Goal: Contribute content: Contribute content

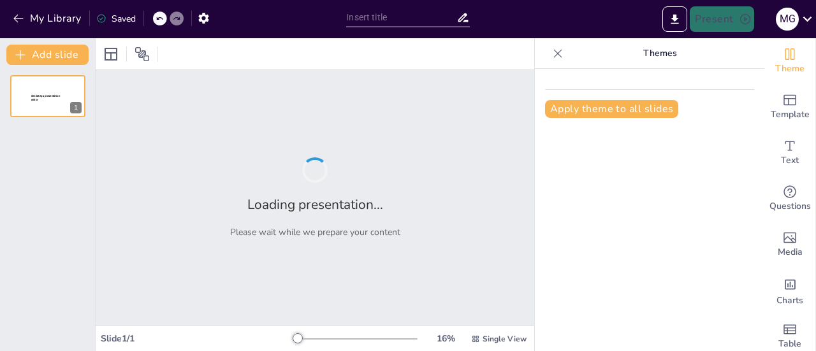
type input "Evaluación y Diagnóstico del [MEDICAL_DATA]: Herramientas para Profesionales Mé…"
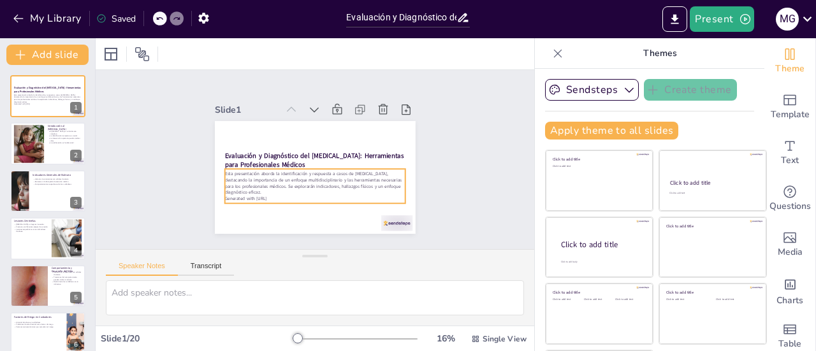
click at [37, 95] on p "Esta presentación aborda la identificación y respuesta a casos de [MEDICAL_DATA…" at bounding box center [48, 99] width 68 height 10
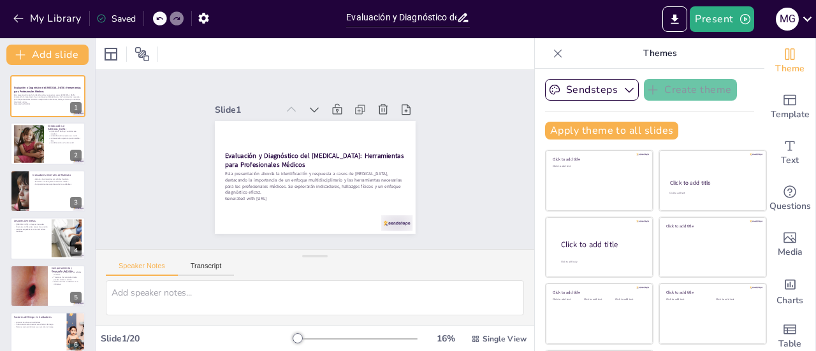
click at [41, 140] on div at bounding box center [29, 144] width 72 height 38
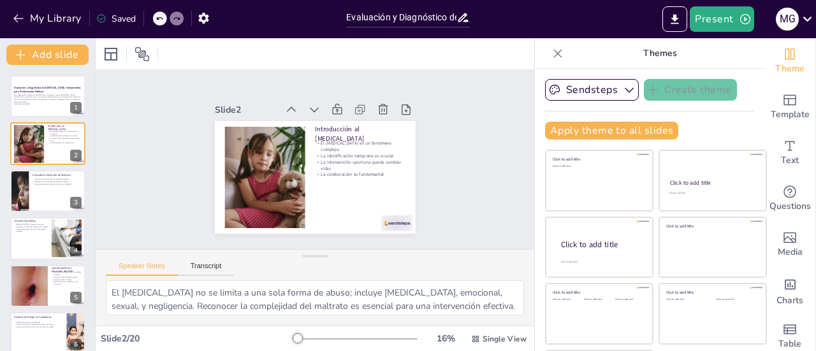
click at [42, 191] on div at bounding box center [47, 191] width 75 height 42
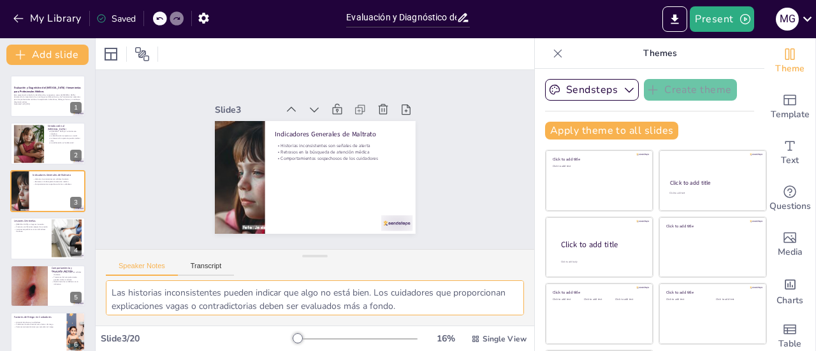
click at [36, 149] on div at bounding box center [29, 144] width 72 height 38
type textarea "El [MEDICAL_DATA] no se limita a una sola forma de abuso; incluye [MEDICAL_DATA…"
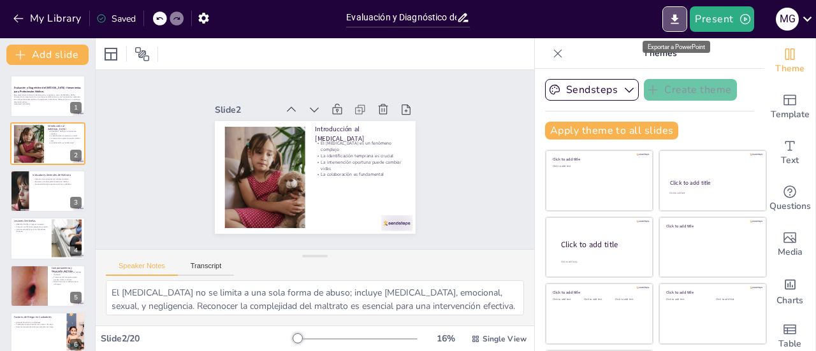
click at [677, 24] on icon "Export to PowerPoint" at bounding box center [674, 19] width 13 height 13
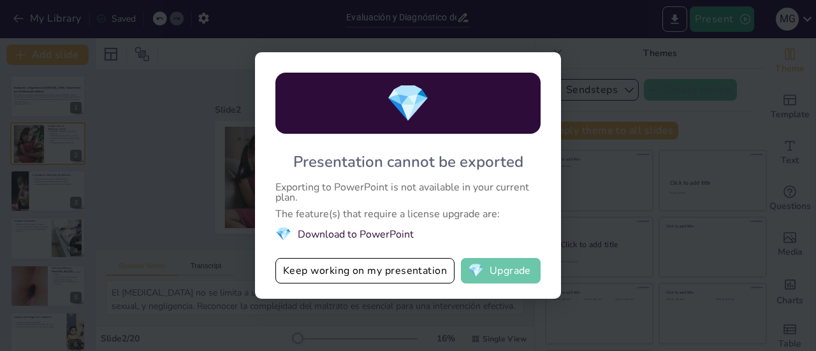
click at [516, 274] on button "💎 Upgrade" at bounding box center [501, 271] width 80 height 26
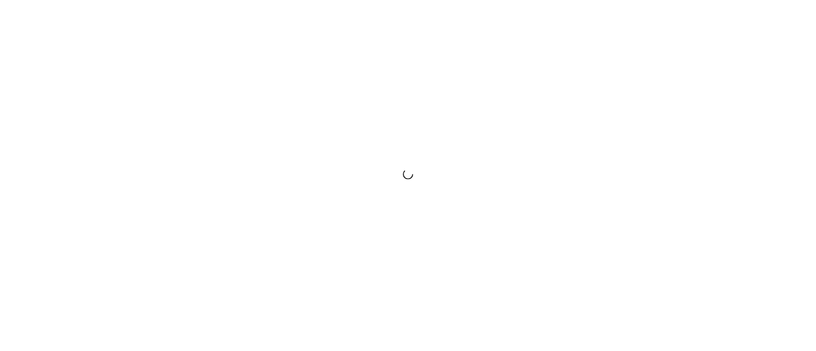
drag, startPoint x: 0, startPoint y: 0, endPoint x: 725, endPoint y: 218, distance: 757.1
click at [725, 218] on div at bounding box center [408, 175] width 816 height 351
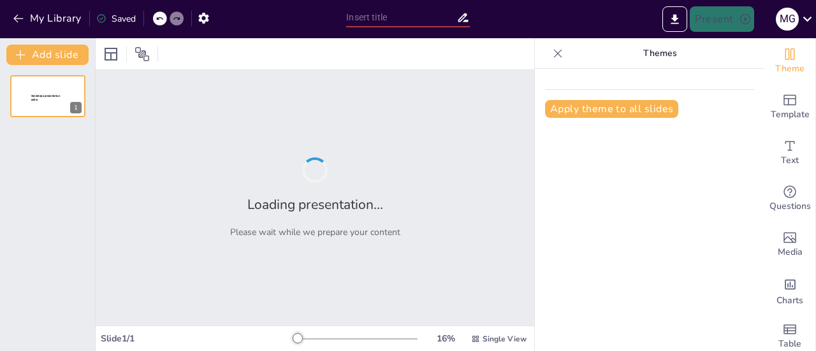
type input "Evaluación y Diagnóstico del [MEDICAL_DATA]: Herramientas para Profesionales Mé…"
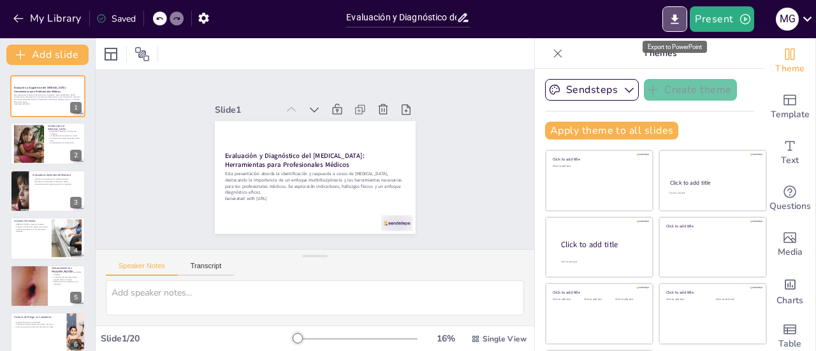
click at [680, 13] on icon "Export to PowerPoint" at bounding box center [674, 19] width 13 height 13
click at [218, 57] on div at bounding box center [315, 53] width 439 height 31
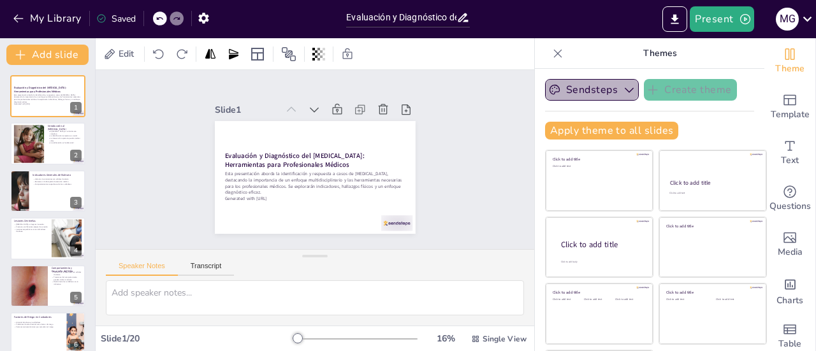
click at [592, 88] on button "Sendsteps" at bounding box center [592, 90] width 94 height 22
click at [593, 22] on div "Present M G" at bounding box center [646, 19] width 340 height 26
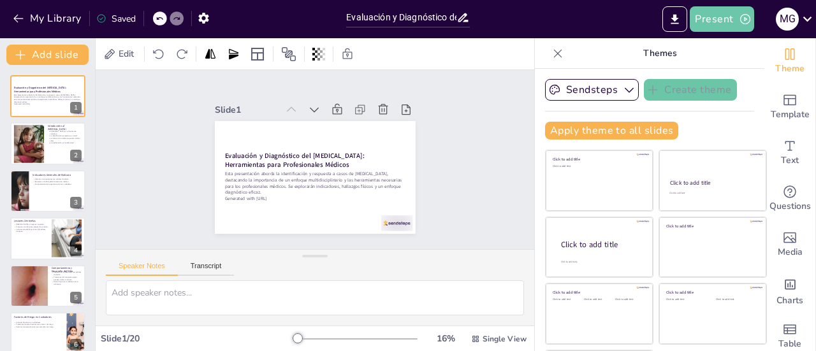
click at [727, 14] on button "Present" at bounding box center [722, 19] width 64 height 26
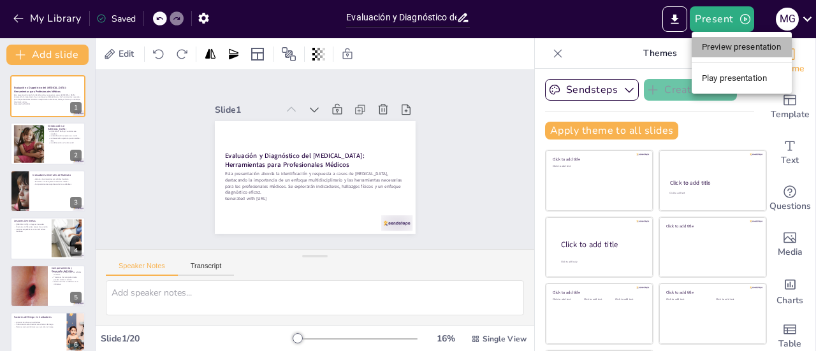
click at [723, 47] on li "Preview presentation" at bounding box center [742, 47] width 100 height 20
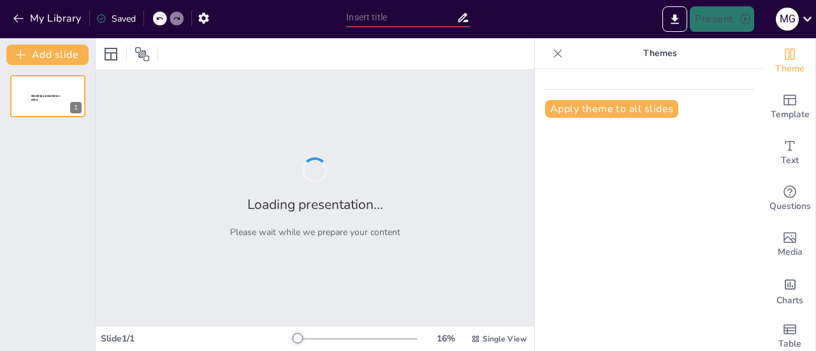
type input "Evaluación y Diagnóstico del [MEDICAL_DATA]: Herramientas para Profesionales Mé…"
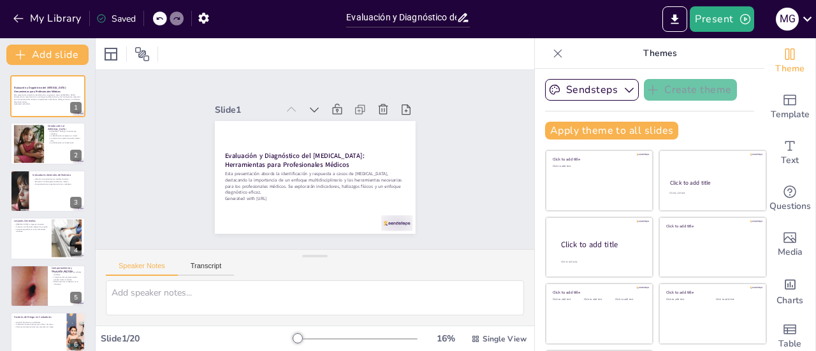
click at [43, 187] on div at bounding box center [47, 191] width 75 height 42
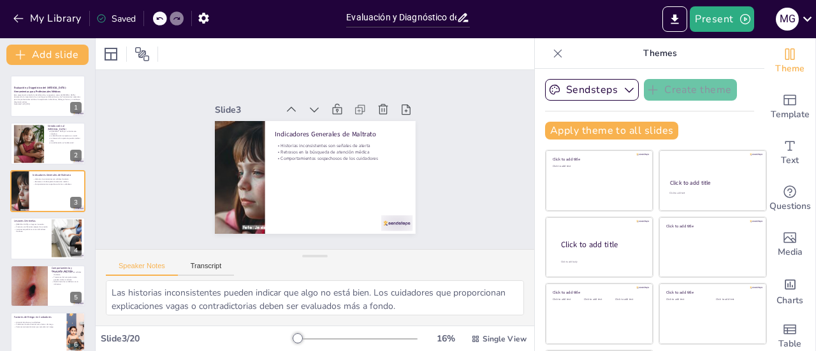
click at [34, 233] on div "[MEDICAL_DATA] en lugares inusuales Fracturas en diferentes etapas de curación …" at bounding box center [31, 228] width 34 height 11
type textarea "Las [MEDICAL_DATA] que aparecen en lugares no típicos, como el torso o las orej…"
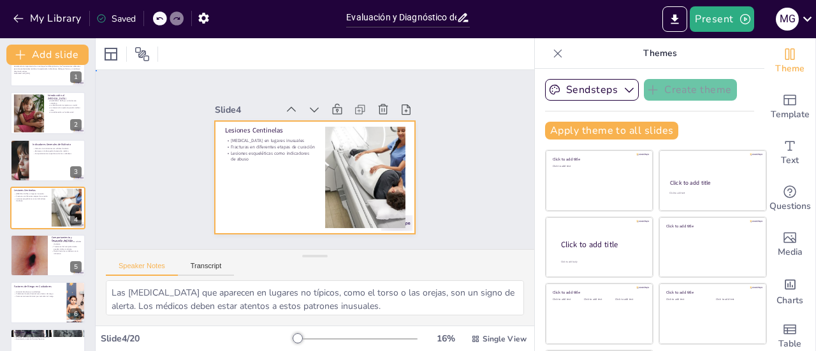
click at [228, 160] on div at bounding box center [315, 177] width 201 height 113
click at [228, 160] on div at bounding box center [311, 177] width 220 height 152
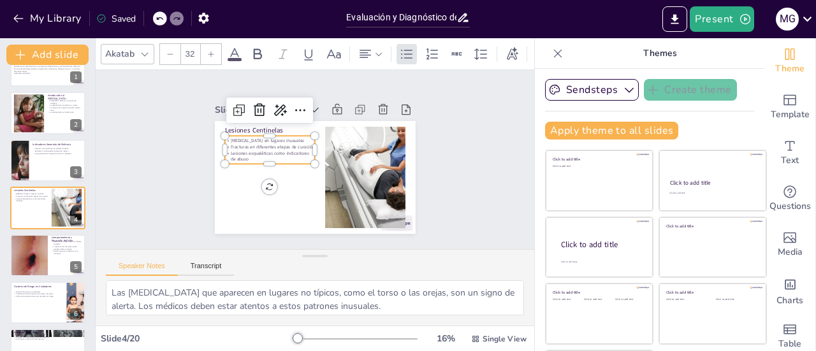
click at [275, 156] on p "Lesiones esqueléticas como indicadores de abuso" at bounding box center [288, 123] width 70 height 75
click at [275, 156] on p "Lesiones esqueléticas como indicadores de abuso" at bounding box center [280, 130] width 80 height 63
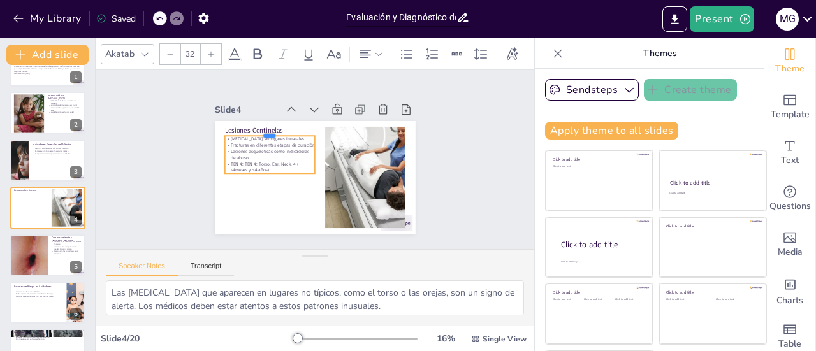
click at [270, 128] on div at bounding box center [285, 115] width 87 height 46
click at [270, 128] on div at bounding box center [301, 108] width 74 height 68
click at [270, 128] on div at bounding box center [285, 115] width 87 height 46
drag, startPoint x: 253, startPoint y: 169, endPoint x: 252, endPoint y: 190, distance: 21.1
click at [252, 190] on div at bounding box center [256, 172] width 84 height 54
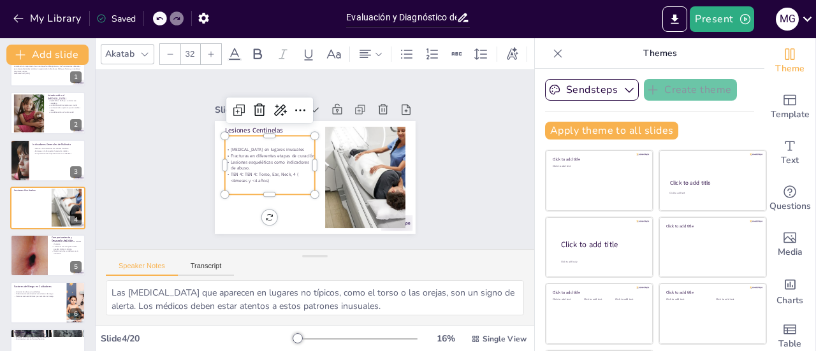
click at [244, 170] on p "TEN 4: TEN 4: Torso, Ear, Neck, 4 ( <4meses y <4 años)" at bounding box center [266, 153] width 84 height 56
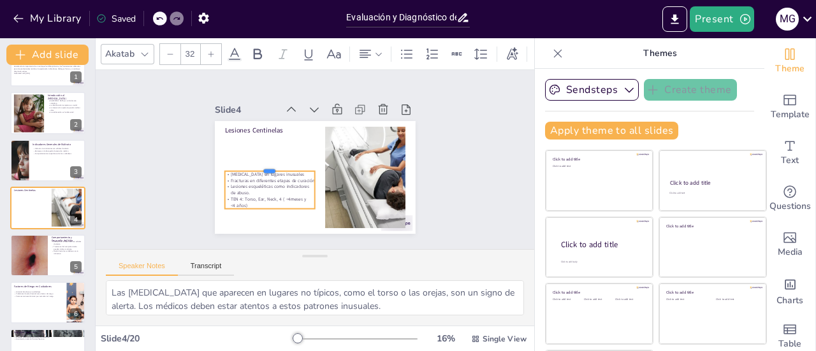
drag, startPoint x: 254, startPoint y: 131, endPoint x: 254, endPoint y: 169, distance: 38.3
click at [254, 169] on div "Lesiones Centinelas [MEDICAL_DATA] en lugares inusuales Fracturas en diferentes…" at bounding box center [306, 175] width 230 height 198
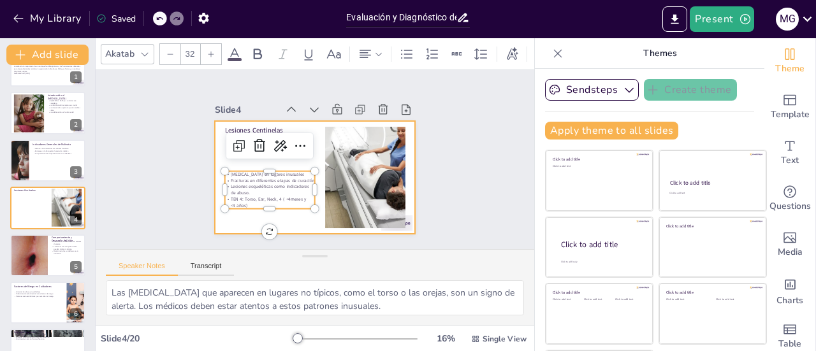
drag, startPoint x: 256, startPoint y: 166, endPoint x: 255, endPoint y: 156, distance: 10.2
click at [255, 156] on div "Lesiones Centinelas [MEDICAL_DATA] en lugares inusuales Fracturas en diferentes…" at bounding box center [311, 177] width 220 height 152
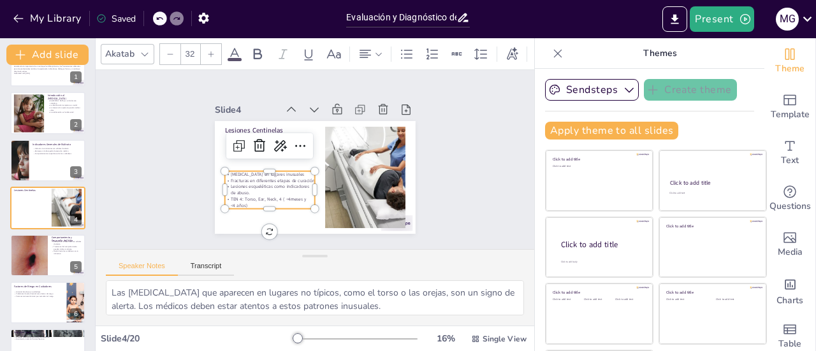
click at [273, 183] on p "Lesiones esqueléticas como indicadores de abuso." at bounding box center [264, 180] width 91 height 31
click at [240, 200] on p "TEN 4: Torso, Ear, Neck, 4 ( <4meses y <4 años)" at bounding box center [259, 186] width 90 height 40
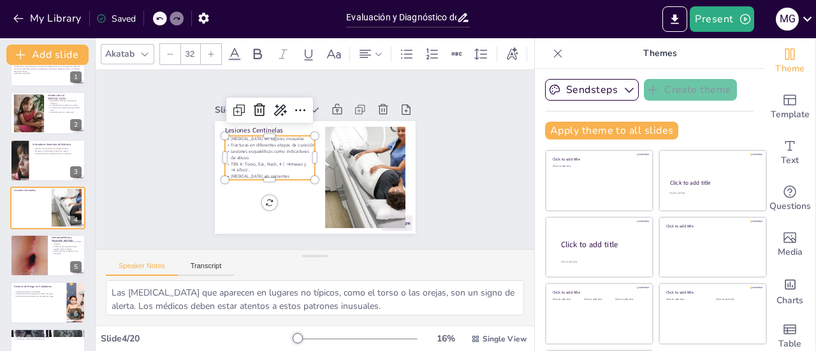
click at [241, 166] on p "TEN 4: Torso, Ear, Neck, 4 ( <4meses y <4 años) ." at bounding box center [274, 139] width 80 height 63
click at [247, 173] on p "“ No camina non se lastima !" at bounding box center [270, 142] width 71 height 65
click at [264, 178] on p "[MEDICAL_DATA] en pacientes" at bounding box center [264, 163] width 85 height 42
click at [60, 114] on div at bounding box center [47, 113] width 75 height 42
type textarea "El [MEDICAL_DATA] no se limita a una sola forma de abuso; incluye [MEDICAL_DATA…"
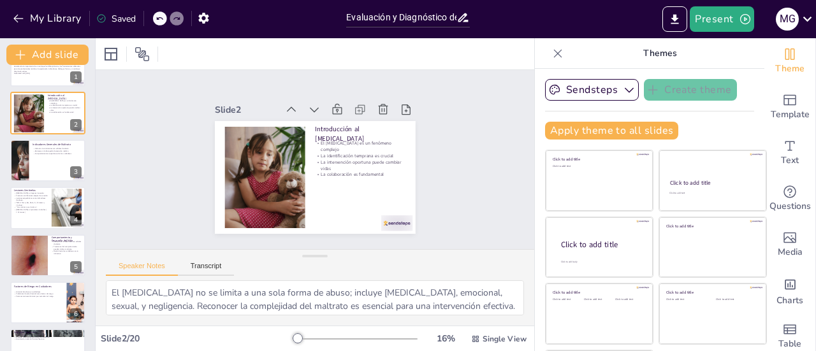
scroll to position [0, 0]
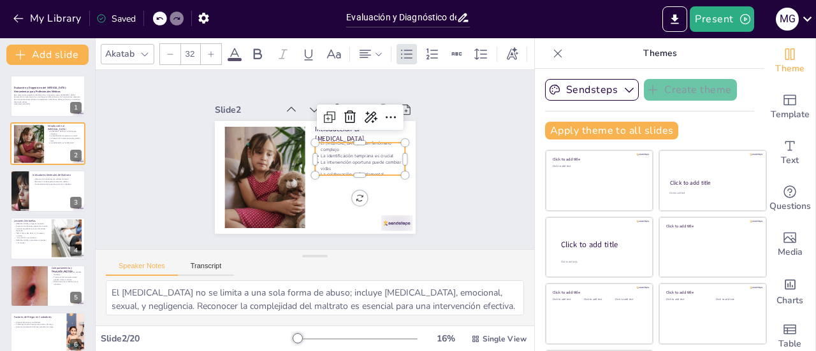
click at [335, 153] on p "La identificación temprana es crucial" at bounding box center [359, 170] width 88 height 34
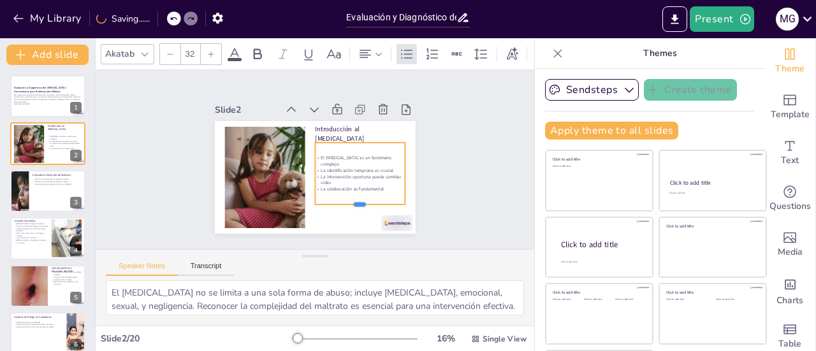
drag, startPoint x: 345, startPoint y: 172, endPoint x: 343, endPoint y: 201, distance: 29.4
click at [300, 201] on div at bounding box center [282, 217] width 38 height 89
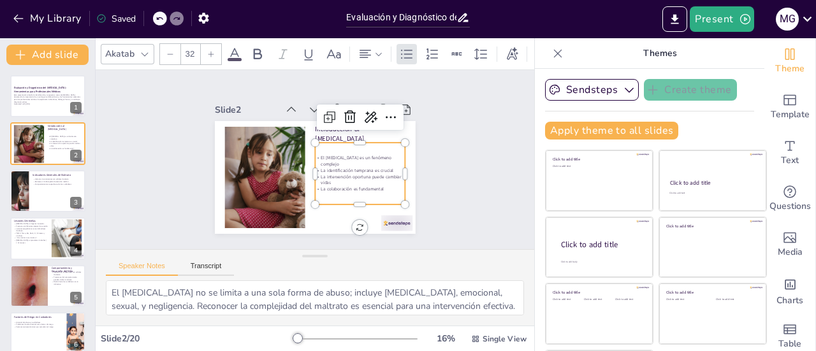
click at [367, 186] on p "La colaboración es fundamental" at bounding box center [353, 198] width 90 height 25
click at [337, 185] on p "La colaboración es fundamental" at bounding box center [312, 214] width 50 height 82
click at [342, 185] on p "La colaboración es fundamental" at bounding box center [349, 202] width 88 height 34
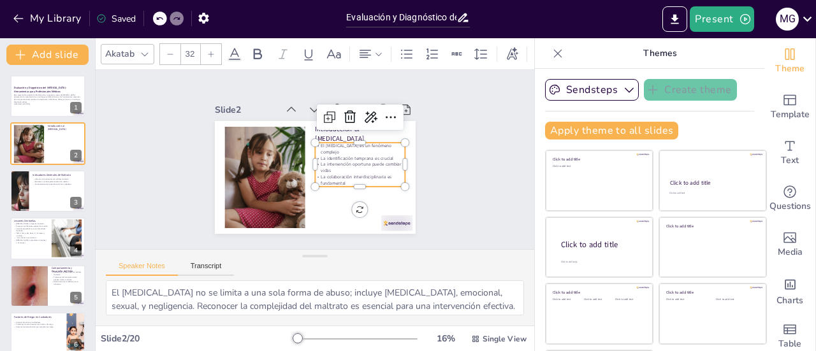
click at [59, 186] on button at bounding box center [55, 181] width 15 height 15
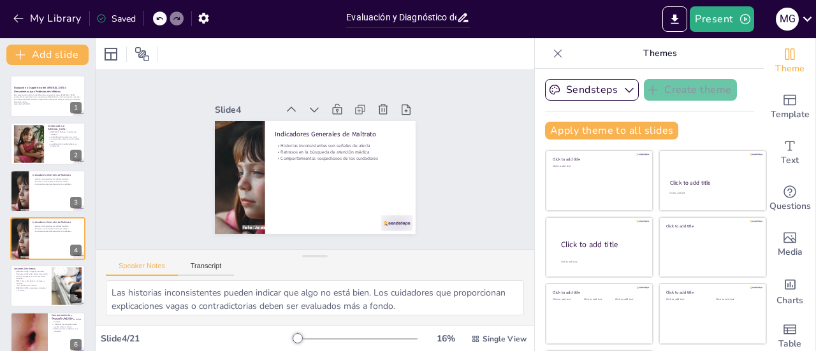
scroll to position [31, 0]
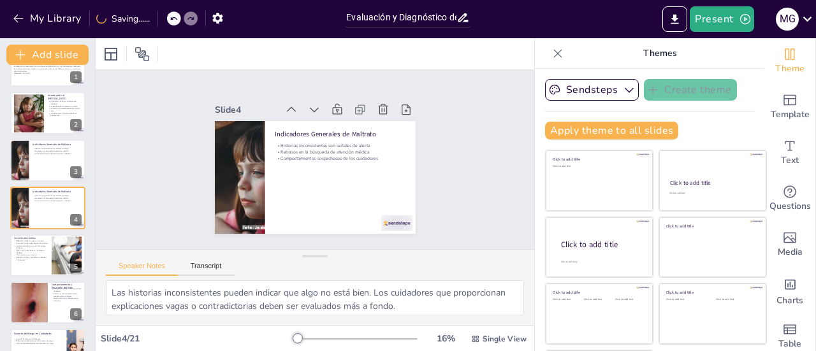
click at [59, 115] on p "La colaboración interdisciplinaria es fundamental" at bounding box center [65, 114] width 34 height 4
type textarea "El [MEDICAL_DATA] no se limita a una sola forma de abuso; incluye [MEDICAL_DATA…"
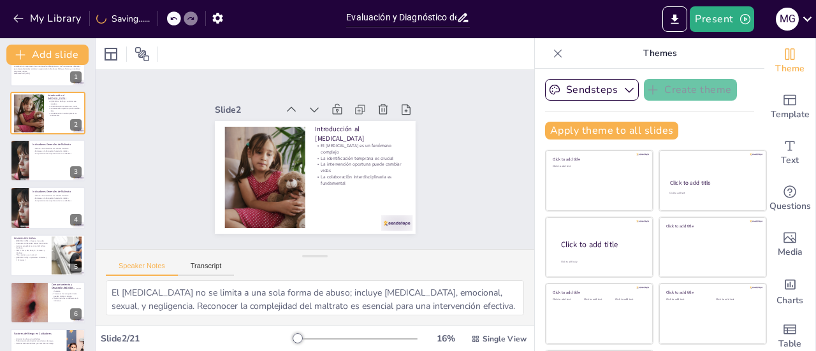
scroll to position [0, 0]
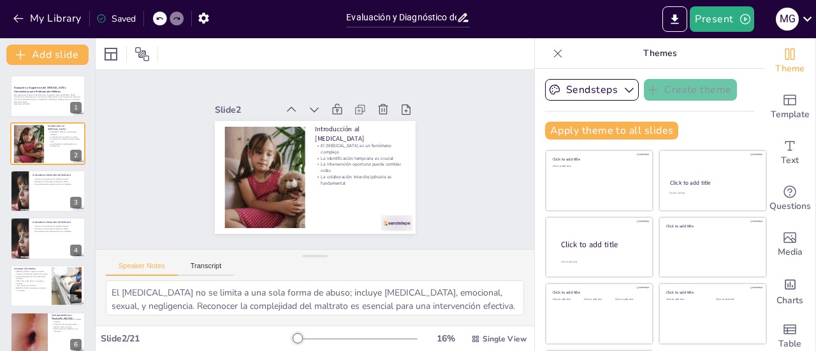
click at [52, 110] on div at bounding box center [47, 96] width 75 height 42
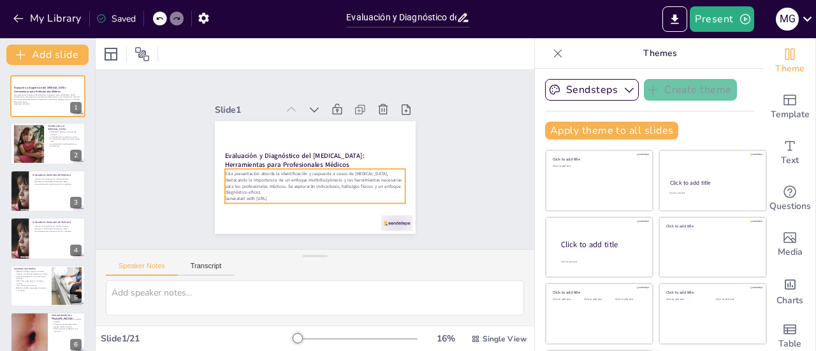
click at [320, 170] on p "Esta presentación aborda la identificación y respuesta a casos de [MEDICAL_DATA…" at bounding box center [310, 183] width 182 height 62
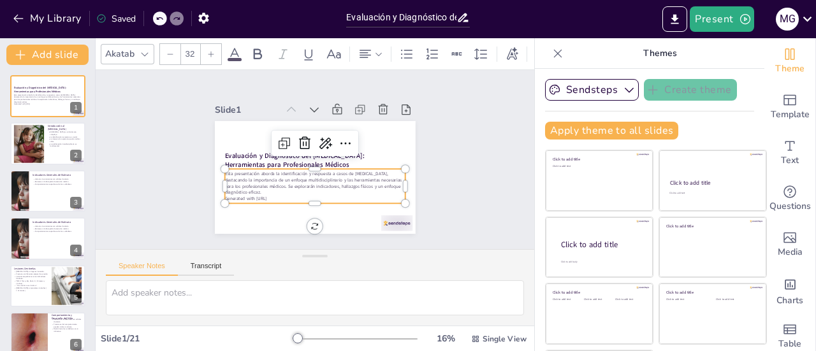
click at [304, 170] on p "Esta presentación aborda la identificación y respuesta a casos de [MEDICAL_DATA…" at bounding box center [291, 160] width 25 height 180
click at [320, 170] on p "Esta presentación aborda la identificación y respuesta a casos de [MEDICAL_DATA…" at bounding box center [303, 178] width 169 height 112
click at [320, 170] on p "Esta presentación aborda la identificación y respuesta a casos de [MEDICAL_DATA…" at bounding box center [310, 181] width 182 height 62
click at [267, 188] on p "Esta presentación aborda la identificación de casos de [MEDICAL_DATA], destacan…" at bounding box center [308, 181] width 179 height 80
click at [267, 188] on p "Esta presentación aborda la identificación de casos de [MEDICAL_DATA], destacan…" at bounding box center [294, 155] width 62 height 182
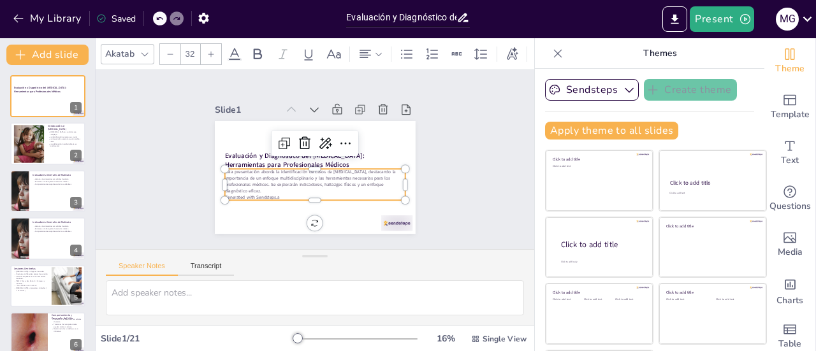
click at [267, 192] on p "Generated with Sendsteps.a" at bounding box center [300, 193] width 168 height 79
click at [267, 192] on p "Generated with Sendsteps.a" at bounding box center [283, 178] width 96 height 159
click at [56, 150] on div at bounding box center [47, 143] width 75 height 42
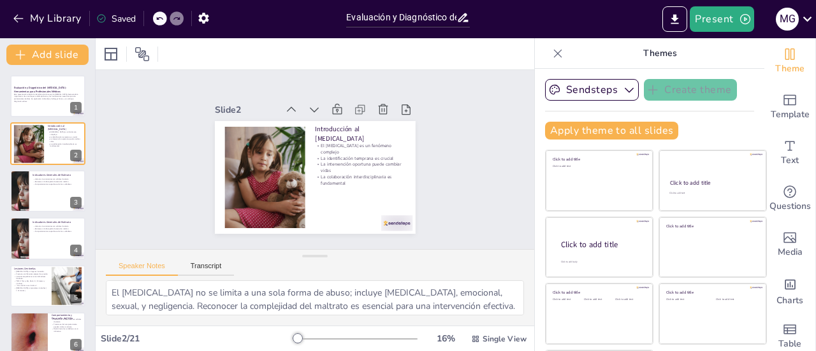
click at [52, 198] on div at bounding box center [47, 191] width 75 height 42
type textarea "Las historias inconsistentes pueden indicar que algo no está bien. Los cuidador…"
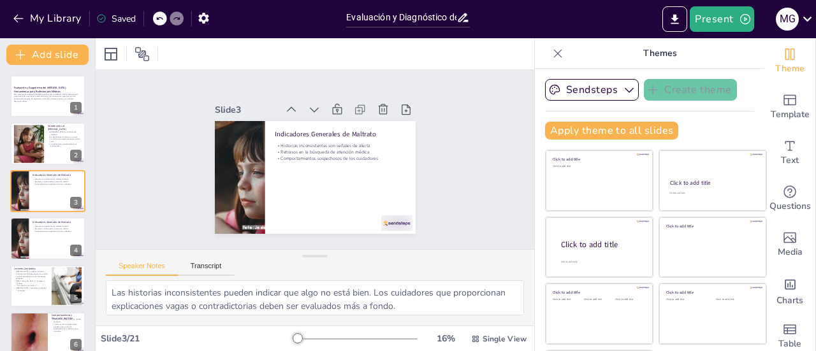
click at [216, 265] on button "Transcript" at bounding box center [206, 269] width 57 height 14
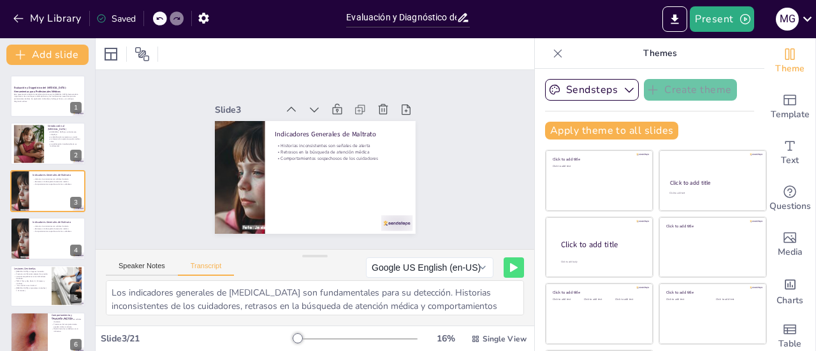
click at [142, 266] on button "Speaker Notes" at bounding box center [142, 269] width 72 height 14
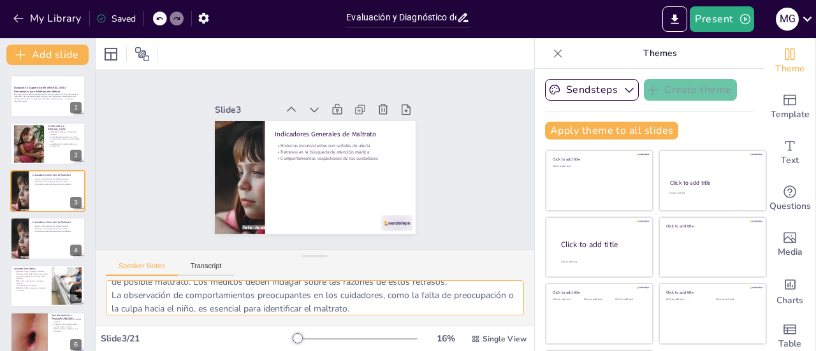
scroll to position [56, 0]
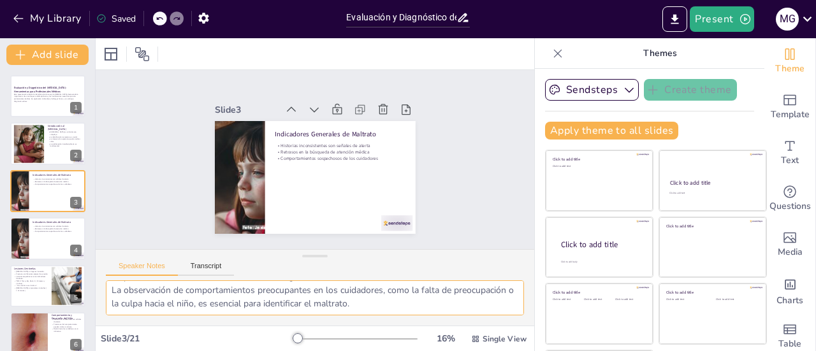
click at [45, 236] on div at bounding box center [47, 238] width 75 height 42
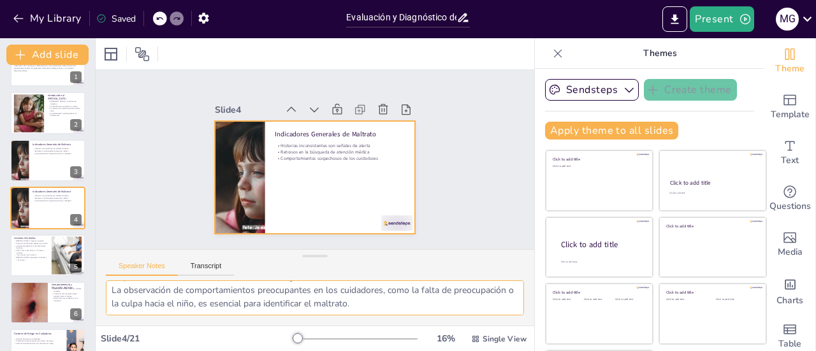
click at [47, 211] on div at bounding box center [47, 208] width 75 height 42
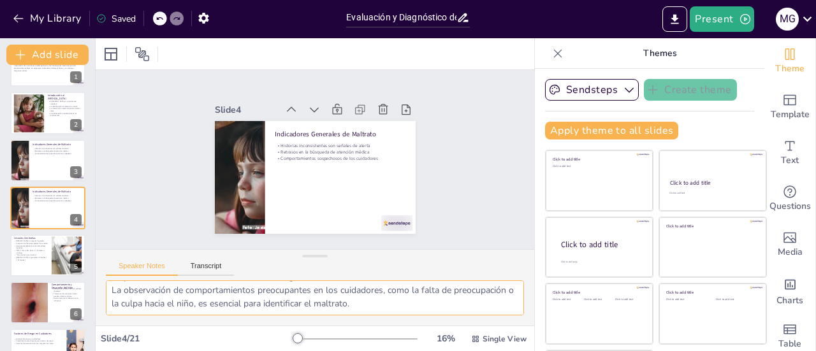
click at [41, 268] on div at bounding box center [47, 256] width 75 height 42
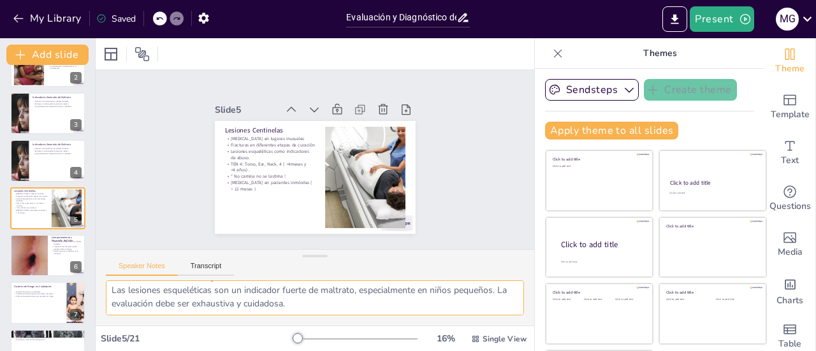
click at [38, 120] on div at bounding box center [47, 113] width 75 height 42
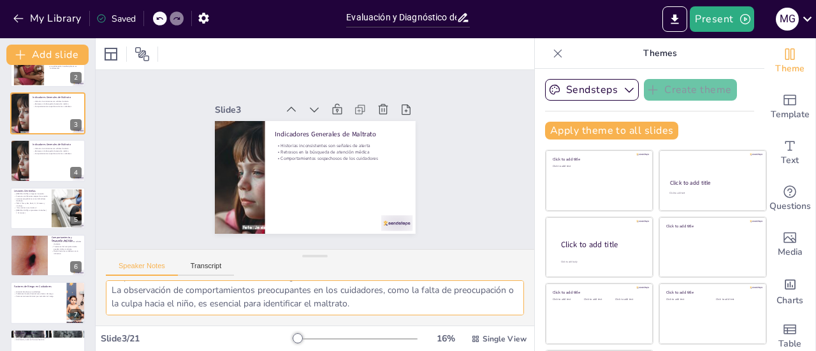
scroll to position [0, 0]
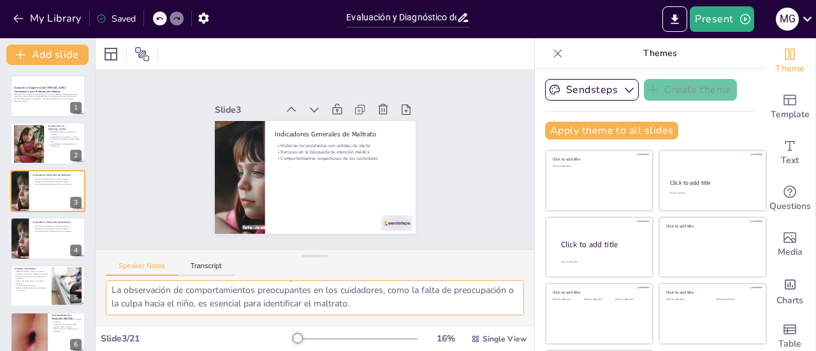
click at [48, 154] on div at bounding box center [47, 143] width 75 height 42
type textarea "El [MEDICAL_DATA] no se limita a una sola forma de abuso; incluye [MEDICAL_DATA…"
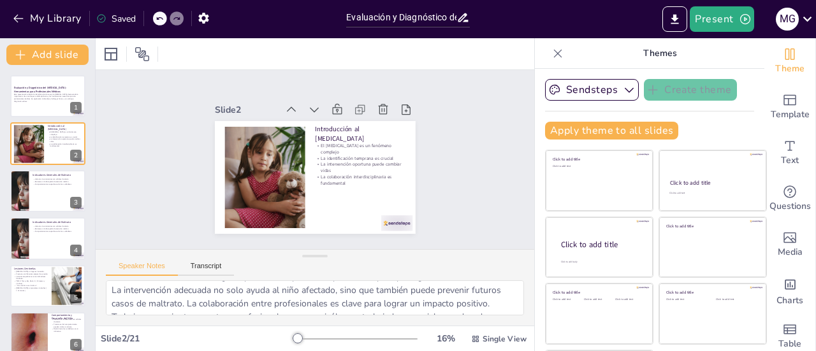
click at [322, 104] on icon at bounding box center [330, 112] width 16 height 16
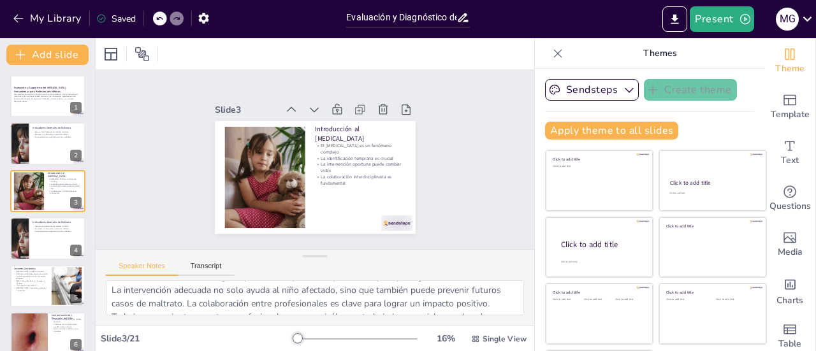
click at [316, 105] on icon at bounding box center [325, 105] width 18 height 18
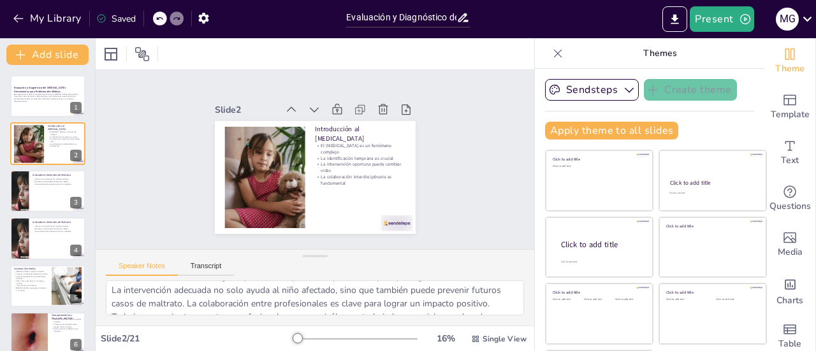
click at [300, 105] on icon at bounding box center [308, 105] width 16 height 16
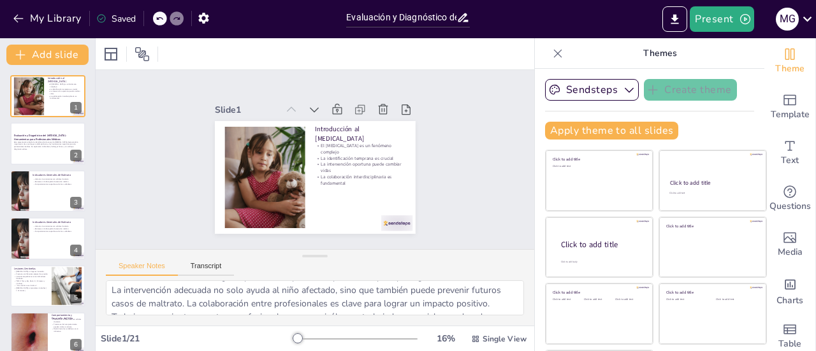
click at [108, 48] on icon at bounding box center [111, 54] width 13 height 13
click at [214, 55] on div at bounding box center [315, 53] width 439 height 31
click at [142, 56] on icon at bounding box center [142, 54] width 15 height 15
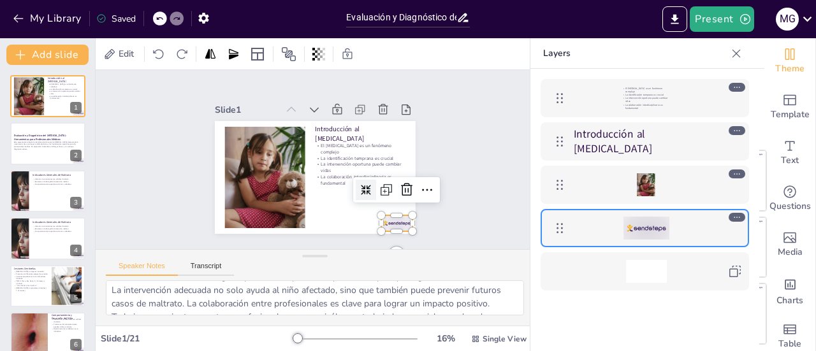
click at [381, 238] on div at bounding box center [363, 251] width 35 height 27
click at [363, 243] on icon at bounding box center [353, 254] width 22 height 22
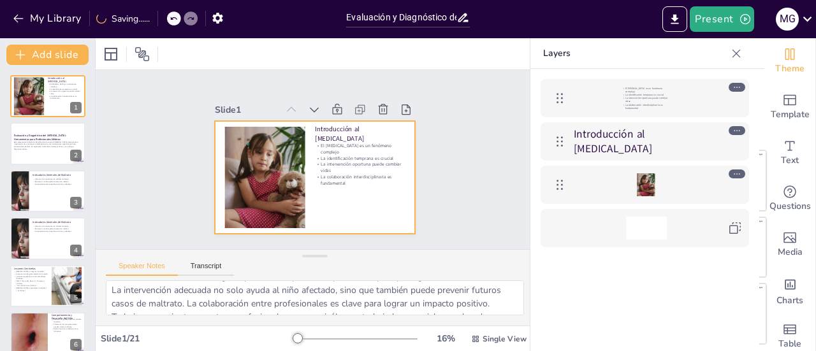
click at [352, 203] on div at bounding box center [321, 143] width 226 height 170
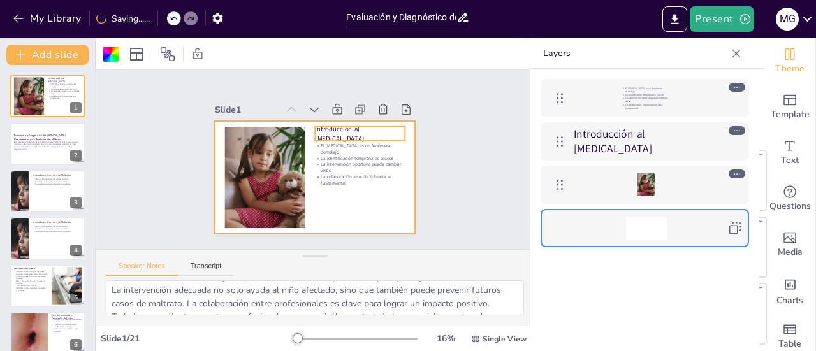
click at [347, 129] on p "Introducción al [MEDICAL_DATA]" at bounding box center [366, 159] width 87 height 61
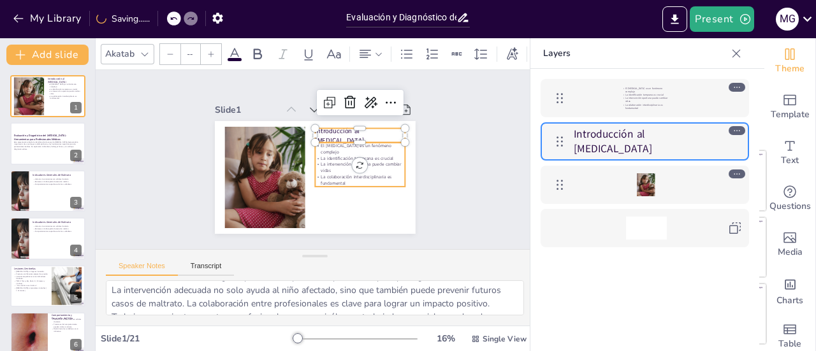
type input "32"
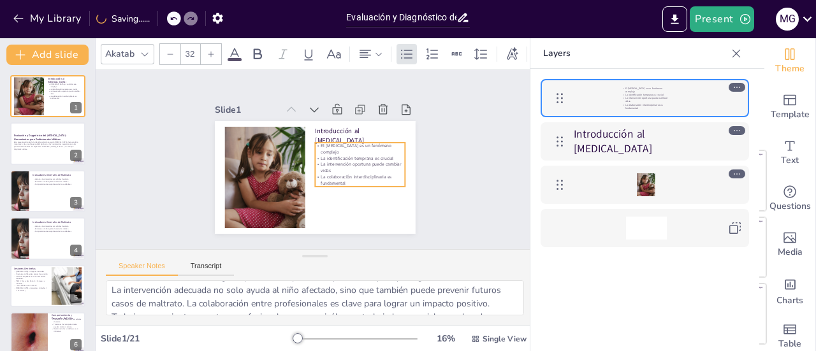
click at [358, 156] on p "La identificación temprana es crucial" at bounding box center [355, 181] width 82 height 50
drag, startPoint x: 344, startPoint y: 182, endPoint x: 344, endPoint y: 206, distance: 24.2
click at [344, 206] on div at bounding box center [333, 229] width 87 height 46
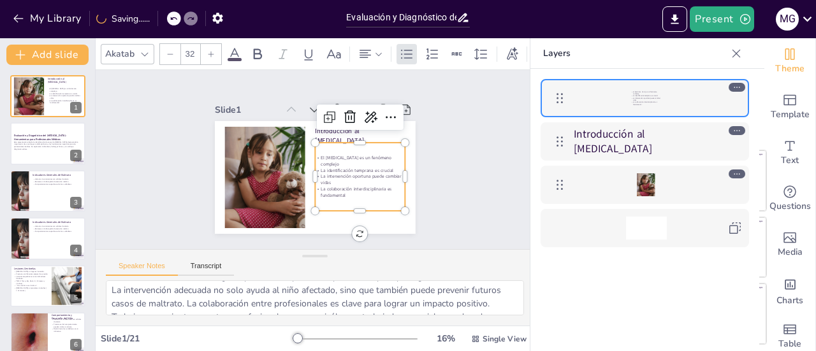
click at [345, 143] on div "El [MEDICAL_DATA] es un fenómeno complejo La identificación temprana es crucial…" at bounding box center [352, 189] width 107 height 92
drag, startPoint x: 344, startPoint y: 137, endPoint x: 344, endPoint y: 150, distance: 12.8
click at [344, 150] on div at bounding box center [360, 165] width 89 height 38
click at [436, 192] on div "Slide 1 Introducción al [MEDICAL_DATA] El [MEDICAL_DATA] es un fenómeno complej…" at bounding box center [315, 159] width 286 height 176
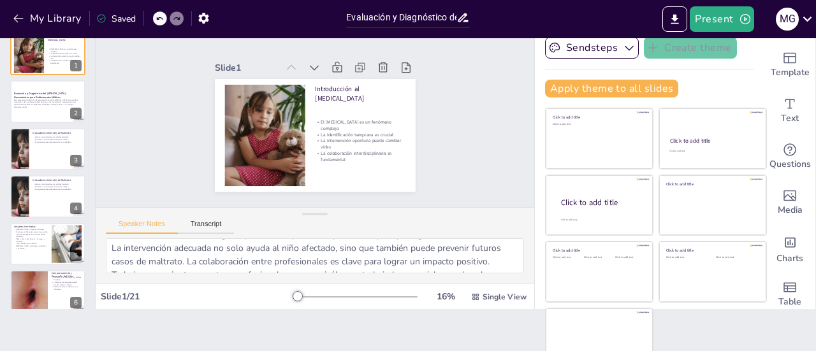
scroll to position [57, 0]
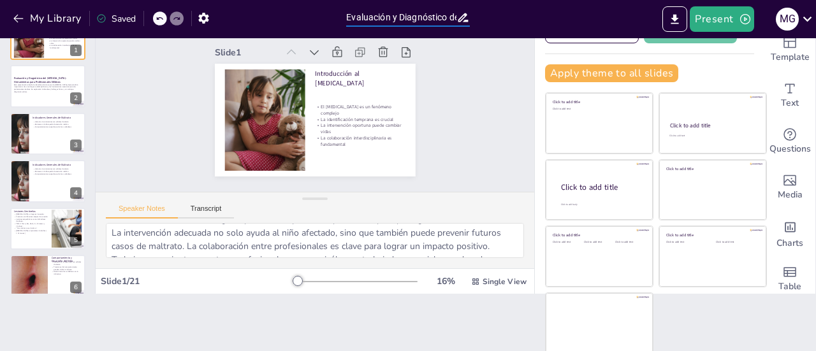
click at [402, 21] on input "Evaluación y Diagnóstico del [MEDICAL_DATA]: Herramientas para Profesionales Mé…" at bounding box center [401, 17] width 110 height 18
type input "s"
type input "Trauma no accidental"
click at [435, 93] on div "Slide 1 Introducción al [MEDICAL_DATA] El [MEDICAL_DATA] es un fenómeno complej…" at bounding box center [314, 102] width 297 height 202
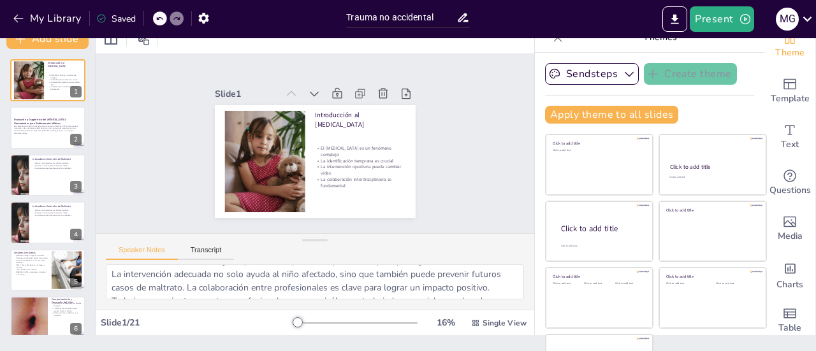
scroll to position [0, 0]
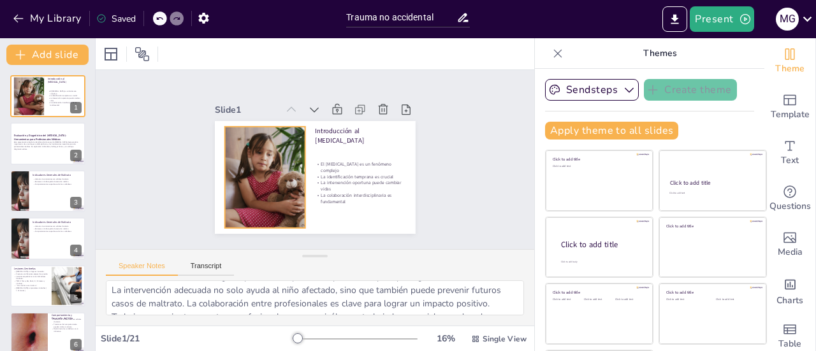
click at [33, 108] on div at bounding box center [29, 96] width 72 height 38
click at [33, 150] on p "Esta presentación aborda la identificación de casos de [MEDICAL_DATA], destacan…" at bounding box center [48, 146] width 68 height 10
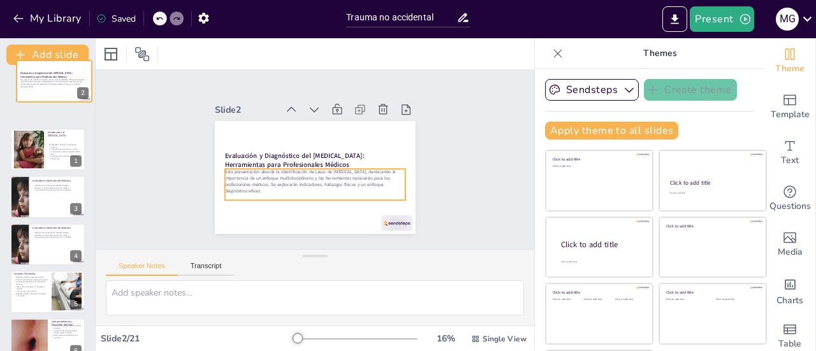
drag, startPoint x: 33, startPoint y: 150, endPoint x: 38, endPoint y: 84, distance: 66.5
click at [38, 84] on p "Esta presentación aborda la identificación de casos de [MEDICAL_DATA], destacan…" at bounding box center [54, 83] width 68 height 10
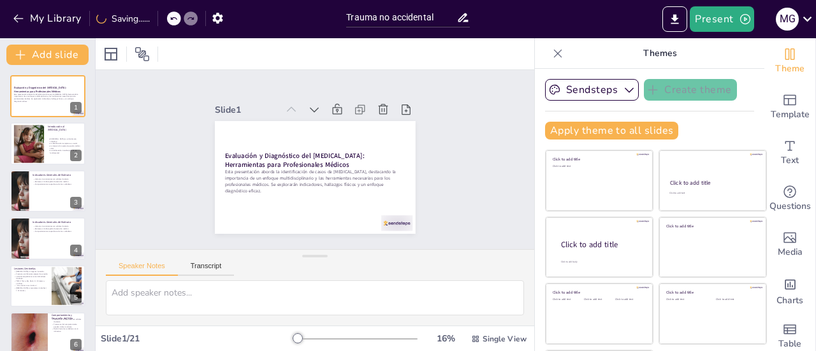
click at [45, 194] on div at bounding box center [47, 191] width 75 height 42
type textarea "Las historias inconsistentes pueden indicar que algo no está bien. Los cuidador…"
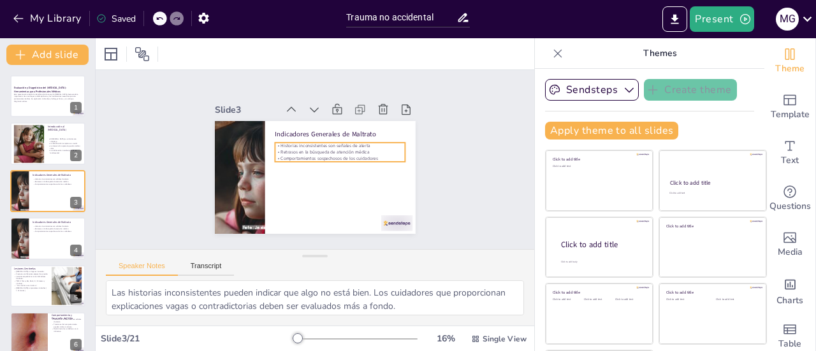
click at [368, 156] on p "Comportamientos sospechosos de los cuidadores" at bounding box center [338, 169] width 122 height 59
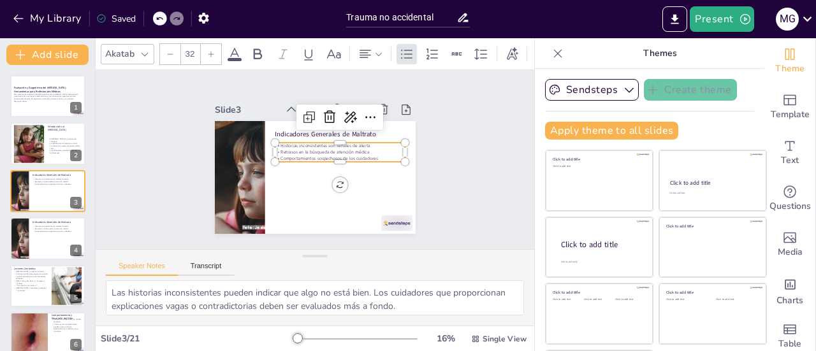
click at [365, 153] on p "Comportamientos sospechosos de los cuidadores" at bounding box center [335, 174] width 109 height 82
click at [364, 153] on p "Comportamientos sospechosos de los cuidadores" at bounding box center [328, 181] width 71 height 116
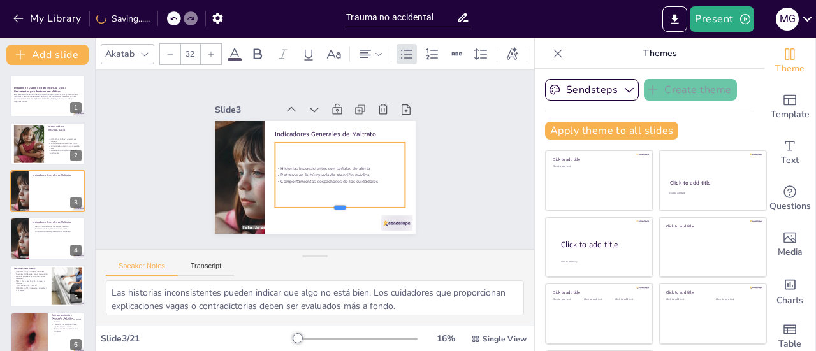
drag, startPoint x: 328, startPoint y: 160, endPoint x: 326, endPoint y: 207, distance: 46.6
click at [326, 207] on div at bounding box center [305, 217] width 112 height 85
click at [367, 179] on p "Comportamientos sospechosos de los cuidadores" at bounding box center [329, 190] width 122 height 59
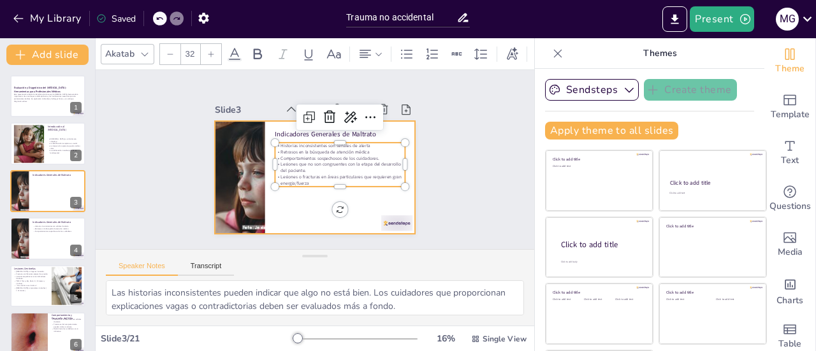
click at [50, 198] on div at bounding box center [47, 191] width 75 height 42
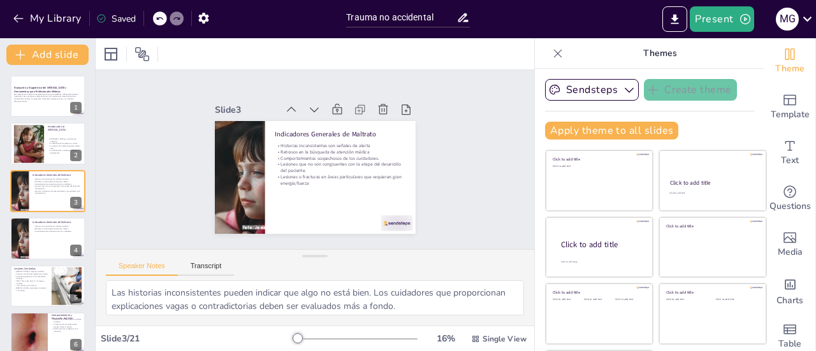
click at [50, 245] on div at bounding box center [47, 238] width 75 height 42
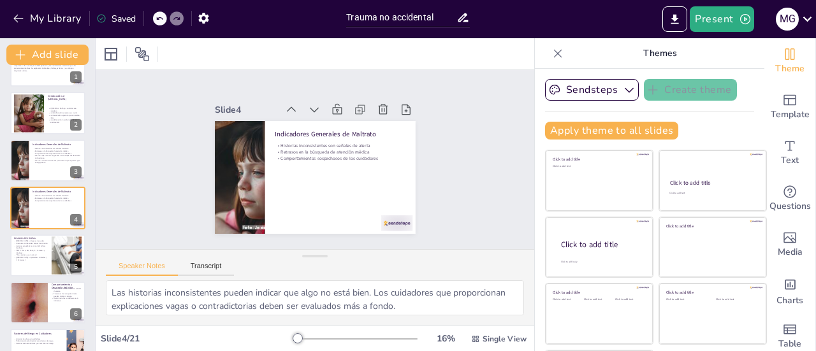
click at [71, 197] on icon at bounding box center [74, 198] width 9 height 9
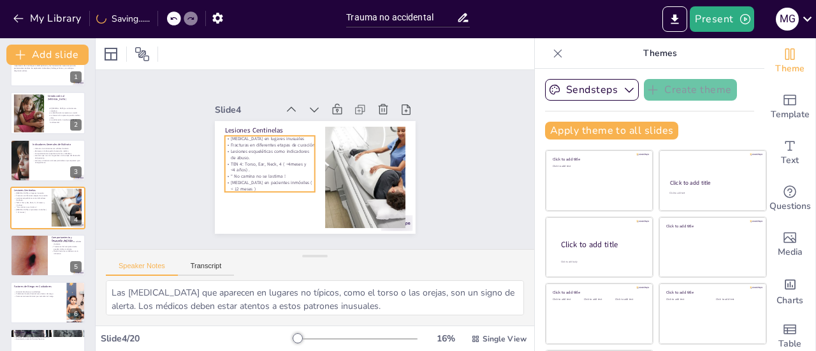
click at [24, 206] on p "TEN 4: Torso, Ear, Neck, 4 ( <4meses y <4 años) ." at bounding box center [31, 204] width 34 height 4
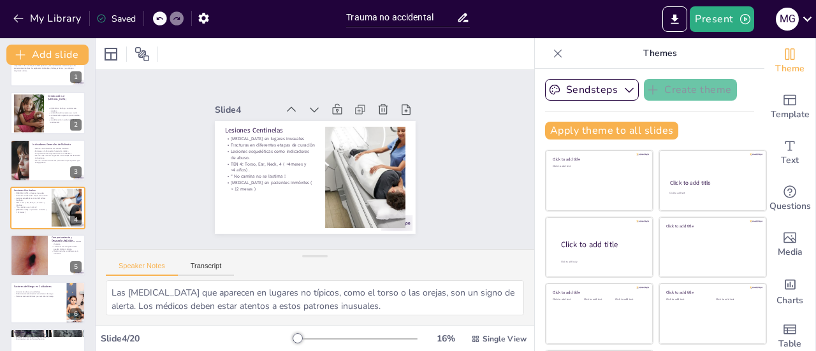
click at [64, 253] on p "Miedo hacia los cuidadores es un indicativo" at bounding box center [67, 252] width 30 height 4
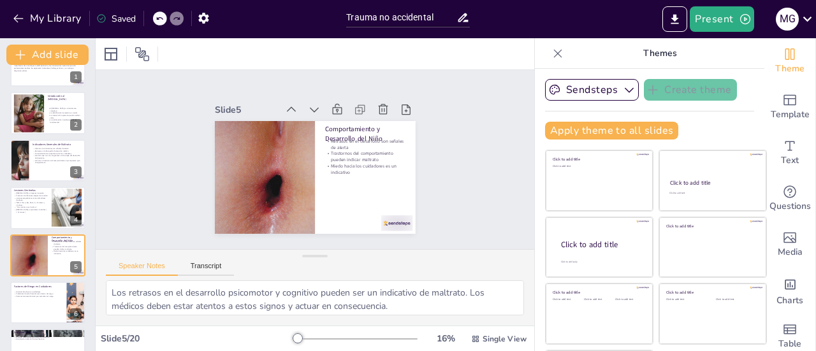
scroll to position [78, 0]
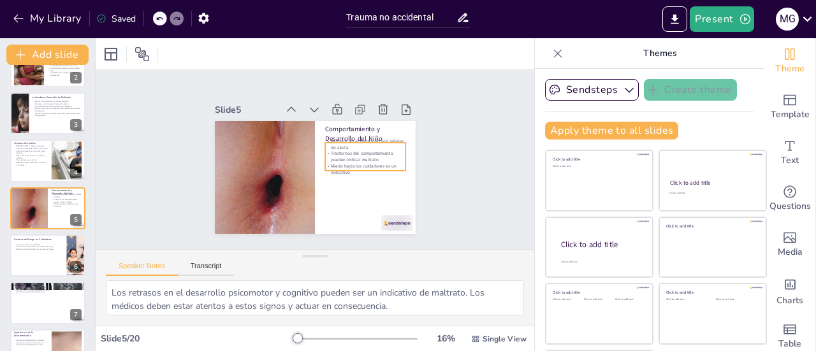
click at [306, 152] on p "Trastornos del comportamiento pueden indicar maltrato" at bounding box center [265, 152] width 81 height 29
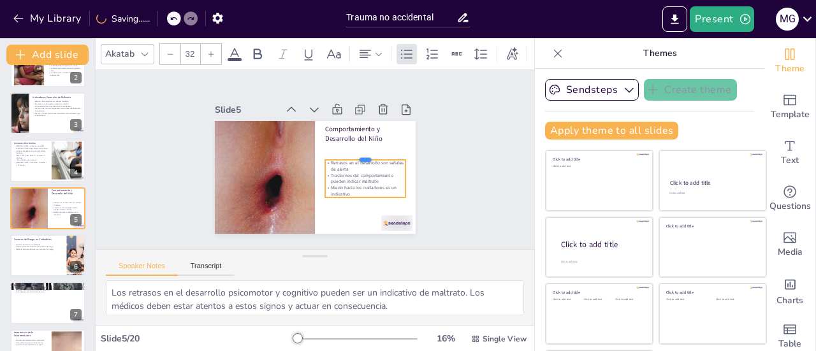
drag, startPoint x: 350, startPoint y: 137, endPoint x: 351, endPoint y: 155, distance: 17.9
click at [351, 155] on div at bounding box center [365, 171] width 80 height 34
click at [335, 192] on p "Miedo hacia los cuidadores es un indicativo" at bounding box center [352, 205] width 80 height 36
click at [31, 253] on div at bounding box center [47, 256] width 75 height 42
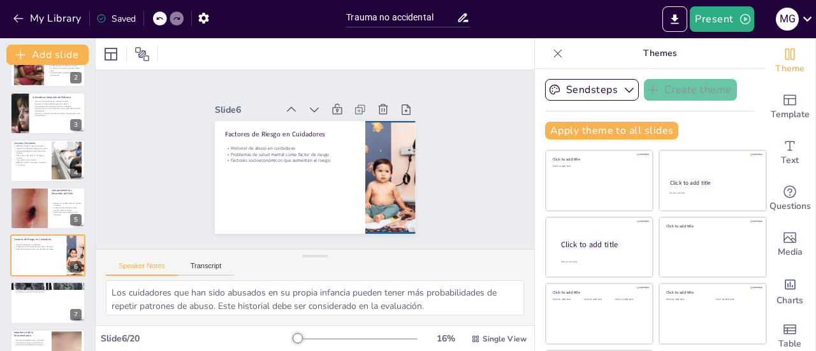
scroll to position [125, 0]
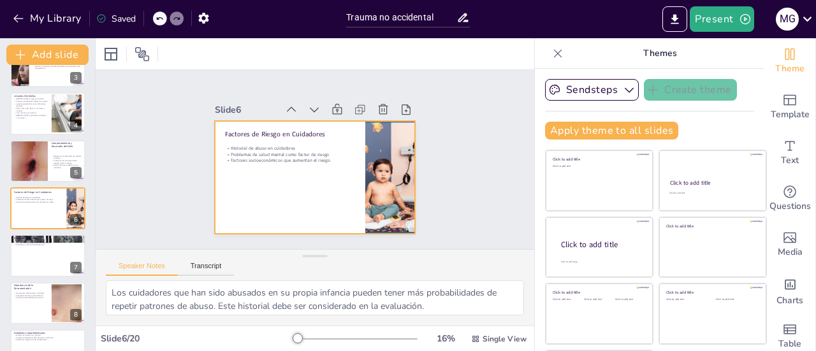
click at [40, 206] on div at bounding box center [47, 208] width 75 height 42
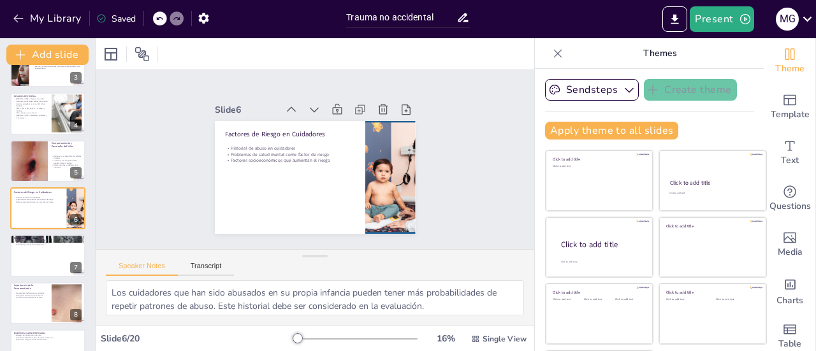
click at [41, 169] on div at bounding box center [29, 160] width 38 height 49
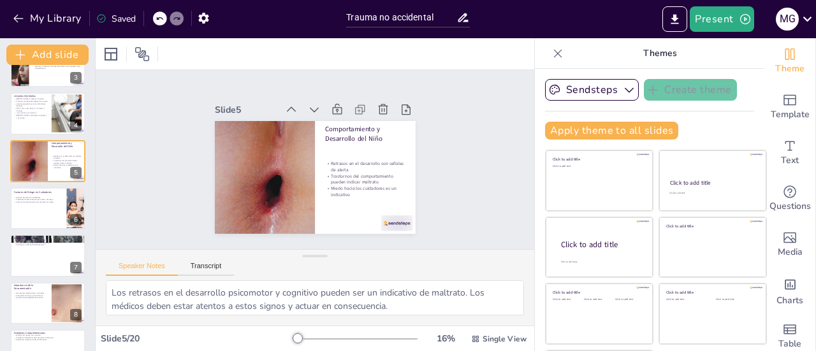
scroll to position [78, 0]
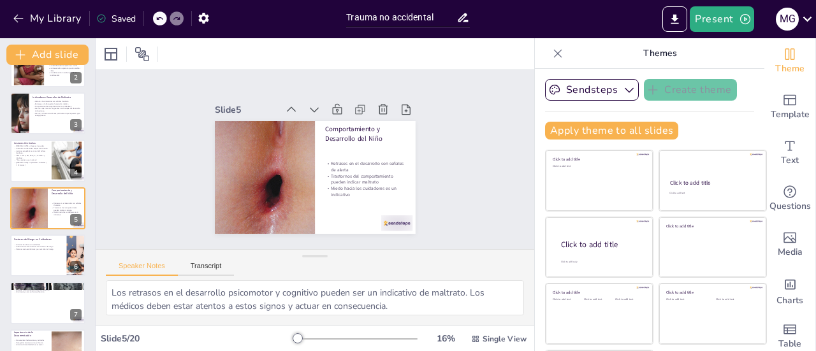
click at [41, 257] on div at bounding box center [47, 256] width 75 height 42
type textarea "Los cuidadores que han sido abusados en su propia infancia pueden tener más pro…"
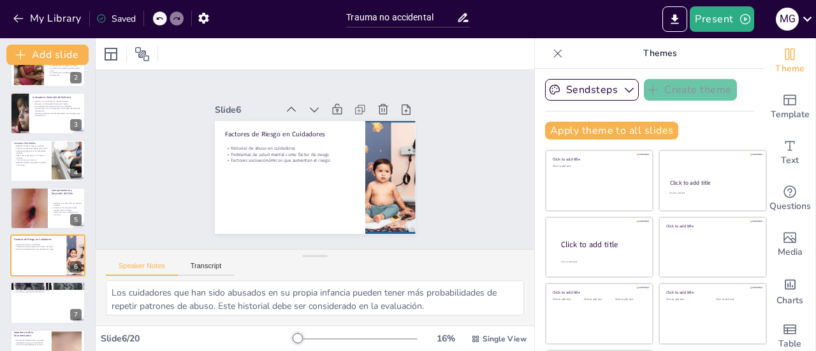
scroll to position [125, 0]
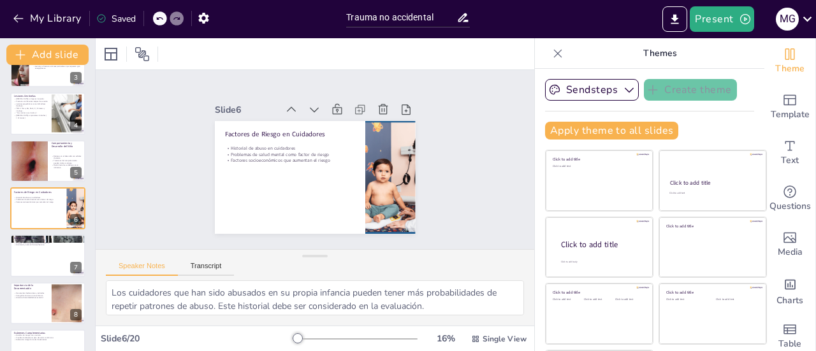
click at [56, 194] on icon at bounding box center [56, 198] width 8 height 8
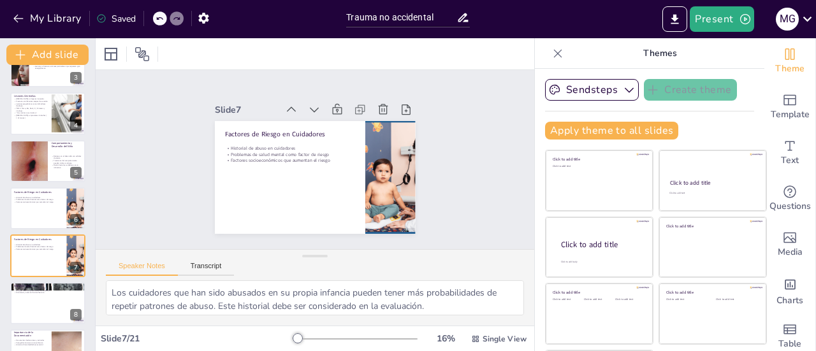
scroll to position [172, 0]
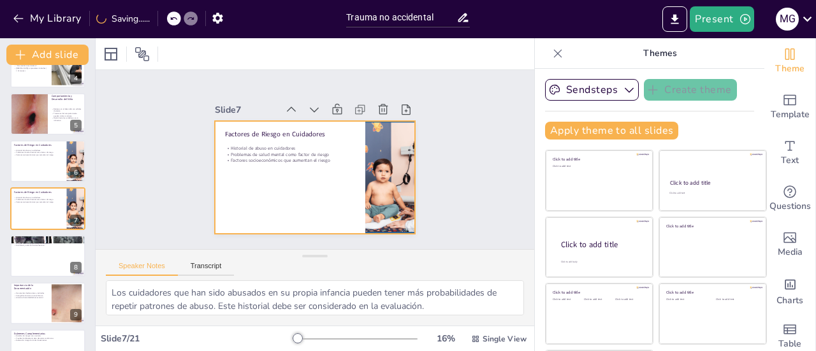
click at [39, 214] on div at bounding box center [47, 208] width 75 height 42
click at [283, 137] on div at bounding box center [307, 176] width 229 height 185
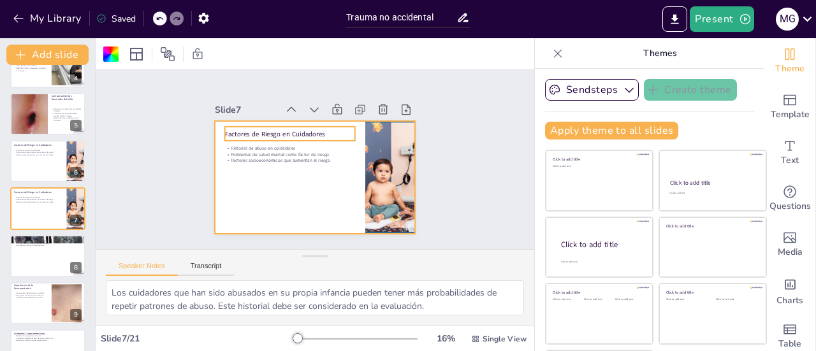
click at [306, 128] on p "Factores de Riesgo en Cuidadores" at bounding box center [321, 124] width 84 height 111
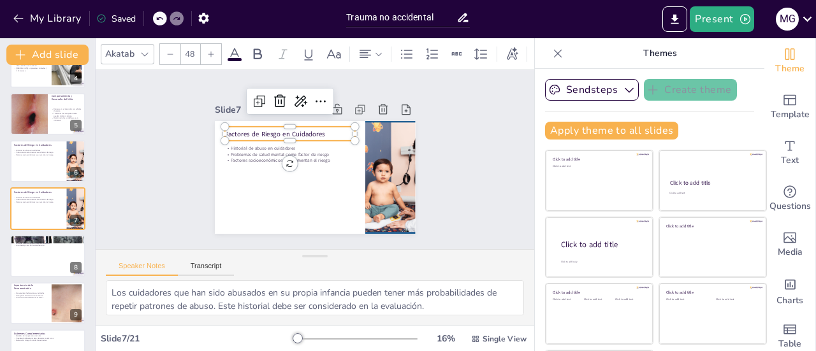
click at [326, 128] on p "Factores de Riesgo en Cuidadores" at bounding box center [337, 132] width 23 height 131
click at [308, 129] on p "Factores de Riesgo en Cuidadores" at bounding box center [295, 129] width 129 height 36
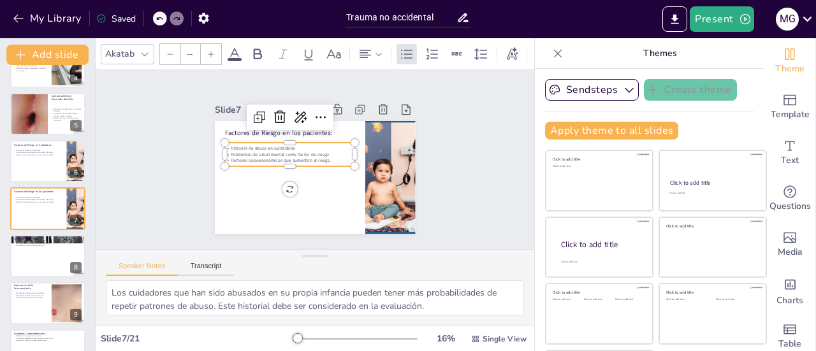
type input "32"
click at [312, 152] on p "Problemas de salud mental como factor de riesgo" at bounding box center [297, 141] width 109 height 82
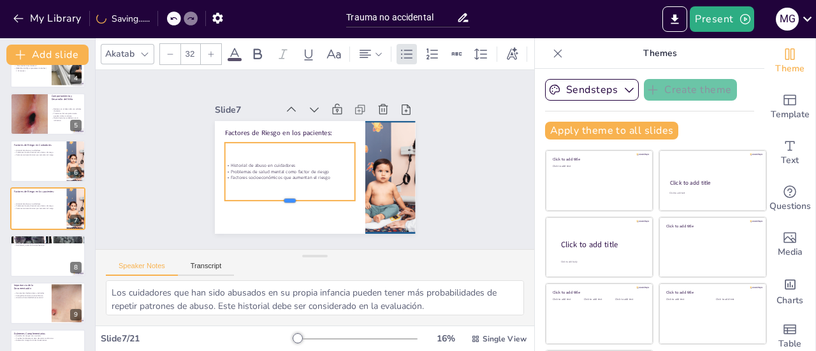
drag, startPoint x: 273, startPoint y: 163, endPoint x: 273, endPoint y: 197, distance: 34.4
click at [273, 197] on div at bounding box center [270, 187] width 118 height 74
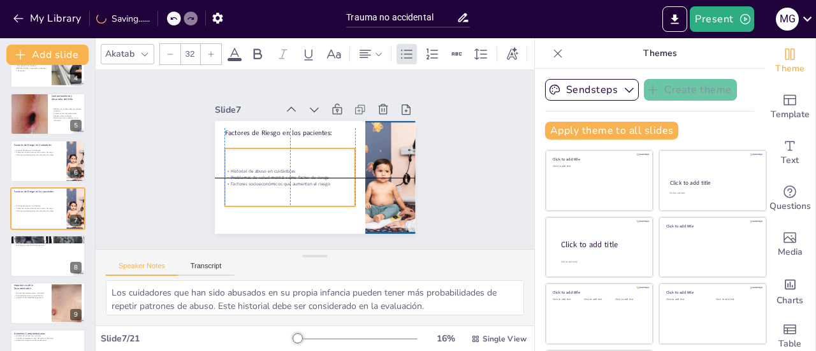
click at [317, 179] on p "Factores socioeconómicos que aumentan el riesgo" at bounding box center [284, 175] width 126 height 46
click at [288, 168] on p "Historial de abuso en cuidadores" at bounding box center [287, 154] width 109 height 82
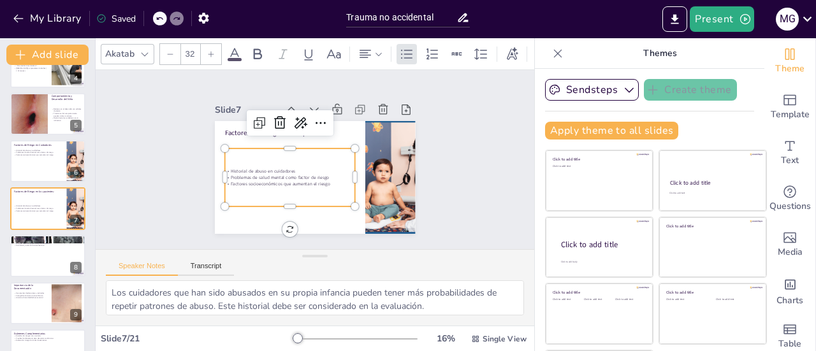
click at [281, 167] on p "Historial de abuso en cuidadores" at bounding box center [287, 160] width 122 height 59
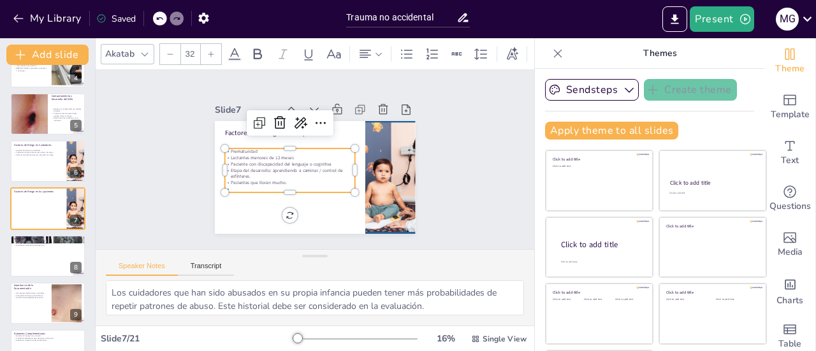
click at [277, 179] on p "Pacientes que lloran mucho." at bounding box center [284, 174] width 126 height 46
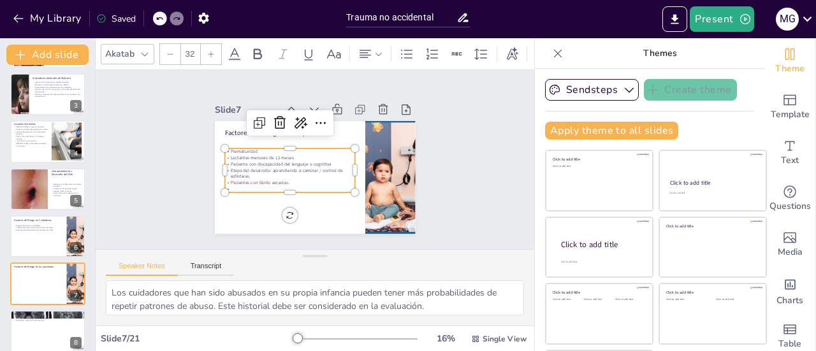
scroll to position [45, 0]
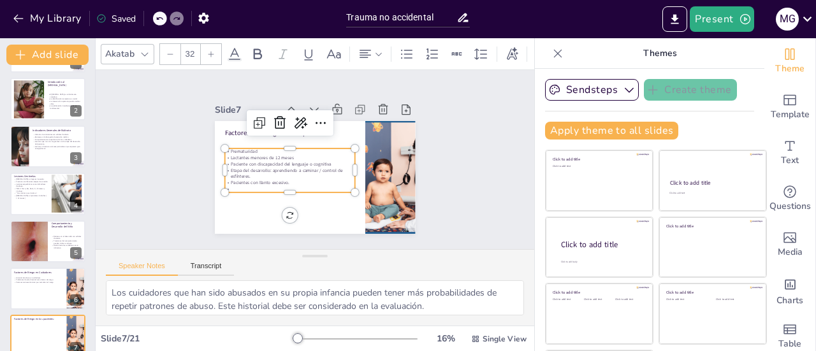
click at [53, 142] on button at bounding box center [55, 136] width 15 height 15
type textarea "Las historias inconsistentes pueden indicar que algo no está bien. Los cuidador…"
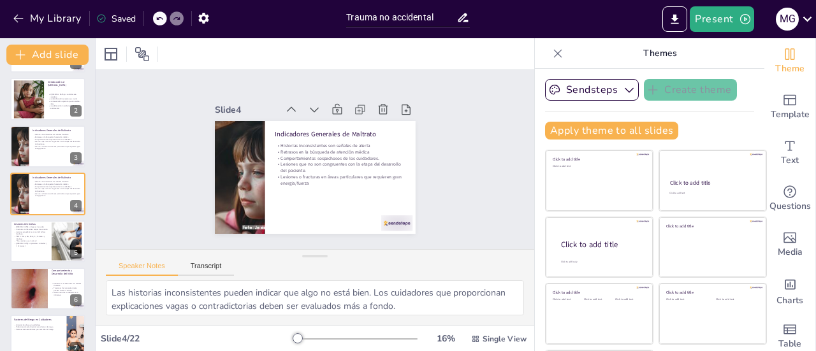
scroll to position [31, 0]
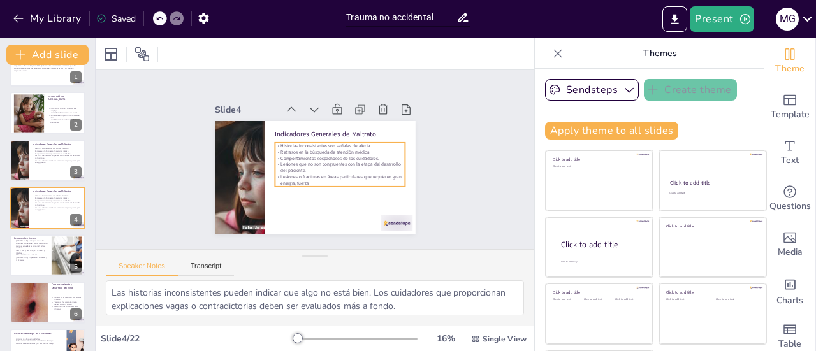
click at [358, 147] on p "Retrasos en la búsqueda de atención médica" at bounding box center [340, 166] width 116 height 71
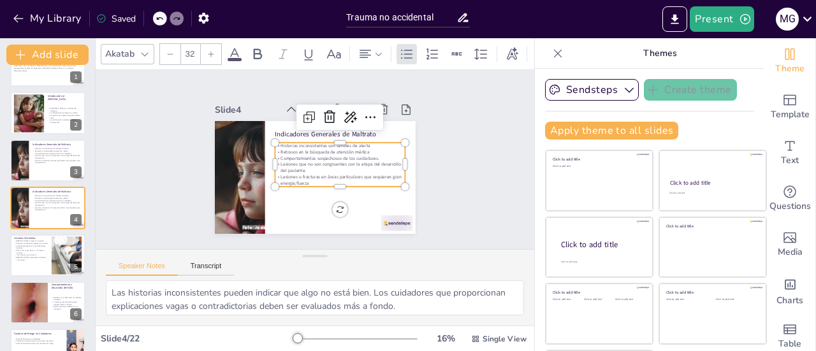
click at [358, 147] on p "Retrasos en la búsqueda de atención médica" at bounding box center [341, 160] width 126 height 46
click at [358, 147] on p "Retrasos en la búsqueda de atención médica" at bounding box center [340, 165] width 116 height 71
click at [360, 143] on p "Historias inconsistentes son señales de alerta" at bounding box center [342, 151] width 129 height 33
click at [314, 142] on p "Historias inconsistentes son señales de alerta o" at bounding box center [343, 154] width 126 height 46
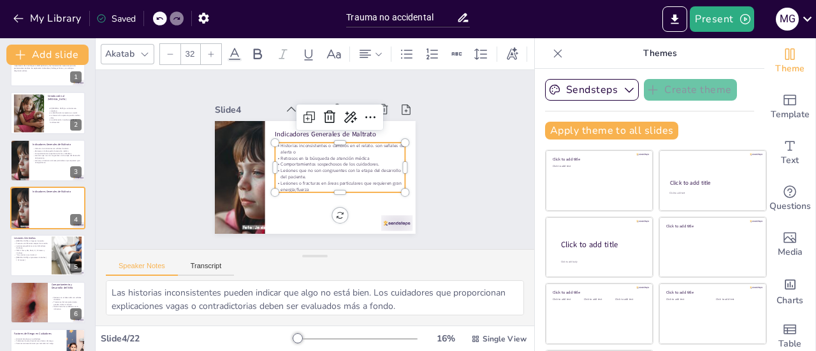
click at [311, 147] on p "Historias inconsistentes o cambios en el relato. son señales de alerta o" at bounding box center [331, 182] width 40 height 130
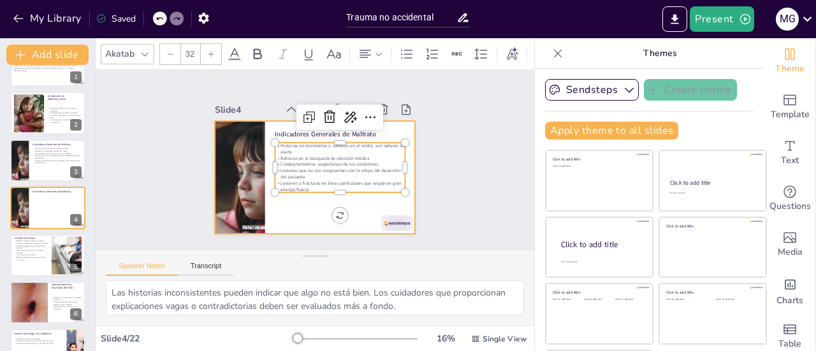
drag, startPoint x: 325, startPoint y: 186, endPoint x: 325, endPoint y: 196, distance: 10.8
click at [325, 196] on div "Indicadores Generales de [PERSON_NAME] Historias inconsistentes o cambios en el…" at bounding box center [306, 175] width 230 height 198
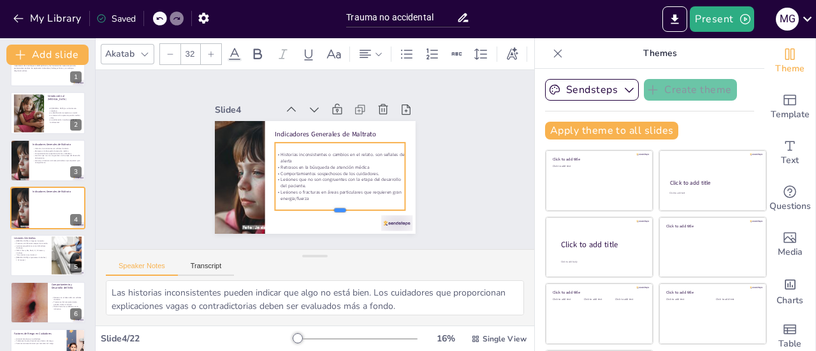
drag, startPoint x: 325, startPoint y: 188, endPoint x: 325, endPoint y: 206, distance: 17.9
click at [325, 206] on div at bounding box center [296, 218] width 104 height 95
click at [59, 205] on button at bounding box center [55, 198] width 15 height 15
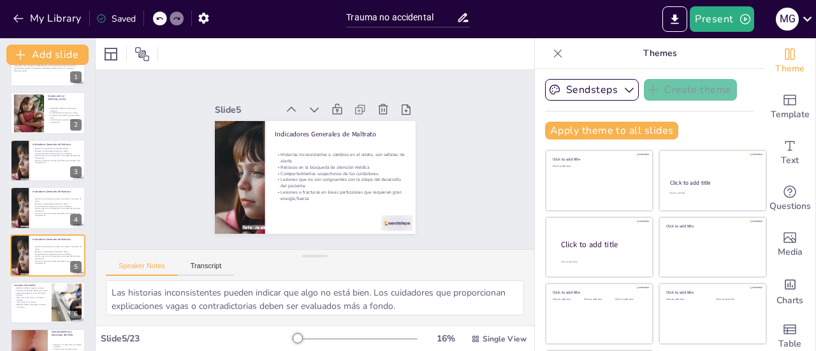
scroll to position [78, 0]
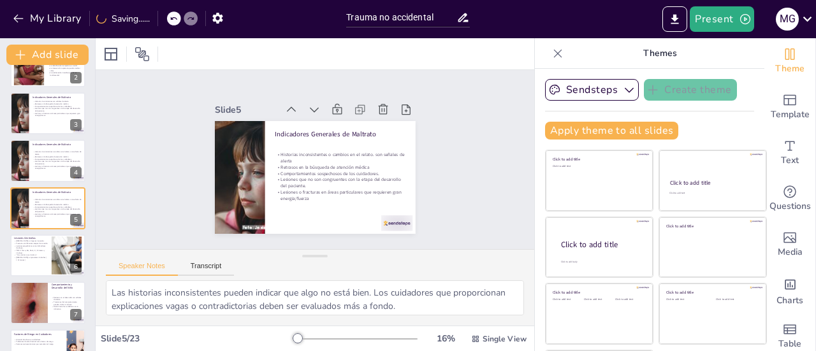
click at [54, 161] on p "Lesiones que no son congruentes con la etapa del desarrollo del paciente." at bounding box center [57, 163] width 49 height 4
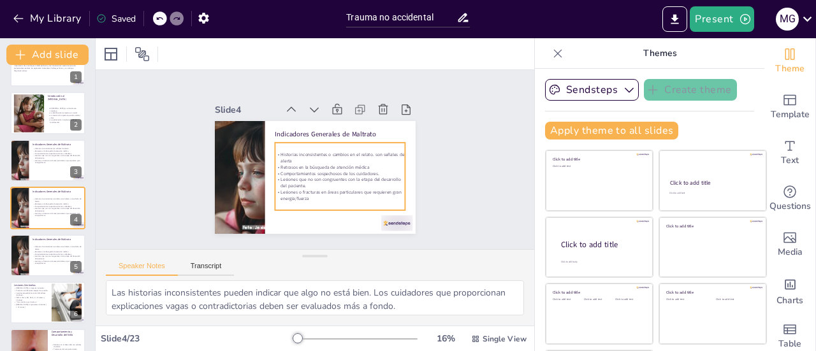
click at [41, 206] on p "Comportamientos sospechosos de los cuidadores." at bounding box center [57, 206] width 49 height 3
click at [43, 247] on p "Historias inconsistentes o cambios en el relato. son señales de alerta" at bounding box center [57, 247] width 49 height 4
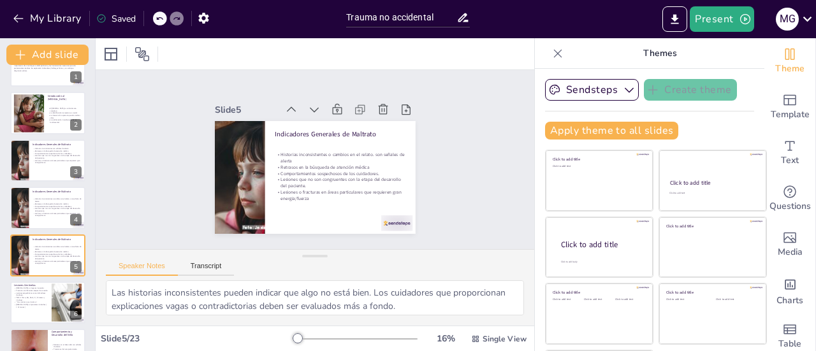
scroll to position [78, 0]
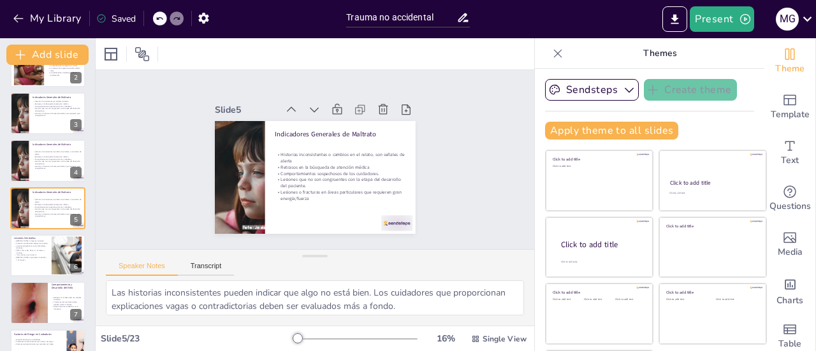
click at [40, 163] on p "Lesiones que no son congruentes con la etapa del desarrollo del paciente." at bounding box center [57, 163] width 49 height 4
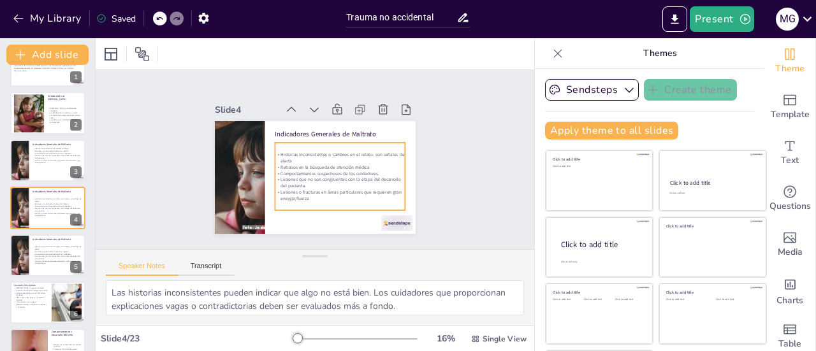
click at [36, 210] on p "Lesiones que no son congruentes con la etapa del desarrollo del paciente." at bounding box center [57, 210] width 49 height 4
click at [75, 198] on icon at bounding box center [73, 198] width 5 height 7
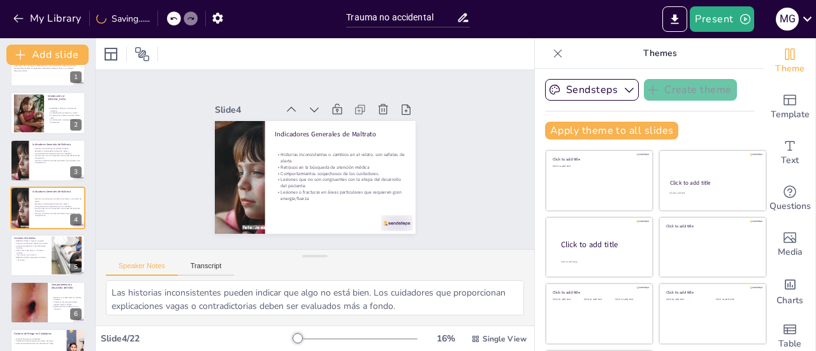
click at [31, 262] on div at bounding box center [47, 256] width 75 height 42
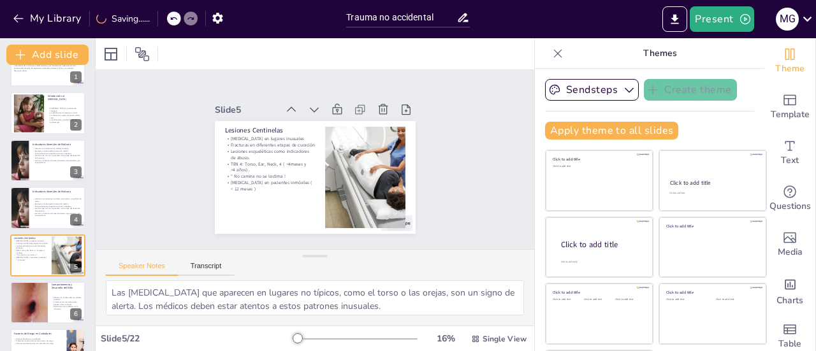
scroll to position [78, 0]
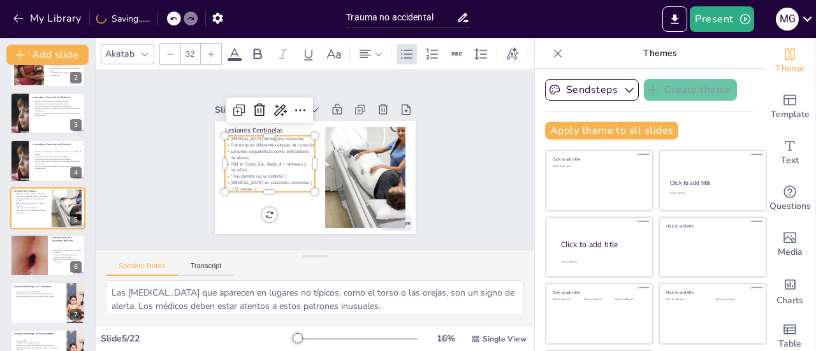
click at [236, 154] on p "Lesiones esqueléticas como indicadores de abuso." at bounding box center [278, 133] width 84 height 56
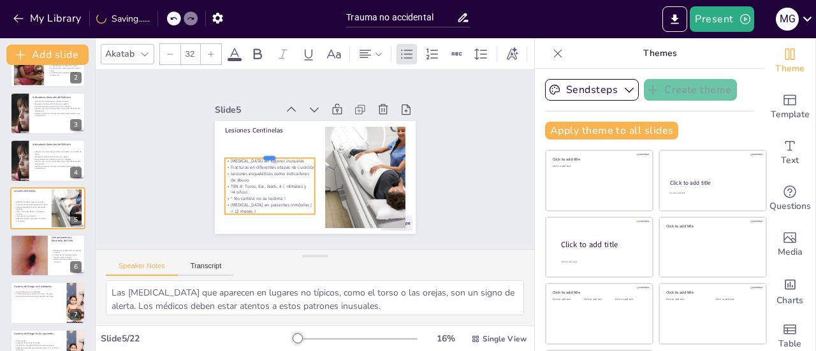
drag, startPoint x: 256, startPoint y: 129, endPoint x: 256, endPoint y: 152, distance: 22.3
click at [256, 152] on div at bounding box center [276, 135] width 87 height 46
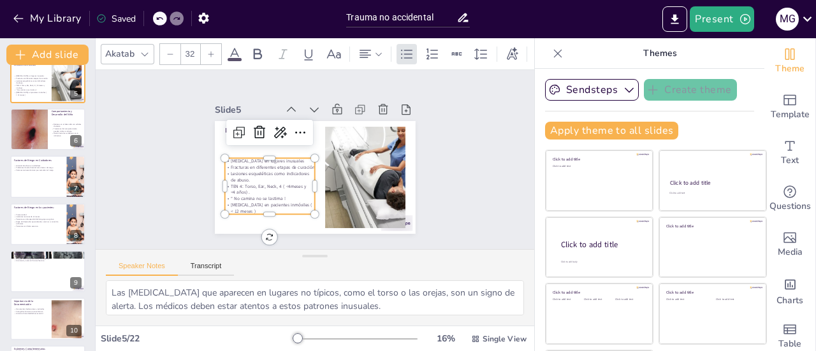
scroll to position [205, 0]
click at [29, 136] on div at bounding box center [29, 128] width 38 height 49
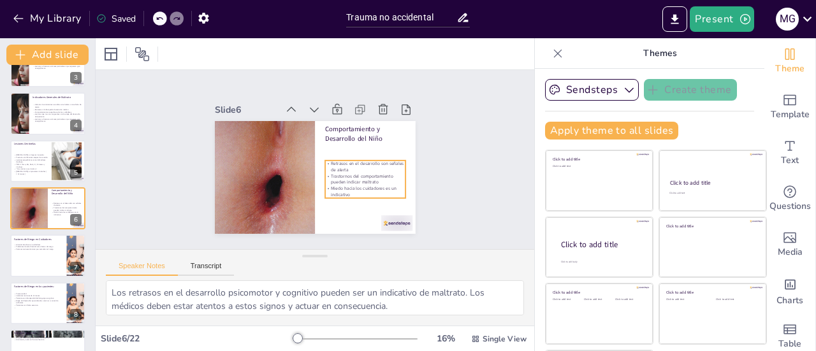
click at [338, 187] on p "Miedo hacia los cuidadores es un indicativo" at bounding box center [343, 212] width 76 height 51
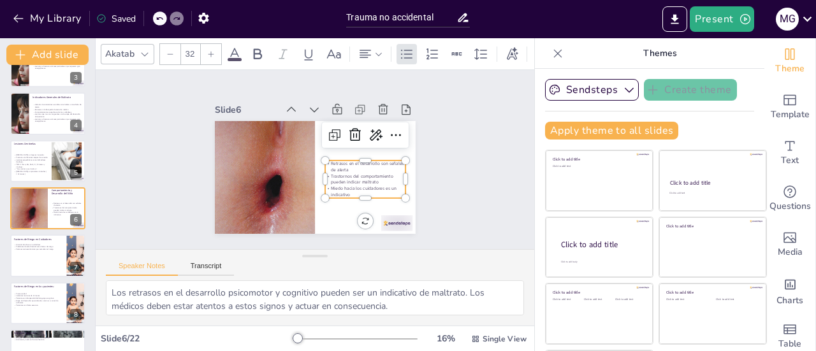
click at [337, 188] on p "Miedo hacia los cuidadores es un indicativo" at bounding box center [352, 205] width 80 height 37
click at [24, 260] on div at bounding box center [47, 256] width 75 height 42
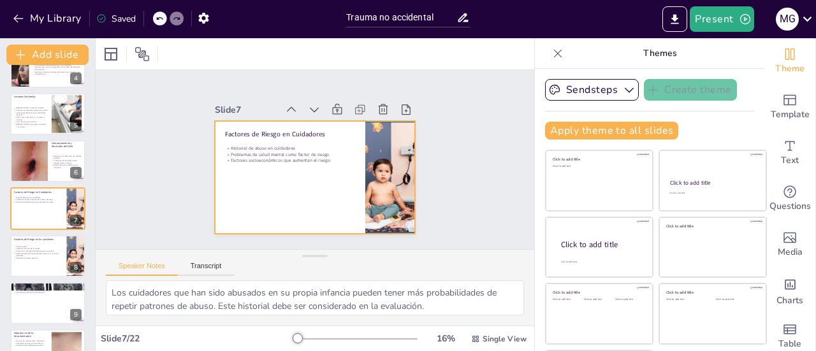
click at [45, 220] on div at bounding box center [47, 208] width 75 height 42
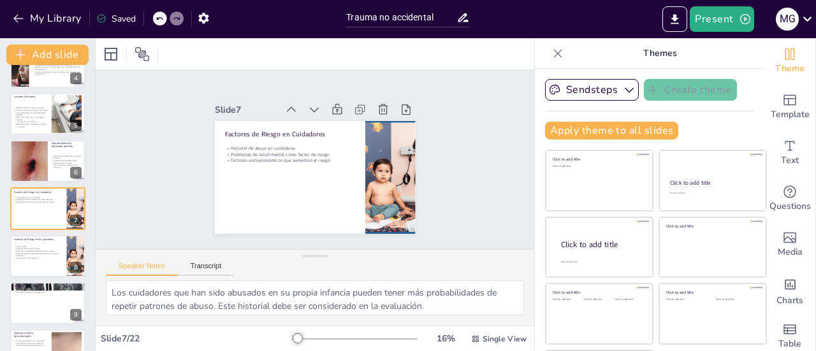
click at [25, 168] on div at bounding box center [29, 161] width 38 height 49
type textarea "Los retrasos en el desarrollo psicomotor y cognitivo pueden ser un indicativo d…"
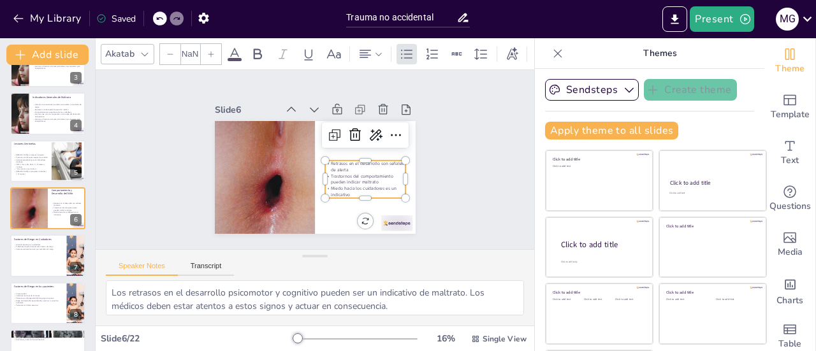
type input "32"
click at [346, 193] on div "Comportamiento y Desarrollo del Niño Retrasos en el desarrollo son señales de a…" at bounding box center [307, 176] width 229 height 185
click at [337, 192] on p "Miedo hacia los cuidadores es un indicativo" at bounding box center [330, 217] width 68 height 63
click at [338, 189] on p "Miedo hacia los cuidadores es un indicativo" at bounding box center [318, 219] width 57 height 72
click at [337, 184] on p "Miedo hacia los cuidadores es un indicativo" at bounding box center [324, 218] width 63 height 68
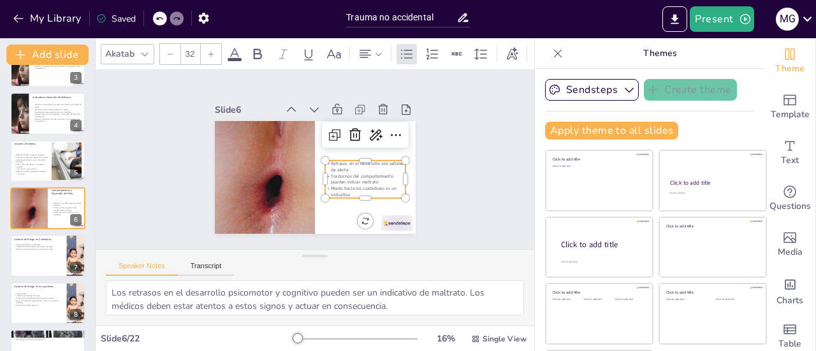
click at [337, 187] on p "Miedo hacia los cuidadores es un indicativo" at bounding box center [352, 205] width 80 height 36
click at [335, 188] on p "Miedo hacia los cuidadores es un indicativo" at bounding box center [343, 212] width 76 height 51
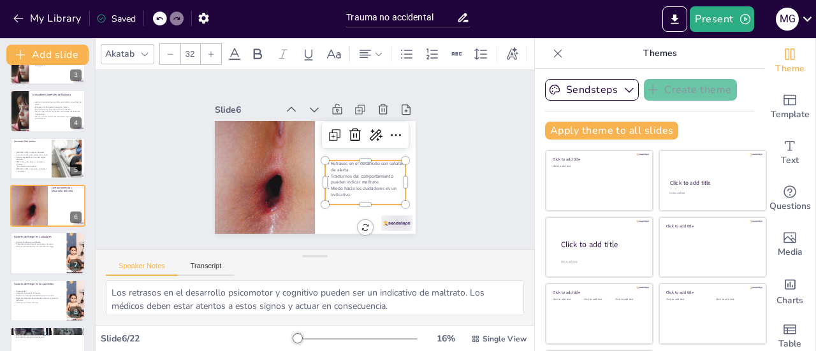
scroll to position [64, 0]
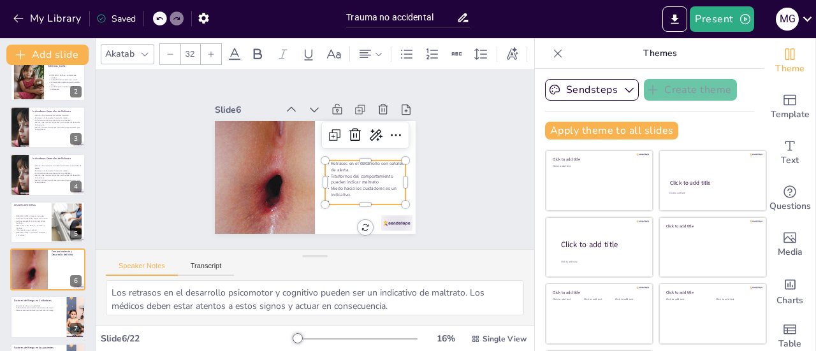
click at [45, 132] on div at bounding box center [47, 127] width 75 height 42
type textarea "Las historias inconsistentes pueden indicar que algo no está bien. Los cuidador…"
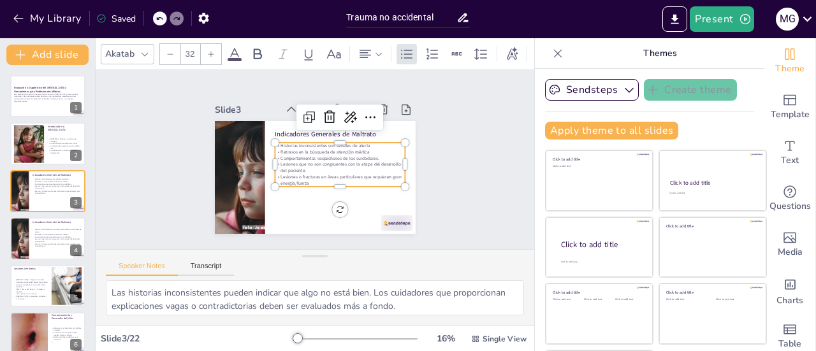
click at [367, 150] on p "Comportamientos sospechosos de los cuidadores." at bounding box center [334, 175] width 101 height 92
click at [367, 155] on p "Comportamientos sospechosos de los cuidadores." at bounding box center [340, 158] width 131 height 6
click at [367, 155] on p "Comportamientos sospechosos de los cuidadores." at bounding box center [339, 166] width 126 height 47
click at [367, 154] on p "Comportamientos sospechosos de los cuidadores." at bounding box center [339, 163] width 129 height 33
click at [328, 161] on p "Consultas repetidas con traumas de mayor severidad" at bounding box center [337, 172] width 126 height 47
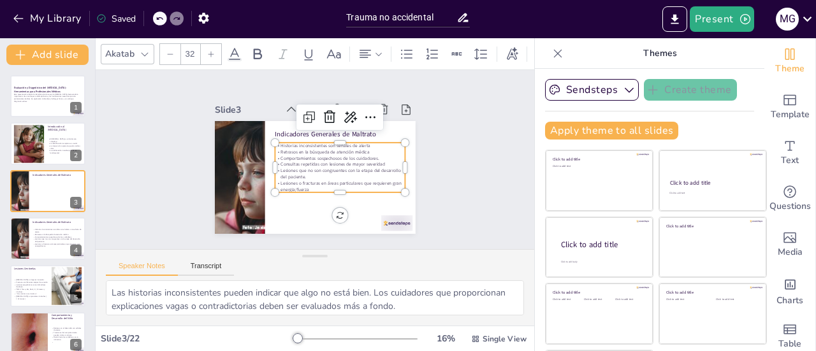
click at [36, 245] on p "Lesiones o fracturas en áreas particulares que requieren gran energia/fuerza" at bounding box center [57, 245] width 49 height 4
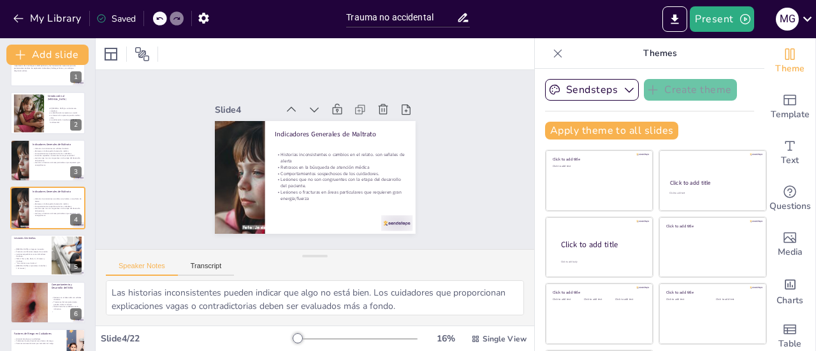
click at [57, 314] on div at bounding box center [47, 303] width 75 height 42
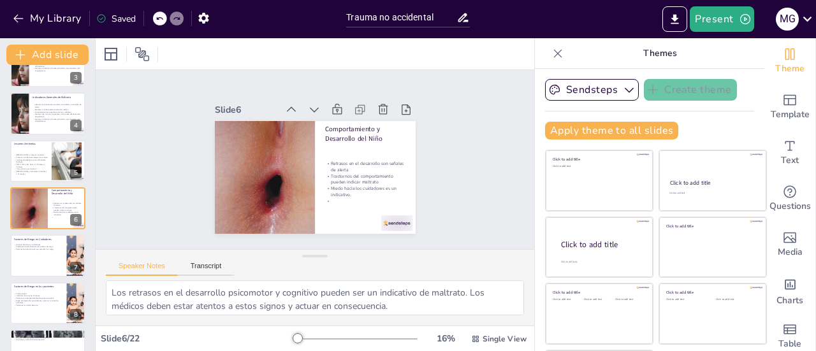
click at [23, 311] on div at bounding box center [47, 303] width 75 height 42
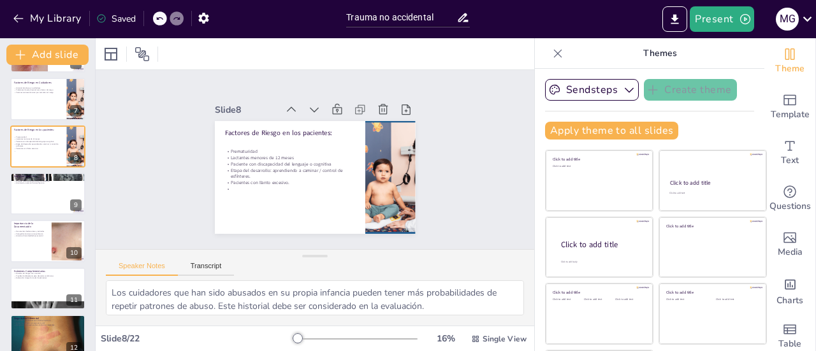
scroll to position [284, 0]
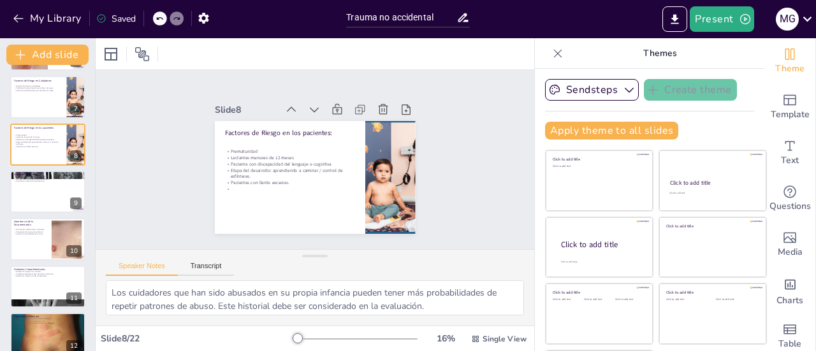
click at [34, 191] on div at bounding box center [47, 192] width 75 height 42
type textarea "Mantener un alto índice de sospecha es esencial para la detección del maltrato.…"
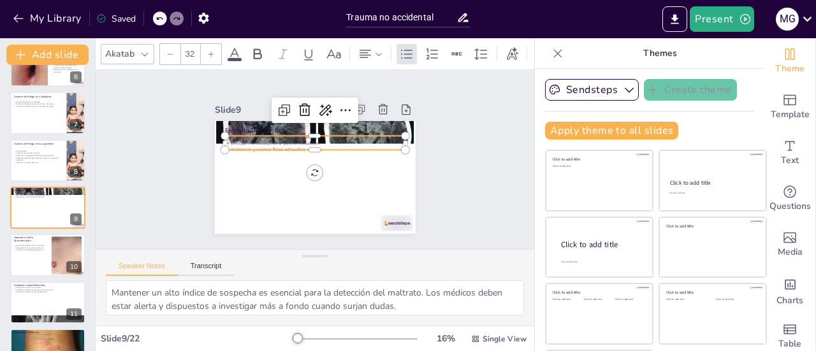
click at [276, 142] on p "Anamnesis y examen físico exhaustivo" at bounding box center [324, 164] width 96 height 159
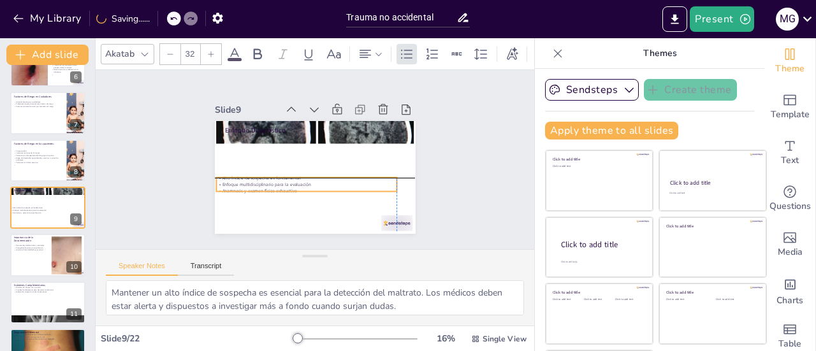
drag, startPoint x: 298, startPoint y: 143, endPoint x: 290, endPoint y: 187, distance: 44.1
click at [290, 187] on p "Anamnesis y examen físico exhaustivo" at bounding box center [295, 184] width 168 height 79
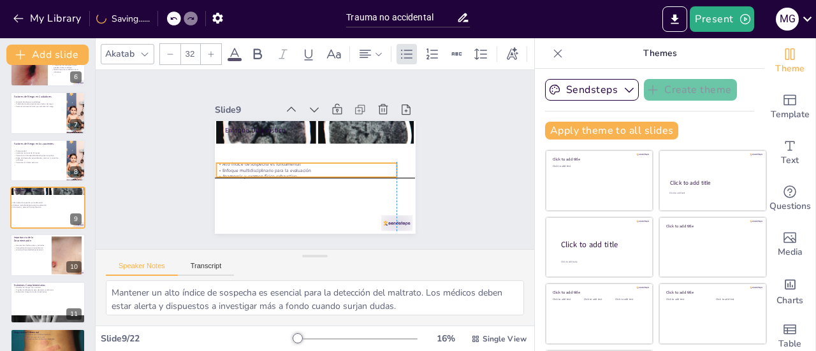
drag, startPoint x: 292, startPoint y: 173, endPoint x: 293, endPoint y: 157, distance: 16.0
click at [293, 157] on p "Alto índice de sospecha es fundamental" at bounding box center [306, 160] width 168 height 79
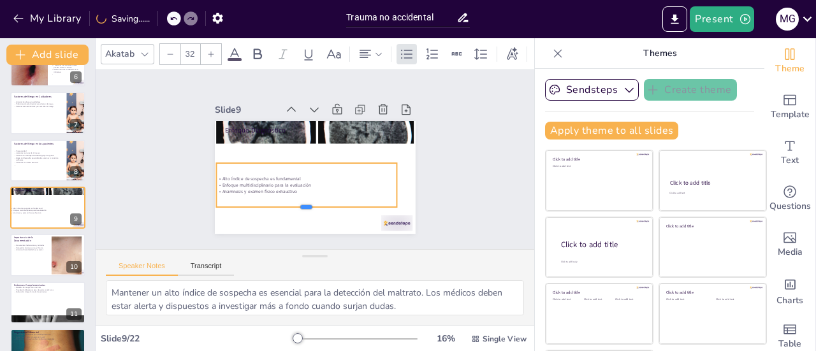
drag, startPoint x: 292, startPoint y: 173, endPoint x: 288, endPoint y: 203, distance: 30.2
click at [288, 203] on div at bounding box center [273, 193] width 141 height 128
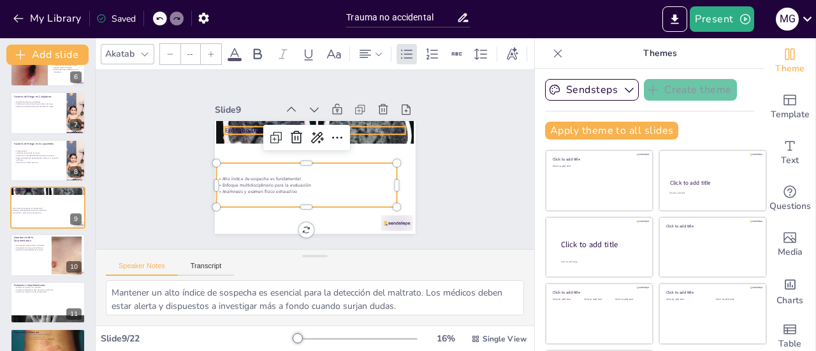
type input "48"
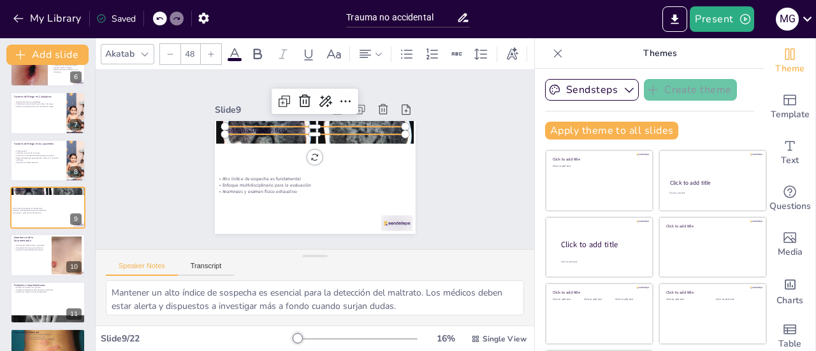
click at [282, 124] on p "Enfoque Diagnóstico" at bounding box center [338, 143] width 113 height 152
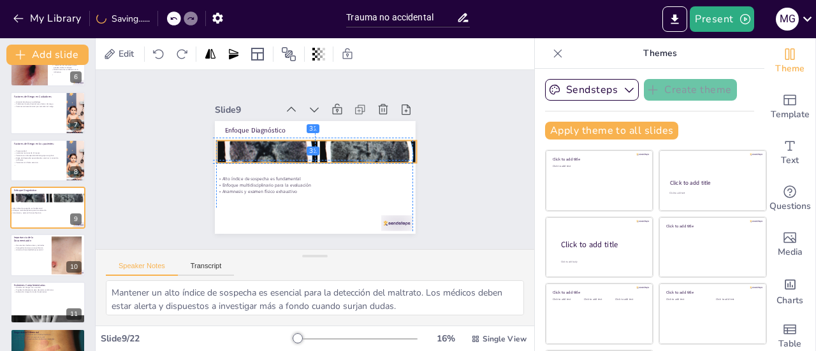
drag, startPoint x: 281, startPoint y: 136, endPoint x: 279, endPoint y: 155, distance: 19.2
click at [279, 155] on div at bounding box center [322, 157] width 208 height 228
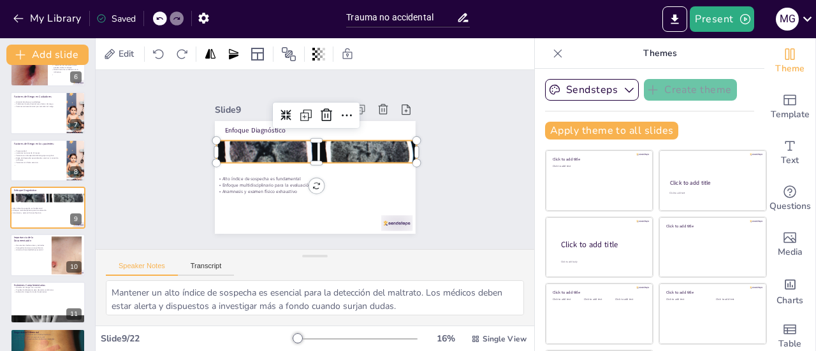
click at [40, 262] on div at bounding box center [47, 255] width 75 height 42
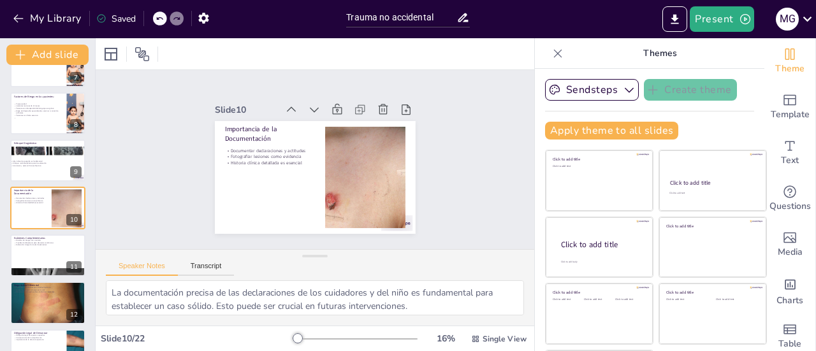
click at [43, 174] on div at bounding box center [47, 161] width 75 height 42
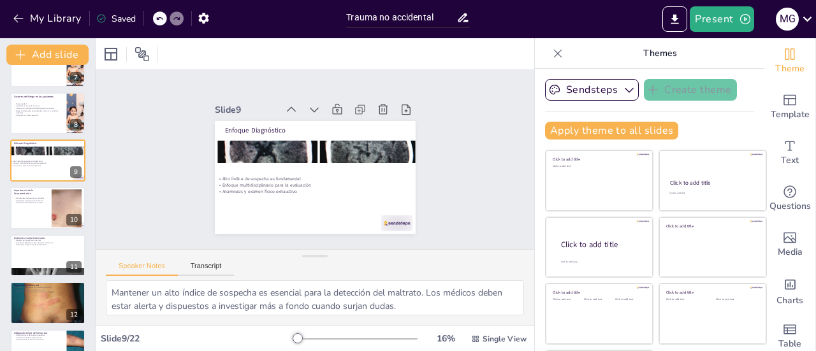
scroll to position [268, 0]
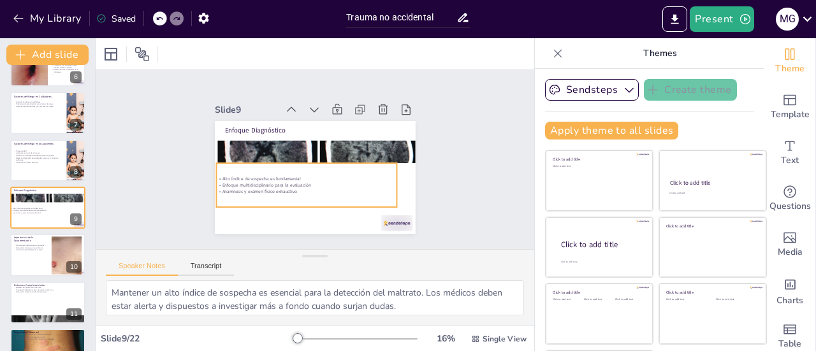
click at [36, 217] on div "Alto índice de sospecha es fundamental Enfoque multidisciplinario para la evalu…" at bounding box center [45, 211] width 68 height 17
click at [27, 256] on div at bounding box center [47, 255] width 75 height 42
type textarea "La documentación precisa de las declaraciones de los cuidadores y del niño es f…"
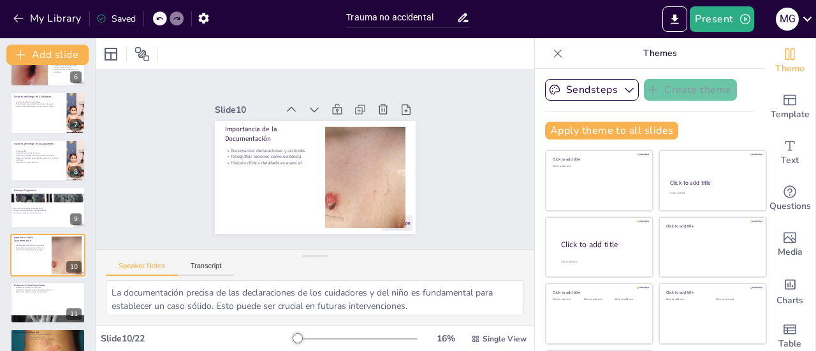
scroll to position [315, 0]
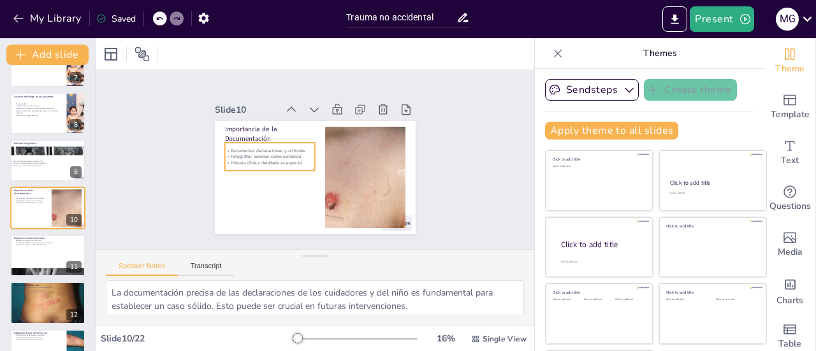
click at [267, 147] on p "Documentar declaraciones y actitudes" at bounding box center [296, 118] width 58 height 77
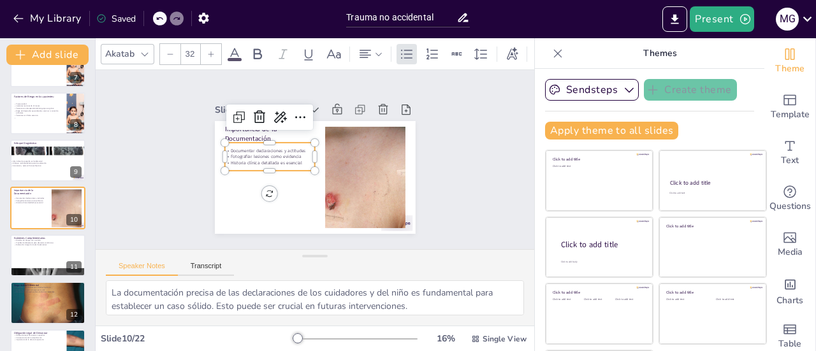
click at [287, 152] on p "Fotografiar lesiones como evidencia" at bounding box center [280, 131] width 77 height 58
click at [315, 152] on p "Fotografiar lesiones como evidencia" at bounding box center [323, 115] width 16 height 91
click at [287, 150] on p "Fotografiar lesiones como evidencia" at bounding box center [275, 137] width 85 height 43
click at [291, 157] on p "Historia clínica detallada es esencial" at bounding box center [295, 119] width 34 height 88
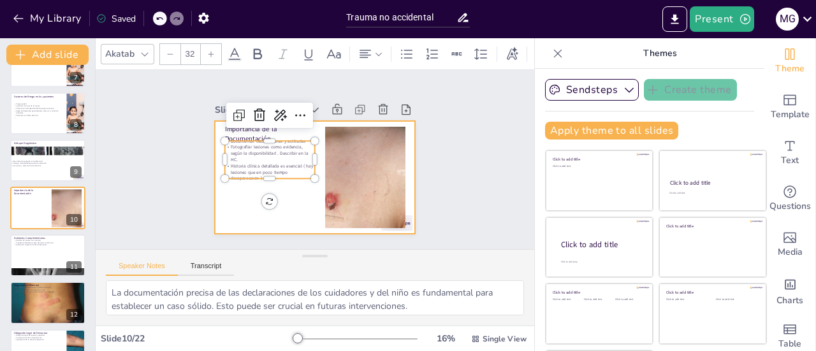
drag, startPoint x: 256, startPoint y: 172, endPoint x: 254, endPoint y: 187, distance: 15.5
click at [254, 187] on div "Importancia de la Documentación Documentar declaraciones y actitudes Fotografia…" at bounding box center [299, 152] width 185 height 229
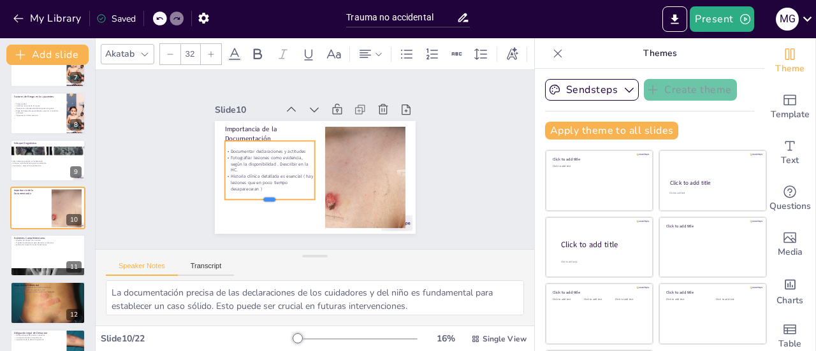
drag, startPoint x: 254, startPoint y: 174, endPoint x: 253, endPoint y: 195, distance: 21.1
click at [253, 195] on div at bounding box center [254, 176] width 84 height 54
click at [256, 143] on div "Documentar declaraciones y actitudes Fotografiar lesiones como evidencia, según…" at bounding box center [287, 123] width 90 height 106
drag, startPoint x: 256, startPoint y: 135, endPoint x: 256, endPoint y: 148, distance: 13.4
click at [256, 148] on div at bounding box center [278, 132] width 87 height 46
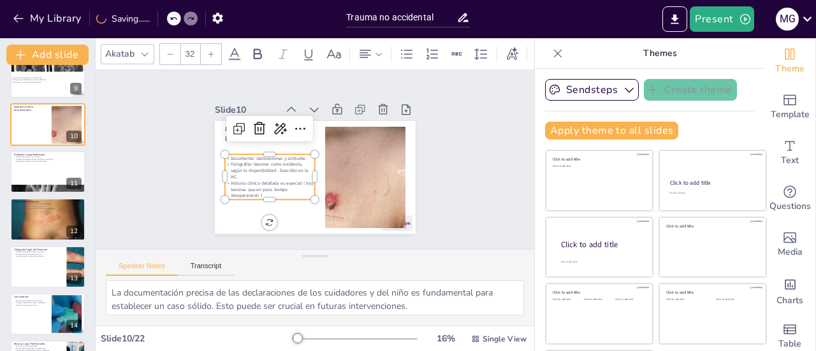
scroll to position [443, 0]
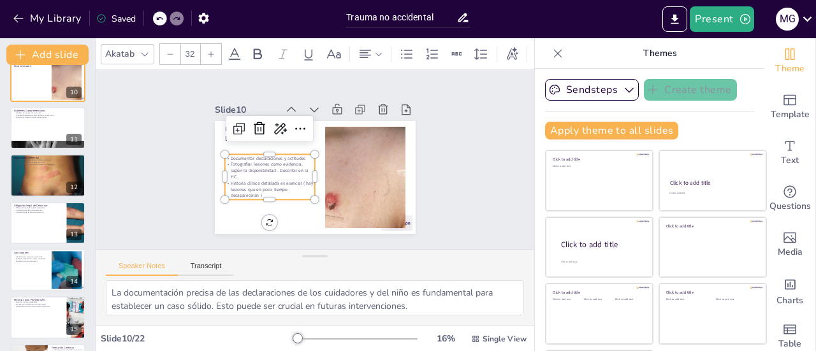
click at [33, 180] on div at bounding box center [47, 175] width 75 height 50
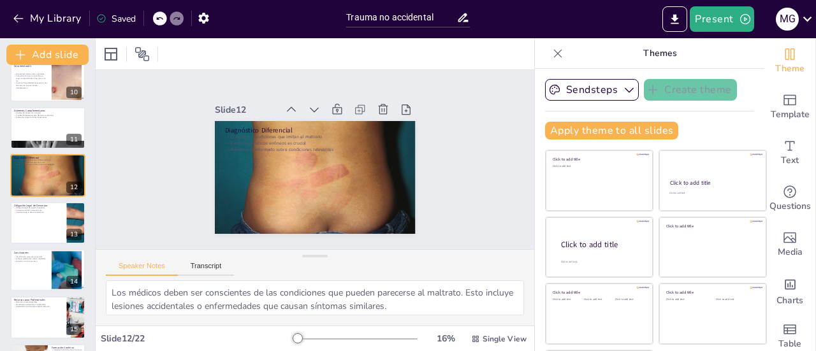
scroll to position [409, 0]
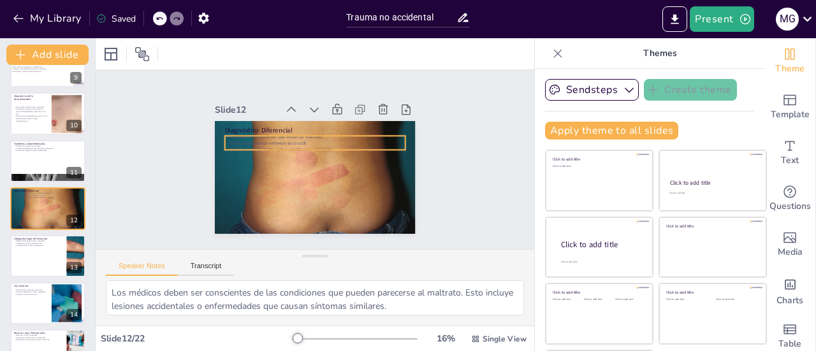
click at [258, 137] on p "Evitar diagnósticos erróneos es crucial" at bounding box center [323, 146] width 159 height 96
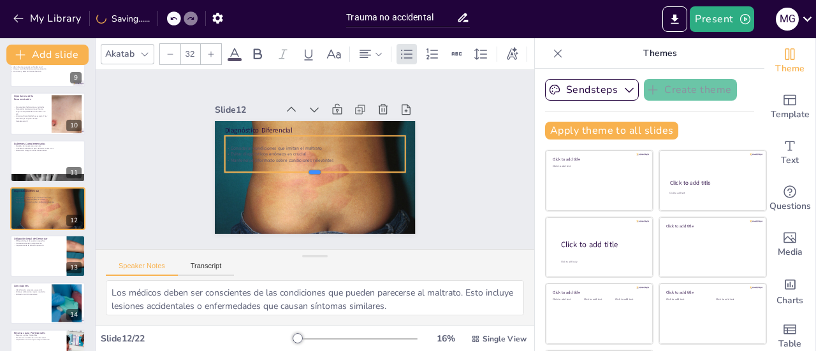
drag, startPoint x: 300, startPoint y: 146, endPoint x: 300, endPoint y: 168, distance: 22.3
click at [300, 168] on div at bounding box center [303, 173] width 141 height 128
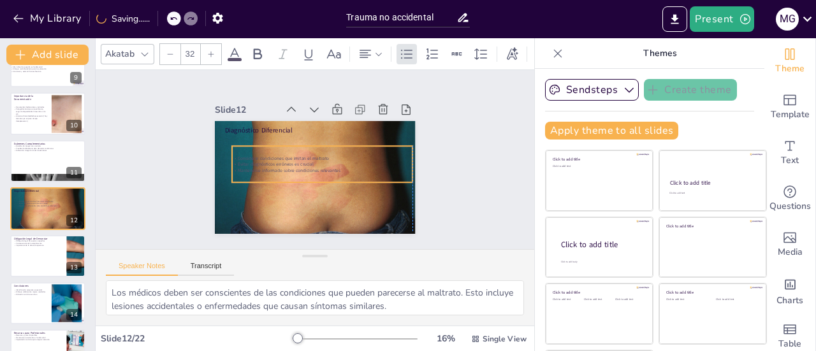
drag, startPoint x: 323, startPoint y: 156, endPoint x: 326, endPoint y: 166, distance: 10.9
click at [326, 166] on p "Mantenerse informado sobre condiciones relevantes" at bounding box center [312, 172] width 126 height 138
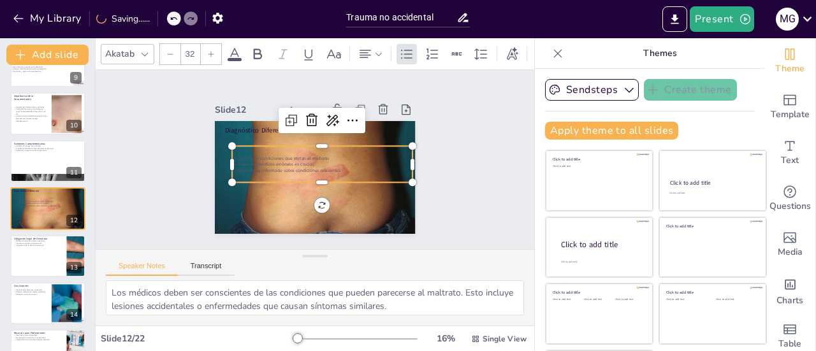
click at [332, 166] on p "Mantenerse informado sobre condiciones relevantes" at bounding box center [317, 173] width 173 height 62
click at [332, 166] on p "Mantenerse informado sobre condiciones relevantes" at bounding box center [317, 172] width 168 height 79
drag, startPoint x: 329, startPoint y: 166, endPoint x: 224, endPoint y: 154, distance: 105.9
click at [231, 154] on div "Considerar condiciones que imitan el maltrato Evitar diagnósticos erróneos es c…" at bounding box center [319, 165] width 177 height 73
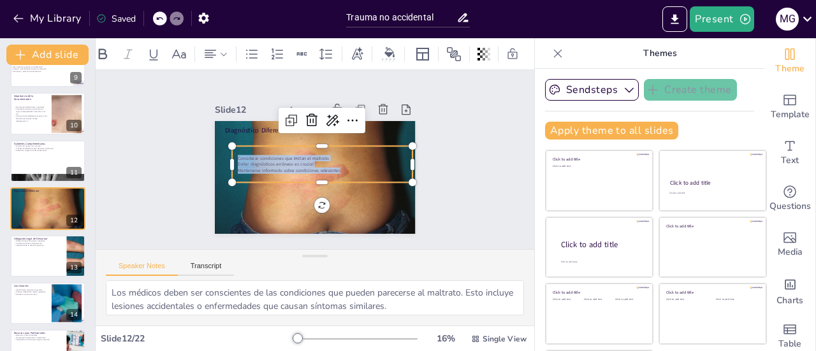
scroll to position [0, 173]
click at [350, 49] on icon at bounding box center [357, 54] width 14 height 14
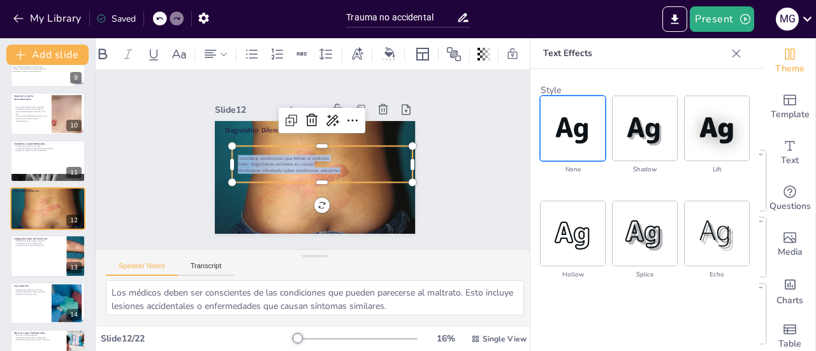
click at [569, 128] on img at bounding box center [573, 128] width 64 height 64
click at [254, 51] on icon at bounding box center [257, 54] width 15 height 15
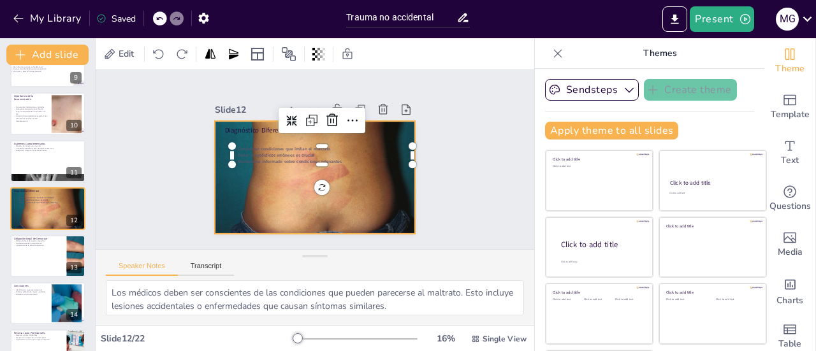
click at [258, 172] on div at bounding box center [308, 176] width 238 height 204
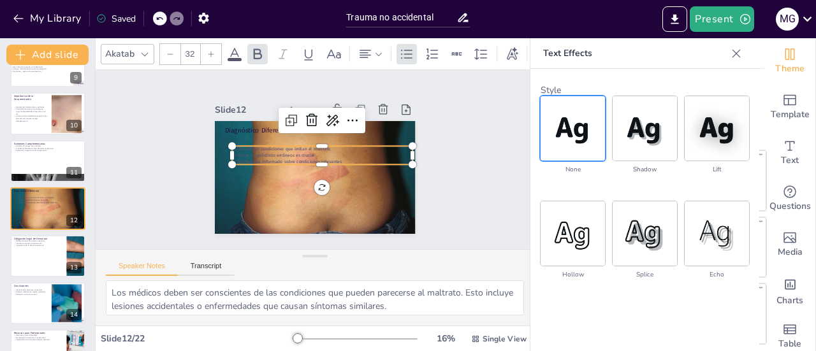
click at [304, 154] on strong "Mantenerse informado sobre condiciones relevantes" at bounding box center [291, 152] width 98 height 48
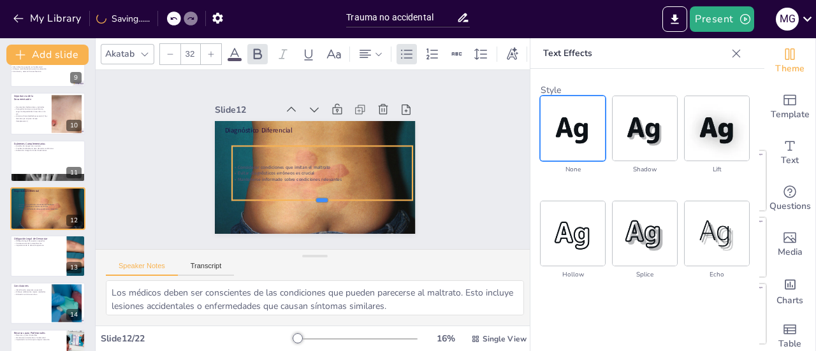
drag, startPoint x: 307, startPoint y: 161, endPoint x: 304, endPoint y: 197, distance: 35.8
click at [304, 197] on div at bounding box center [317, 206] width 180 height 29
drag, startPoint x: 216, startPoint y: 168, endPoint x: 256, endPoint y: 173, distance: 41.1
click at [256, 162] on div at bounding box center [271, 138] width 44 height 47
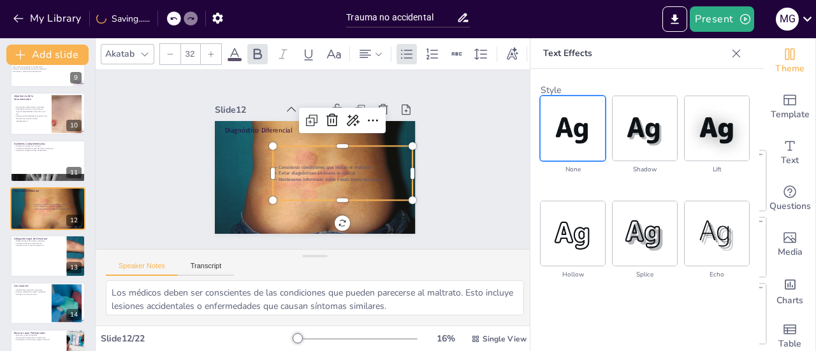
click at [364, 168] on p "Evitar diagnósticos erróneos es crucial" at bounding box center [320, 190] width 87 height 117
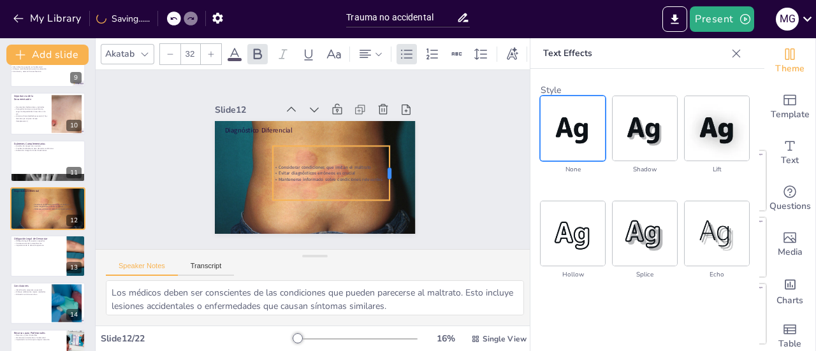
drag, startPoint x: 399, startPoint y: 168, endPoint x: 376, endPoint y: 171, distance: 23.1
click at [376, 186] on div at bounding box center [377, 212] width 36 height 52
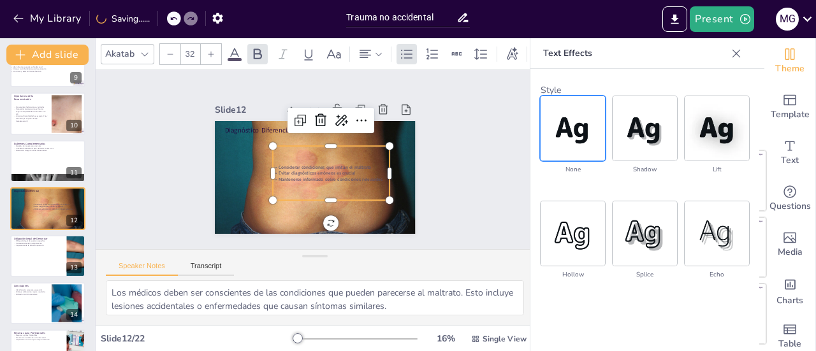
click at [312, 168] on strong "Evitar diagnósticos erróneos es crucial" at bounding box center [304, 151] width 61 height 56
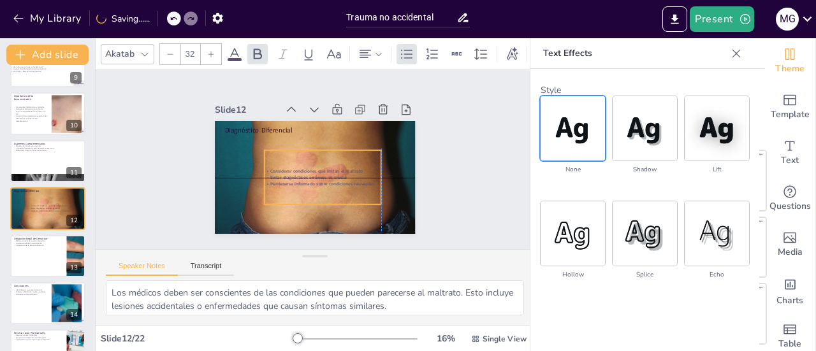
drag, startPoint x: 260, startPoint y: 168, endPoint x: 250, endPoint y: 170, distance: 9.9
click at [260, 170] on p "Evitar diagnósticos erróneos es crucial" at bounding box center [316, 179] width 113 height 42
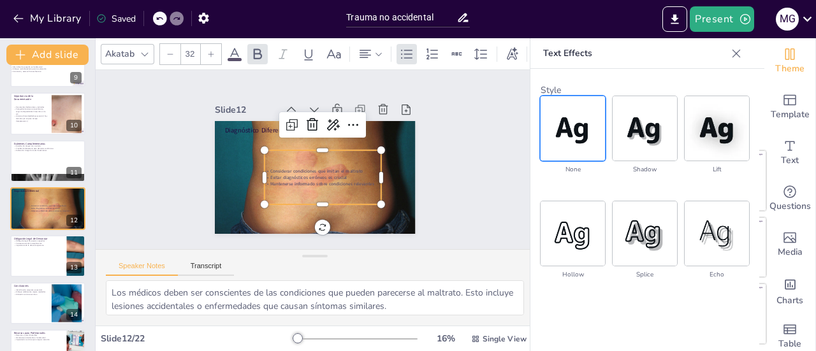
click at [54, 260] on div at bounding box center [47, 256] width 75 height 42
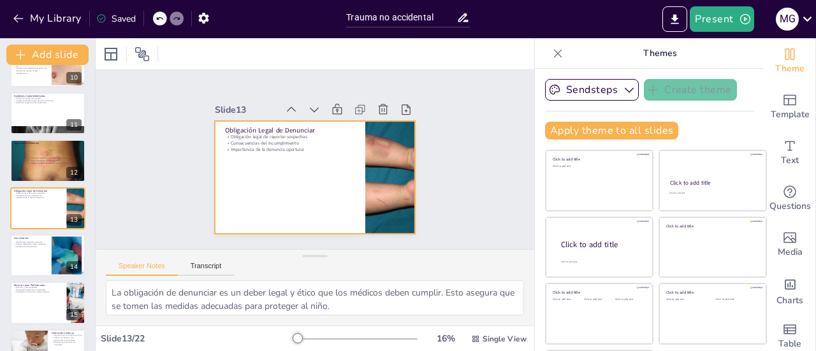
scroll to position [393, 0]
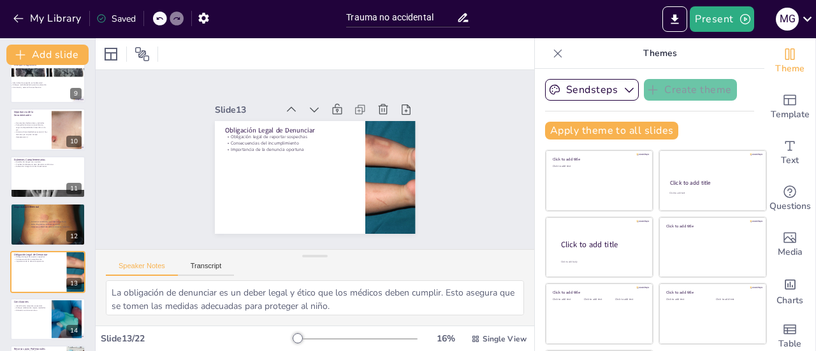
click at [35, 131] on p "Historia clínica detallada es esencial ( hay lesiones que en poco tiempo desapa…" at bounding box center [31, 134] width 34 height 7
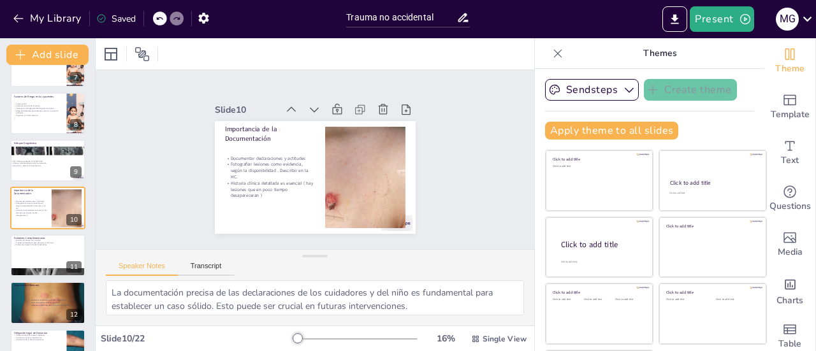
click at [41, 168] on div "Alto índice de sospecha es fundamental Enfoque multidisciplinario para la evalu…" at bounding box center [45, 164] width 68 height 17
type textarea "Mantener un alto índice de sospecha es esencial para la detección del maltrato.…"
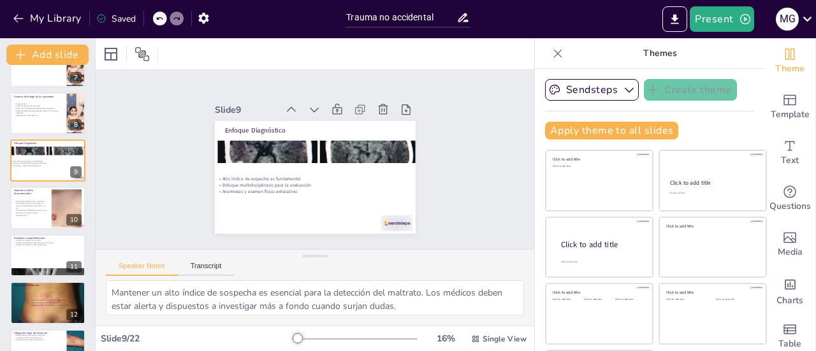
scroll to position [268, 0]
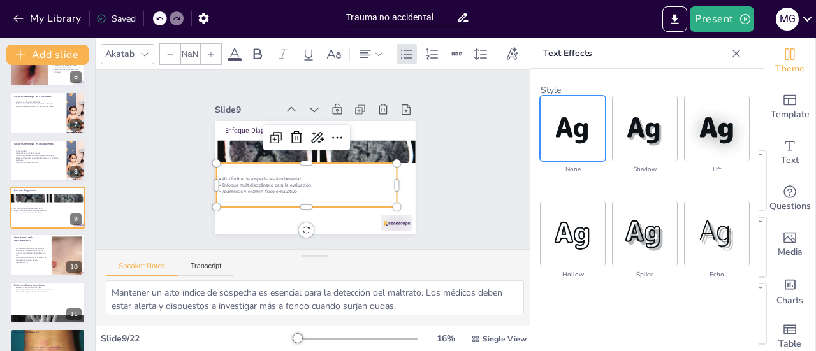
click at [251, 188] on p "Anamnesis y examen físico exhaustivo" at bounding box center [282, 161] width 62 height 173
type input "32"
click at [229, 188] on p "Anamnesis y examen físico exhaustivo" at bounding box center [291, 183] width 159 height 96
click at [229, 188] on p "Anamnesis y examen físico exhaustivo" at bounding box center [296, 188] width 173 height 62
click at [229, 188] on p "Anamnesis y examen físico exhaustivo" at bounding box center [300, 189] width 178 height 43
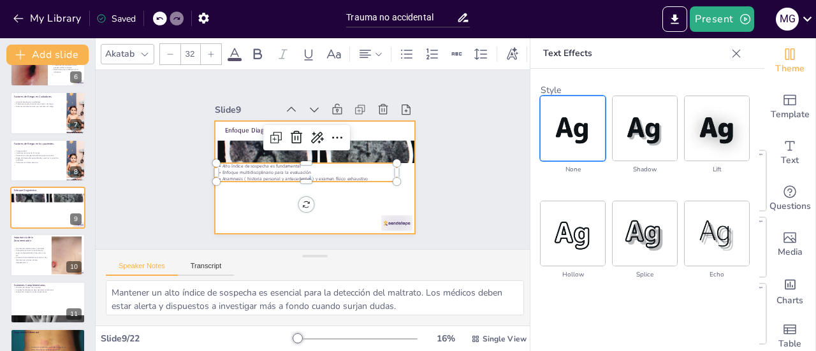
drag, startPoint x: 293, startPoint y: 176, endPoint x: 295, endPoint y: 191, distance: 15.4
click at [295, 191] on div "Enfoque Diagnóstico Alto índice de sospecha es fundamental Enfoque multidiscipl…" at bounding box center [304, 174] width 229 height 209
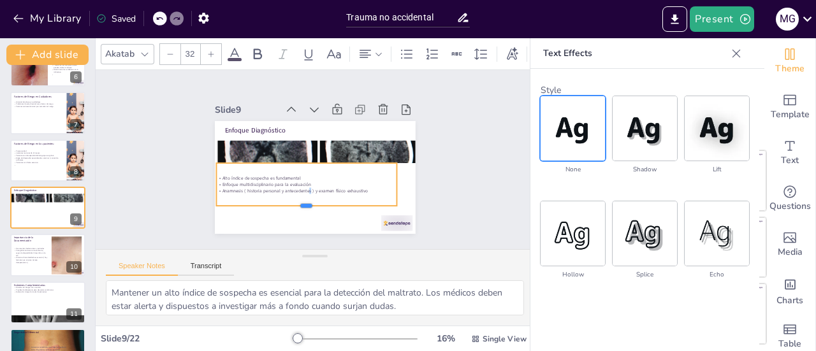
drag, startPoint x: 293, startPoint y: 177, endPoint x: 294, endPoint y: 201, distance: 24.3
click at [294, 201] on div at bounding box center [301, 210] width 180 height 29
drag, startPoint x: 292, startPoint y: 157, endPoint x: 292, endPoint y: 168, distance: 10.8
click at [292, 168] on div at bounding box center [304, 166] width 175 height 66
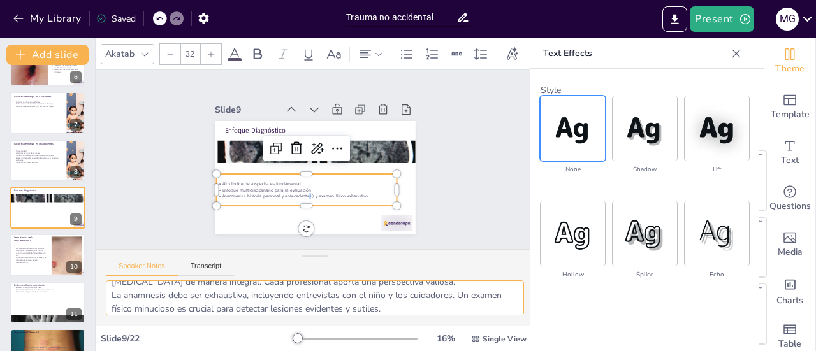
scroll to position [69, 0]
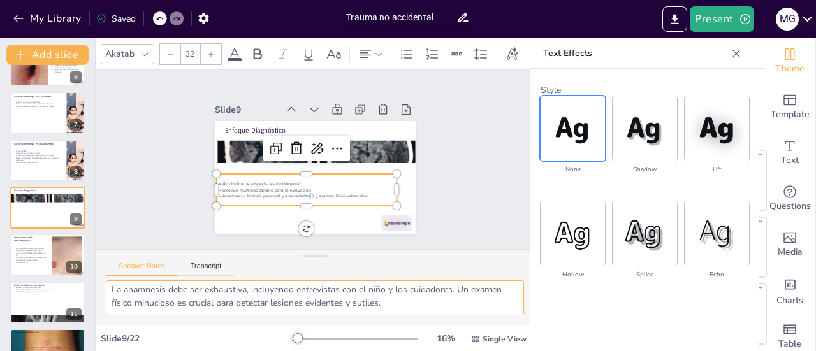
click at [31, 297] on div at bounding box center [47, 303] width 75 height 42
type textarea "Los estudios de imagen, como la tomografía computarizada, son esenciales para i…"
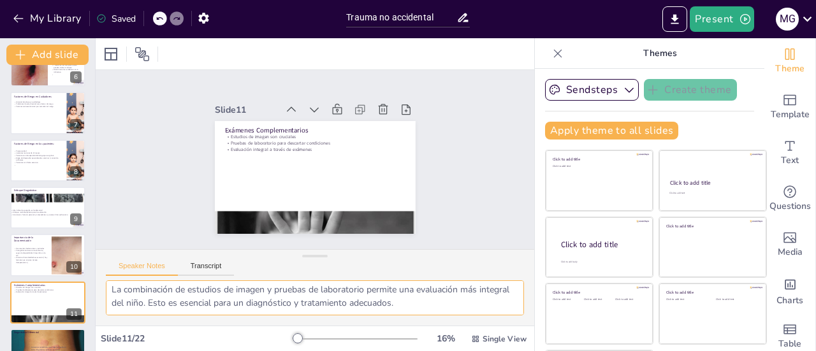
scroll to position [362, 0]
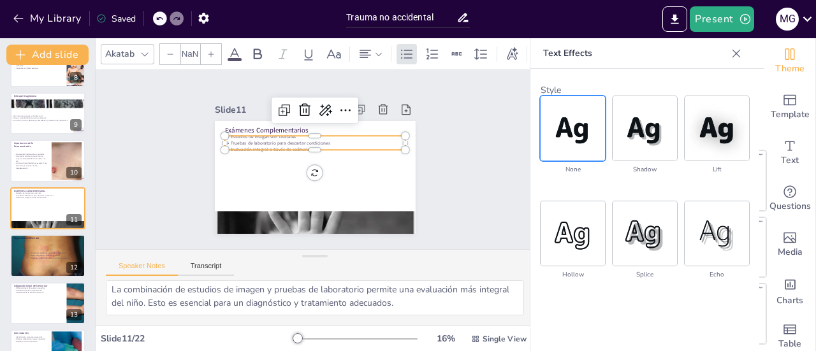
type input "32"
click at [324, 136] on p "Pruebas de laboratorio para descartar condiciones" at bounding box center [322, 144] width 168 height 79
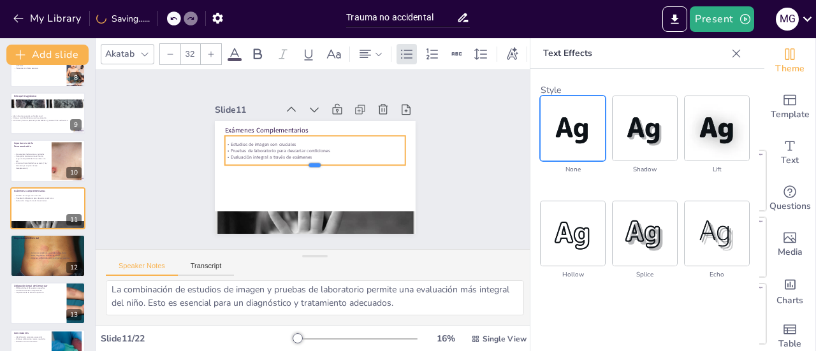
drag, startPoint x: 302, startPoint y: 145, endPoint x: 301, endPoint y: 161, distance: 15.4
click at [301, 161] on div at bounding box center [310, 169] width 169 height 83
click at [320, 145] on p "Pruebas de laboratorio para descartar condiciones" at bounding box center [317, 152] width 173 height 62
click at [295, 147] on p "Pruebas de laboratorio para descartar condiciones" at bounding box center [317, 152] width 173 height 62
click at [293, 147] on p "Pruebas de laboratorio para descartar condiciones" at bounding box center [317, 152] width 173 height 62
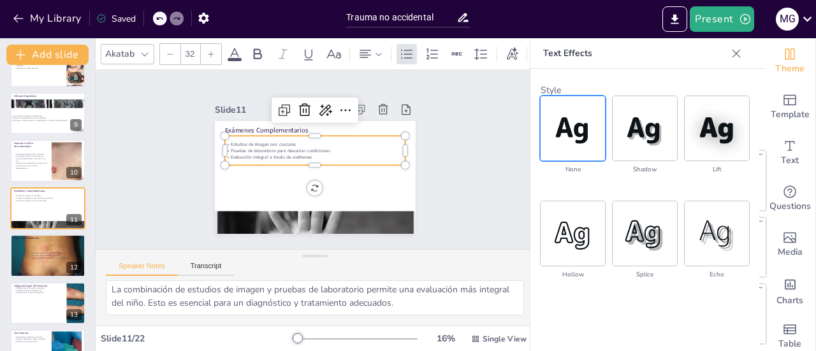
click at [298, 147] on p "Pruebas de laboratorio para descartar condiciones" at bounding box center [319, 151] width 168 height 79
click at [298, 147] on p "Pruebas de laboratorio para descartar condiciones" at bounding box center [317, 150] width 178 height 43
click at [292, 146] on p "Pruebas de laboratorio para descartar condiciones" at bounding box center [319, 151] width 168 height 79
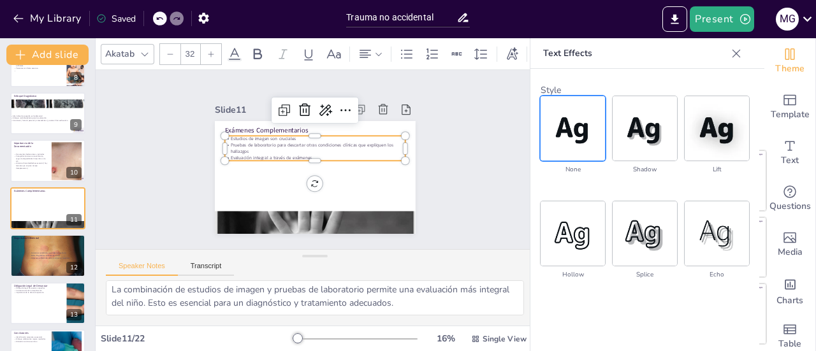
click at [299, 153] on p "Evaluación integral a través de exámenes" at bounding box center [316, 158] width 168 height 79
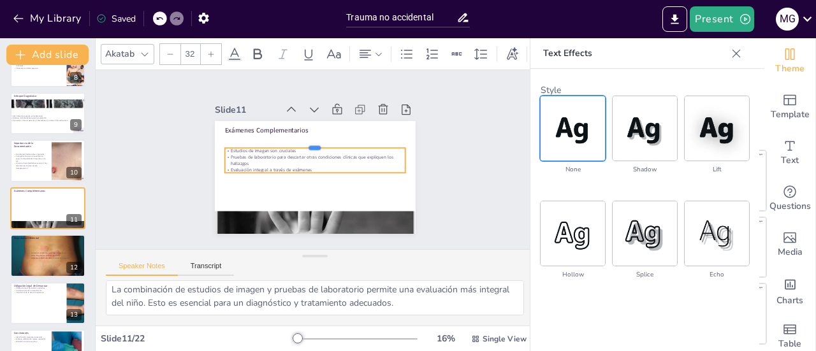
drag, startPoint x: 302, startPoint y: 130, endPoint x: 302, endPoint y: 142, distance: 12.1
click at [302, 142] on div at bounding box center [318, 143] width 179 height 47
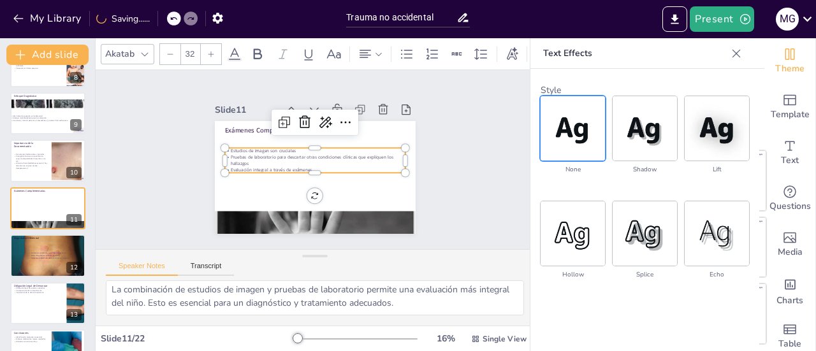
click at [29, 316] on div at bounding box center [47, 303] width 75 height 42
type textarea "La obligación de denunciar es un deber legal y ético que los médicos deben cump…"
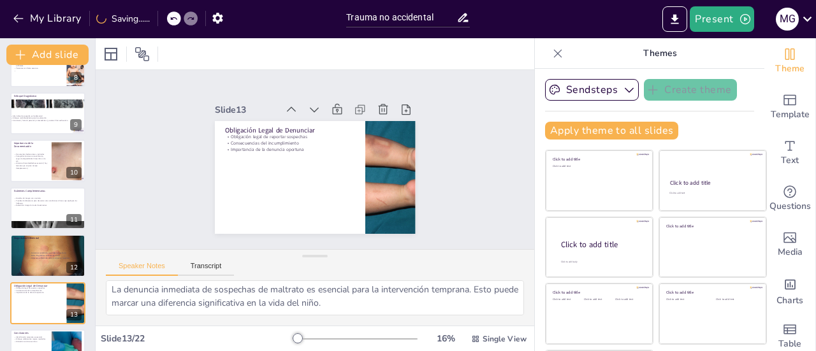
scroll to position [457, 0]
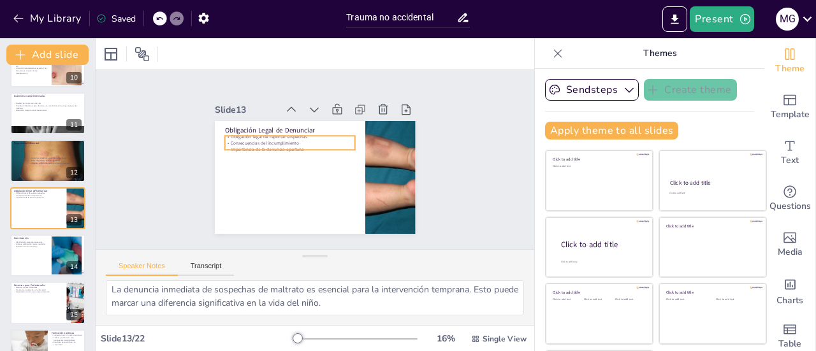
click at [261, 140] on p "Consecuencias del incumplimiento" at bounding box center [296, 136] width 126 height 47
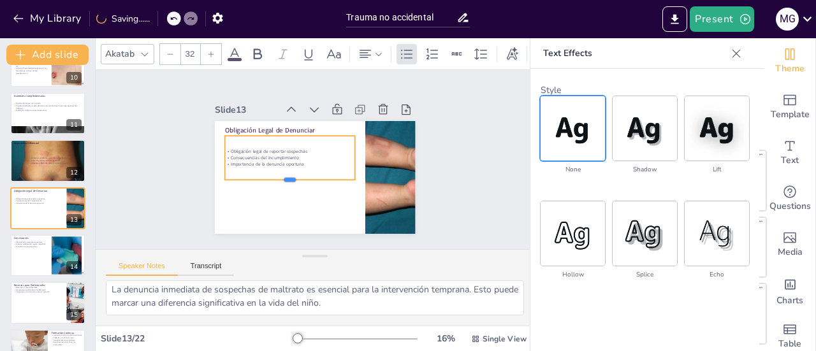
drag, startPoint x: 274, startPoint y: 147, endPoint x: 272, endPoint y: 177, distance: 30.0
click at [272, 177] on div at bounding box center [281, 173] width 123 height 62
click at [288, 152] on p "Consecuencias del incumplimiento" at bounding box center [290, 155] width 130 height 20
click at [279, 154] on p "Consecuencias del incumplimiento" at bounding box center [292, 151] width 126 height 47
click at [279, 145] on p "Obligación legal de reportar sospechas" at bounding box center [294, 144] width 126 height 47
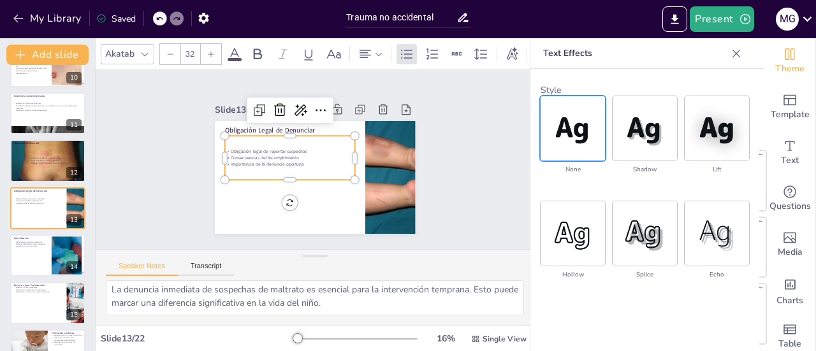
click at [279, 147] on p "Obligación legal de reportar sospechas" at bounding box center [296, 142] width 122 height 59
click at [279, 147] on p "Obligación legal de reportar sospechas" at bounding box center [292, 146] width 129 height 33
click at [291, 148] on p "Obligación legal de reportar sospechas" at bounding box center [291, 150] width 130 height 20
click at [291, 148] on p "Obligación legal de reportar sospechas" at bounding box center [292, 146] width 129 height 33
drag, startPoint x: 289, startPoint y: 166, endPoint x: 212, endPoint y: 166, distance: 77.8
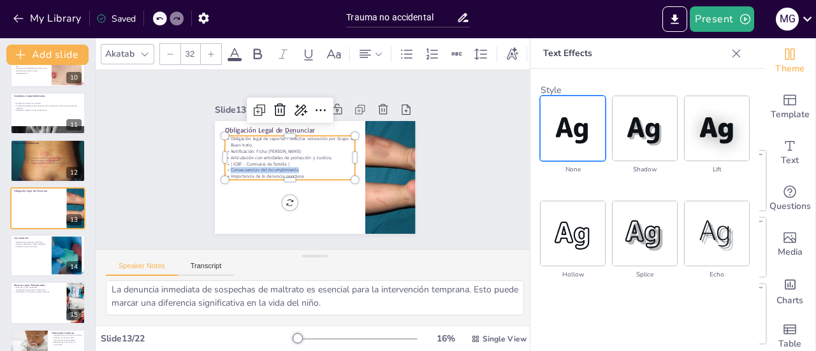
click at [238, 166] on p "Consecuencias del incumplimiento" at bounding box center [288, 151] width 101 height 92
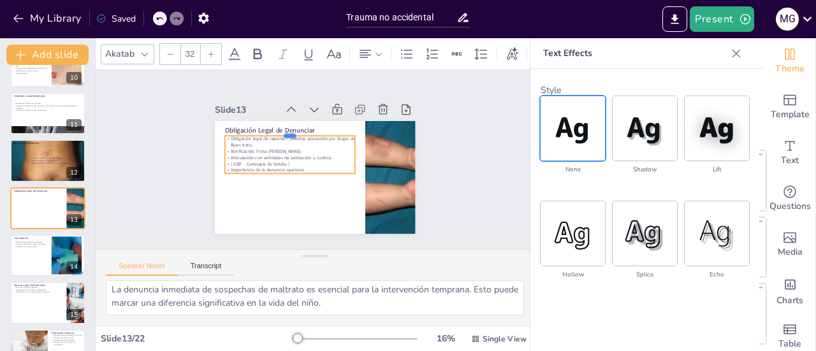
click at [277, 129] on div at bounding box center [295, 126] width 129 height 37
click at [278, 131] on p "Obligación legal de reportar - Solicitar valoración por Grupo de Buen trato." at bounding box center [308, 130] width 105 height 96
drag, startPoint x: 274, startPoint y: 131, endPoint x: 276, endPoint y: 137, distance: 6.7
click at [275, 137] on p "Obligación legal de reportar - Solicitar valoración por Grupo de Buen trato." at bounding box center [297, 135] width 128 height 52
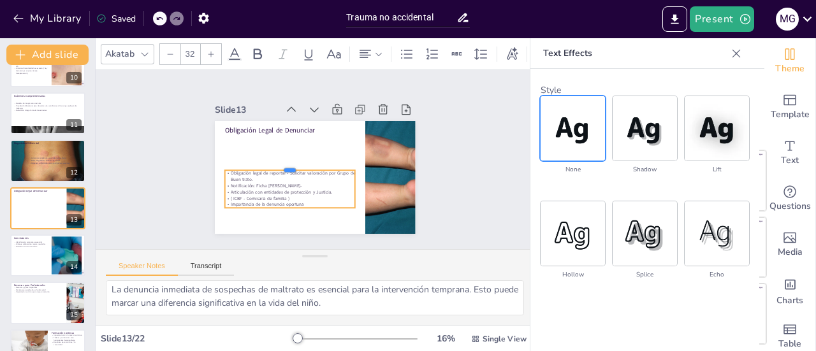
drag, startPoint x: 275, startPoint y: 129, endPoint x: 271, endPoint y: 164, distance: 34.7
click at [271, 164] on div at bounding box center [289, 157] width 127 height 50
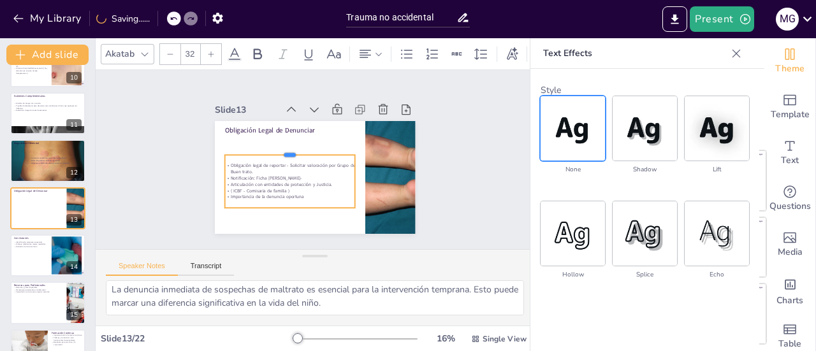
drag, startPoint x: 274, startPoint y: 164, endPoint x: 276, endPoint y: 149, distance: 15.4
click at [276, 149] on div at bounding box center [292, 144] width 129 height 37
click at [274, 161] on p "Obligación legal de reportar - Solicitar valoración por Grupo de Buen trato." at bounding box center [289, 152] width 113 height 87
click at [291, 166] on p "Obligación legal de reportar - Solicitar valoración por Grupo de Buen trato." at bounding box center [311, 133] width 40 height 130
click at [277, 186] on p "( ICBF - Comisaria de familia )" at bounding box center [276, 150] width 59 height 122
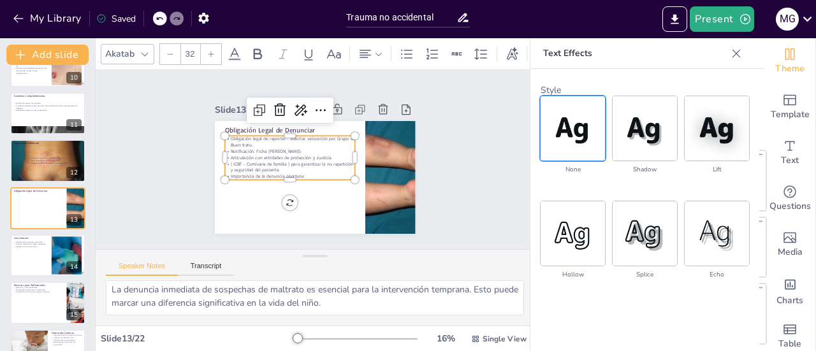
click at [737, 52] on icon at bounding box center [736, 53] width 13 height 13
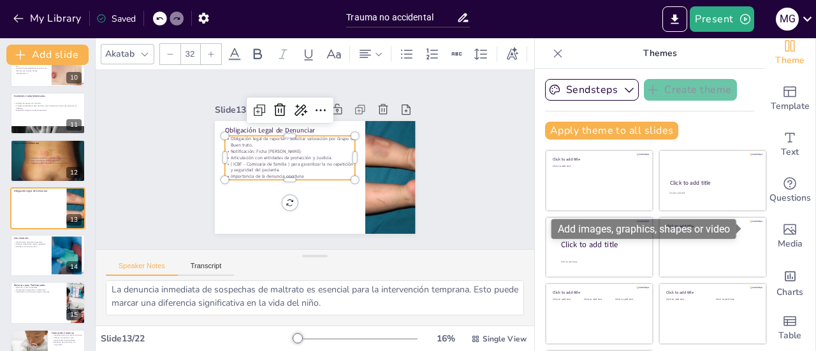
scroll to position [0, 0]
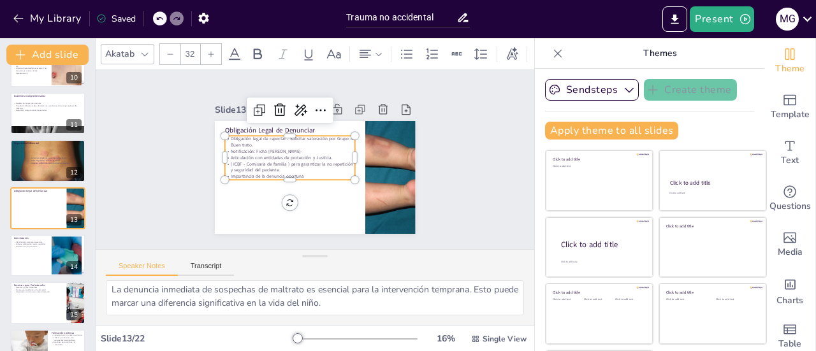
drag, startPoint x: 515, startPoint y: 265, endPoint x: 537, endPoint y: 263, distance: 22.4
click at [537, 263] on div "Document fonts Akatab Recently used Akatab Popular fonts Lato Montserrat Open S…" at bounding box center [408, 194] width 816 height 313
click at [451, 166] on div "Slide 1 Evaluación y Diagnóstico del [MEDICAL_DATA]: Herramientas para Profesio…" at bounding box center [315, 160] width 466 height 267
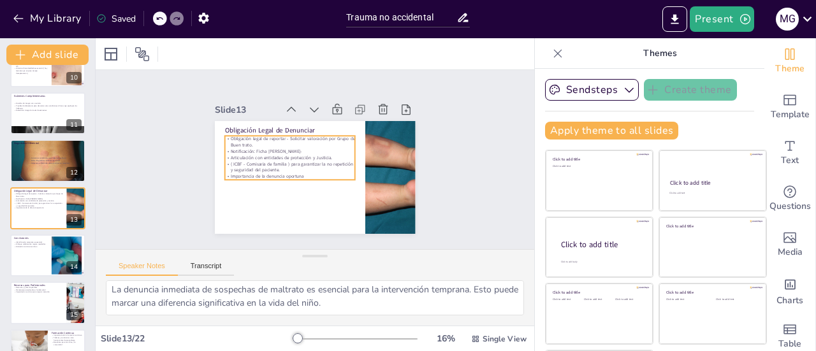
click at [268, 143] on p "Notificación: Ficha [PERSON_NAME]-" at bounding box center [297, 140] width 116 height 71
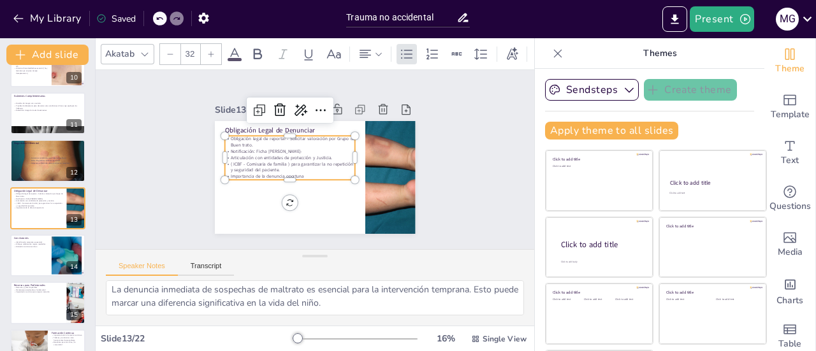
click at [272, 132] on p "Obligación legal de reportar - Solicitar valoración por Grupo de Buen trato." at bounding box center [297, 135] width 128 height 52
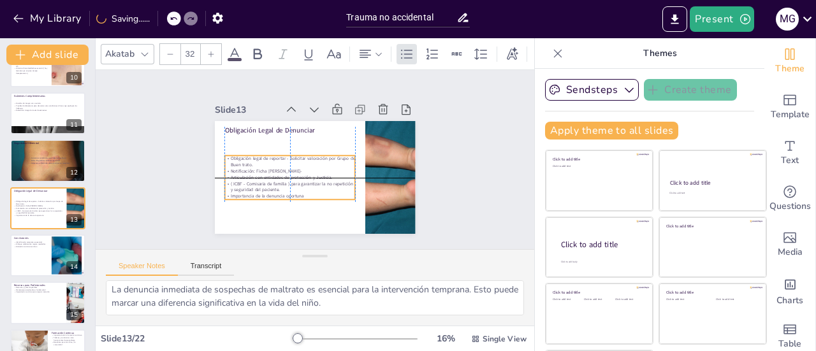
drag, startPoint x: 275, startPoint y: 132, endPoint x: 274, endPoint y: 155, distance: 23.0
click at [274, 155] on p "Obligación legal de reportar - Solicitar valoración por Grupo de Buen trato." at bounding box center [291, 151] width 124 height 64
click at [42, 257] on div at bounding box center [47, 256] width 75 height 42
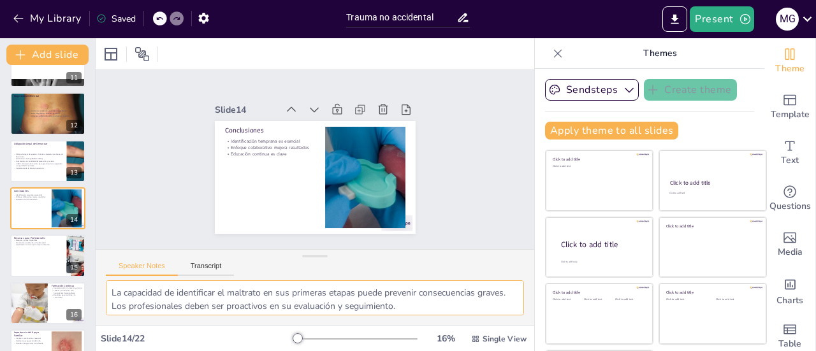
click at [49, 267] on div at bounding box center [47, 256] width 75 height 42
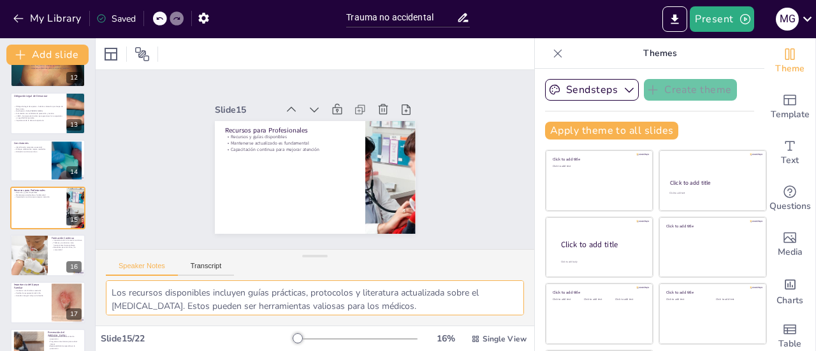
click at [31, 307] on div at bounding box center [47, 303] width 75 height 42
type textarea "La participación de la familia en el proceso de evaluación y tratamiento es cru…"
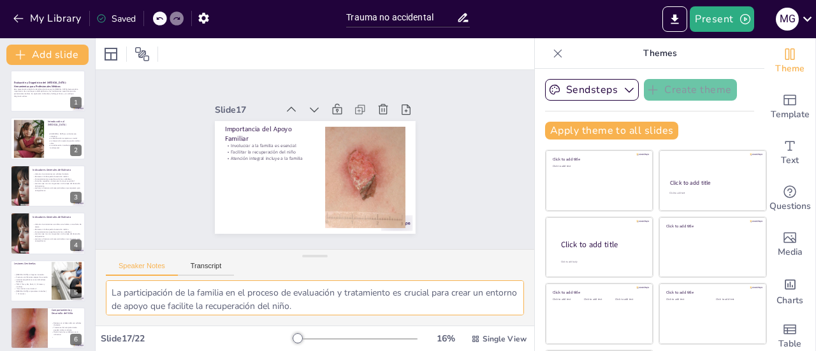
scroll to position [0, 0]
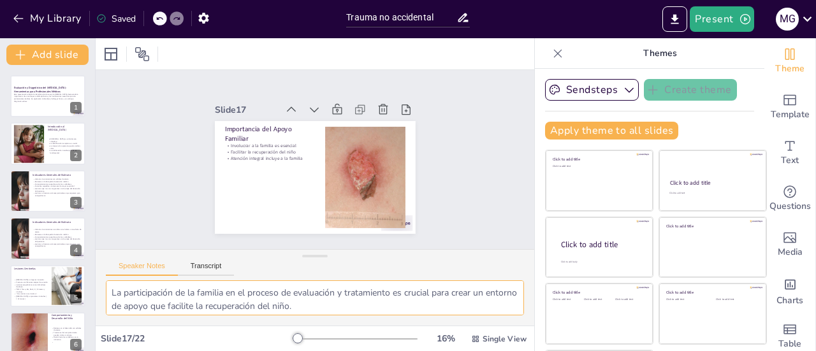
click at [37, 110] on div at bounding box center [47, 96] width 75 height 42
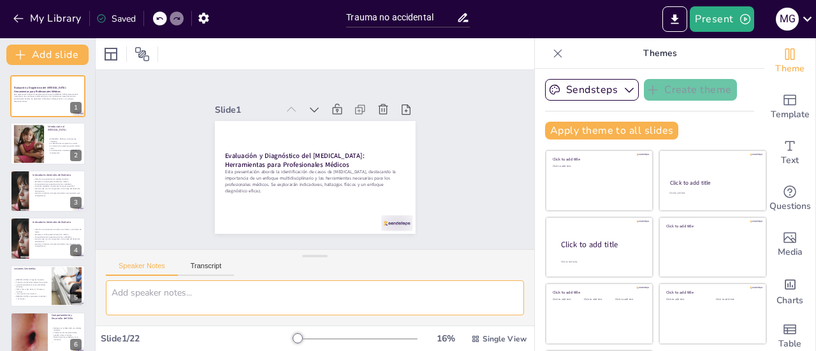
click at [40, 136] on div at bounding box center [29, 144] width 72 height 38
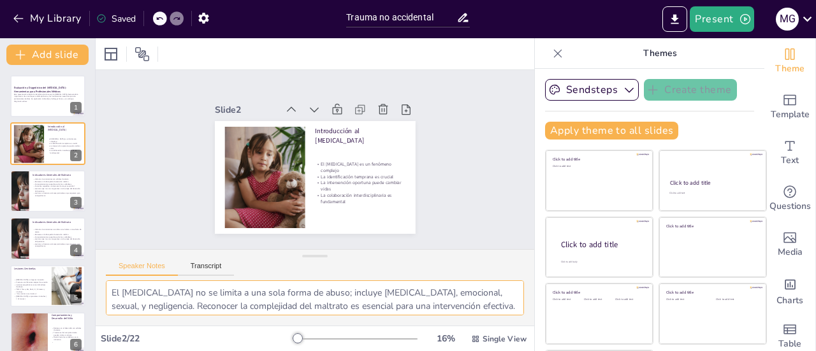
click at [42, 186] on p "Consultas repetidas con lesiones de mayor severidad" at bounding box center [57, 186] width 49 height 3
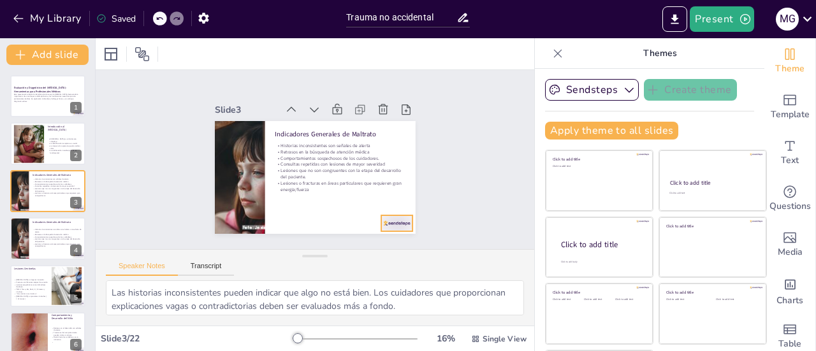
click at [350, 245] on div at bounding box center [333, 261] width 34 height 33
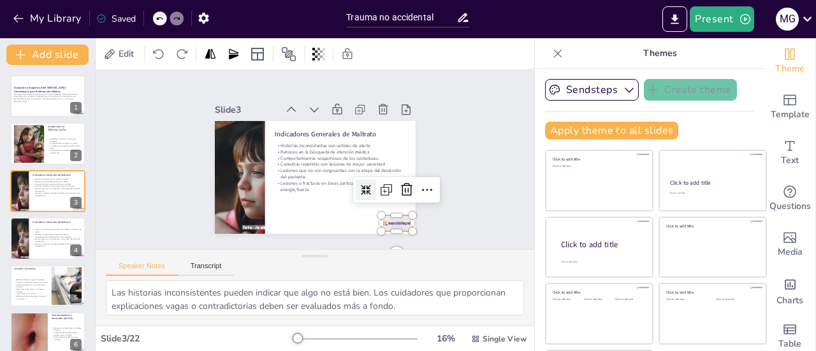
click at [392, 200] on icon at bounding box center [399, 209] width 18 height 18
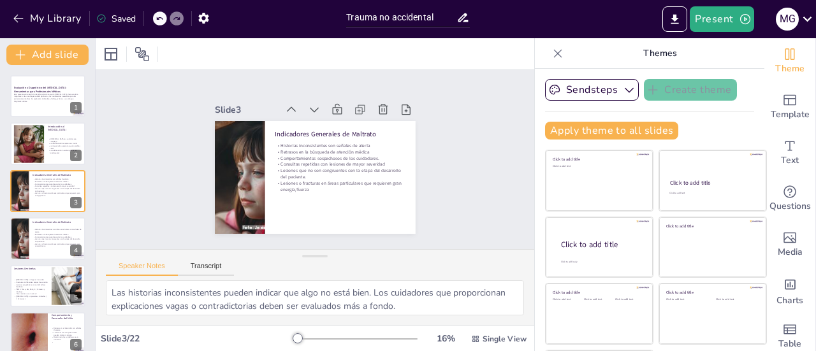
click at [40, 244] on p "Lesiones o fracturas en áreas particulares que requieren gran energia/fuerza" at bounding box center [57, 245] width 49 height 4
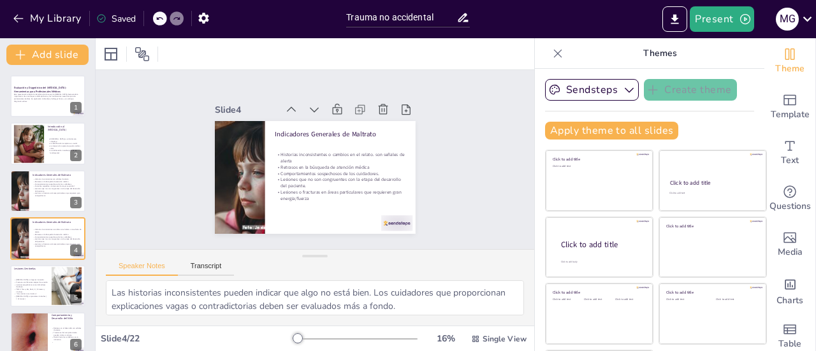
scroll to position [31, 0]
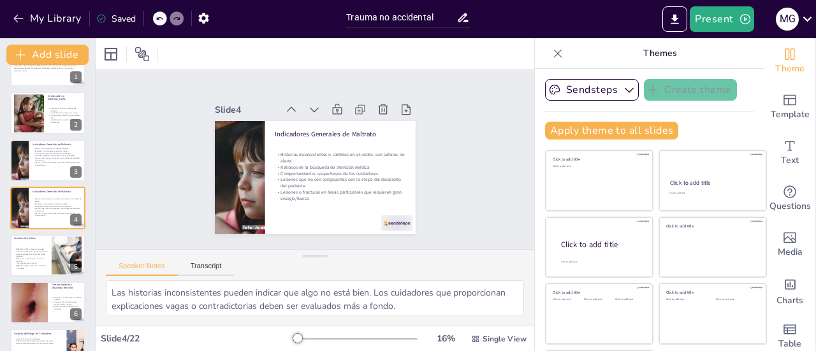
click at [23, 262] on p "“ No camina no se lastima !" at bounding box center [31, 263] width 34 height 3
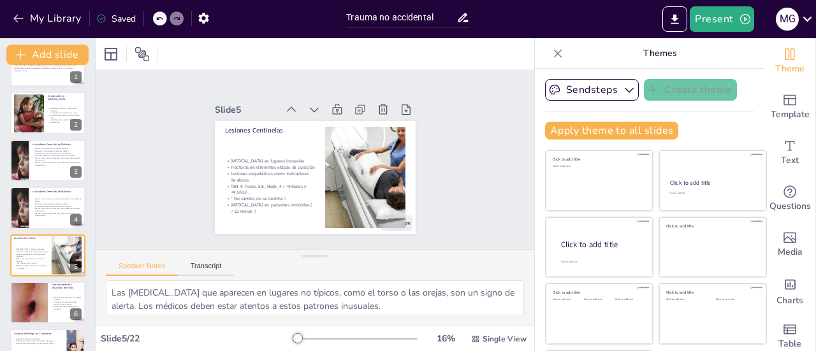
scroll to position [78, 0]
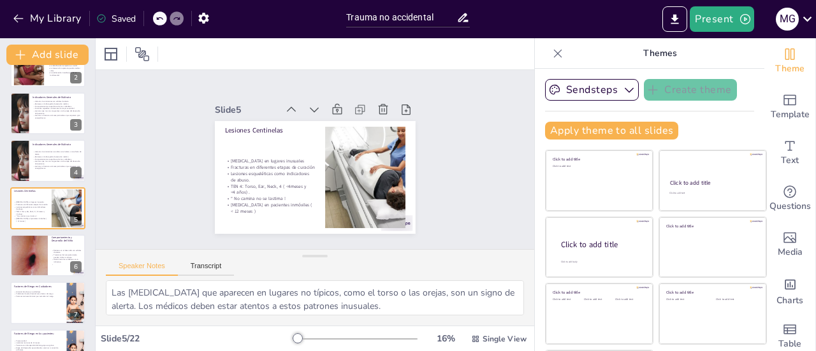
click at [29, 296] on p "Factores socioeconómicos que aumentan el riesgo" at bounding box center [38, 297] width 49 height 3
type textarea "Los cuidadores que han sido abusados en su propia infancia pueden tener más pro…"
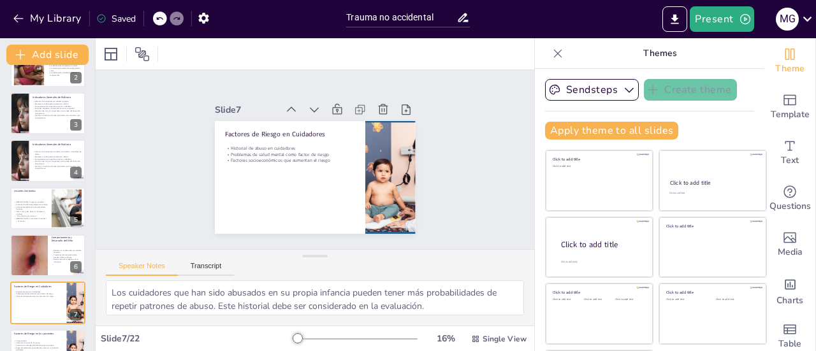
scroll to position [172, 0]
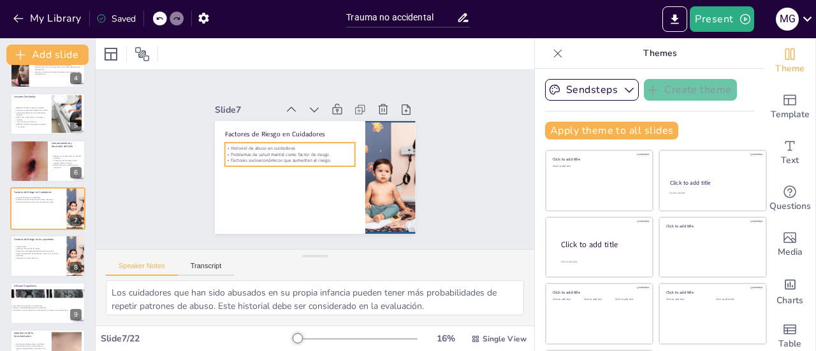
click at [270, 149] on p "Problemas de salud mental como factor de riesgo" at bounding box center [294, 144] width 122 height 59
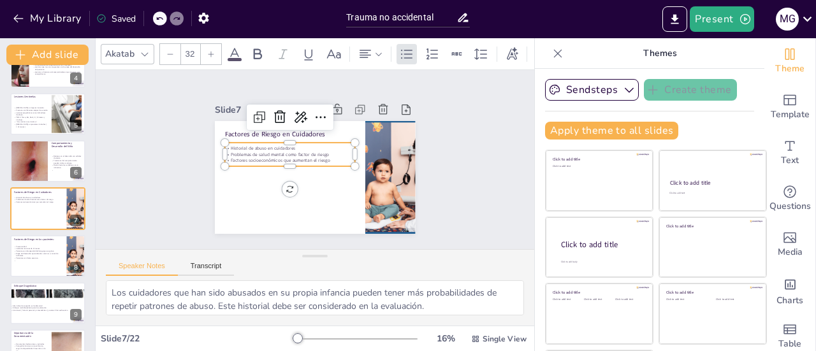
click at [313, 149] on p "Problemas de salud mental como factor de riesgo" at bounding box center [323, 135] width 20 height 130
click at [270, 149] on p "Problemas de salud mental como factor de riesgo" at bounding box center [294, 144] width 122 height 59
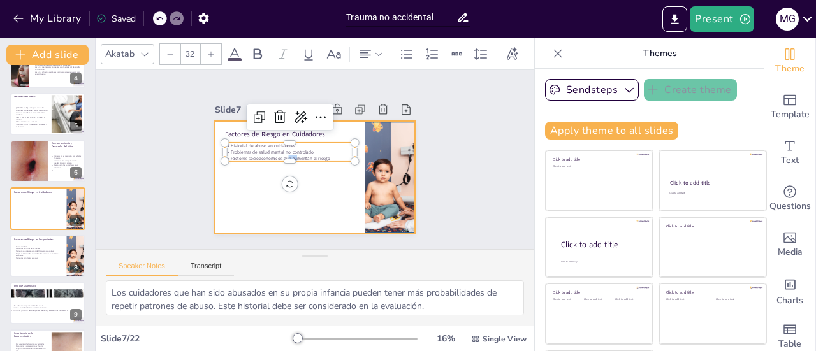
drag, startPoint x: 274, startPoint y: 156, endPoint x: 274, endPoint y: 167, distance: 11.5
click at [274, 168] on div "Factores de Riesgo en Cuidadores Historial de abuso en cuidadores Problemas de …" at bounding box center [307, 176] width 229 height 185
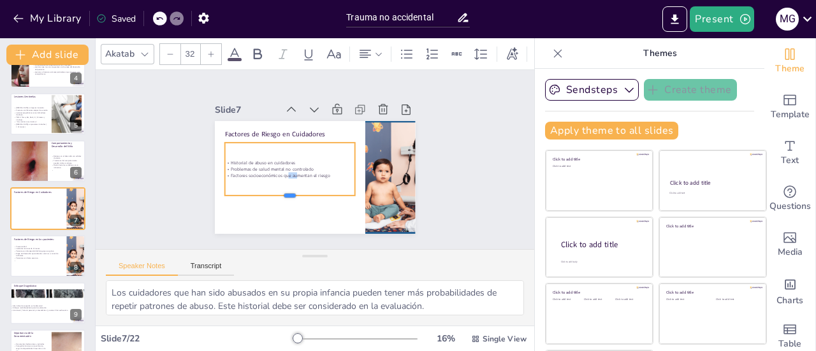
drag, startPoint x: 274, startPoint y: 158, endPoint x: 270, endPoint y: 193, distance: 34.6
click at [270, 193] on div at bounding box center [278, 191] width 127 height 50
click at [321, 173] on p "Factores socioeconómicos que aumentan el riesgo" at bounding box center [286, 164] width 122 height 59
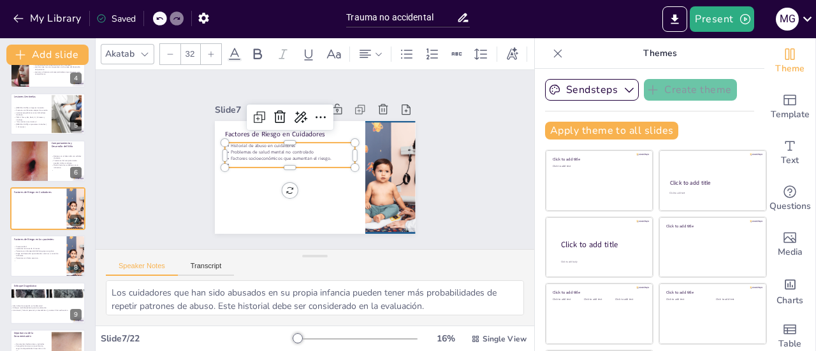
click at [323, 155] on p "Factores socioeconómicos que aumentan el riesgo." at bounding box center [293, 148] width 122 height 59
click at [225, 161] on p "Hijos no deseados o con expectativas no cumplidas." at bounding box center [289, 159] width 129 height 33
click at [241, 172] on p at bounding box center [284, 162] width 116 height 71
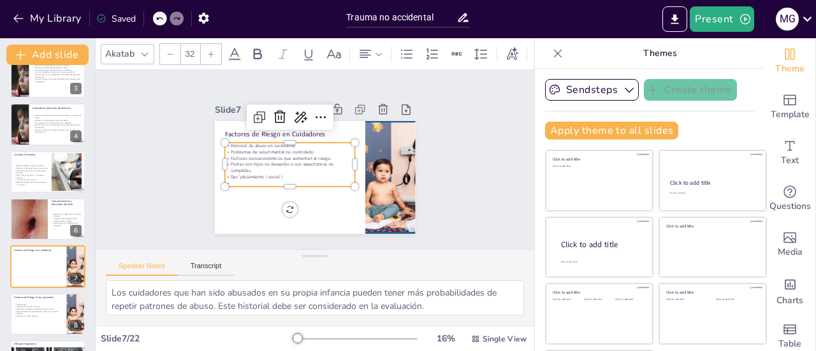
scroll to position [45, 0]
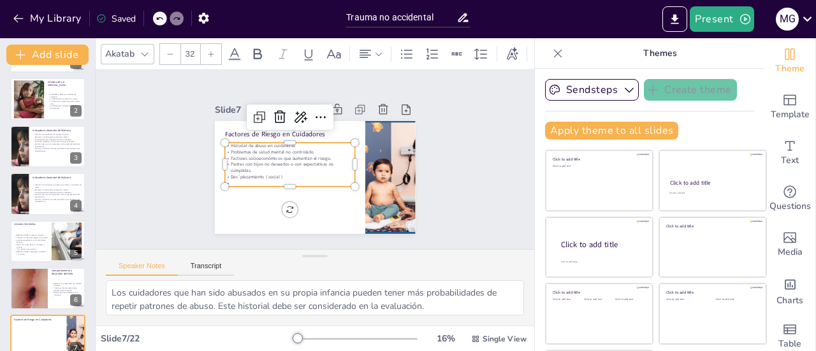
click at [43, 197] on p "Lesiones que no son congruentes con la etapa del desarrollo del paciente." at bounding box center [57, 196] width 49 height 4
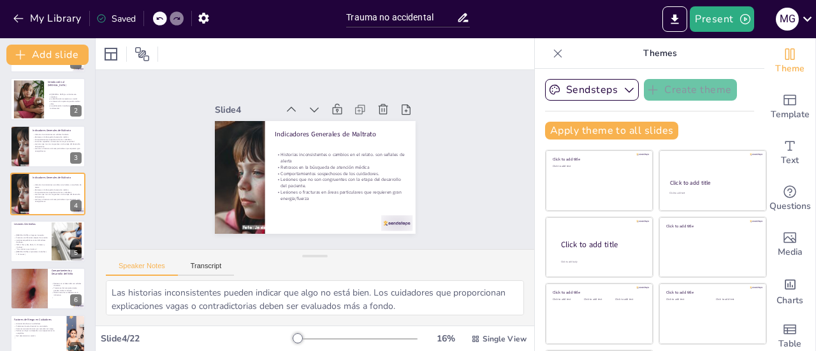
scroll to position [31, 0]
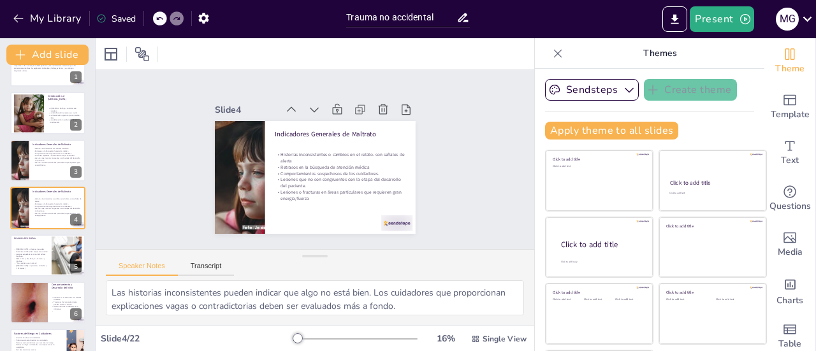
click at [26, 258] on p "TEN 4: Torso, Ear, Neck, 4 ( <4meses y <4 años) ." at bounding box center [31, 260] width 34 height 4
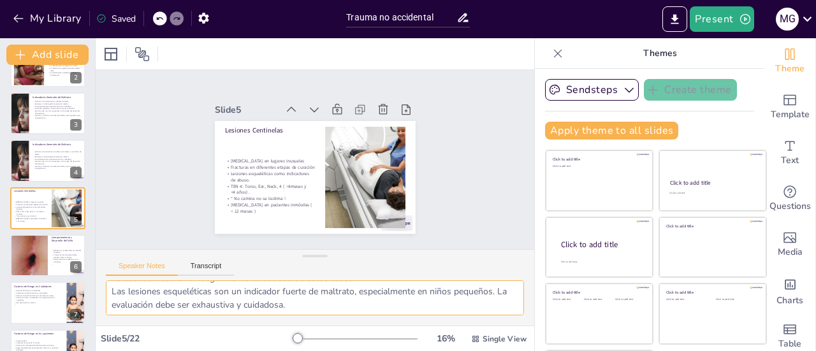
scroll to position [56, 0]
click at [54, 262] on p "Miedo hacia los cuidadores es un indicativo." at bounding box center [67, 261] width 30 height 4
type textarea "Los retrasos en el desarrollo psicomotor y cognitivo pueden ser un indicativo d…"
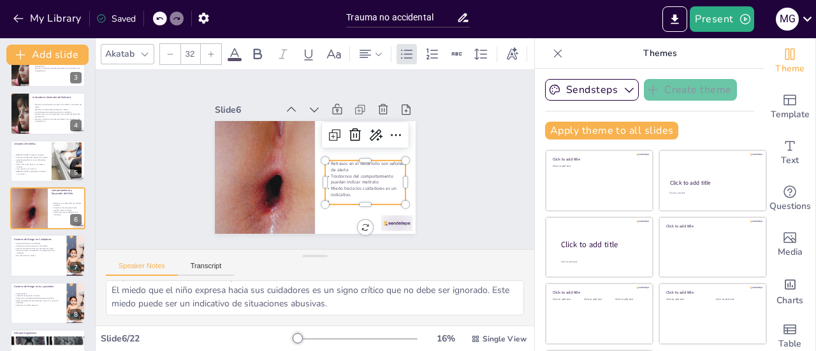
click at [339, 198] on p at bounding box center [338, 220] width 73 height 45
click at [329, 200] on p at bounding box center [350, 215] width 78 height 31
click at [17, 156] on p "Fracturas en diferentes etapas de curación" at bounding box center [31, 157] width 34 height 3
type textarea "Las [MEDICAL_DATA] que aparecen en lugares no típicos, como el torso o las orej…"
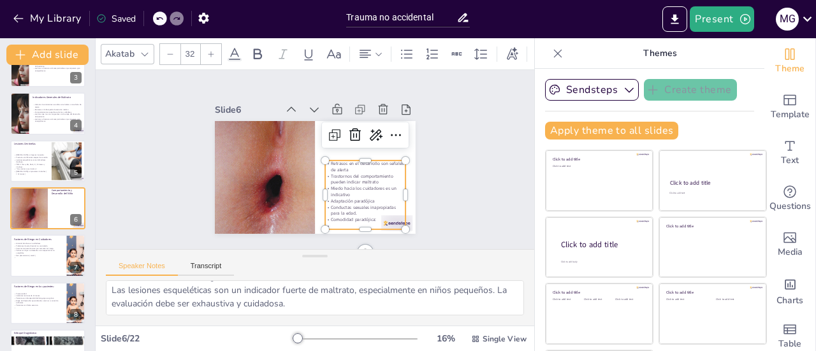
scroll to position [78, 0]
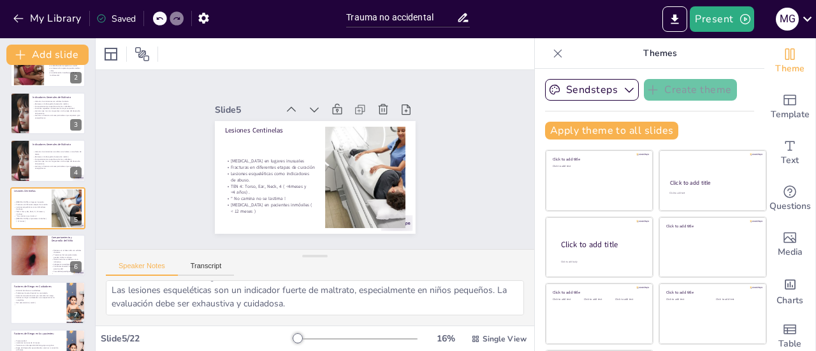
click at [55, 198] on icon at bounding box center [56, 198] width 8 height 8
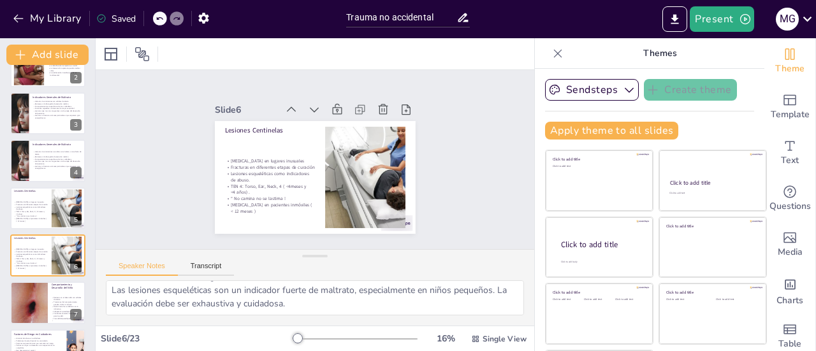
scroll to position [125, 0]
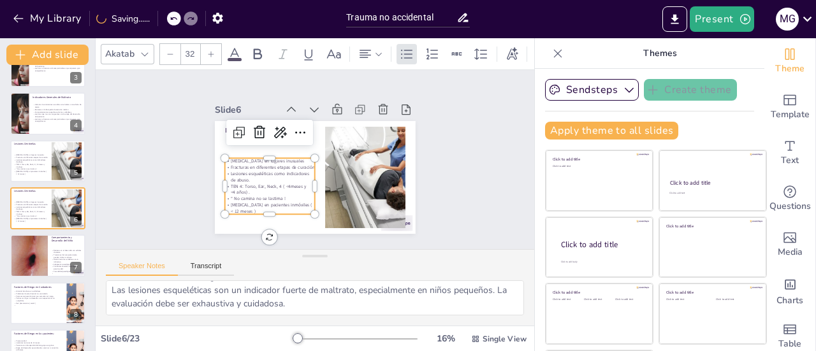
click at [245, 208] on p "[MEDICAL_DATA] en pacientes inmóviles ( < 12 meses )" at bounding box center [261, 197] width 91 height 31
click at [232, 207] on p "[MEDICAL_DATA] en pacientes inmóviles ( < 12 meses )" at bounding box center [251, 179] width 84 height 56
click at [232, 207] on p "[MEDICAL_DATA] en pacientes inmóviles ( < 12 meses )" at bounding box center [261, 197] width 91 height 31
click at [232, 207] on p "[MEDICAL_DATA] en pacientes inmóviles ( < 12 meses )" at bounding box center [253, 185] width 87 height 48
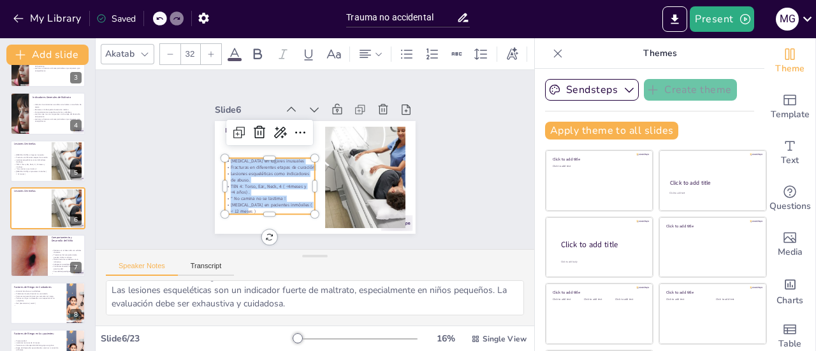
drag, startPoint x: 232, startPoint y: 207, endPoint x: 216, endPoint y: 157, distance: 52.4
click at [216, 157] on div "[MEDICAL_DATA] en lugares inusuales Fracturas en diferentes etapas de curación …" at bounding box center [266, 177] width 100 height 74
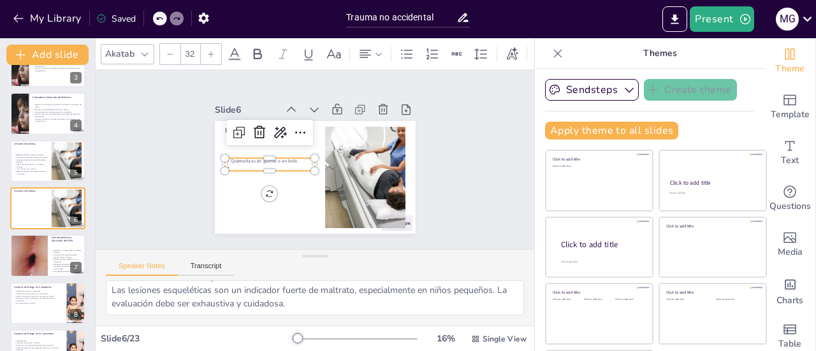
click at [287, 157] on p "Quemaduras en guante o en bota." at bounding box center [269, 157] width 91 height 16
click at [231, 170] on p "Quemaduras en genitales, en guante, [PERSON_NAME], marca o patrón" at bounding box center [271, 141] width 80 height 63
click at [277, 168] on p "Quemaduras en genitales, en guante, bota, Lesiones con marca o patrón" at bounding box center [269, 156] width 90 height 40
click at [29, 209] on div at bounding box center [31, 208] width 34 height 14
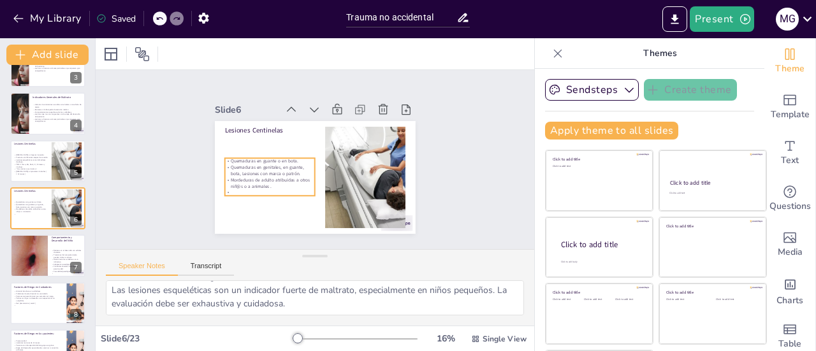
click at [287, 154] on p "Mordeduras de adulto atribuidas a otros niñ@s o a animales ." at bounding box center [307, 109] width 40 height 90
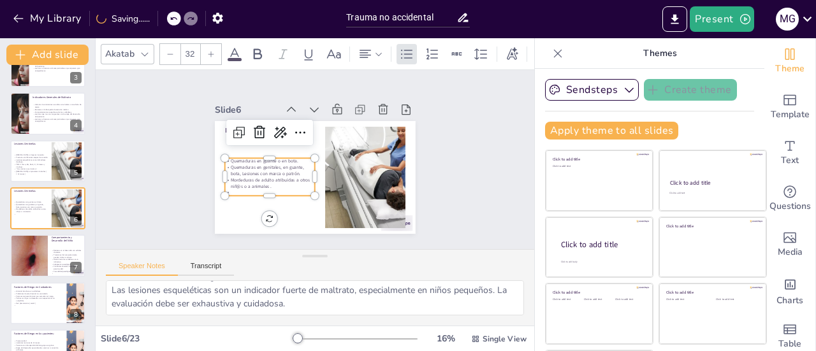
click at [261, 183] on p "Mordeduras de adulto atribuidas a otros niñ@s o a animales ." at bounding box center [269, 183] width 91 height 13
click at [321, 255] on icon at bounding box center [312, 263] width 17 height 17
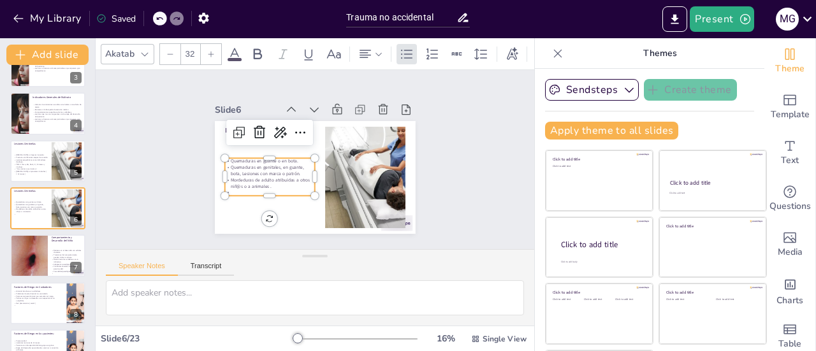
scroll to position [0, 0]
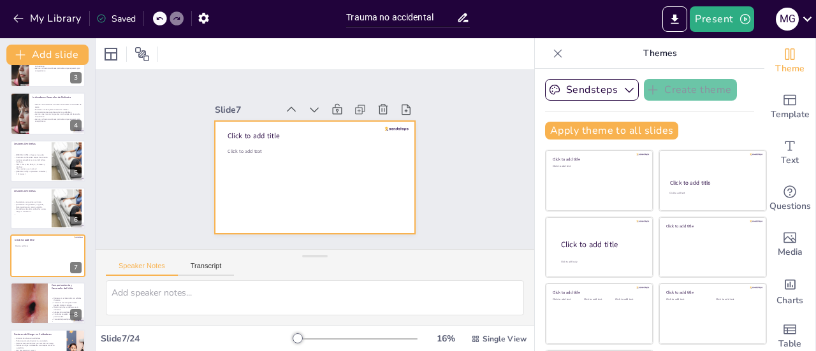
click at [34, 258] on div at bounding box center [47, 256] width 75 height 42
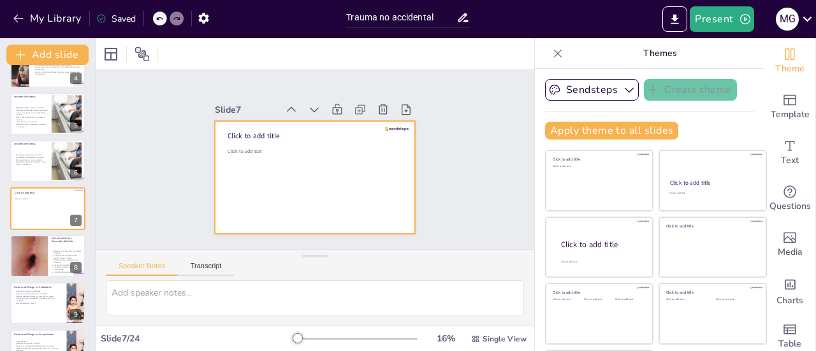
click at [43, 217] on div at bounding box center [47, 208] width 75 height 42
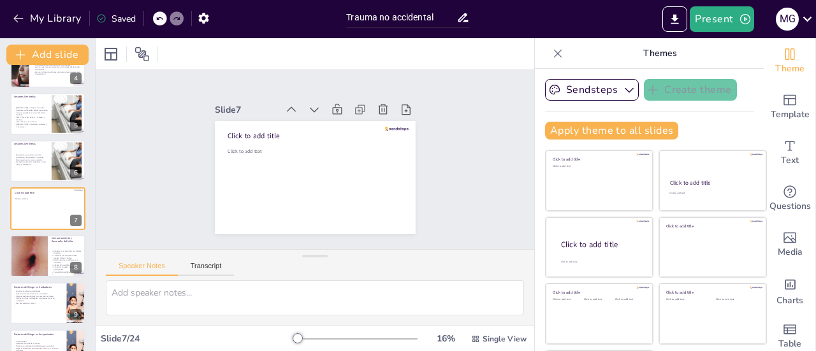
click at [75, 201] on icon at bounding box center [73, 199] width 5 height 7
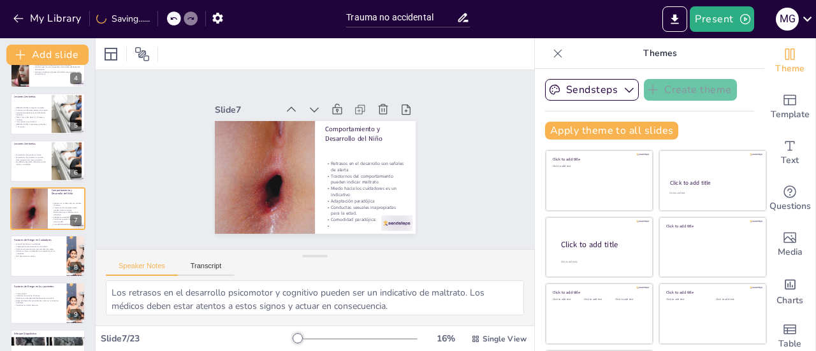
click at [35, 267] on div at bounding box center [47, 256] width 75 height 42
type textarea "Los cuidadores que han sido abusados en su propia infancia pueden tener más pro…"
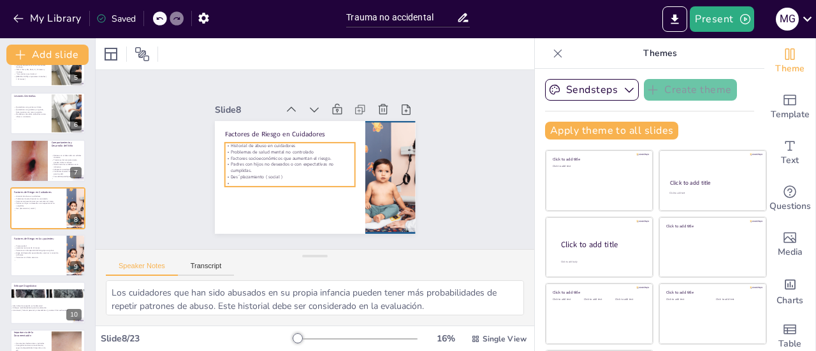
click at [230, 173] on p "Des´plazamiento ( social )" at bounding box center [284, 159] width 109 height 82
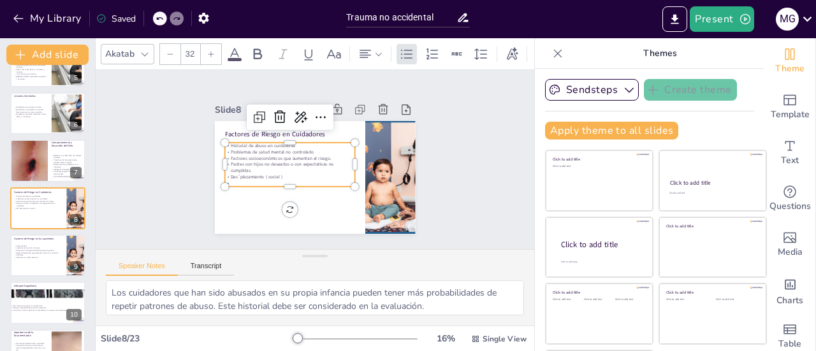
click at [226, 173] on p "Des´plazamiento ( social )" at bounding box center [287, 171] width 129 height 33
click at [226, 173] on p "Des´plazamiento ( social )" at bounding box center [286, 168] width 126 height 47
click at [226, 173] on p "Des´plazamiento ( social )" at bounding box center [286, 168] width 126 height 46
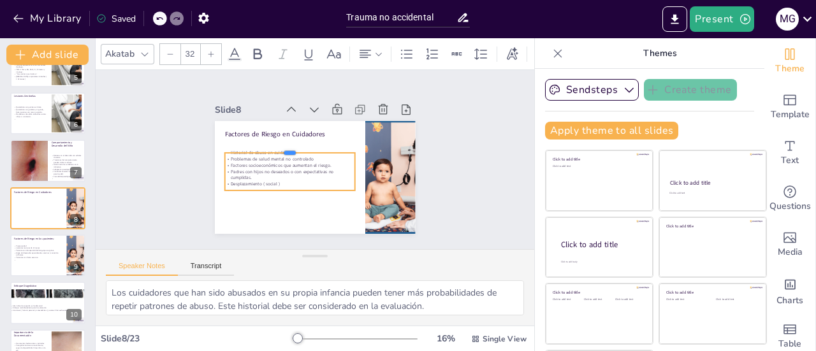
drag, startPoint x: 274, startPoint y: 136, endPoint x: 274, endPoint y: 146, distance: 10.2
click at [274, 146] on div at bounding box center [292, 142] width 129 height 37
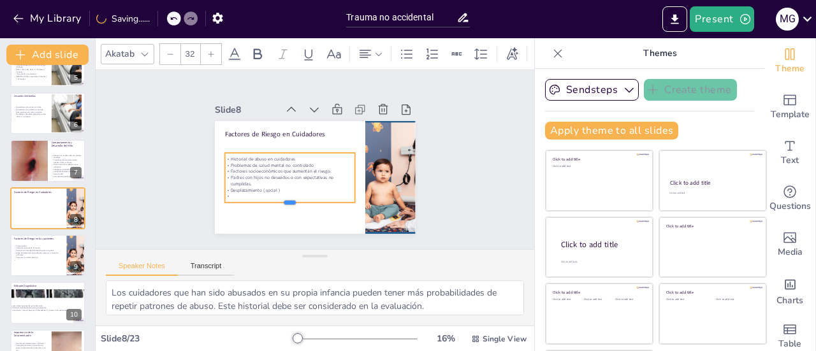
drag, startPoint x: 275, startPoint y: 187, endPoint x: 275, endPoint y: 200, distance: 12.1
click at [275, 200] on div at bounding box center [276, 198] width 127 height 50
click at [256, 191] on p at bounding box center [271, 170] width 101 height 92
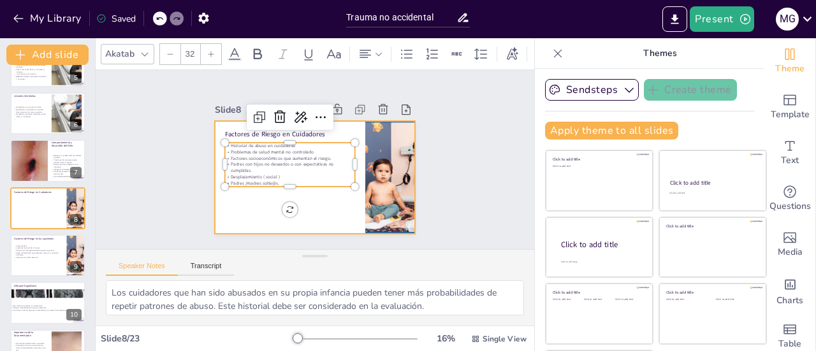
click at [24, 212] on div at bounding box center [47, 208] width 75 height 42
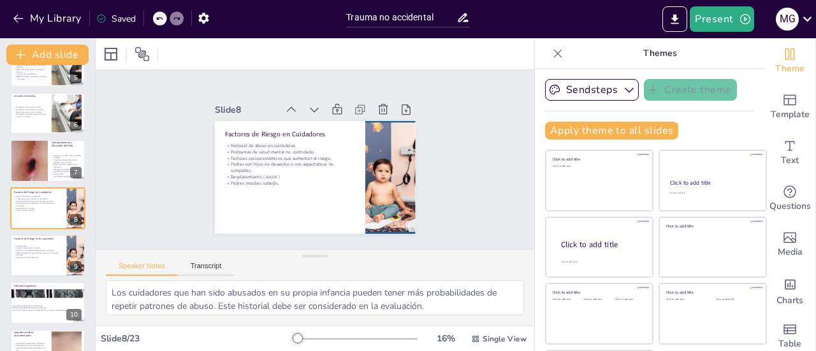
click at [27, 263] on div at bounding box center [47, 256] width 75 height 42
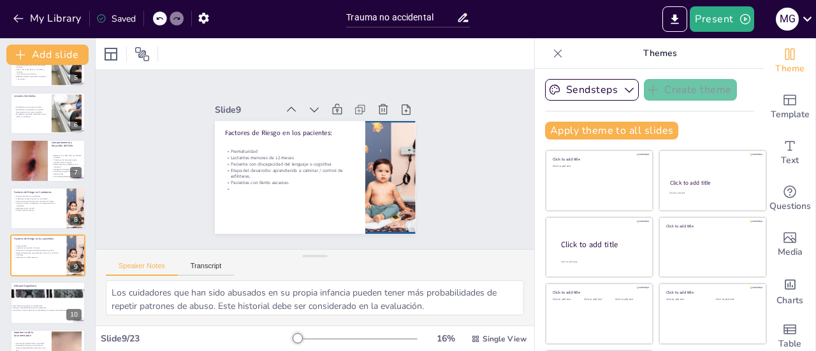
scroll to position [268, 0]
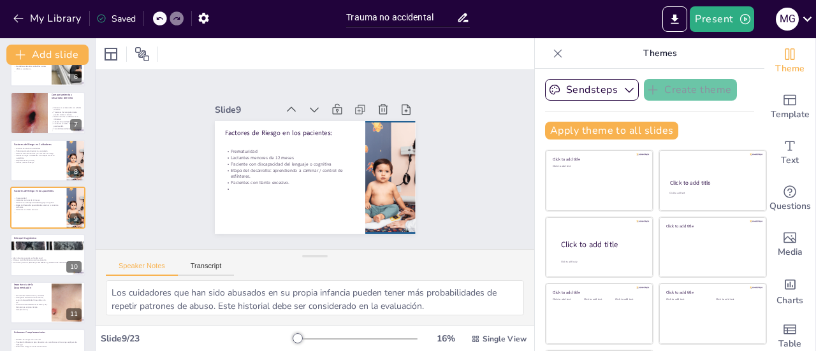
click at [27, 263] on p "Anamnesis ( historia personal y antecedentes ) y examen físico exhaustivo" at bounding box center [45, 262] width 68 height 3
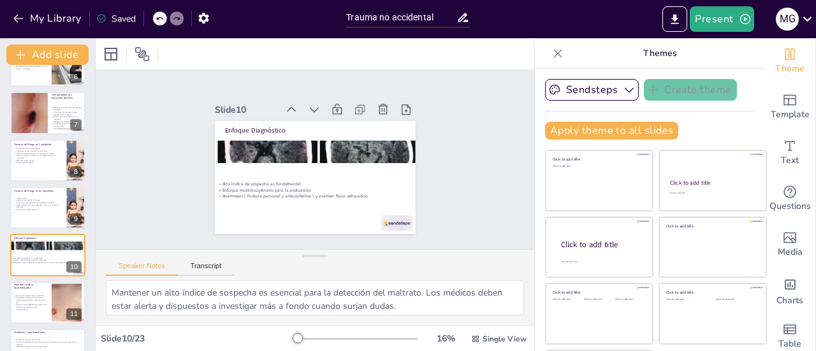
scroll to position [315, 0]
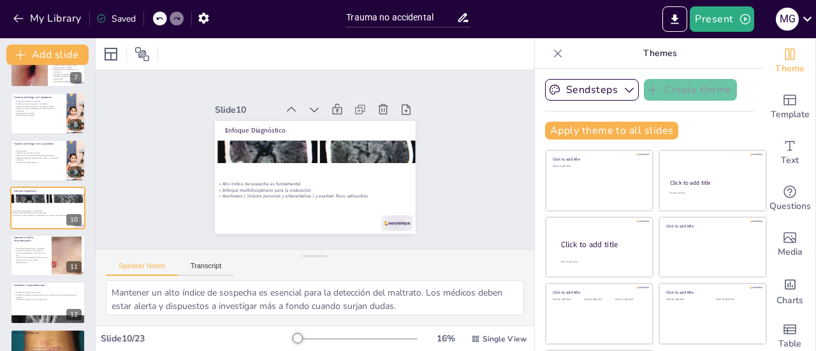
click at [34, 295] on p "Pruebas de laboratorio para descartar otras condiciones clínicas que expliquen …" at bounding box center [48, 297] width 68 height 4
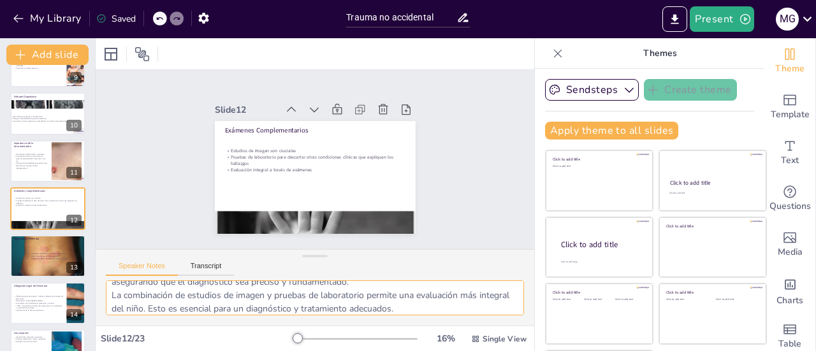
scroll to position [69, 0]
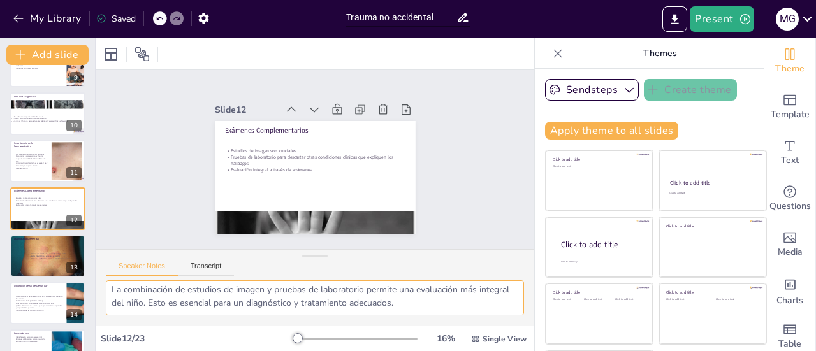
click at [37, 252] on div "Considerar condiciones que imitan el maltrato Evitar diagnósticos erróneos es c…" at bounding box center [51, 256] width 44 height 20
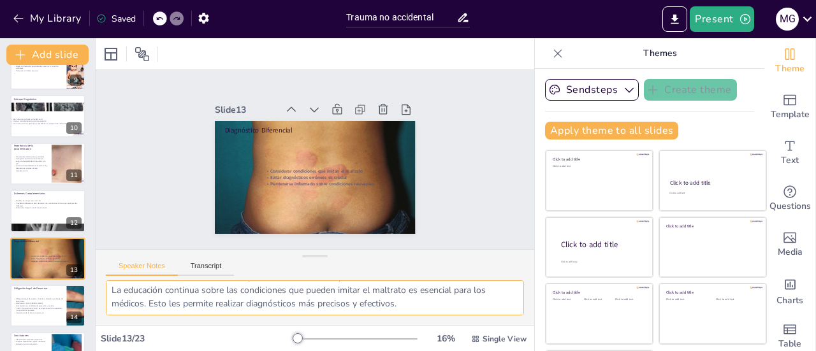
scroll to position [330, 0]
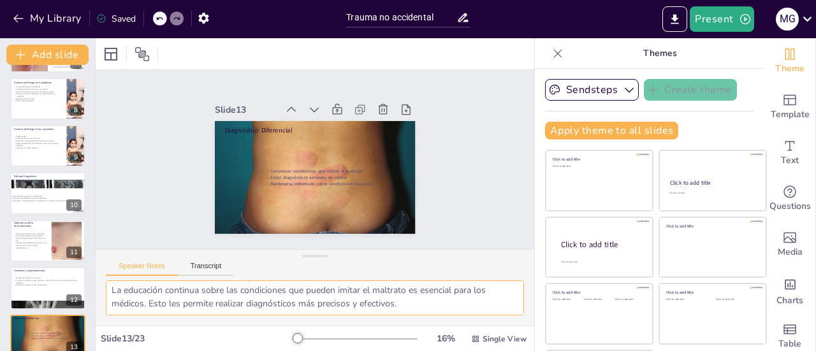
click at [35, 111] on div at bounding box center [47, 99] width 75 height 42
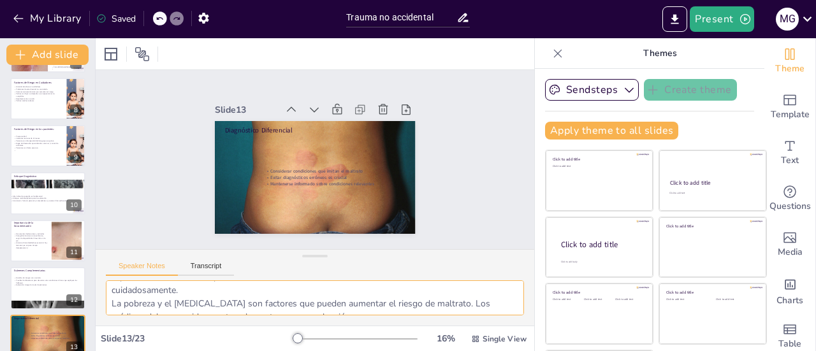
scroll to position [69, 0]
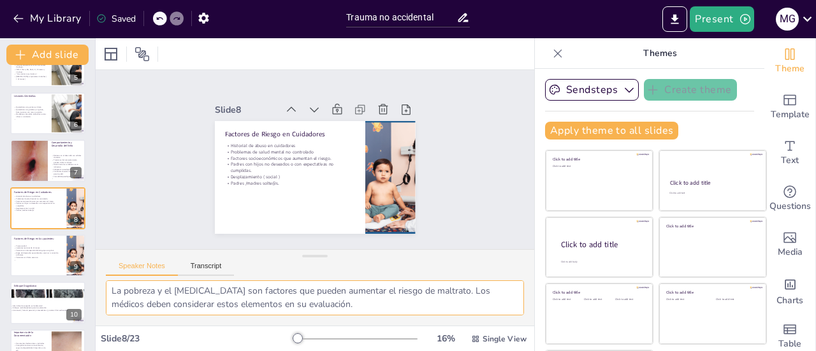
click at [33, 166] on div at bounding box center [29, 160] width 38 height 49
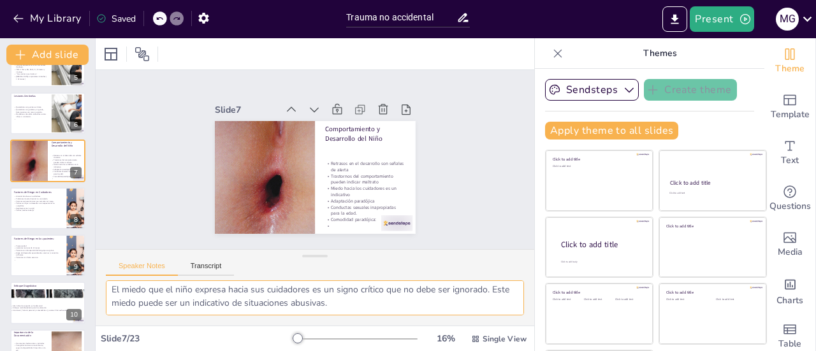
scroll to position [172, 0]
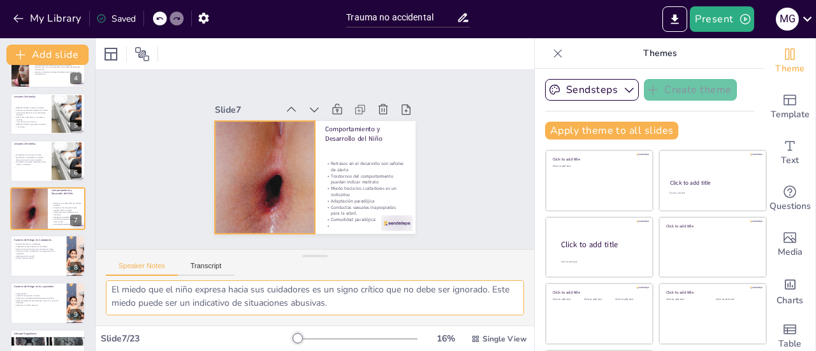
click at [34, 201] on div at bounding box center [29, 208] width 38 height 49
click at [34, 254] on p "Padres con hijos no deseados o con expectativas no cumplidas." at bounding box center [38, 252] width 49 height 4
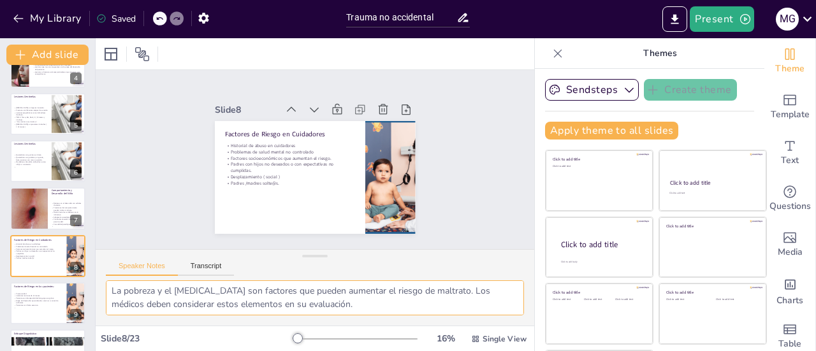
scroll to position [220, 0]
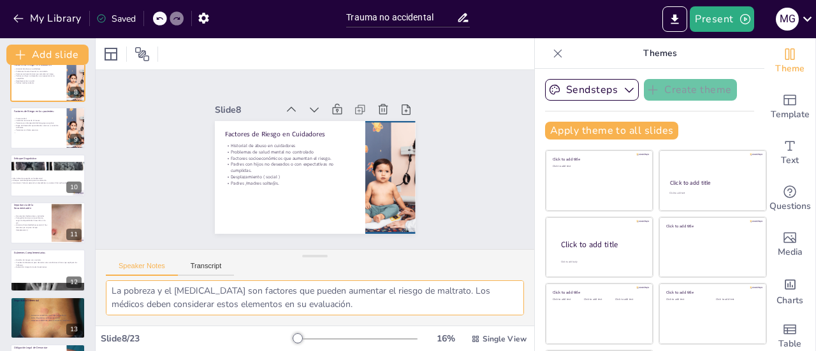
click at [40, 180] on p "Enfoque multidisciplinario para la evaluación" at bounding box center [45, 180] width 68 height 3
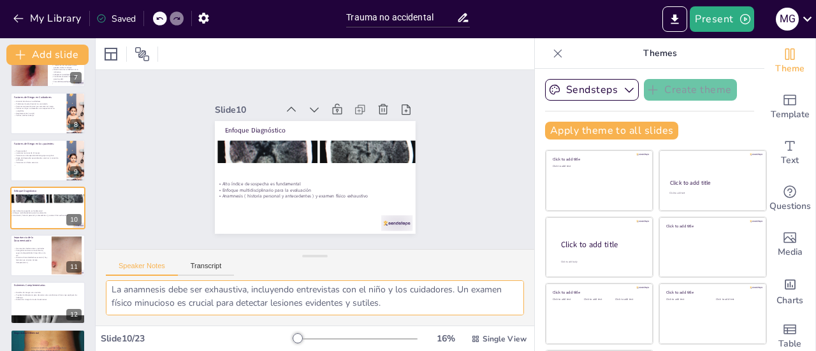
click at [37, 249] on p "Documentar declaraciones y actitudes" at bounding box center [31, 248] width 34 height 3
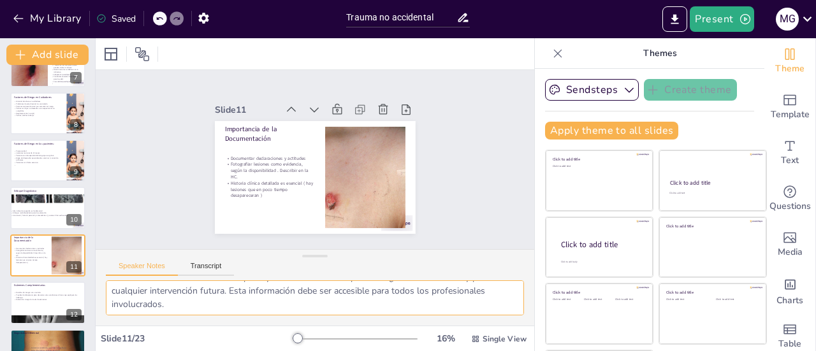
scroll to position [362, 0]
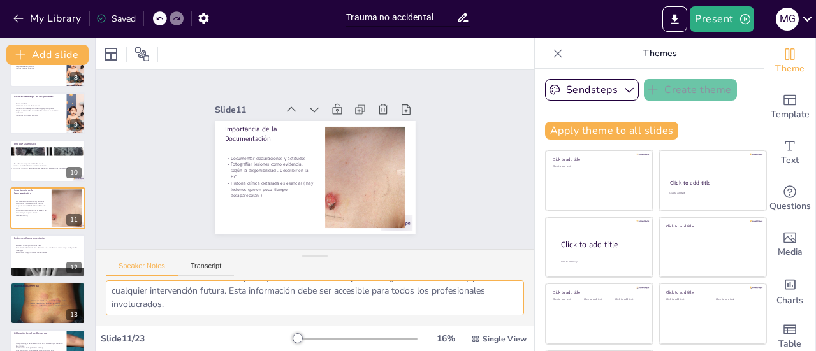
click at [34, 302] on strong "Evitar diagnósticos erróneos es crucial" at bounding box center [45, 303] width 29 height 3
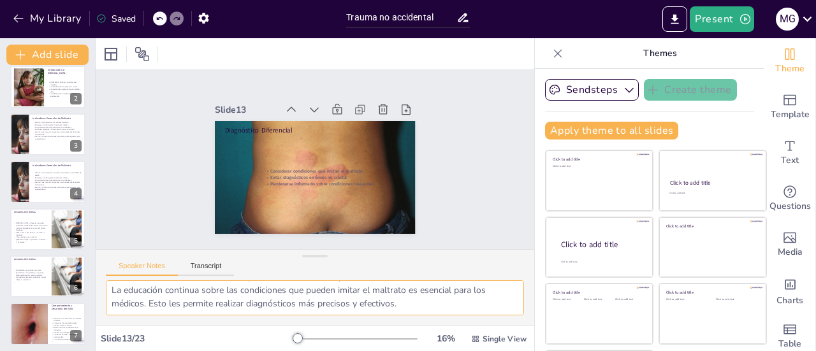
scroll to position [0, 0]
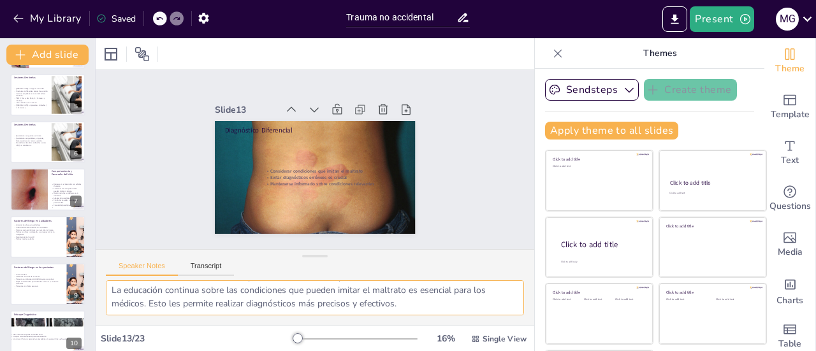
click at [27, 96] on p "Lesiones esqueléticas como indicadores de abuso." at bounding box center [31, 94] width 34 height 4
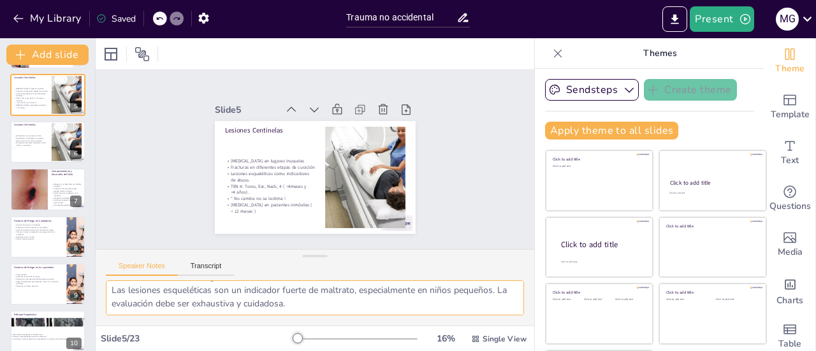
scroll to position [78, 0]
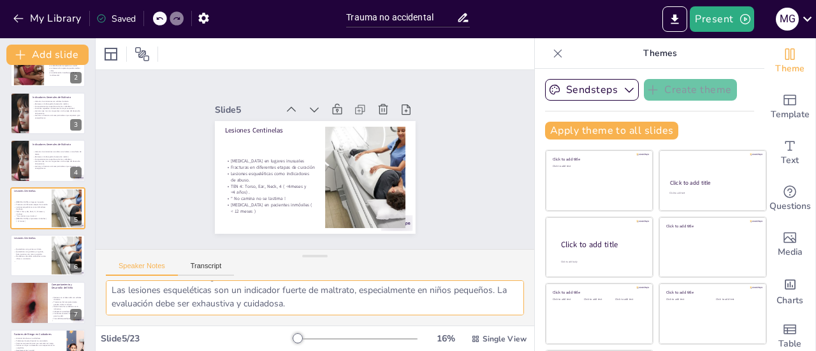
click at [38, 154] on p "Historias inconsistentes o cambios en el relato. son señales de alerta" at bounding box center [57, 153] width 49 height 4
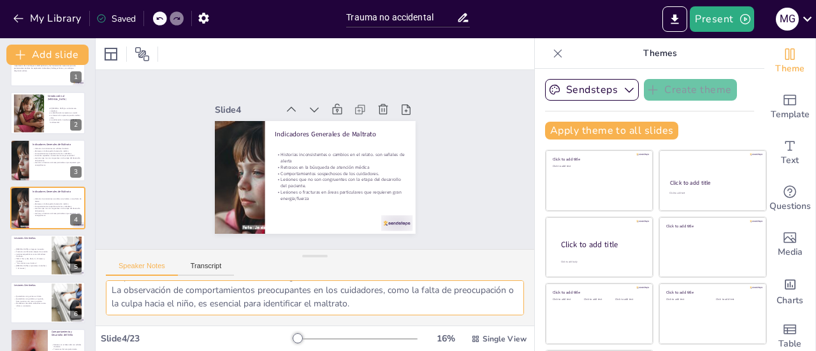
click at [47, 166] on p "Lesiones o fracturas en áreas particulares que requieren gran energia/fuerza" at bounding box center [57, 164] width 49 height 4
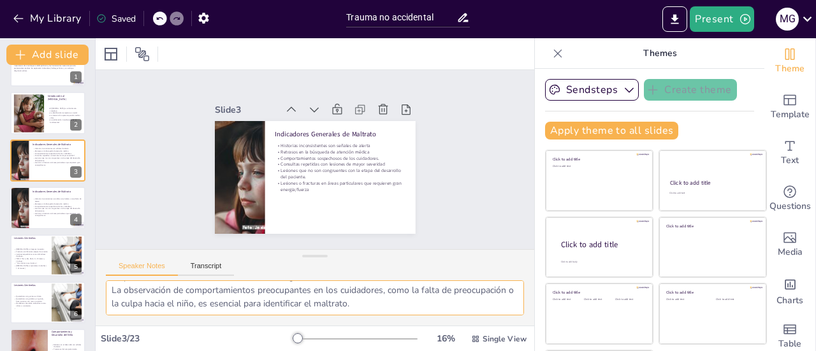
scroll to position [0, 0]
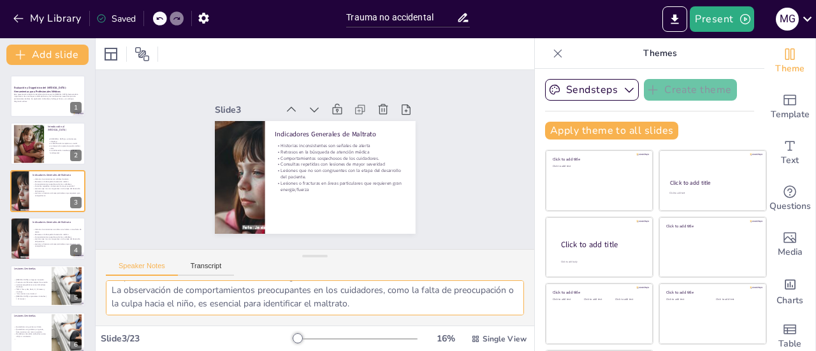
click at [40, 239] on p "Lesiones que no son congruentes con la etapa del desarrollo del paciente." at bounding box center [57, 240] width 49 height 4
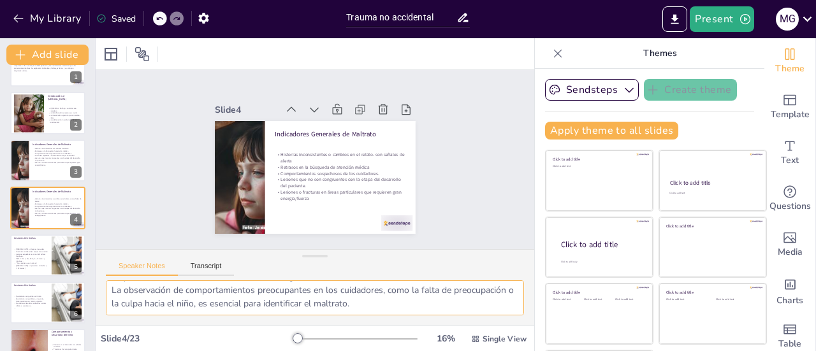
click at [35, 300] on p "Quemaduras en genitales, en guante, bota, Lesiones con marca o patrón." at bounding box center [31, 300] width 34 height 4
type textarea "Las [MEDICAL_DATA] que aparecen en lugares no típicos, como el torso o las orej…"
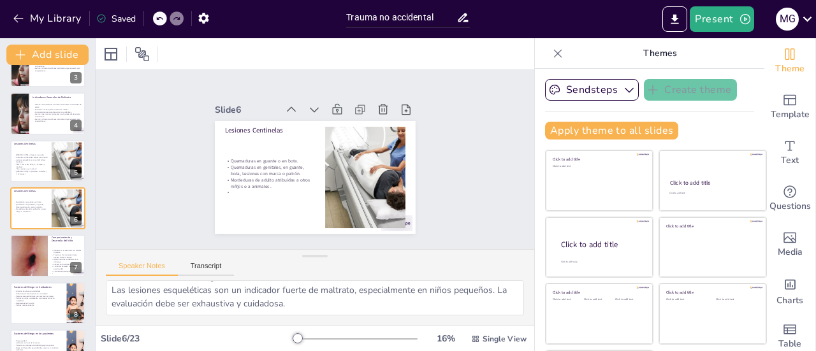
click at [411, 143] on icon at bounding box center [419, 151] width 17 height 17
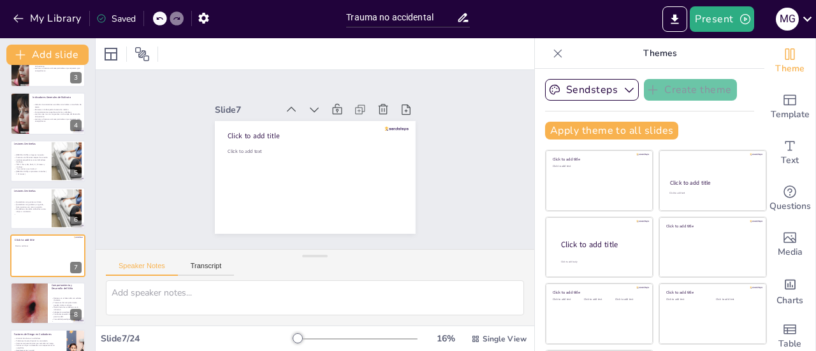
scroll to position [0, 0]
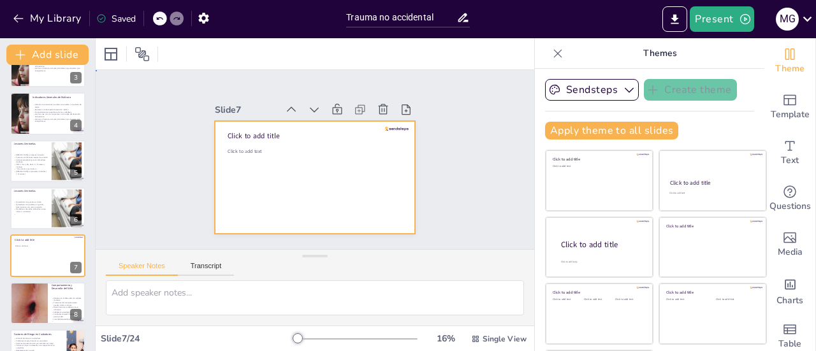
click at [247, 166] on div at bounding box center [331, 165] width 169 height 226
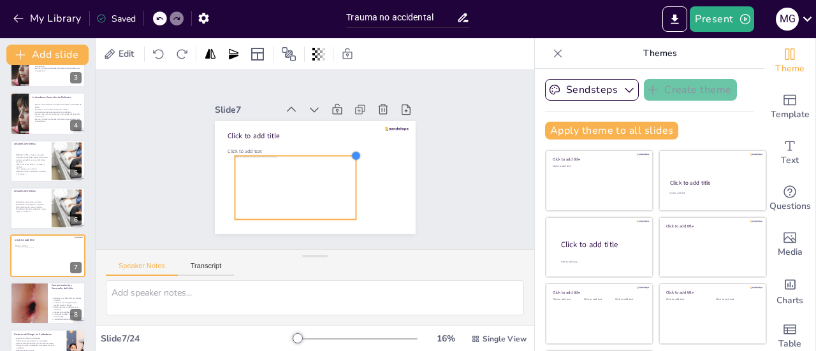
drag, startPoint x: 381, startPoint y: 132, endPoint x: 302, endPoint y: 152, distance: 81.7
click at [302, 152] on div "Click to add title Click to add text" at bounding box center [307, 176] width 229 height 185
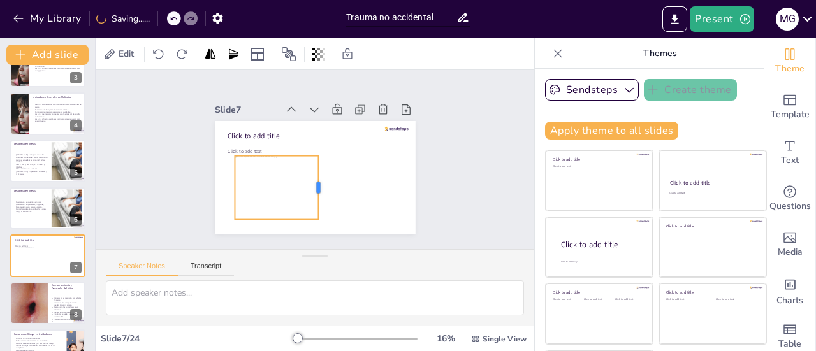
drag, startPoint x: 342, startPoint y: 182, endPoint x: 303, endPoint y: 186, distance: 39.2
click at [303, 186] on div at bounding box center [311, 188] width 35 height 62
drag, startPoint x: 303, startPoint y: 186, endPoint x: 349, endPoint y: 186, distance: 45.9
click at [319, 208] on div at bounding box center [287, 213] width 64 height 10
drag, startPoint x: 348, startPoint y: 152, endPoint x: 310, endPoint y: 186, distance: 50.6
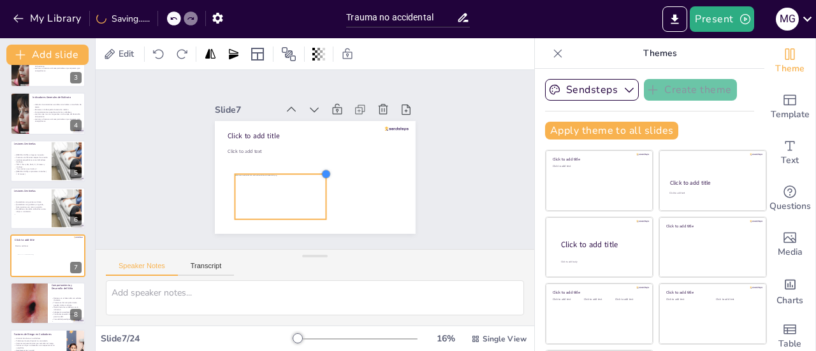
click at [310, 186] on div "Click to add title Click to add text" at bounding box center [309, 177] width 226 height 170
click at [291, 177] on div at bounding box center [269, 189] width 104 height 80
click at [235, 131] on div at bounding box center [242, 124] width 14 height 14
click at [242, 191] on div at bounding box center [262, 145] width 87 height 106
click at [245, 191] on div at bounding box center [267, 183] width 106 height 87
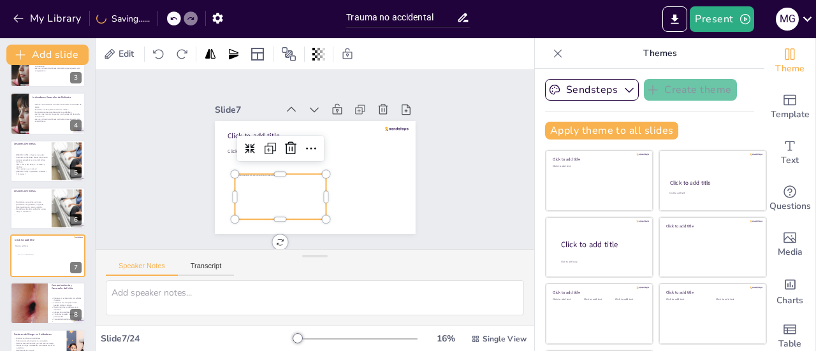
click at [245, 191] on div at bounding box center [261, 151] width 93 height 106
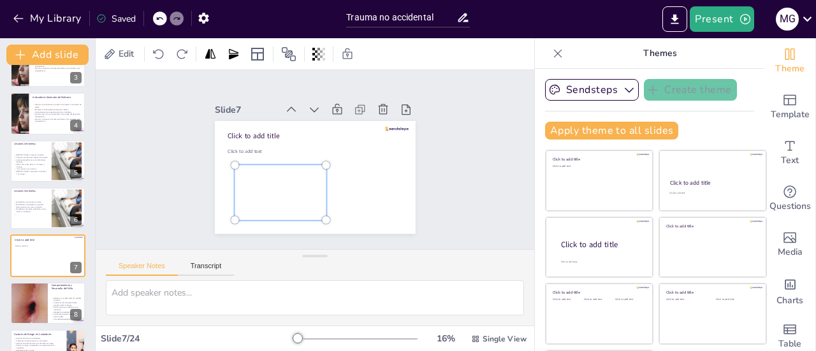
drag, startPoint x: 245, startPoint y: 191, endPoint x: 217, endPoint y: 182, distance: 29.4
click at [217, 182] on div at bounding box center [268, 166] width 128 height 120
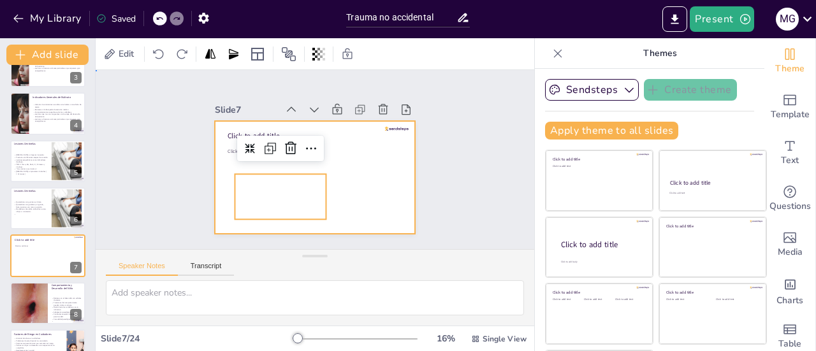
click at [361, 189] on div at bounding box center [309, 176] width 226 height 169
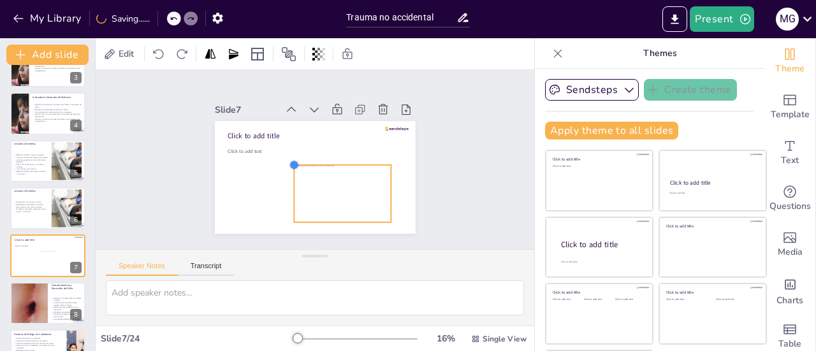
drag, startPoint x: 227, startPoint y: 128, endPoint x: 282, endPoint y: 171, distance: 69.5
click at [282, 171] on div "Click to add title Click to add text" at bounding box center [297, 161] width 133 height 211
click at [325, 179] on div at bounding box center [330, 200] width 110 height 85
click at [326, 182] on div at bounding box center [330, 200] width 110 height 85
click at [328, 182] on div at bounding box center [324, 208] width 113 height 98
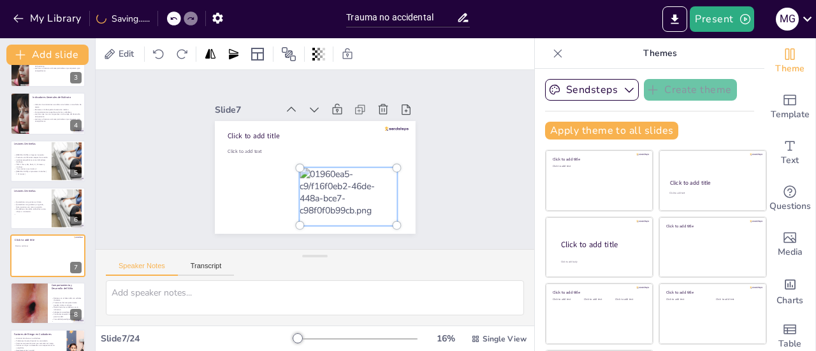
drag, startPoint x: 328, startPoint y: 182, endPoint x: 347, endPoint y: 182, distance: 19.1
click at [347, 182] on div at bounding box center [334, 205] width 129 height 104
click at [312, 184] on div at bounding box center [320, 209] width 134 height 125
click at [294, 162] on div at bounding box center [298, 164] width 9 height 9
click at [334, 191] on div at bounding box center [330, 207] width 132 height 112
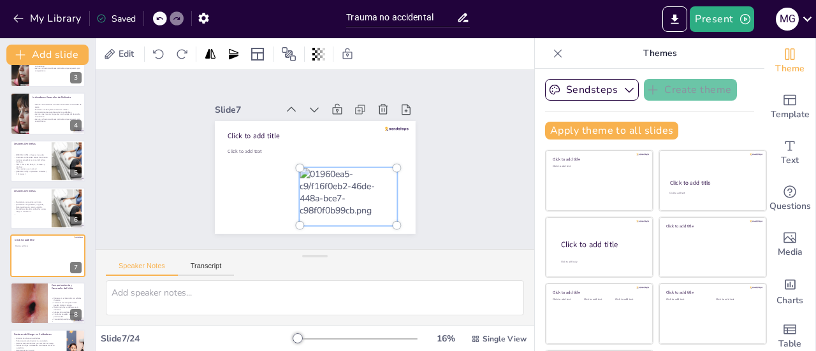
drag, startPoint x: 334, startPoint y: 191, endPoint x: 355, endPoint y: 191, distance: 20.4
click at [335, 191] on div at bounding box center [268, 143] width 134 height 119
click at [354, 152] on div at bounding box center [307, 176] width 229 height 185
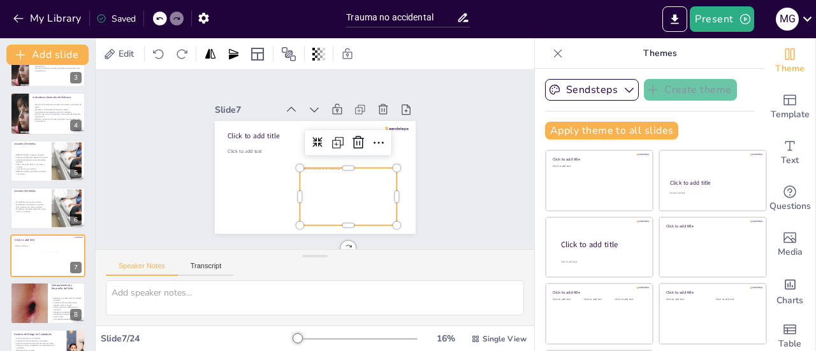
click at [370, 192] on div at bounding box center [315, 210] width 110 height 108
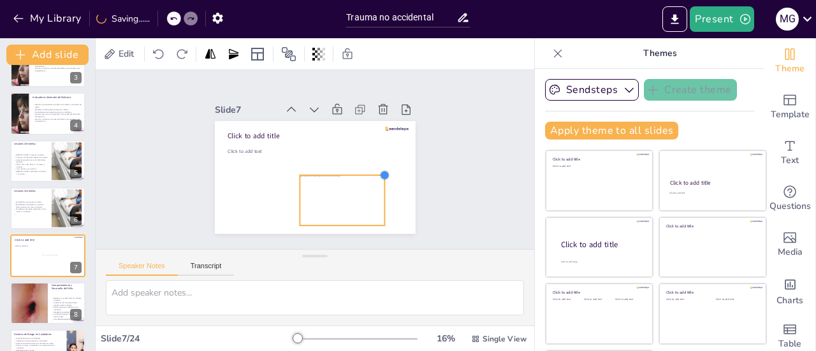
drag, startPoint x: 382, startPoint y: 165, endPoint x: 370, endPoint y: 178, distance: 18.1
click at [370, 178] on div "Click to add title Click to add text" at bounding box center [304, 174] width 229 height 209
drag, startPoint x: 346, startPoint y: 182, endPoint x: 369, endPoint y: 177, distance: 23.5
click at [369, 178] on div at bounding box center [348, 218] width 98 height 80
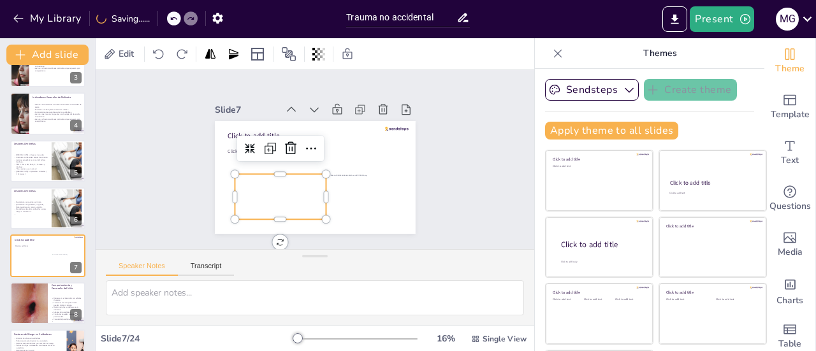
click at [295, 183] on div at bounding box center [335, 202] width 80 height 104
click at [272, 183] on div at bounding box center [269, 146] width 93 height 106
click at [286, 157] on div at bounding box center [338, 117] width 104 height 80
click at [272, 183] on div at bounding box center [270, 175] width 106 height 87
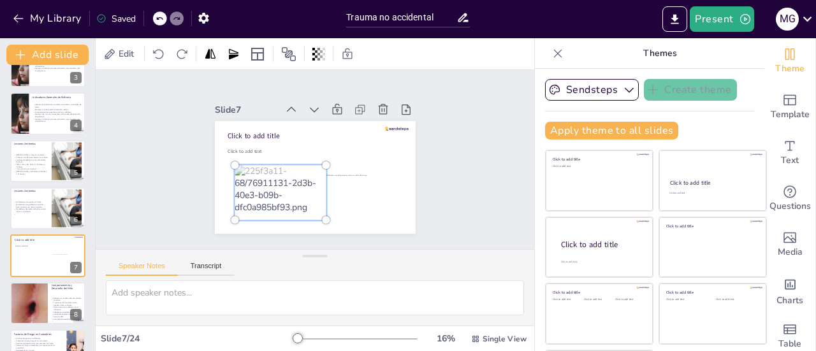
drag, startPoint x: 272, startPoint y: 183, endPoint x: 251, endPoint y: 183, distance: 21.0
click at [251, 183] on div at bounding box center [269, 171] width 128 height 114
drag, startPoint x: 253, startPoint y: 182, endPoint x: 237, endPoint y: 189, distance: 17.4
click at [237, 189] on div at bounding box center [269, 186] width 123 height 99
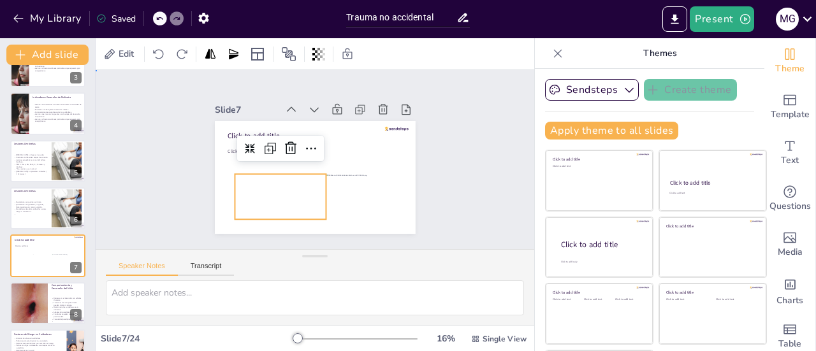
click at [130, 169] on div "Slide 1 Evaluación y Diagnóstico del [MEDICAL_DATA]: Herramientas para Profesio…" at bounding box center [315, 160] width 474 height 342
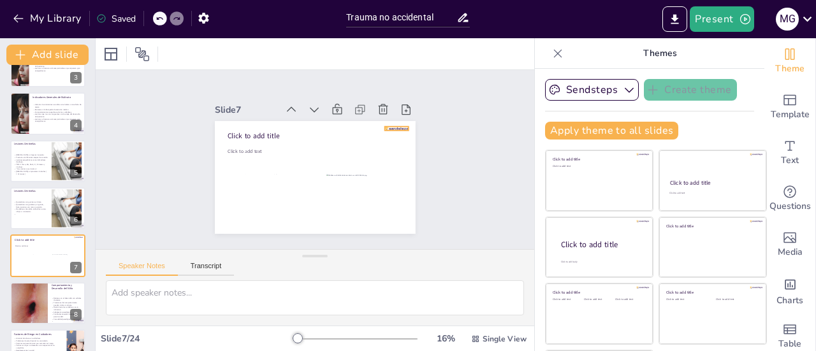
click at [390, 158] on div at bounding box center [402, 164] width 24 height 13
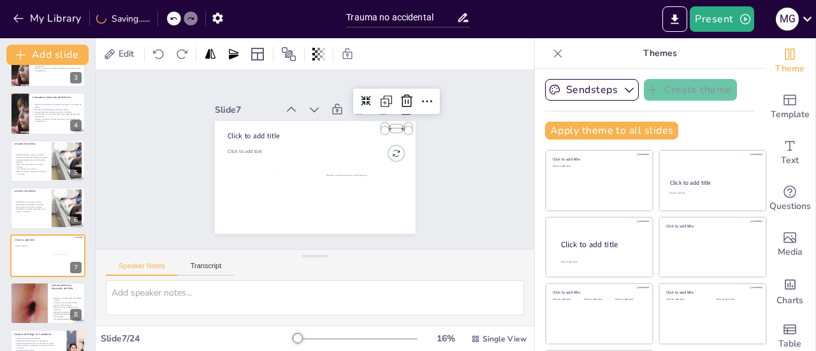
click at [416, 146] on icon at bounding box center [424, 154] width 16 height 17
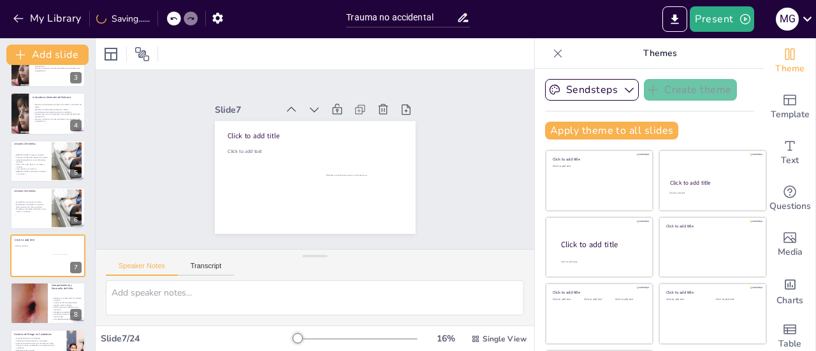
click at [228, 205] on icon at bounding box center [223, 210] width 9 height 10
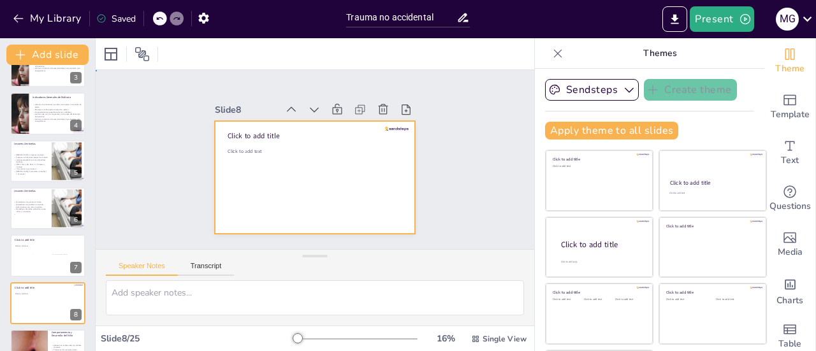
click at [225, 175] on div at bounding box center [311, 177] width 220 height 152
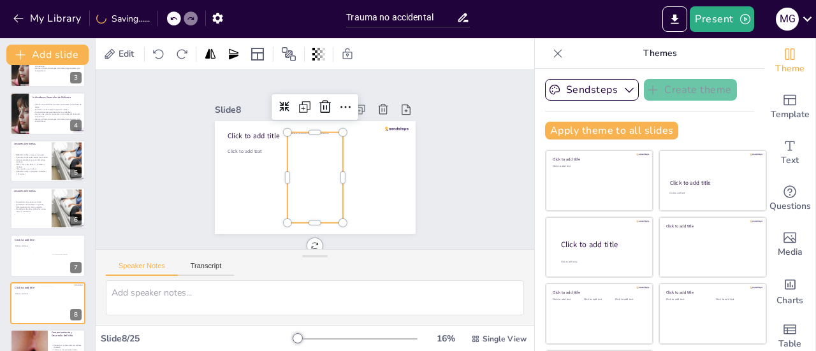
click at [296, 152] on div at bounding box center [303, 173] width 101 height 104
click at [296, 152] on div at bounding box center [297, 163] width 100 height 73
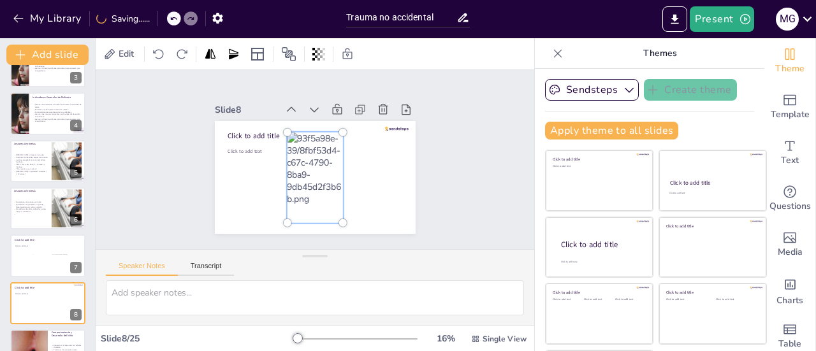
drag, startPoint x: 300, startPoint y: 153, endPoint x: 249, endPoint y: 161, distance: 51.6
click at [249, 161] on div "Click to add title Click to add text" at bounding box center [311, 177] width 220 height 152
drag, startPoint x: 302, startPoint y: 156, endPoint x: 289, endPoint y: 172, distance: 20.4
click at [289, 172] on div at bounding box center [299, 169] width 127 height 114
drag, startPoint x: 307, startPoint y: 170, endPoint x: 296, endPoint y: 194, distance: 25.7
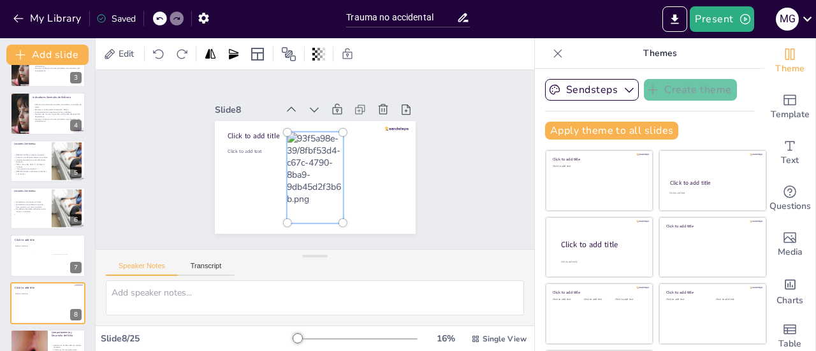
click at [296, 194] on div at bounding box center [308, 175] width 108 height 125
click at [388, 174] on div at bounding box center [399, 182] width 22 height 17
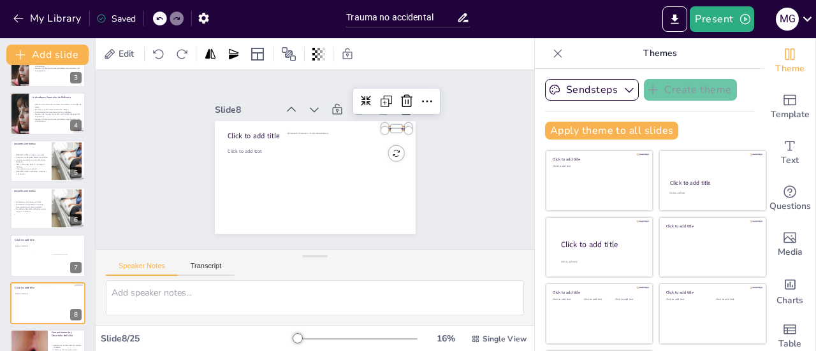
click at [413, 156] on icon at bounding box center [424, 167] width 22 height 22
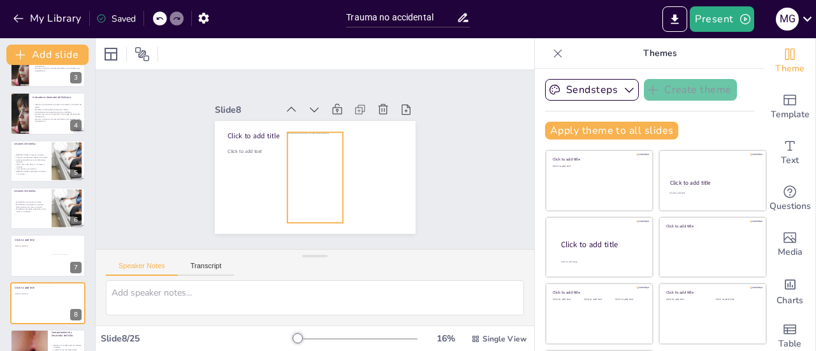
click at [318, 175] on div at bounding box center [307, 176] width 87 height 105
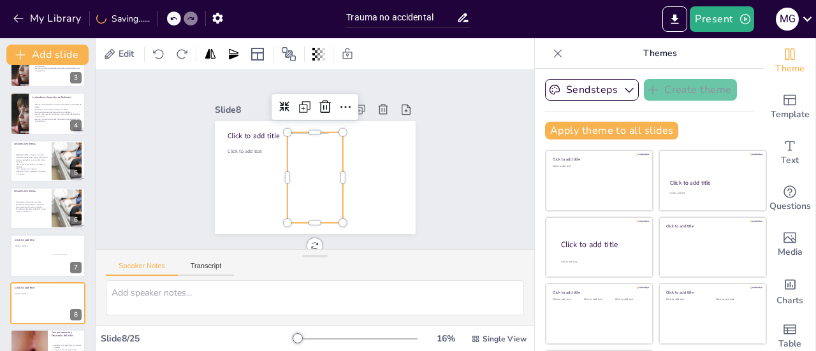
click at [311, 168] on div at bounding box center [298, 166] width 105 height 87
click at [311, 168] on div at bounding box center [307, 176] width 87 height 105
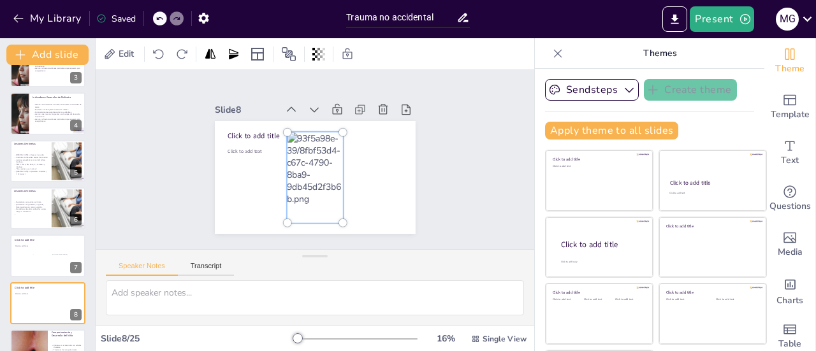
drag, startPoint x: 311, startPoint y: 168, endPoint x: 353, endPoint y: 167, distance: 42.1
click at [353, 167] on div "Click to add title Click to add text" at bounding box center [321, 143] width 226 height 170
click at [348, 145] on div at bounding box center [353, 150] width 10 height 10
click at [320, 145] on div at bounding box center [299, 169] width 127 height 114
drag, startPoint x: 328, startPoint y: 126, endPoint x: 323, endPoint y: 142, distance: 16.7
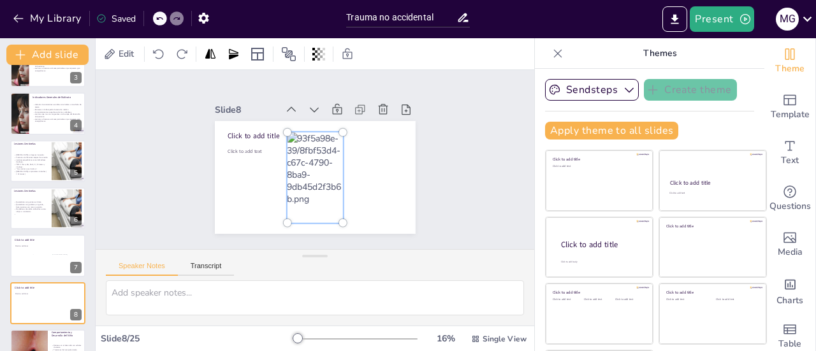
click at [323, 142] on div at bounding box center [305, 174] width 98 height 106
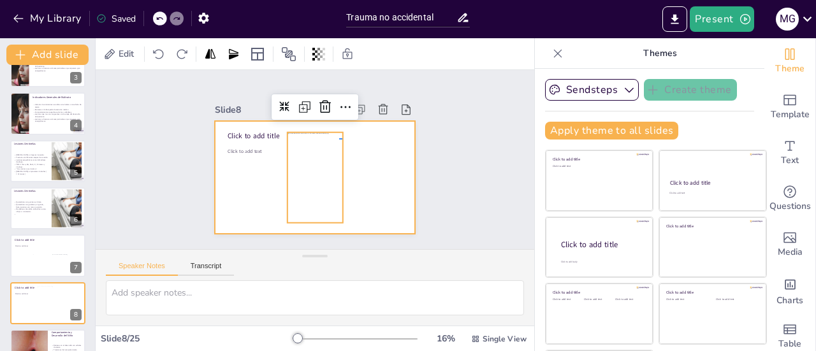
click at [342, 138] on div at bounding box center [303, 173] width 224 height 218
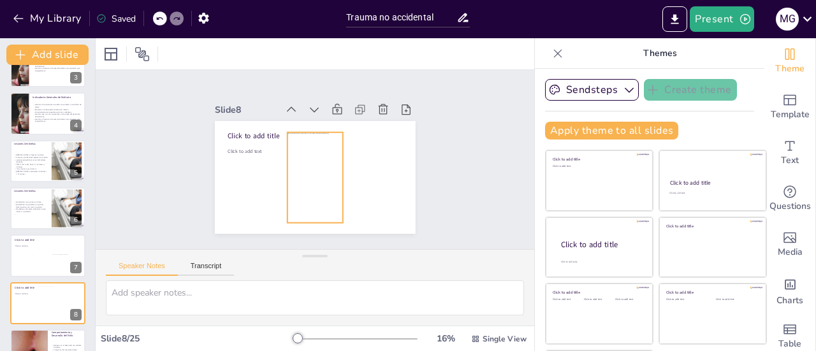
click at [302, 148] on div at bounding box center [300, 170] width 106 height 98
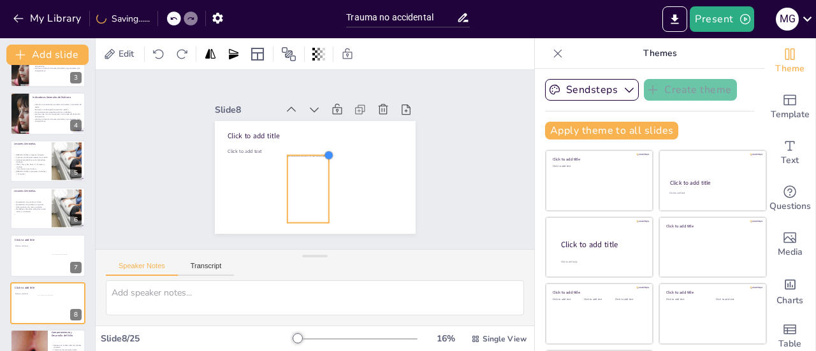
drag, startPoint x: 329, startPoint y: 127, endPoint x: 314, endPoint y: 150, distance: 27.6
click at [317, 165] on div at bounding box center [323, 171] width 13 height 13
click at [295, 173] on div at bounding box center [288, 146] width 75 height 54
click at [295, 177] on div at bounding box center [284, 159] width 75 height 54
drag, startPoint x: 295, startPoint y: 177, endPoint x: 238, endPoint y: 178, distance: 56.1
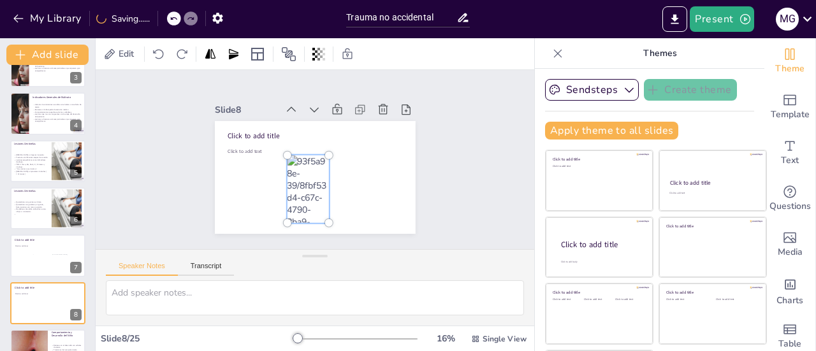
click at [238, 178] on div "Click to add title Click to add text" at bounding box center [299, 165] width 170 height 226
drag, startPoint x: 293, startPoint y: 177, endPoint x: 320, endPoint y: 170, distance: 27.7
click at [320, 170] on div at bounding box center [291, 176] width 98 height 99
click at [300, 187] on div at bounding box center [285, 162] width 96 height 80
drag, startPoint x: 298, startPoint y: 185, endPoint x: 224, endPoint y: 180, distance: 73.5
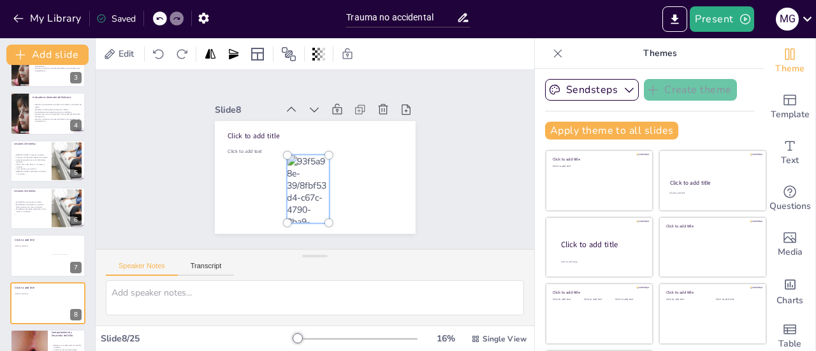
click at [276, 180] on div "Click to add title Click to add text" at bounding box center [332, 159] width 113 height 201
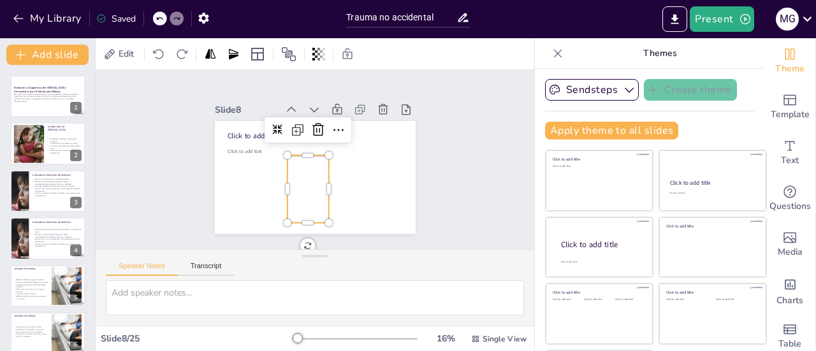
click at [62, 88] on button at bounding box center [55, 86] width 15 height 15
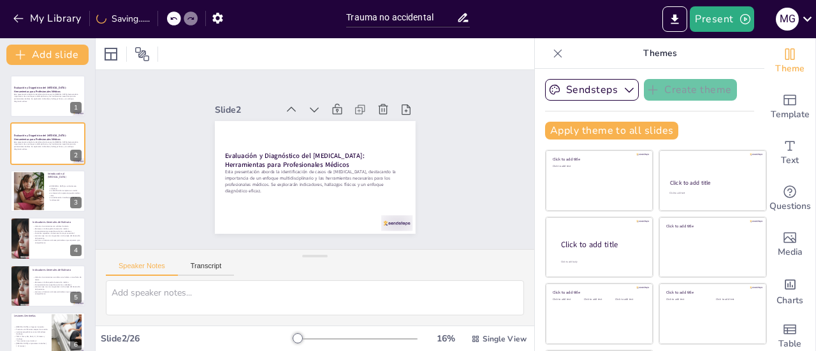
click at [42, 102] on p "Esta presentación aborda la identificación de casos de [MEDICAL_DATA], destacan…" at bounding box center [48, 98] width 68 height 10
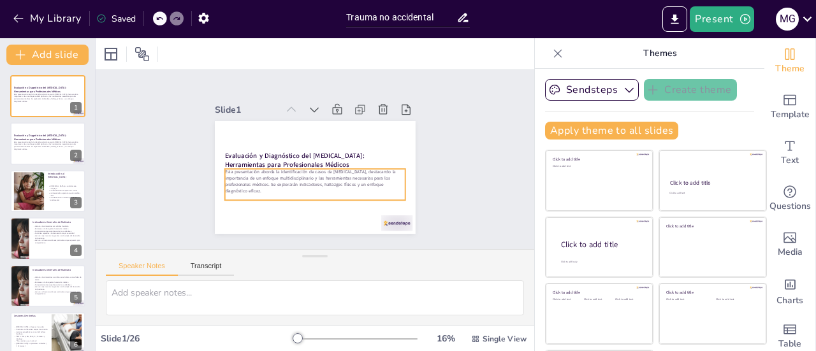
click at [43, 99] on p "Esta presentación aborda la identificación de casos de [MEDICAL_DATA], destacan…" at bounding box center [48, 98] width 68 height 10
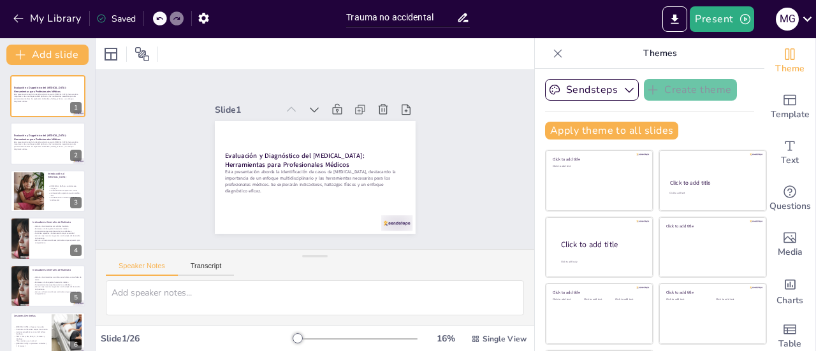
click at [32, 133] on div at bounding box center [47, 143] width 75 height 42
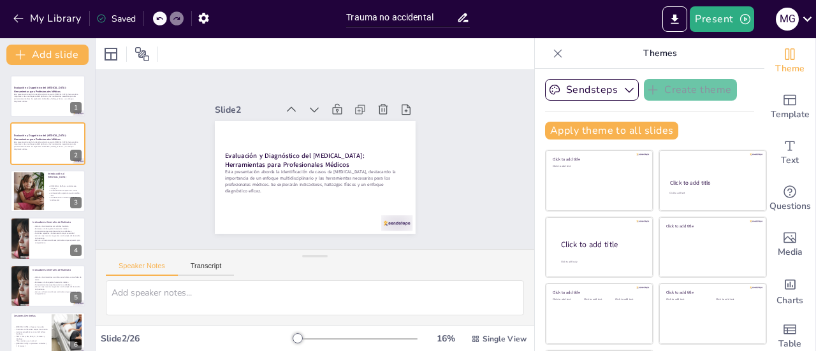
click at [32, 179] on div at bounding box center [29, 191] width 72 height 38
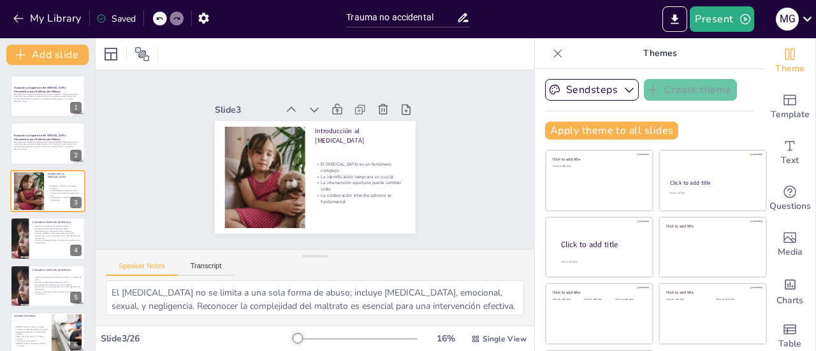
click at [36, 235] on p "Lesiones que no son congruentes con la etapa del desarrollo del paciente." at bounding box center [57, 237] width 49 height 4
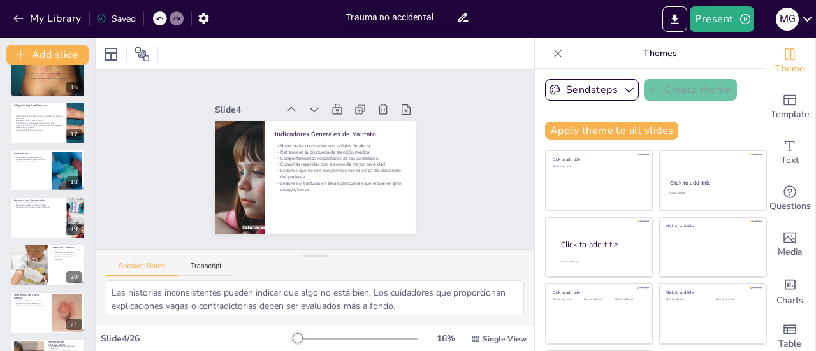
scroll to position [962, 0]
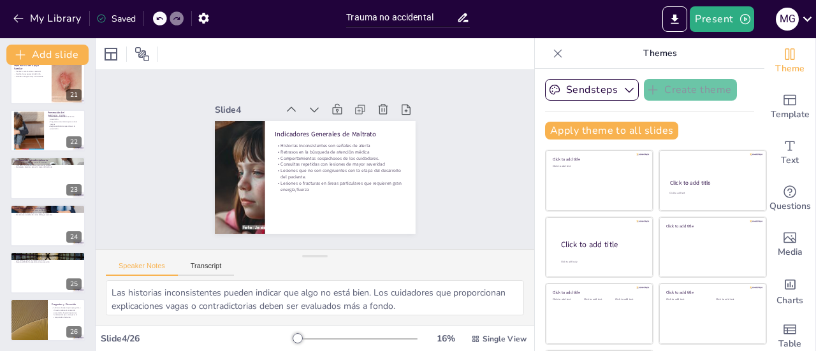
click at [34, 185] on div at bounding box center [47, 178] width 75 height 42
type textarea "La colaboración entre diferentes disciplinas permite a los profesionales aborda…"
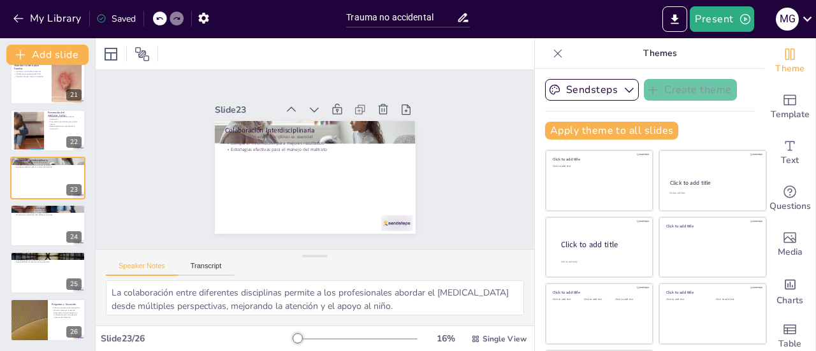
scroll to position [931, 0]
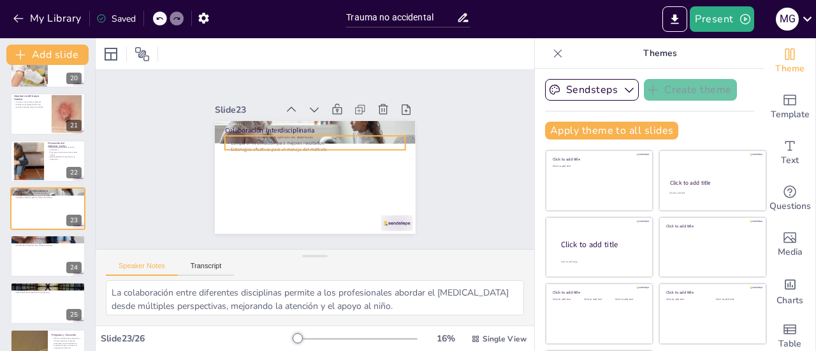
click at [282, 138] on p "Compartir información para mejores resultados" at bounding box center [325, 146] width 150 height 111
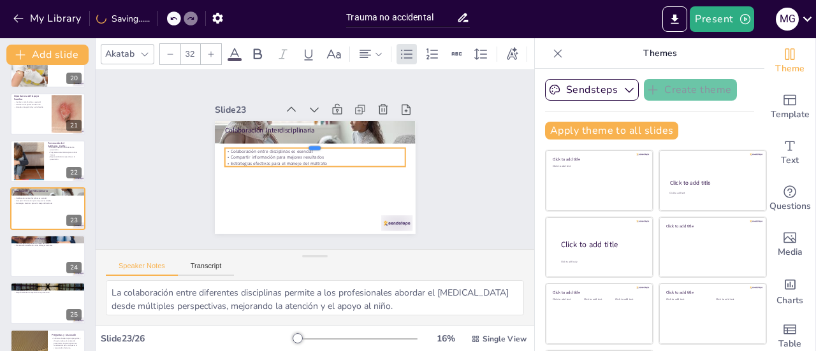
drag, startPoint x: 298, startPoint y: 129, endPoint x: 291, endPoint y: 176, distance: 47.7
click at [291, 176] on div "Colaboración Interdisciplinaria Colaboración entre disciplinas es esencial Comp…" at bounding box center [304, 174] width 229 height 209
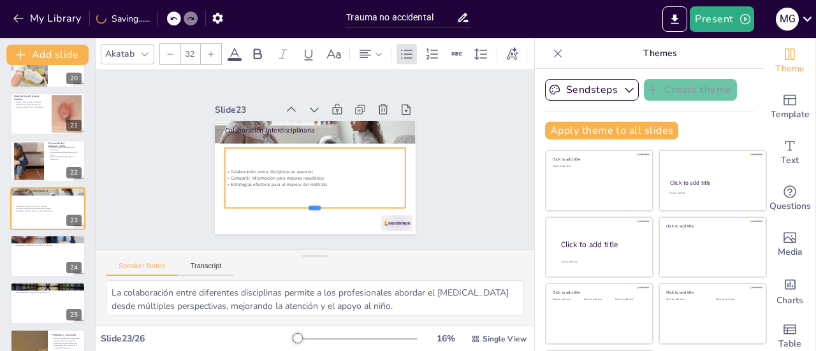
drag, startPoint x: 301, startPoint y: 163, endPoint x: 297, endPoint y: 205, distance: 41.6
click at [297, 205] on div at bounding box center [293, 209] width 169 height 83
click at [314, 166] on p "Colaboración entre disciplinas es esencial" at bounding box center [306, 168] width 126 height 138
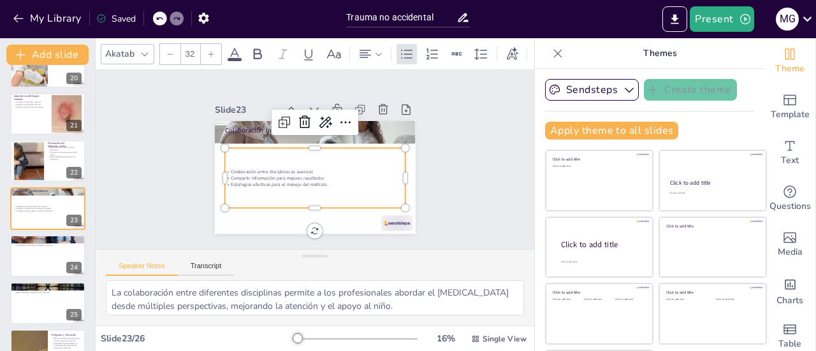
click at [302, 168] on p "Colaboración entre disciplinas es esencial" at bounding box center [306, 168] width 126 height 138
click at [299, 143] on div "Colaboración entre disciplinas es esencial Compartir información para mejores r…" at bounding box center [303, 174] width 175 height 166
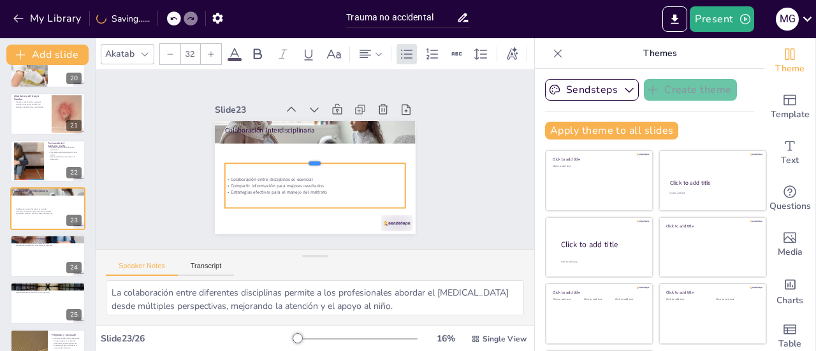
drag, startPoint x: 302, startPoint y: 141, endPoint x: 301, endPoint y: 156, distance: 15.4
click at [301, 156] on div at bounding box center [317, 159] width 66 height 175
click at [307, 173] on p "Colaboración entre disciplinas es esencial" at bounding box center [302, 175] width 138 height 126
click at [307, 177] on p "Colaboración entre disciplinas es esencial" at bounding box center [314, 180] width 180 height 6
click at [302, 175] on p "Colaboración entre disciplinas es esencial" at bounding box center [302, 175] width 138 height 126
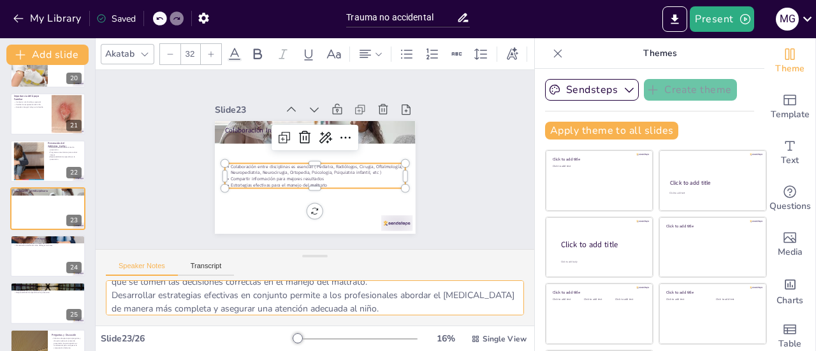
scroll to position [56, 0]
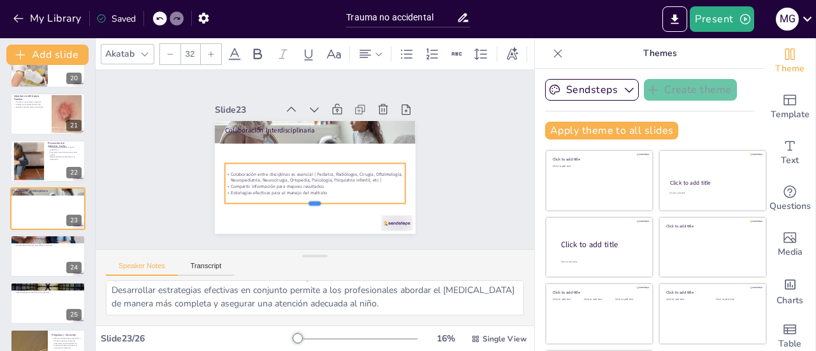
drag, startPoint x: 301, startPoint y: 184, endPoint x: 301, endPoint y: 200, distance: 15.3
click at [301, 200] on div at bounding box center [299, 206] width 175 height 66
click at [433, 191] on div "Slide 1 Evaluación y Diagnóstico del [MEDICAL_DATA]: Herramientas para Profesio…" at bounding box center [316, 159] width 302 height 293
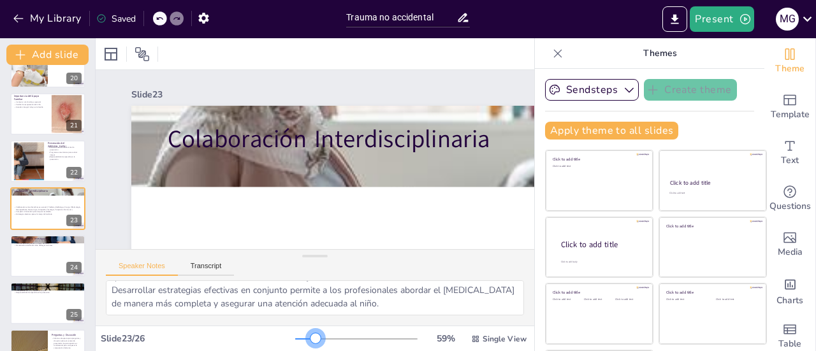
drag, startPoint x: 282, startPoint y: 340, endPoint x: 298, endPoint y: 342, distance: 16.1
click at [311, 342] on div at bounding box center [316, 338] width 10 height 10
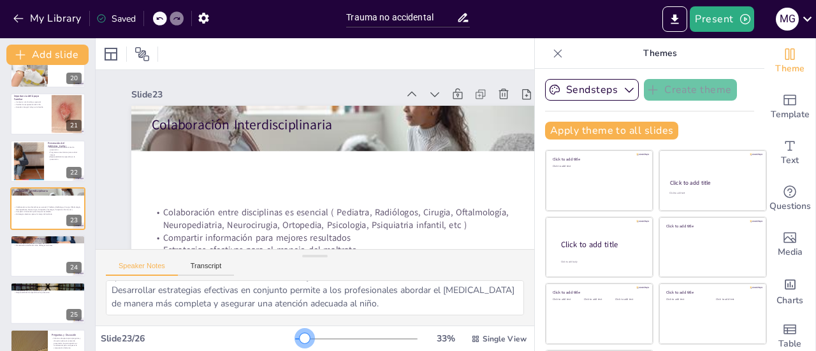
drag, startPoint x: 296, startPoint y: 337, endPoint x: 287, endPoint y: 337, distance: 9.6
click at [300, 337] on div at bounding box center [305, 338] width 10 height 10
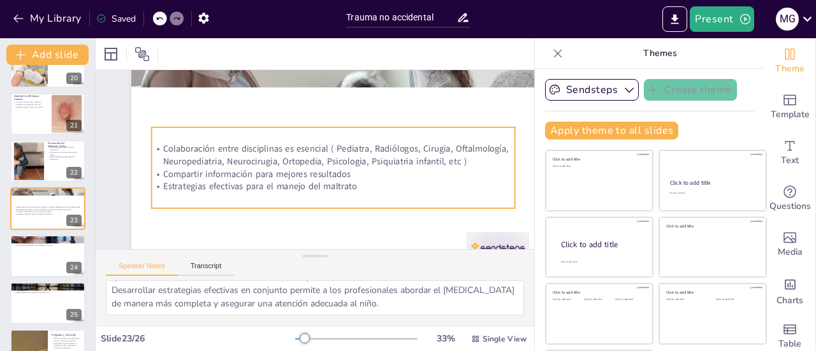
scroll to position [93, 0]
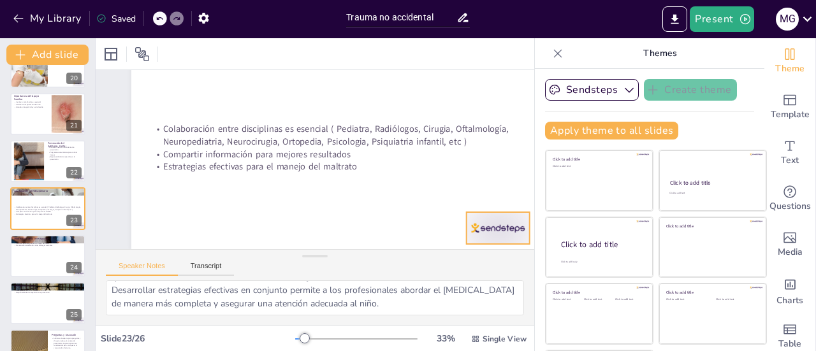
click at [480, 270] on div at bounding box center [454, 297] width 71 height 55
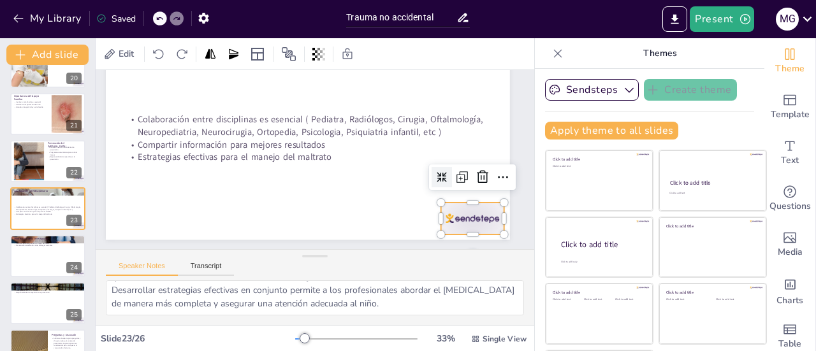
scroll to position [93, 65]
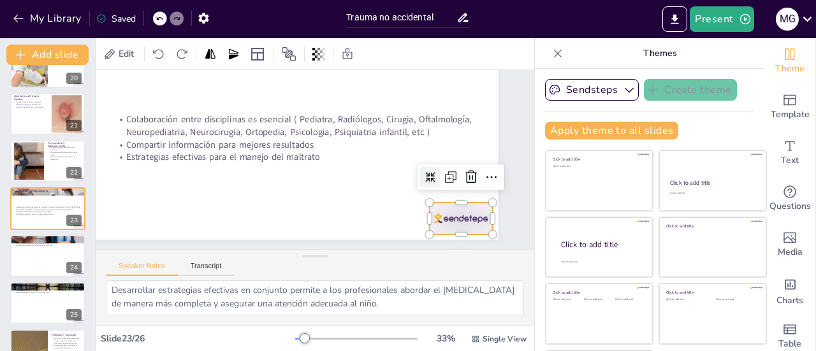
click at [339, 307] on icon at bounding box center [330, 316] width 18 height 18
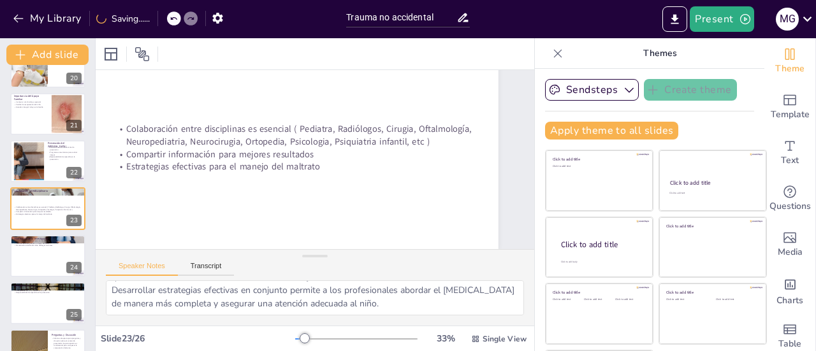
click at [40, 261] on div at bounding box center [47, 256] width 75 height 42
type textarea "La investigación proporciona la base para desarrollar intervenciones efectivas.…"
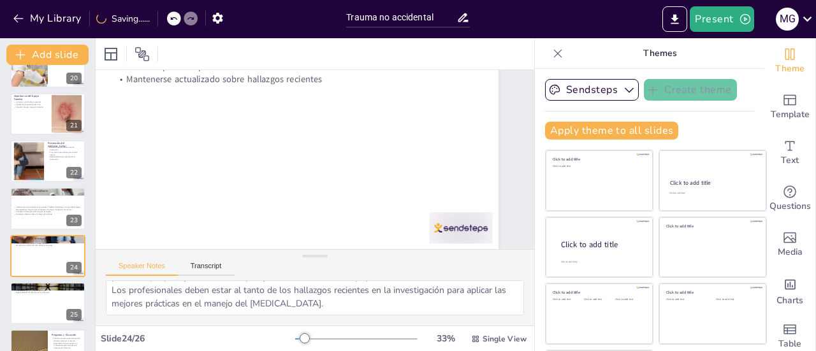
scroll to position [0, 65]
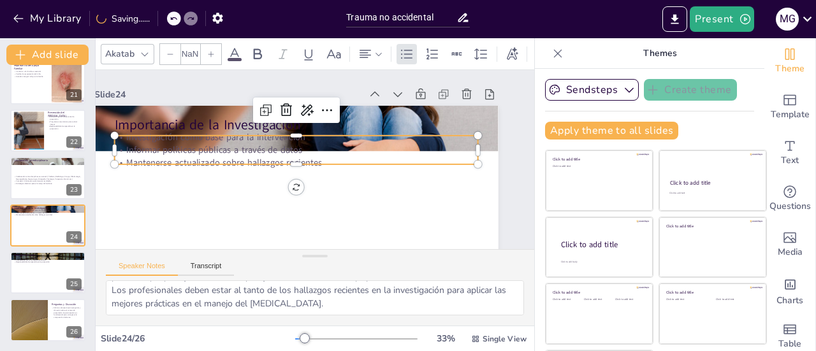
click at [297, 152] on p "Informar políticas públicas a través de datos" at bounding box center [322, 140] width 50 height 363
type input "32"
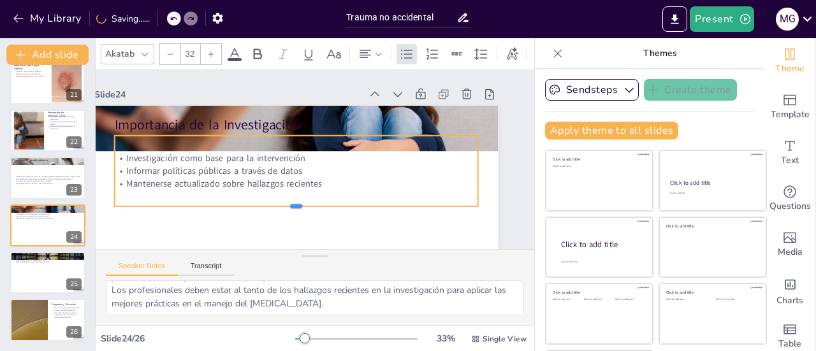
drag, startPoint x: 268, startPoint y: 166, endPoint x: 263, endPoint y: 209, distance: 42.5
click at [263, 209] on div at bounding box center [266, 186] width 277 height 251
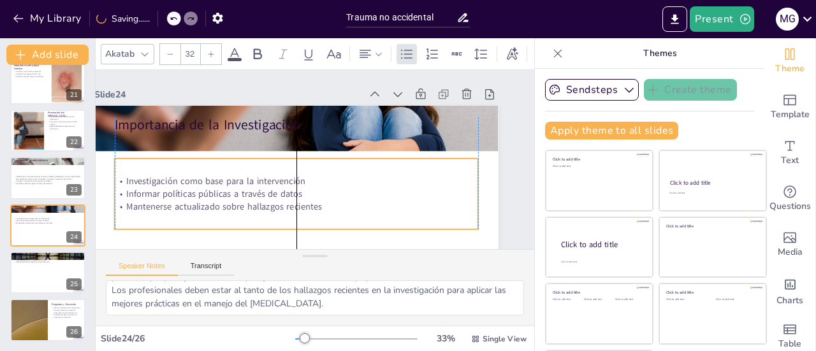
drag, startPoint x: 268, startPoint y: 136, endPoint x: 268, endPoint y: 160, distance: 24.2
click at [268, 160] on div "Investigación como base para la intervención Informar políticas públicas a trav…" at bounding box center [276, 165] width 271 height 336
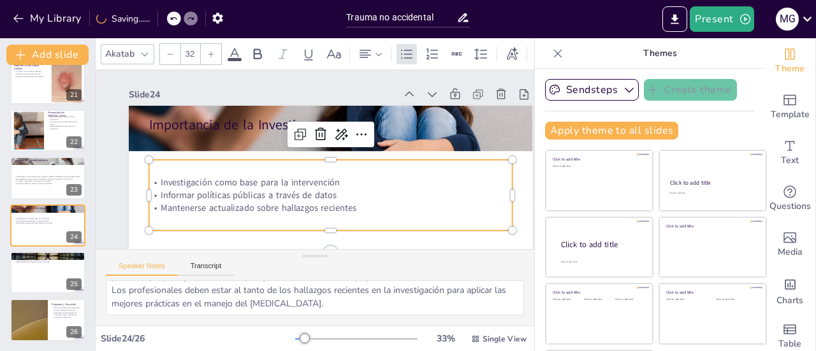
scroll to position [0, 0]
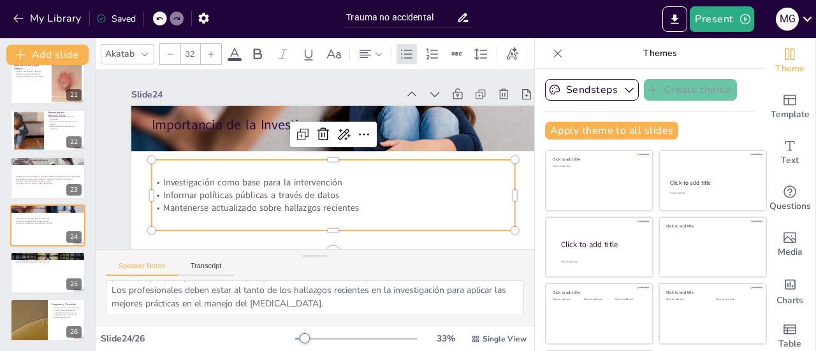
click at [351, 184] on p "Investigación como base para la intervención" at bounding box center [304, 187] width 193 height 321
click at [34, 282] on div at bounding box center [47, 273] width 75 height 42
type textarea "La reflexión sobre la detección del [MEDICAL_DATA] permite a los profesionales …"
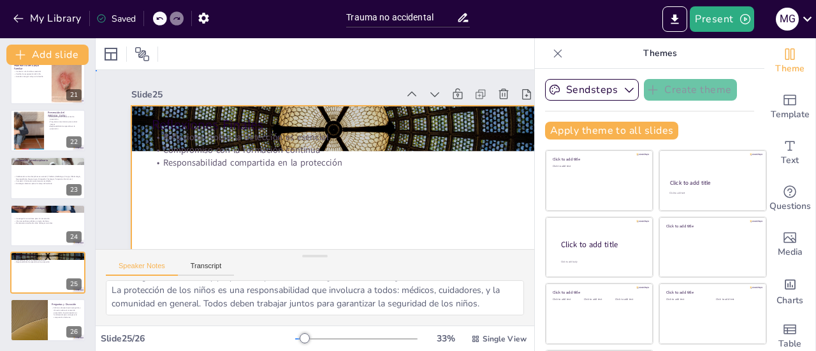
click at [264, 175] on div at bounding box center [253, 153] width 372 height 462
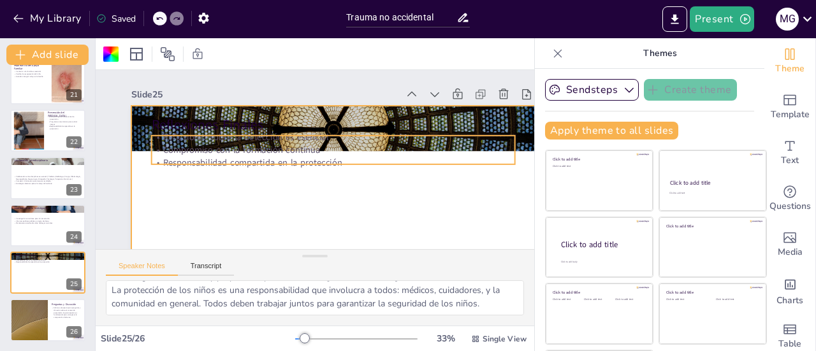
click at [270, 152] on p "Compromiso con la formación continua" at bounding box center [335, 160] width 321 height 193
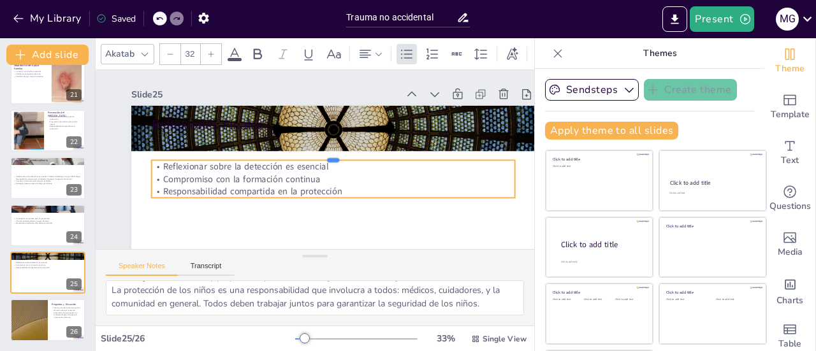
drag, startPoint x: 334, startPoint y: 133, endPoint x: 332, endPoint y: 172, distance: 38.3
click at [332, 172] on div "Reflexiones Finales Reflexionar sobre la detección es esencial Compromiso con l…" at bounding box center [260, 190] width 307 height 443
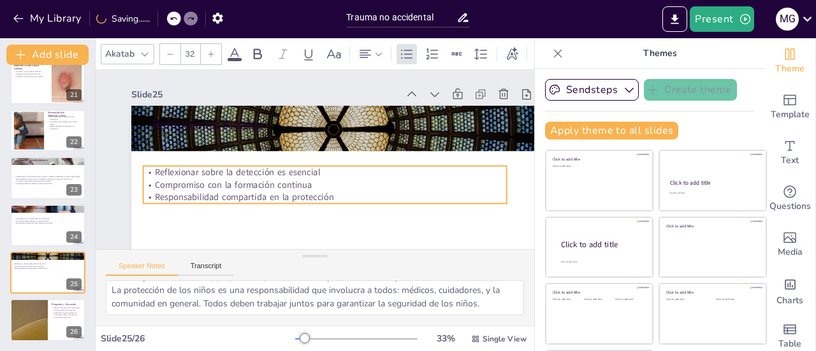
drag, startPoint x: 346, startPoint y: 190, endPoint x: 337, endPoint y: 196, distance: 10.1
click at [337, 196] on p "Responsabilidad compartida en la protección" at bounding box center [287, 187] width 193 height 321
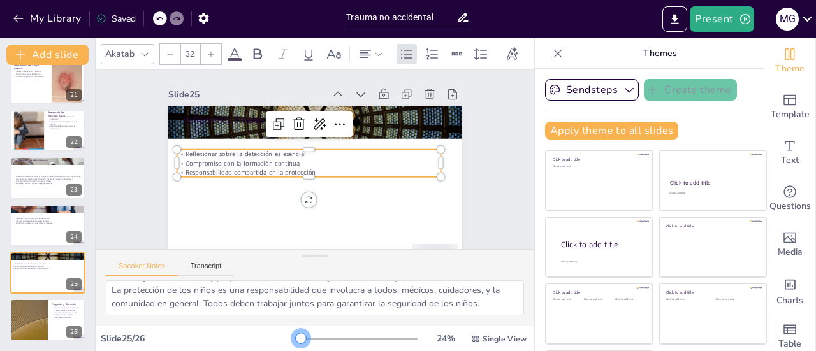
click at [296, 337] on div at bounding box center [301, 338] width 10 height 10
click at [321, 166] on p "Compromiso con la formación continua" at bounding box center [308, 161] width 254 height 91
click at [305, 171] on p "Responsabilidad compartida en la protección" at bounding box center [308, 147] width 163 height 219
click at [305, 171] on p "Responsabilidad compartida en la protección" at bounding box center [301, 159] width 116 height 245
click at [59, 321] on div at bounding box center [47, 320] width 75 height 42
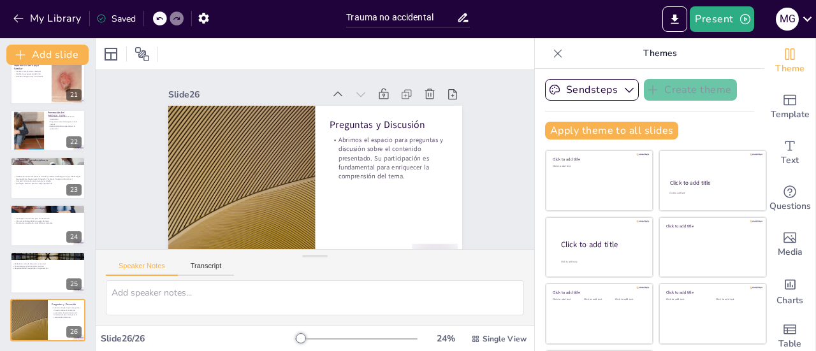
scroll to position [29, 0]
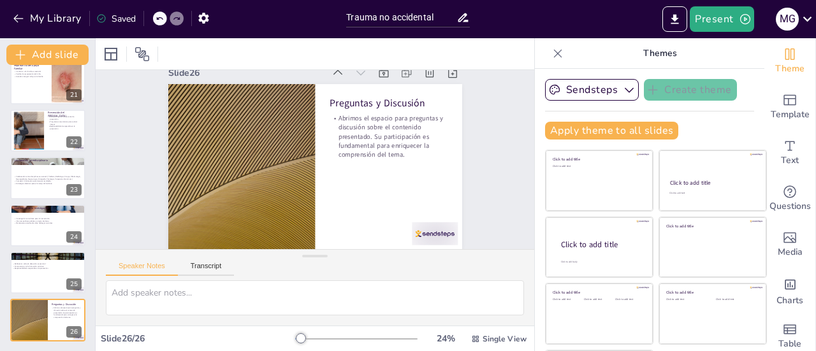
click at [45, 277] on div at bounding box center [47, 273] width 75 height 42
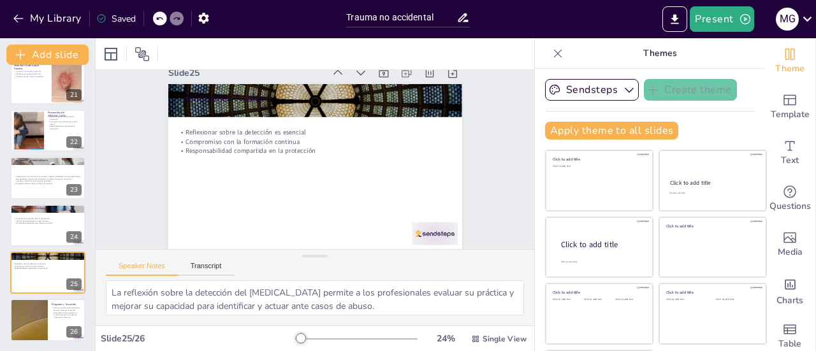
scroll to position [0, 0]
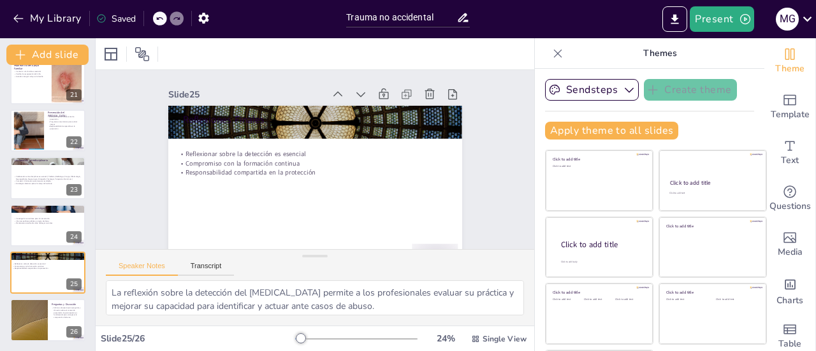
click at [49, 237] on div at bounding box center [47, 226] width 75 height 42
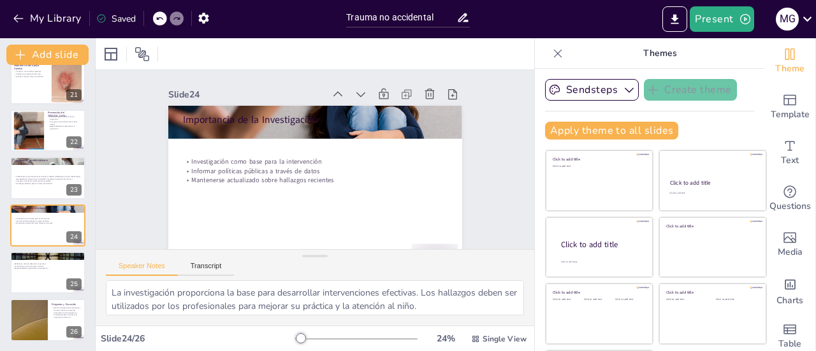
click at [47, 274] on div at bounding box center [47, 273] width 75 height 42
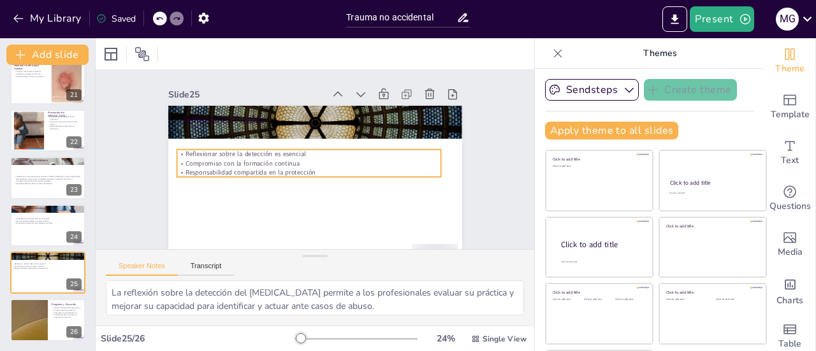
click at [289, 168] on p "Responsabilidad compartida en la protección" at bounding box center [304, 151] width 64 height 261
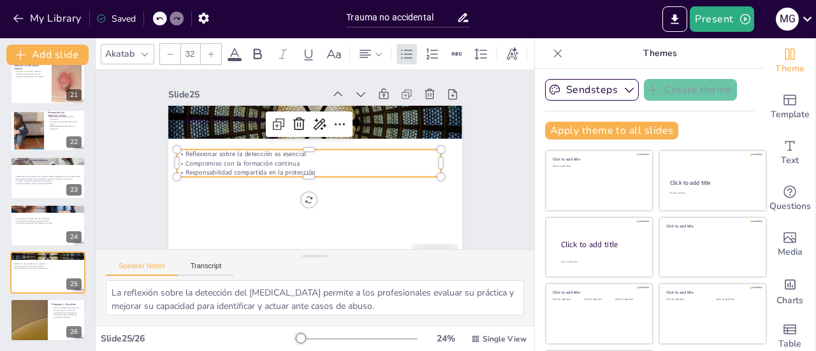
click at [289, 168] on p "Responsabilidad compartida en la protección" at bounding box center [305, 170] width 254 height 91
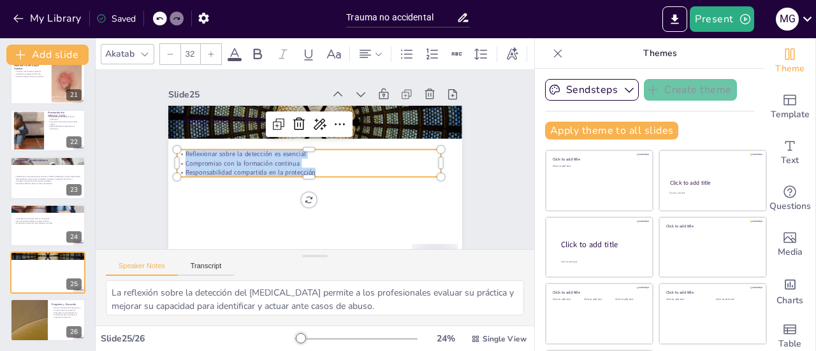
drag, startPoint x: 301, startPoint y: 168, endPoint x: 167, endPoint y: 154, distance: 134.7
click at [167, 154] on div "Reflexiones Finales Reflexionar sobre la detección es esencial Compromiso con l…" at bounding box center [298, 183] width 335 height 307
copy div "Reflexionar sobre la detección es esencial Compromiso con la formación continua…"
click at [28, 223] on p "Mantenerse actualizado sobre hallazgos recientes" at bounding box center [48, 224] width 68 height 3
type textarea "La investigación proporciona la base para desarrollar intervenciones efectivas.…"
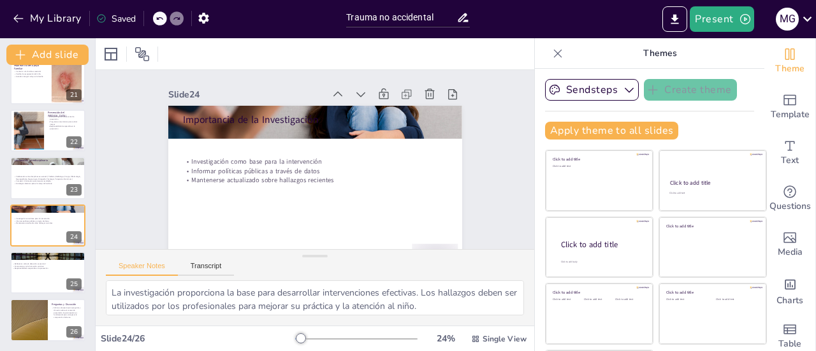
click at [28, 223] on p "Mantenerse actualizado sobre hallazgos recientes" at bounding box center [48, 224] width 68 height 3
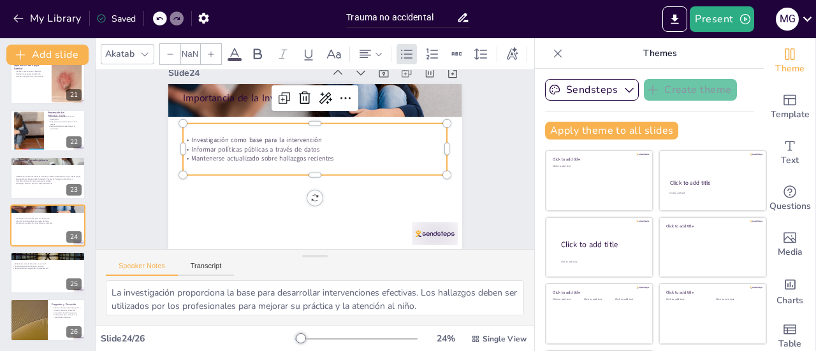
type input "32"
click at [320, 149] on p "Mantenerse actualizado sobre hallazgos recientes" at bounding box center [315, 158] width 254 height 91
click at [323, 152] on p "Mantenerse actualizado sobre hallazgos recientes" at bounding box center [315, 158] width 264 height 37
click at [323, 152] on p "Mantenerse actualizado sobre hallazgos recientes" at bounding box center [315, 158] width 254 height 91
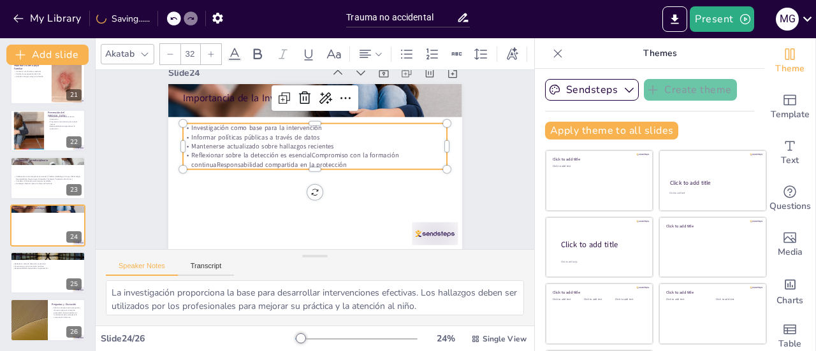
scroll to position [19, 0]
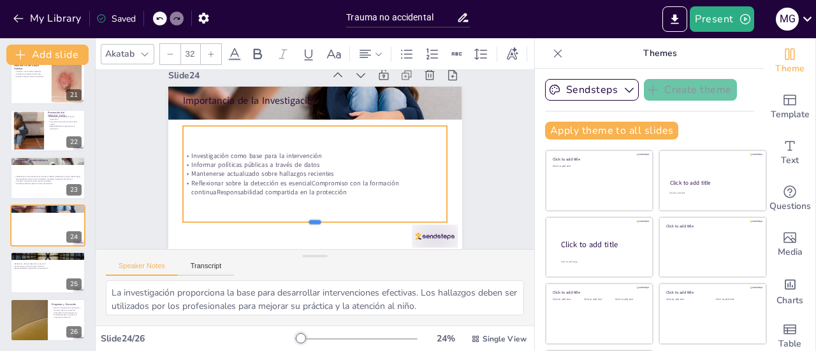
drag, startPoint x: 302, startPoint y: 172, endPoint x: 295, endPoint y: 222, distance: 50.9
click at [295, 222] on div at bounding box center [300, 225] width 261 height 65
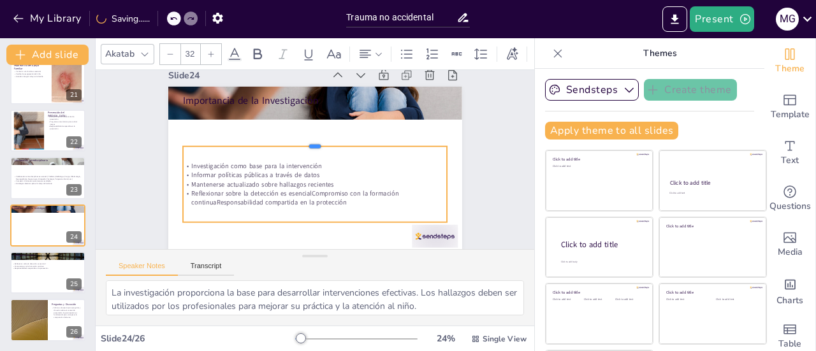
drag, startPoint x: 301, startPoint y: 125, endPoint x: 298, endPoint y: 145, distance: 20.6
click at [298, 145] on div at bounding box center [326, 145] width 220 height 164
click at [31, 238] on div at bounding box center [48, 229] width 68 height 19
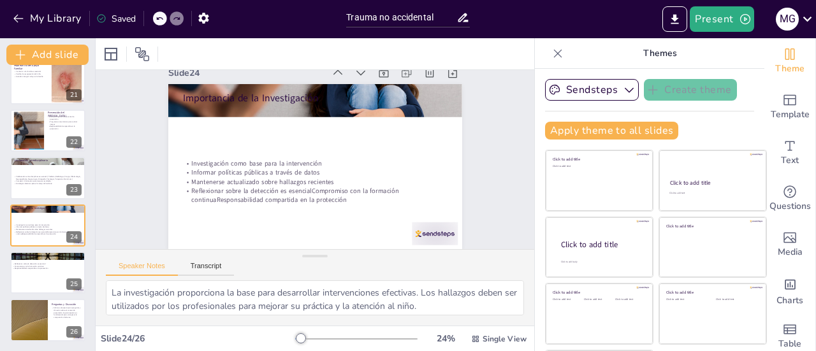
click at [43, 186] on div "Colaboración entre disciplinas es esencial ( Pediatra, Radiólogos, Cirugia, Oft…" at bounding box center [48, 180] width 68 height 15
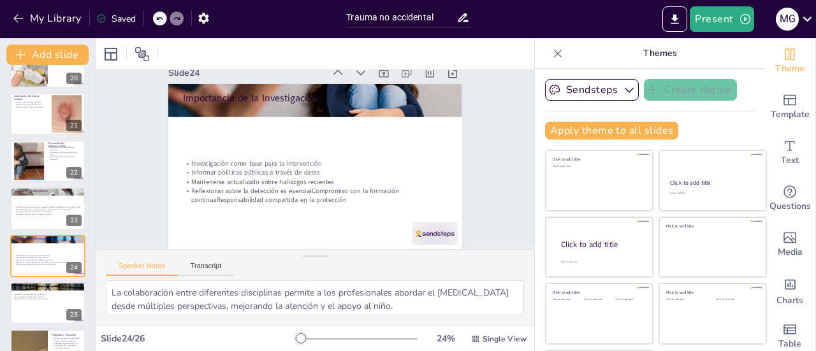
scroll to position [0, 0]
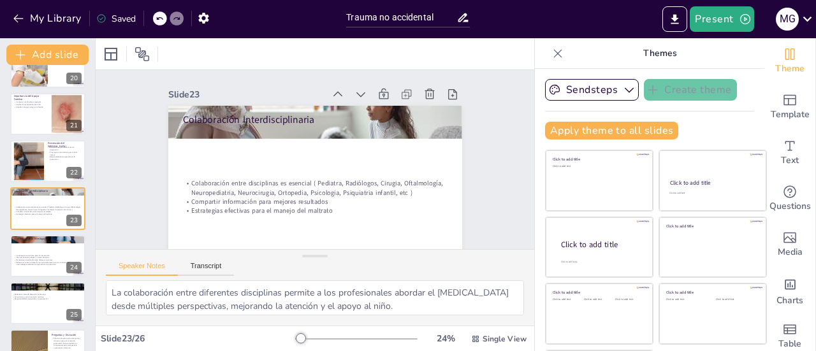
click at [34, 256] on p "Informar políticas públicas a través de datos" at bounding box center [48, 257] width 68 height 3
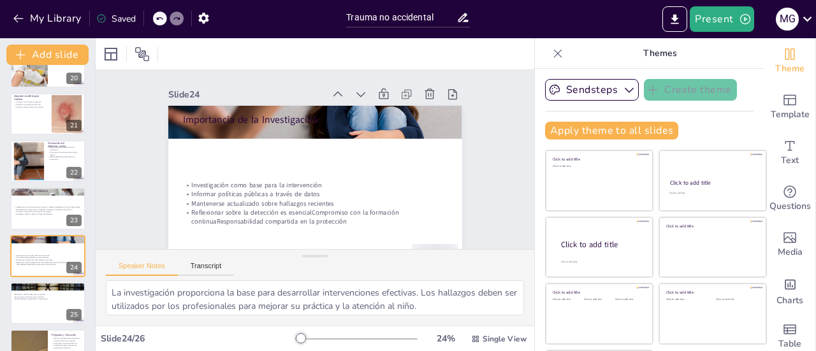
scroll to position [962, 0]
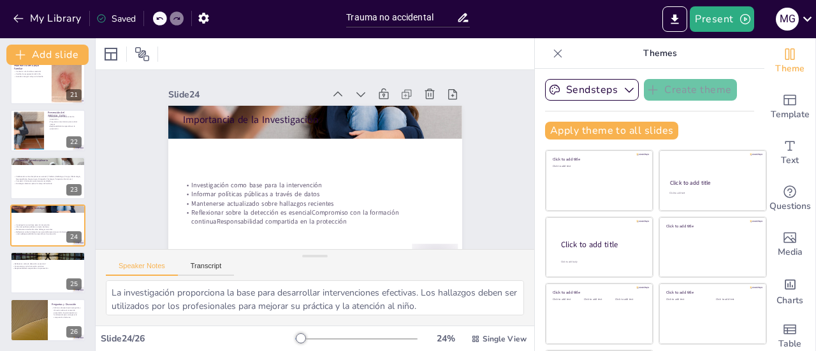
click at [40, 280] on div at bounding box center [47, 273] width 75 height 42
type textarea "La reflexión sobre la detección del [MEDICAL_DATA] permite a los profesionales …"
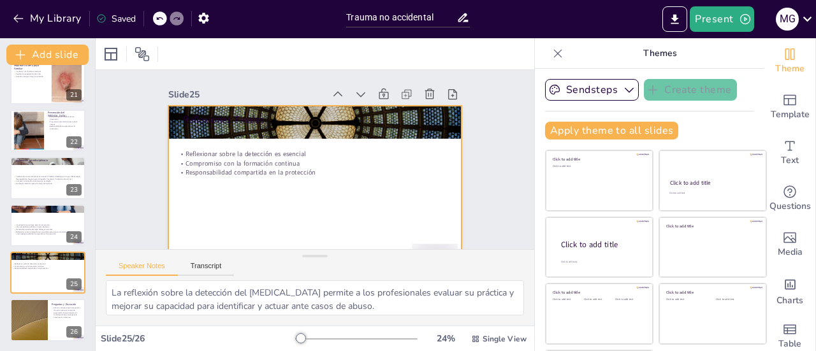
click at [218, 200] on div at bounding box center [302, 186] width 335 height 270
click at [305, 173] on p "Responsabilidad compartida en la protección" at bounding box center [304, 169] width 245 height 116
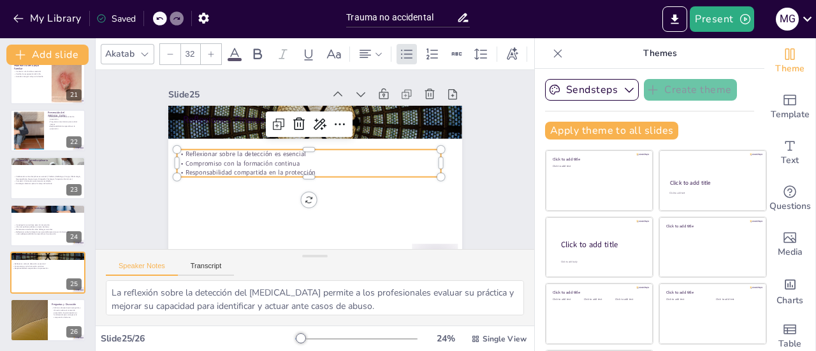
click at [303, 173] on p "Responsabilidad compartida en la protección" at bounding box center [304, 169] width 245 height 116
click at [302, 173] on p "Responsabilidad compartida en la protección" at bounding box center [304, 169] width 245 height 116
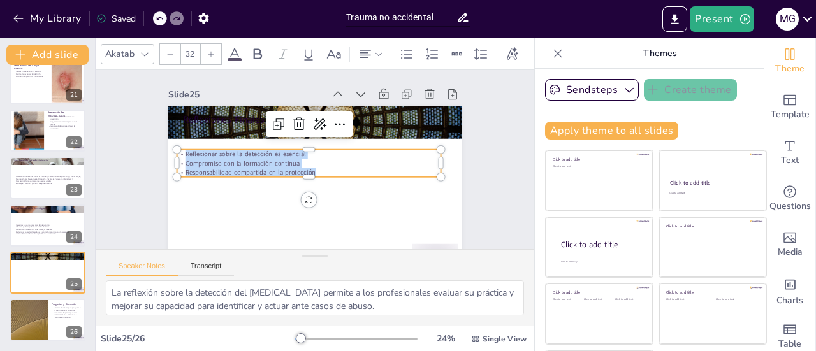
drag, startPoint x: 302, startPoint y: 173, endPoint x: 168, endPoint y: 154, distance: 135.4
click at [176, 154] on div "Reflexionar sobre la detección es esencial Compromiso con la formación continua…" at bounding box center [308, 162] width 265 height 82
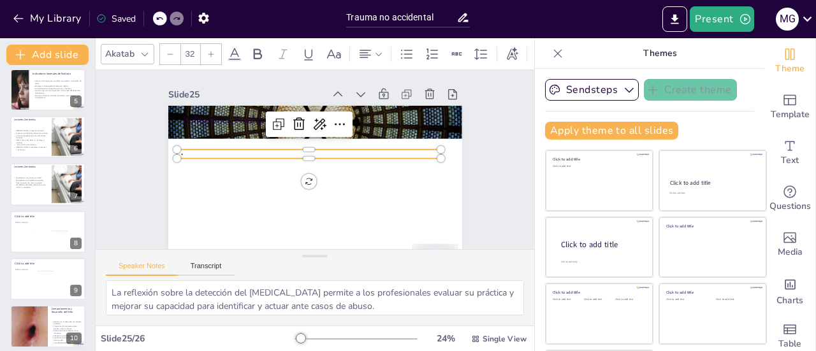
scroll to position [0, 0]
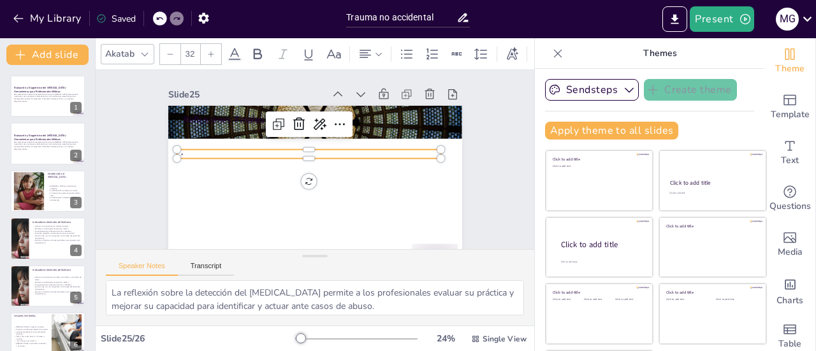
click at [57, 92] on button at bounding box center [55, 86] width 15 height 15
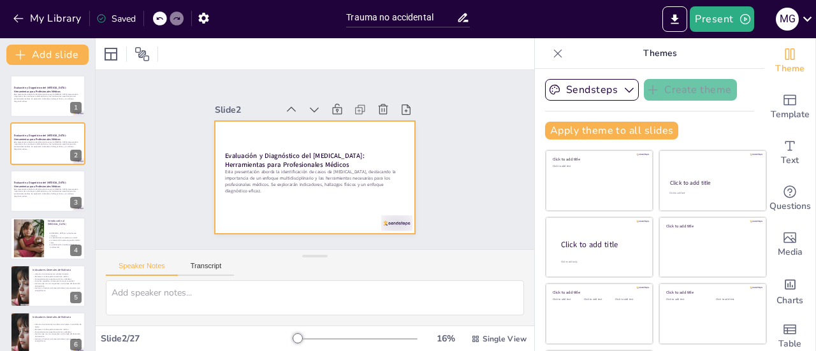
click at [48, 154] on div at bounding box center [47, 143] width 75 height 42
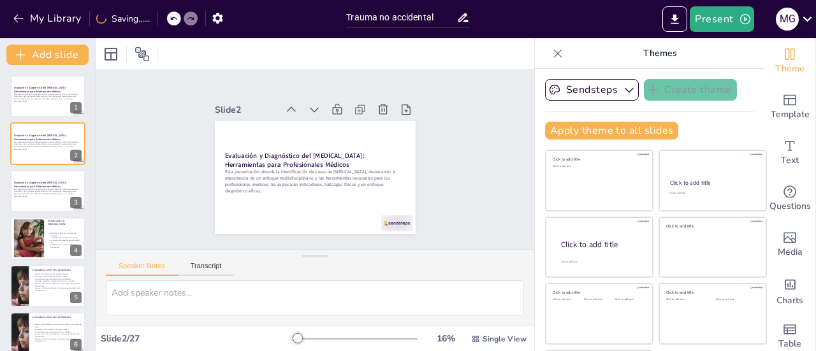
click at [44, 198] on p at bounding box center [48, 199] width 68 height 3
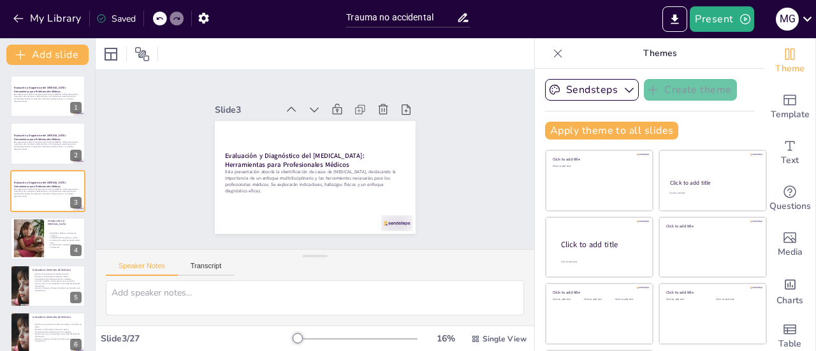
click at [58, 244] on p "La colaboración interdisciplinaria es fundamental" at bounding box center [65, 246] width 34 height 4
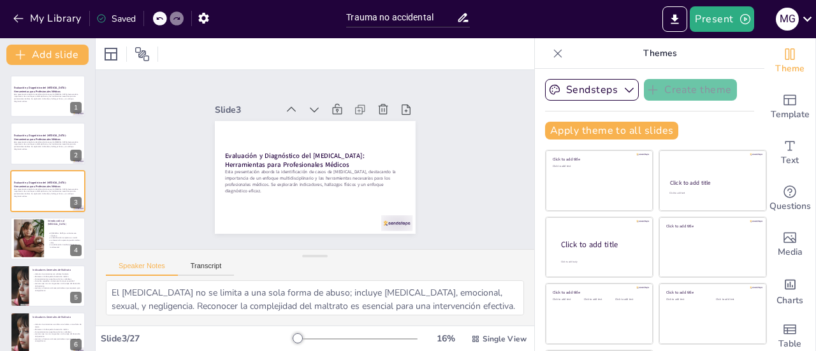
scroll to position [31, 0]
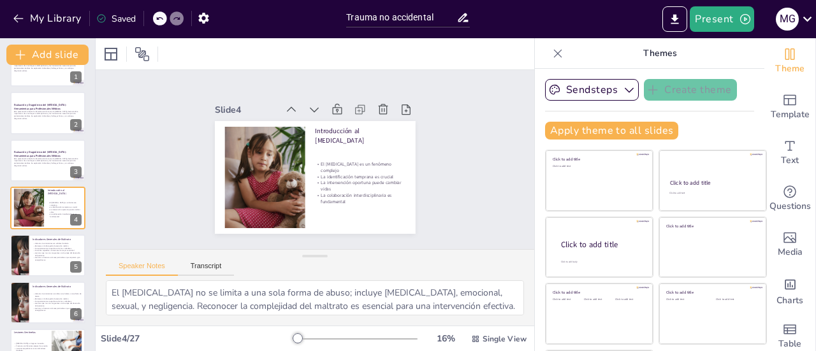
click at [38, 253] on p "Lesiones que no son congruentes con la etapa del desarrollo del paciente." at bounding box center [57, 254] width 49 height 4
type textarea "Las historias inconsistentes pueden indicar que algo no está bien. Los cuidador…"
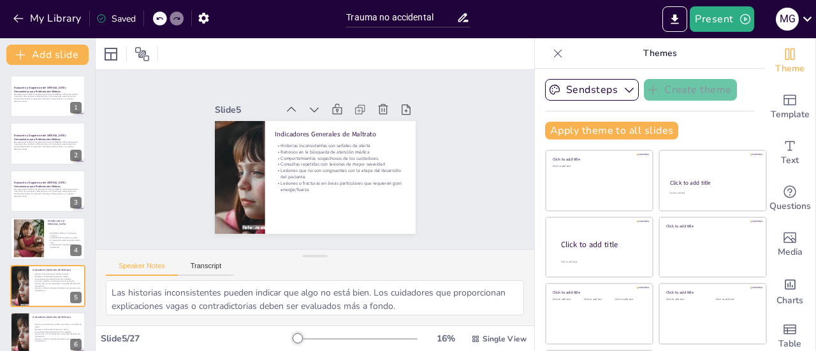
scroll to position [0, 0]
click at [22, 106] on div at bounding box center [47, 96] width 75 height 42
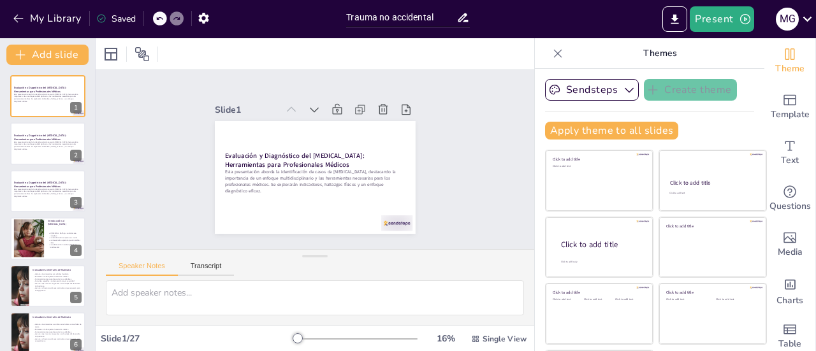
click at [23, 154] on div at bounding box center [47, 143] width 75 height 42
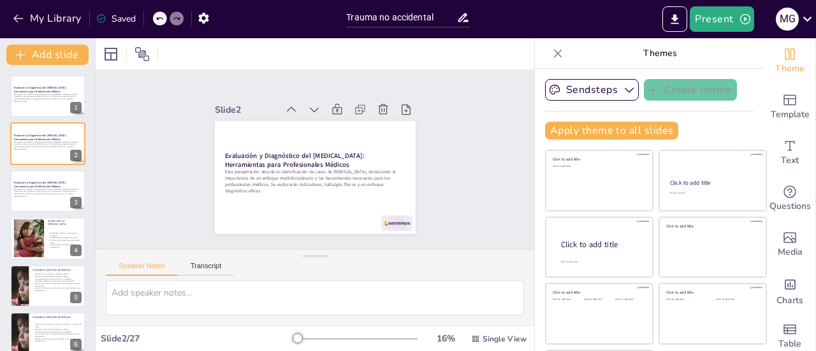
click at [32, 201] on div at bounding box center [47, 191] width 75 height 42
click at [41, 231] on div at bounding box center [29, 238] width 72 height 38
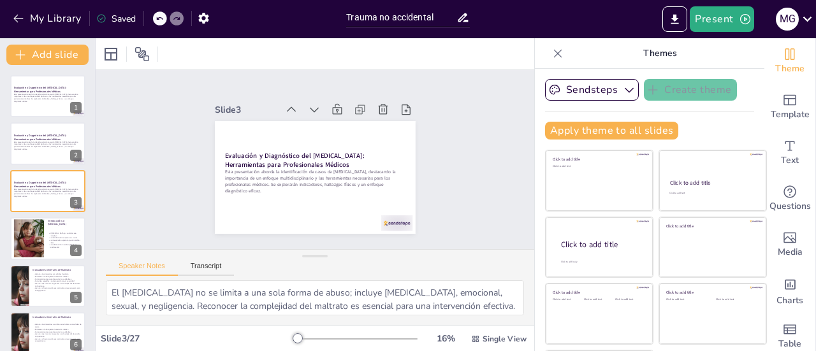
scroll to position [31, 0]
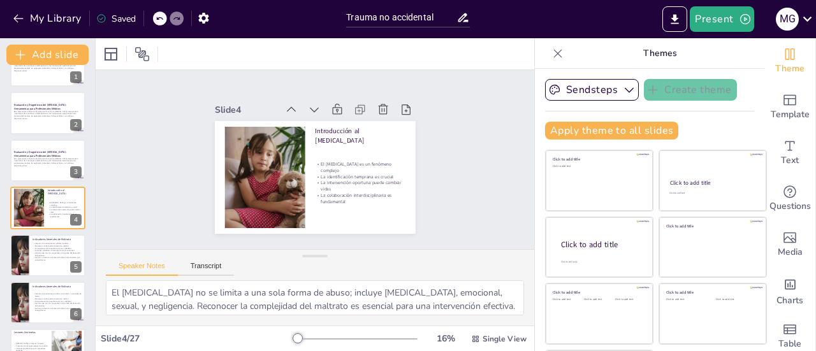
click at [40, 265] on div at bounding box center [47, 256] width 75 height 42
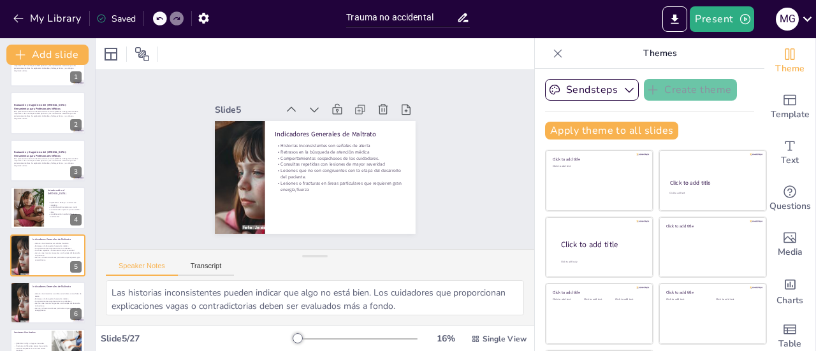
scroll to position [78, 0]
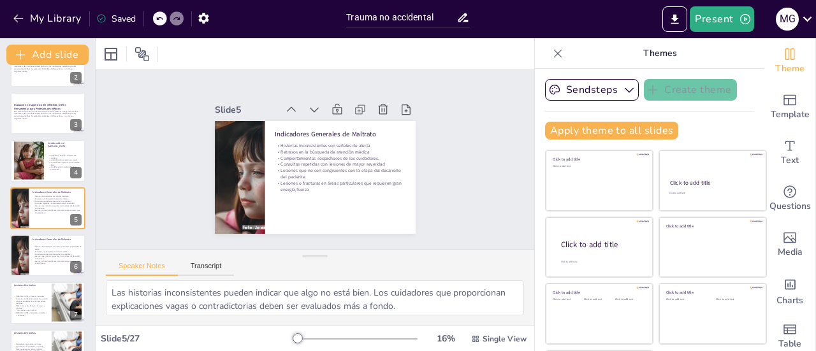
click at [32, 302] on p "Lesiones esqueléticas como indicadores de abuso." at bounding box center [31, 302] width 34 height 4
type textarea "Las [MEDICAL_DATA] que aparecen en lugares no típicos, como el torso o las orej…"
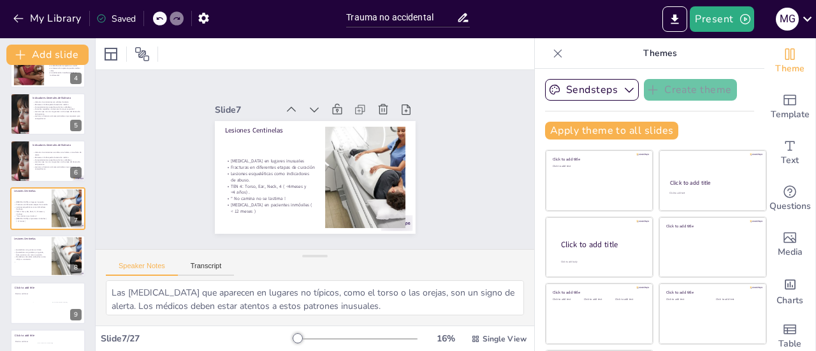
click at [40, 261] on p at bounding box center [31, 262] width 34 height 3
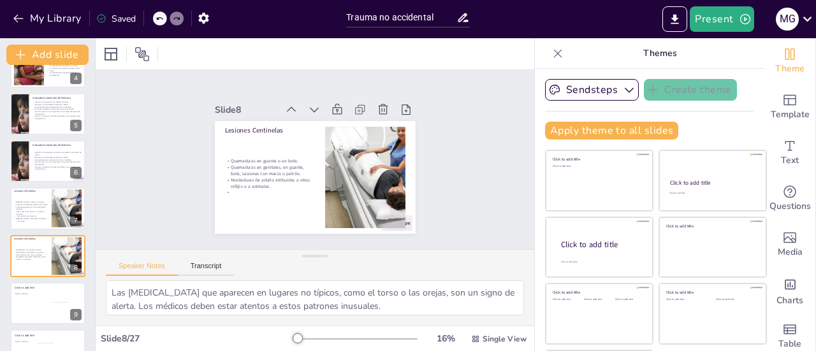
scroll to position [220, 0]
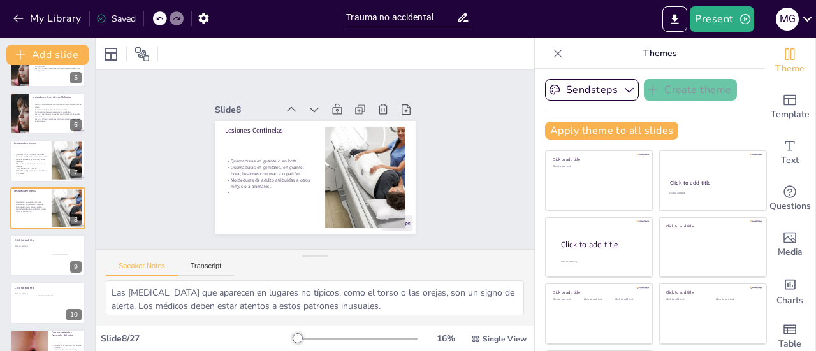
click at [23, 252] on div at bounding box center [47, 256] width 75 height 42
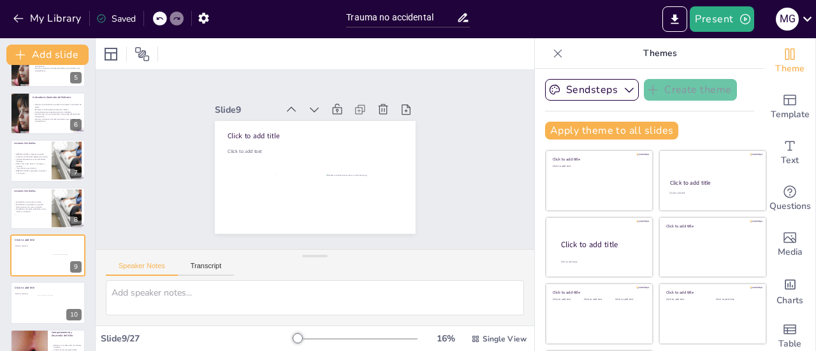
scroll to position [268, 0]
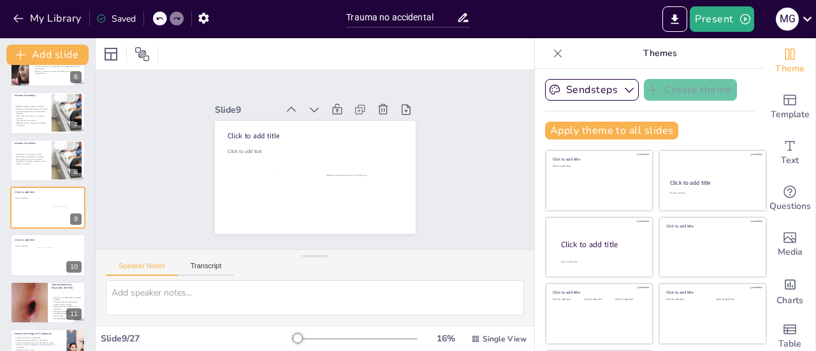
click at [29, 260] on div at bounding box center [47, 255] width 75 height 42
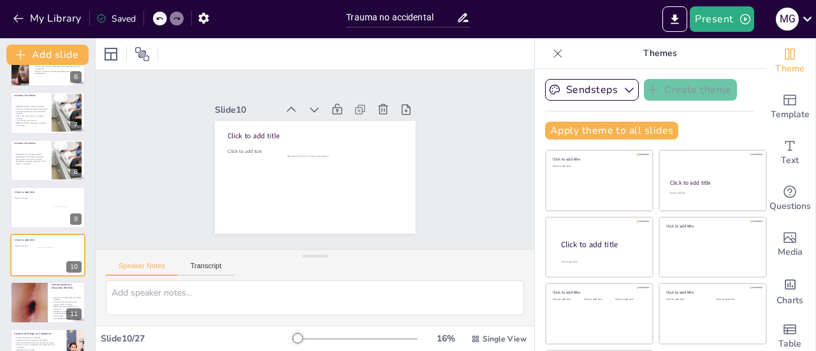
scroll to position [315, 0]
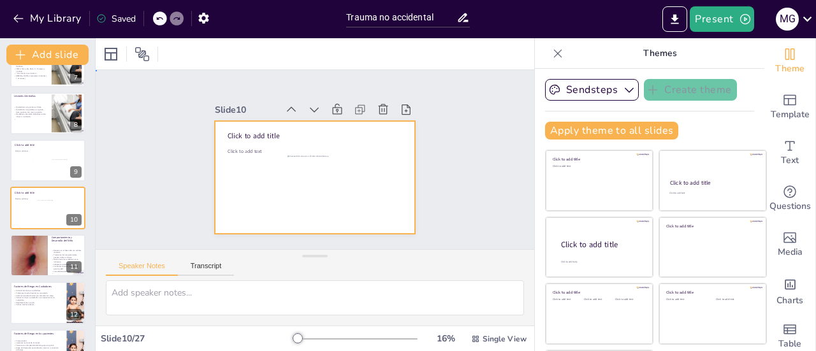
click at [349, 200] on div at bounding box center [330, 151] width 198 height 230
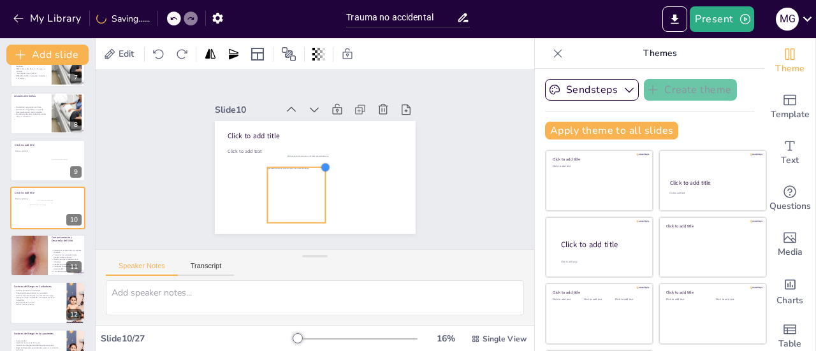
drag, startPoint x: 349, startPoint y: 126, endPoint x: 309, endPoint y: 161, distance: 53.3
click at [316, 164] on div at bounding box center [322, 170] width 13 height 13
drag, startPoint x: 309, startPoint y: 161, endPoint x: 320, endPoint y: 158, distance: 11.3
click at [320, 158] on div "Click to add title Click to add text" at bounding box center [304, 174] width 229 height 209
click at [295, 179] on div at bounding box center [288, 179] width 92 height 91
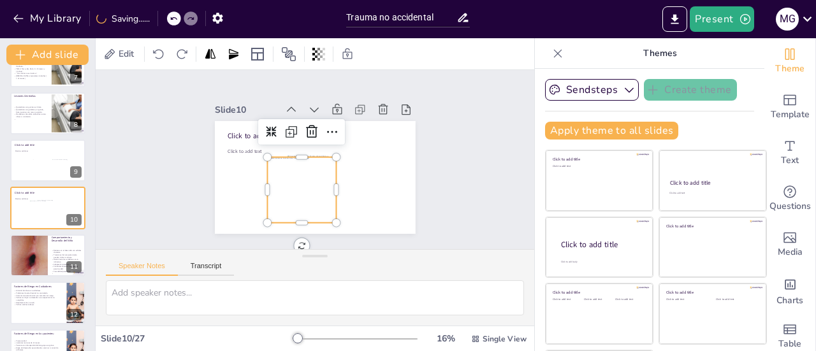
click at [295, 179] on div at bounding box center [309, 192] width 82 height 78
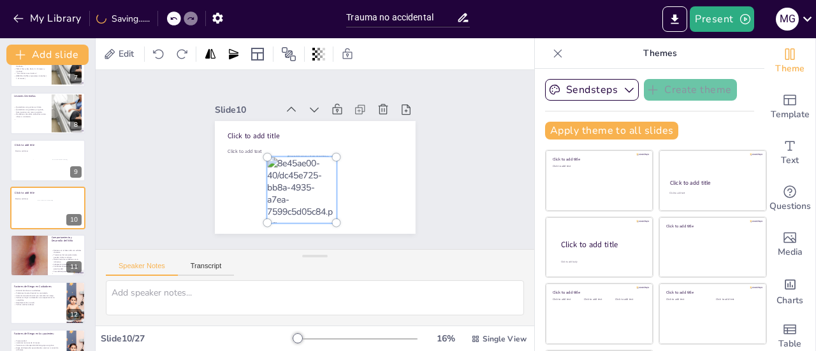
drag, startPoint x: 295, startPoint y: 179, endPoint x: 353, endPoint y: 181, distance: 58.1
click at [353, 181] on div "Click to add title Click to add text" at bounding box center [303, 173] width 224 height 218
drag, startPoint x: 298, startPoint y: 178, endPoint x: 347, endPoint y: 177, distance: 48.5
click at [347, 177] on div "Click to add title Click to add text" at bounding box center [299, 169] width 198 height 230
drag, startPoint x: 296, startPoint y: 179, endPoint x: 272, endPoint y: 173, distance: 24.3
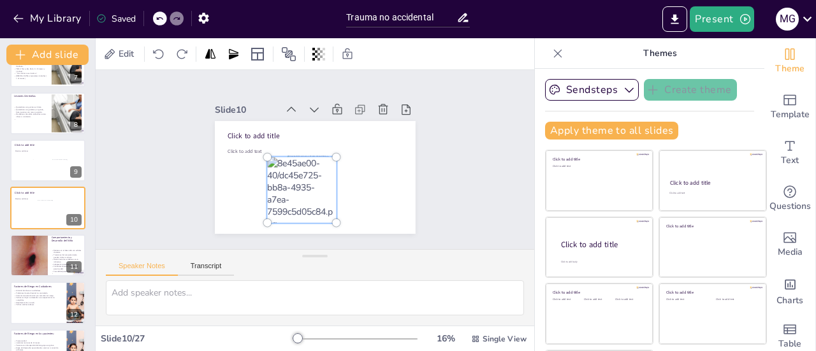
click at [272, 175] on div at bounding box center [283, 152] width 96 height 99
click at [265, 147] on div at bounding box center [270, 143] width 10 height 10
click at [259, 165] on div at bounding box center [292, 184] width 105 height 103
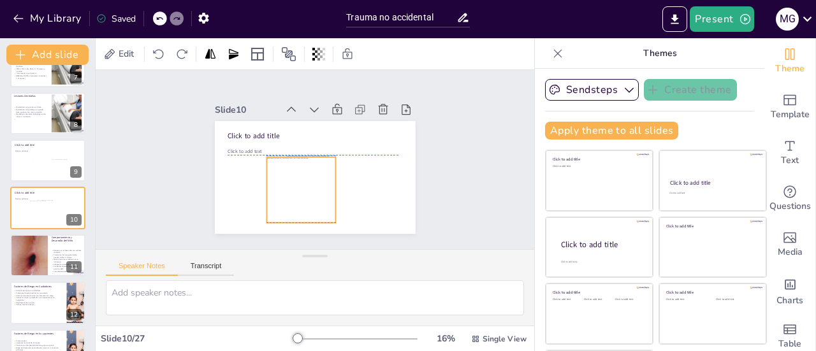
click at [296, 173] on div at bounding box center [282, 166] width 94 height 94
drag, startPoint x: 251, startPoint y: 153, endPoint x: 269, endPoint y: 173, distance: 26.6
click at [275, 170] on div at bounding box center [281, 163] width 13 height 13
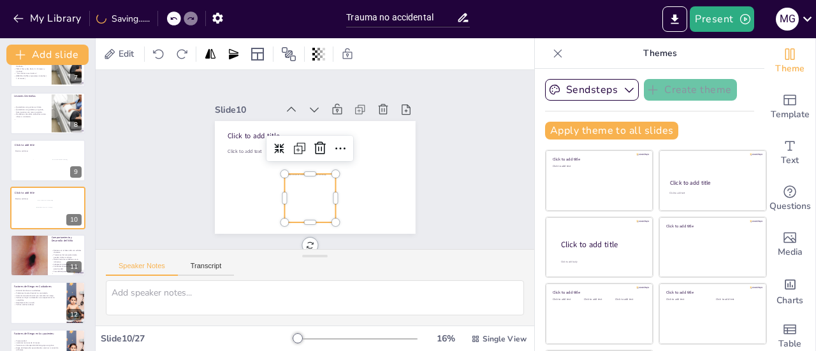
click at [299, 192] on div at bounding box center [294, 193] width 67 height 65
click at [289, 185] on div at bounding box center [299, 195] width 64 height 62
click at [291, 191] on div at bounding box center [288, 189] width 70 height 70
click at [291, 191] on div at bounding box center [306, 201] width 61 height 58
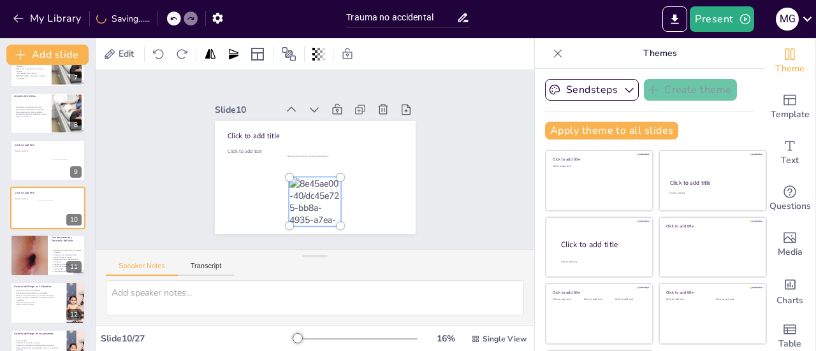
drag, startPoint x: 291, startPoint y: 191, endPoint x: 348, endPoint y: 192, distance: 57.4
click at [348, 192] on div "Click to add title Click to add text" at bounding box center [306, 175] width 230 height 198
drag, startPoint x: 329, startPoint y: 194, endPoint x: 386, endPoint y: 199, distance: 57.6
click at [394, 200] on div "Click to add title Click to add text" at bounding box center [306, 175] width 230 height 198
click at [325, 194] on div at bounding box center [280, 185] width 91 height 92
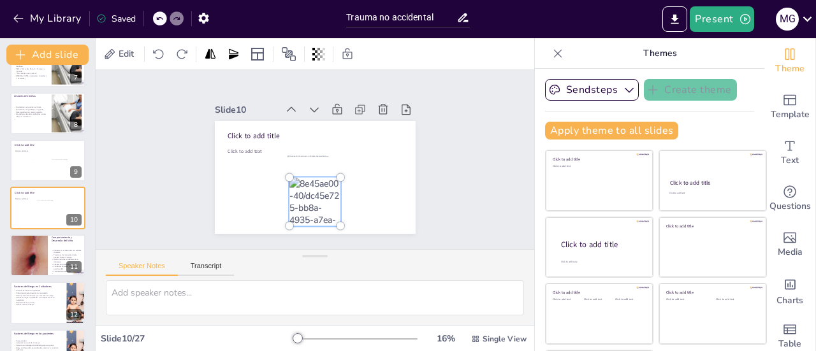
click at [295, 190] on div at bounding box center [301, 200] width 83 height 82
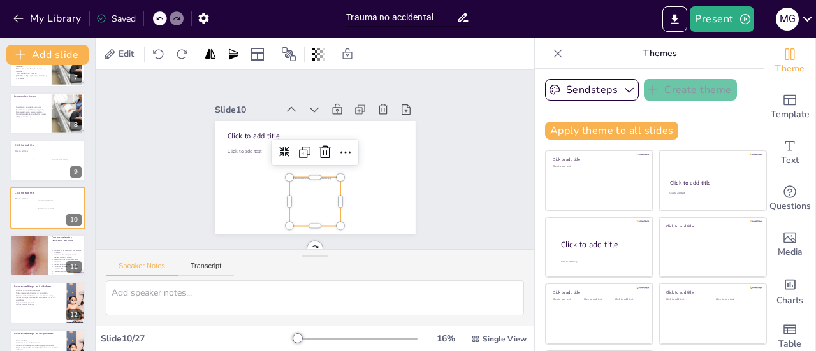
click at [312, 194] on div at bounding box center [290, 194] width 70 height 70
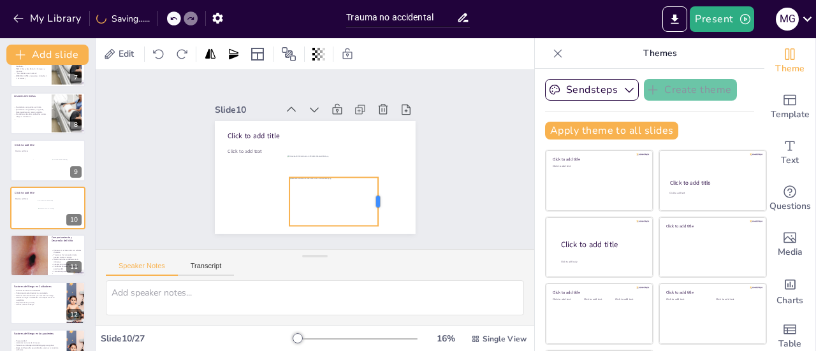
drag, startPoint x: 327, startPoint y: 195, endPoint x: 363, endPoint y: 199, distance: 35.9
click at [336, 223] on div at bounding box center [312, 239] width 47 height 33
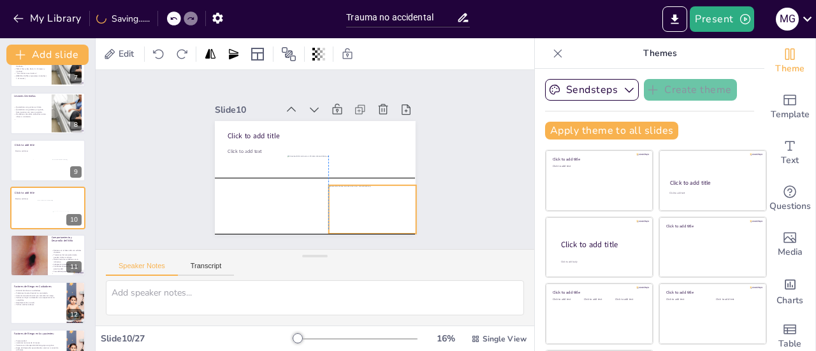
drag, startPoint x: 335, startPoint y: 193, endPoint x: 372, endPoint y: 196, distance: 37.1
click at [373, 196] on div at bounding box center [312, 250] width 124 height 124
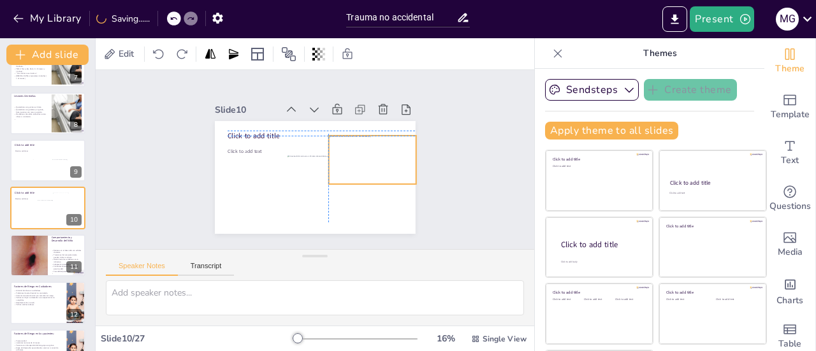
drag, startPoint x: 371, startPoint y: 196, endPoint x: 370, endPoint y: 144, distance: 51.7
click at [370, 163] on div at bounding box center [320, 220] width 115 height 115
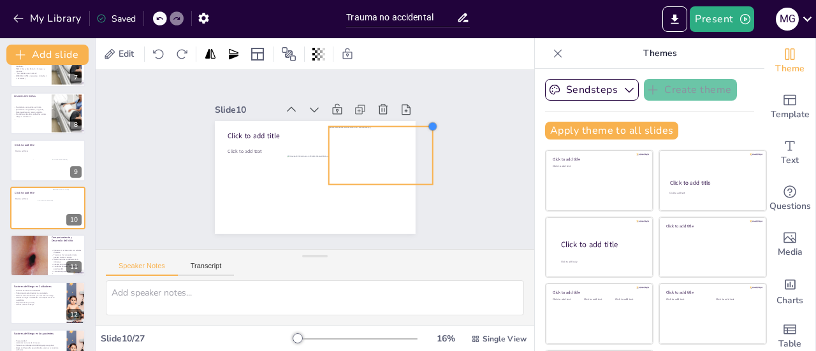
drag, startPoint x: 402, startPoint y: 130, endPoint x: 418, endPoint y: 130, distance: 16.6
click at [418, 130] on div "Slide 1 Evaluación y Diagnóstico del [MEDICAL_DATA]: Herramientas para Profesio…" at bounding box center [315, 159] width 310 height 265
click at [373, 150] on div at bounding box center [367, 203] width 137 height 137
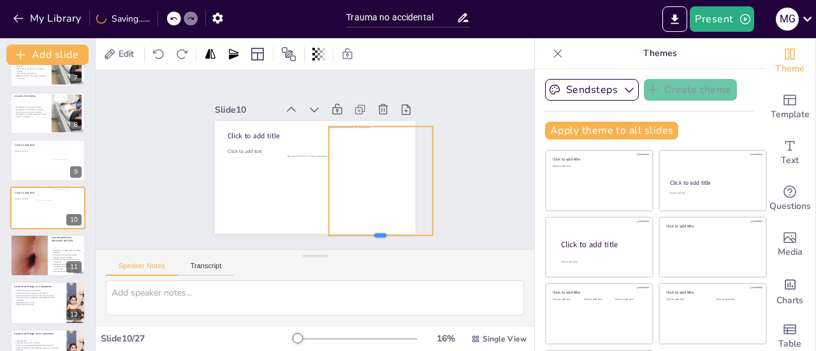
drag, startPoint x: 367, startPoint y: 179, endPoint x: 364, endPoint y: 220, distance: 40.9
click at [369, 228] on div "Click to add title Click to add text" at bounding box center [307, 176] width 229 height 185
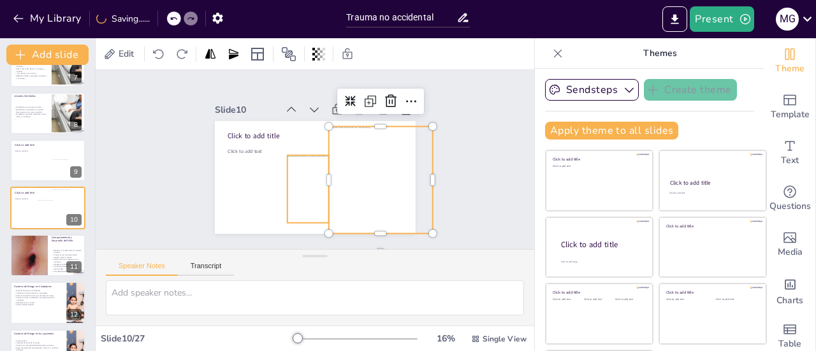
click at [302, 193] on div at bounding box center [286, 171] width 79 height 73
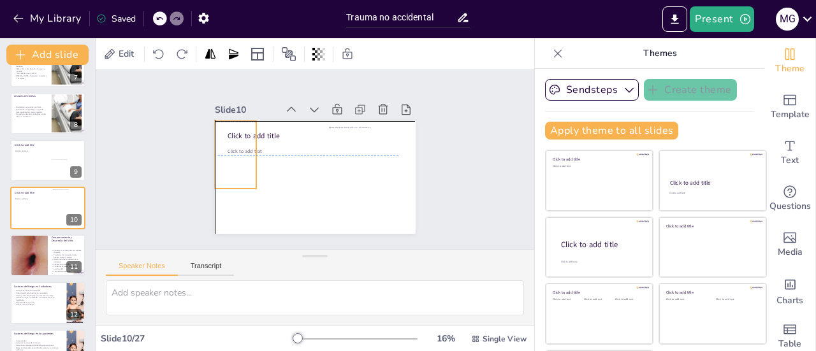
drag, startPoint x: 300, startPoint y: 193, endPoint x: 231, endPoint y: 157, distance: 77.6
click at [231, 157] on div at bounding box center [244, 123] width 65 height 78
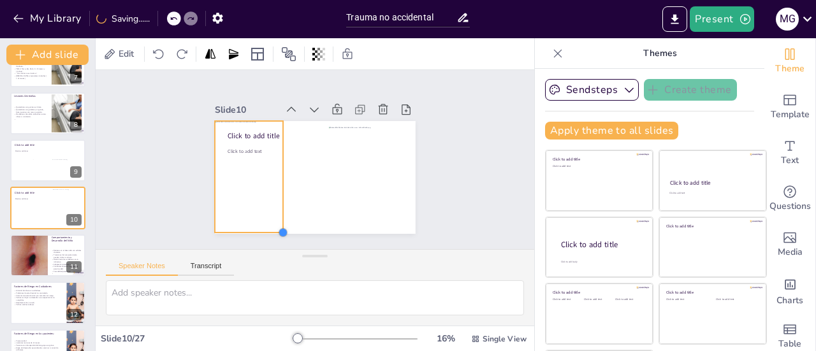
drag, startPoint x: 242, startPoint y: 184, endPoint x: 269, endPoint y: 228, distance: 51.5
click at [244, 150] on div at bounding box center [237, 144] width 12 height 12
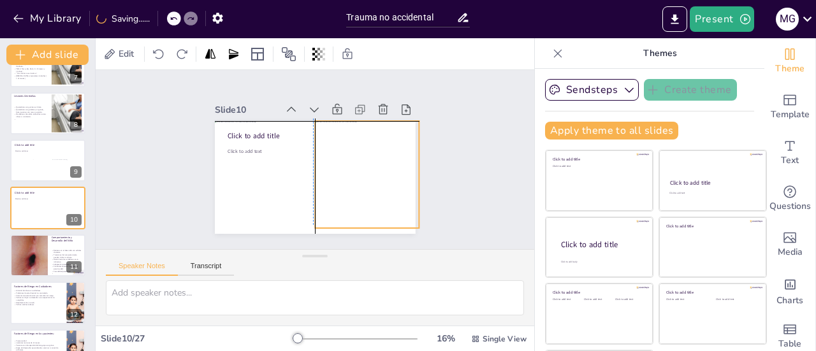
drag, startPoint x: 346, startPoint y: 200, endPoint x: 332, endPoint y: 191, distance: 15.7
click at [332, 191] on div at bounding box center [289, 209] width 127 height 128
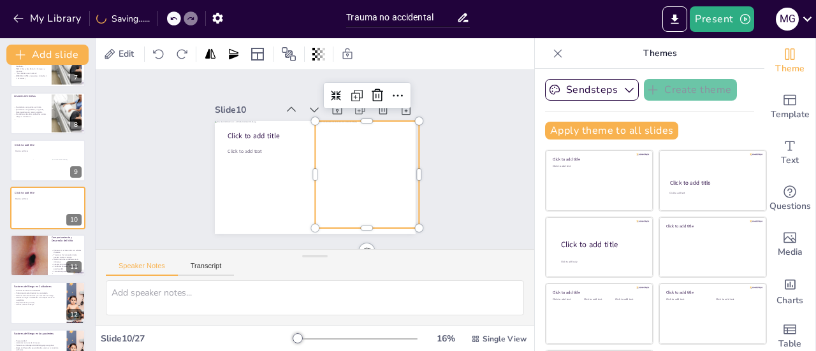
click at [402, 173] on div "Slide 1 Evaluación y Diagnóstico del [MEDICAL_DATA]: Herramientas para Profesio…" at bounding box center [315, 159] width 309 height 246
drag, startPoint x: 404, startPoint y: 172, endPoint x: 393, endPoint y: 172, distance: 11.5
click at [393, 172] on div at bounding box center [398, 214] width 53 height 102
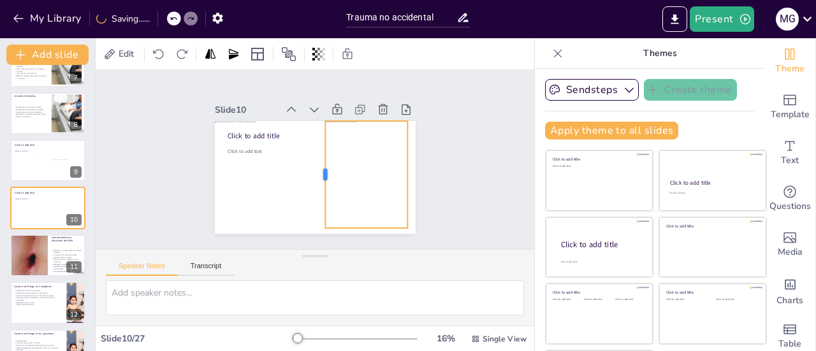
drag, startPoint x: 300, startPoint y: 169, endPoint x: 310, endPoint y: 170, distance: 10.3
click at [310, 170] on div at bounding box center [299, 162] width 107 height 21
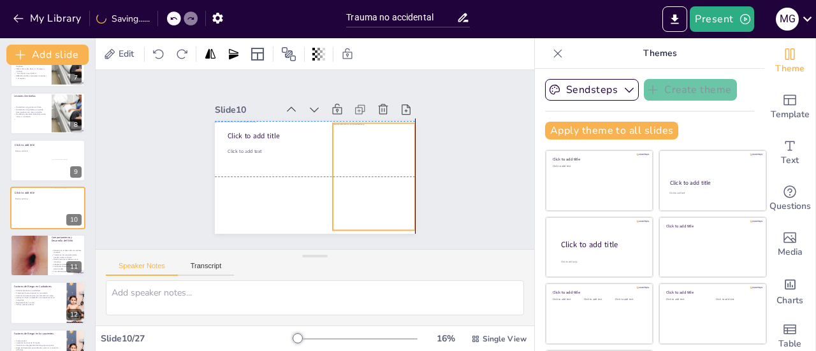
drag, startPoint x: 356, startPoint y: 175, endPoint x: 363, endPoint y: 173, distance: 7.5
click at [363, 173] on div at bounding box center [354, 210] width 150 height 150
click at [359, 224] on div at bounding box center [354, 210] width 150 height 150
click at [358, 224] on div at bounding box center [366, 198] width 135 height 135
click at [360, 137] on div at bounding box center [387, 168] width 68 height 63
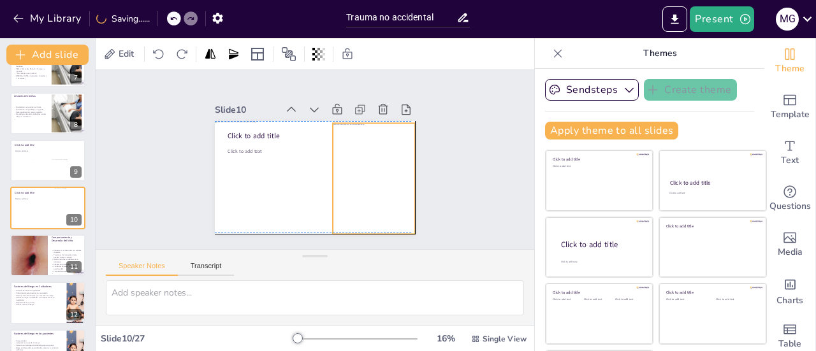
click at [375, 170] on div at bounding box center [349, 216] width 157 height 157
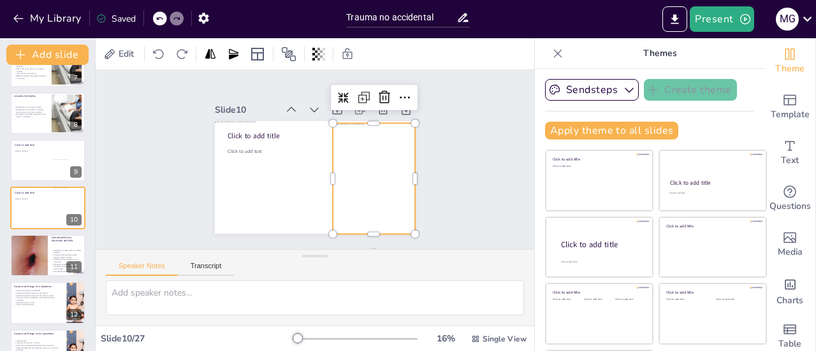
click at [472, 156] on div "Slide 1 Evaluación y Diagnóstico del [MEDICAL_DATA]: Herramientas para Profesio…" at bounding box center [314, 160] width 455 height 224
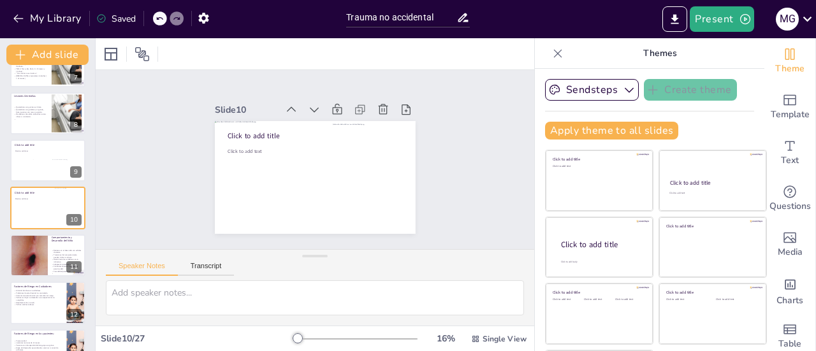
click at [412, 134] on icon at bounding box center [417, 140] width 11 height 13
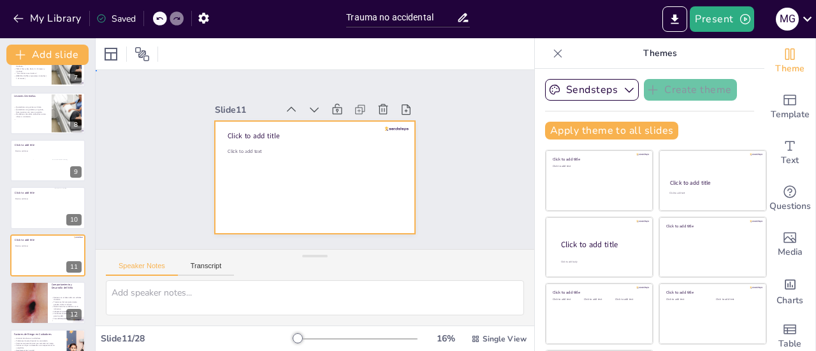
click at [251, 191] on div at bounding box center [299, 166] width 185 height 229
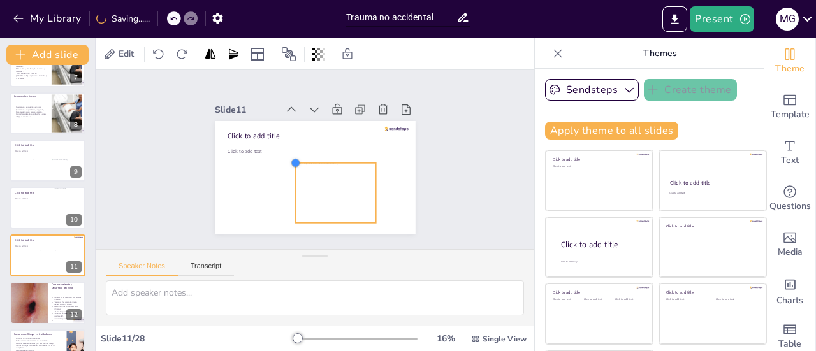
drag, startPoint x: 244, startPoint y: 131, endPoint x: 288, endPoint y: 161, distance: 54.1
click at [288, 161] on div "Click to add title Click to add text" at bounding box center [303, 173] width 224 height 218
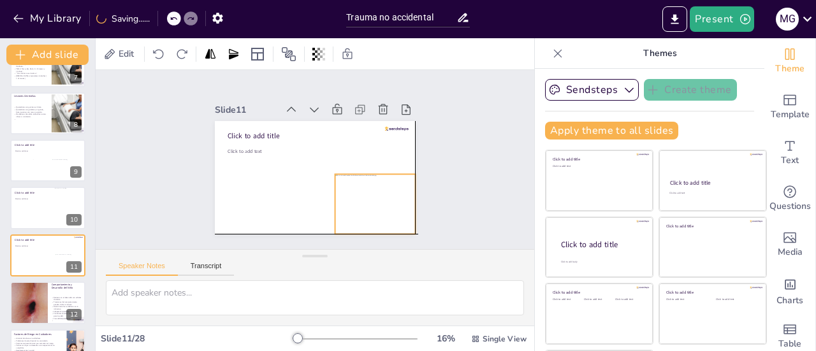
drag, startPoint x: 329, startPoint y: 177, endPoint x: 367, endPoint y: 186, distance: 39.3
click at [367, 186] on div at bounding box center [352, 224] width 98 height 87
drag, startPoint x: 362, startPoint y: 169, endPoint x: 370, endPoint y: 170, distance: 8.4
click at [370, 170] on div at bounding box center [371, 183] width 81 height 27
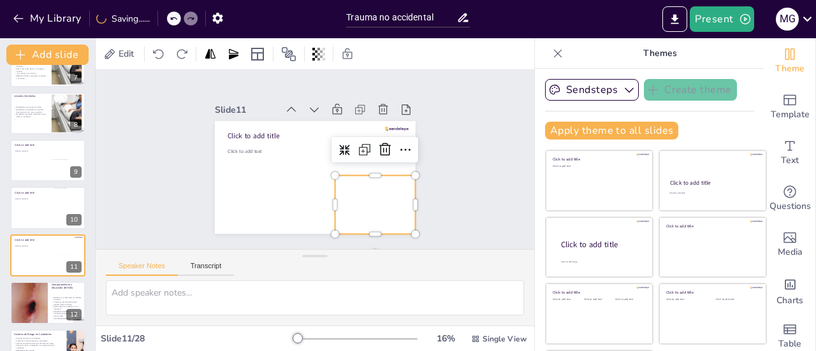
click at [357, 186] on div at bounding box center [322, 233] width 98 height 99
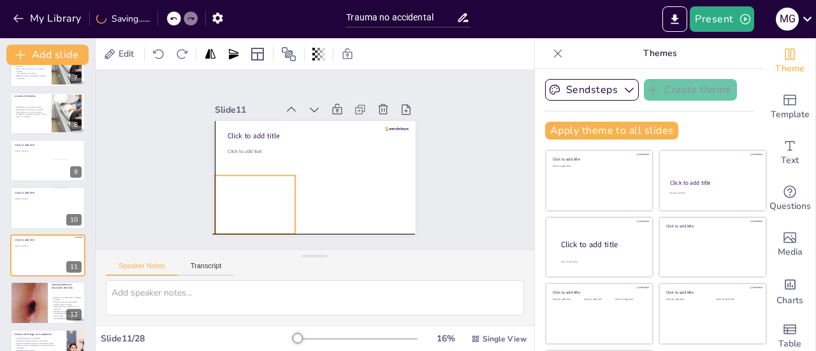
drag, startPoint x: 357, startPoint y: 186, endPoint x: 235, endPoint y: 183, distance: 122.5
click at [235, 183] on div at bounding box center [240, 152] width 99 height 98
drag, startPoint x: 199, startPoint y: 197, endPoint x: 211, endPoint y: 198, distance: 12.2
click at [211, 198] on div at bounding box center [212, 174] width 28 height 59
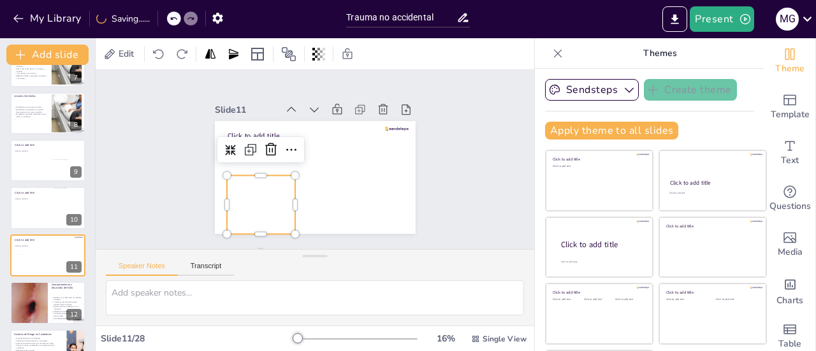
click at [254, 197] on div at bounding box center [246, 190] width 91 height 75
click at [253, 193] on div at bounding box center [250, 198] width 86 height 68
click at [258, 185] on div at bounding box center [250, 198] width 86 height 68
click at [258, 185] on div at bounding box center [256, 207] width 80 height 60
click at [258, 187] on div at bounding box center [242, 178] width 98 height 87
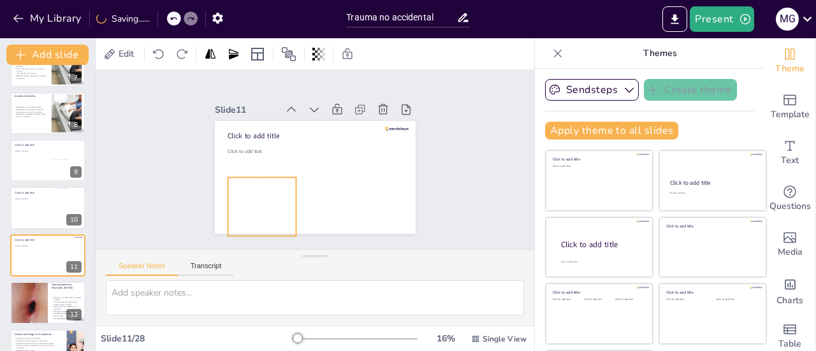
click at [258, 187] on div at bounding box center [240, 163] width 100 height 96
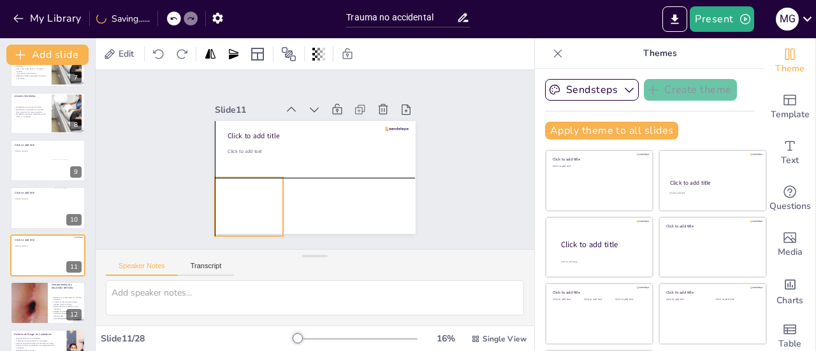
drag, startPoint x: 258, startPoint y: 187, endPoint x: 249, endPoint y: 187, distance: 8.9
click at [249, 187] on div at bounding box center [228, 164] width 99 height 92
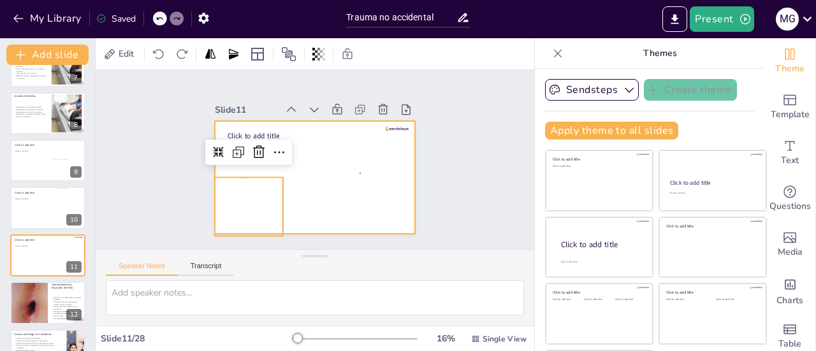
click at [360, 173] on div at bounding box center [299, 169] width 198 height 230
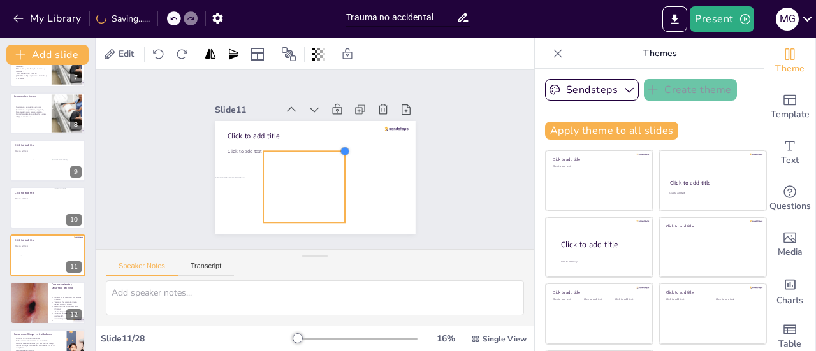
drag, startPoint x: 351, startPoint y: 130, endPoint x: 329, endPoint y: 157, distance: 35.0
click at [329, 157] on div "Click to add title Click to add text" at bounding box center [299, 169] width 198 height 230
click at [300, 170] on div at bounding box center [291, 177] width 106 height 103
click at [297, 169] on div at bounding box center [298, 184] width 95 height 87
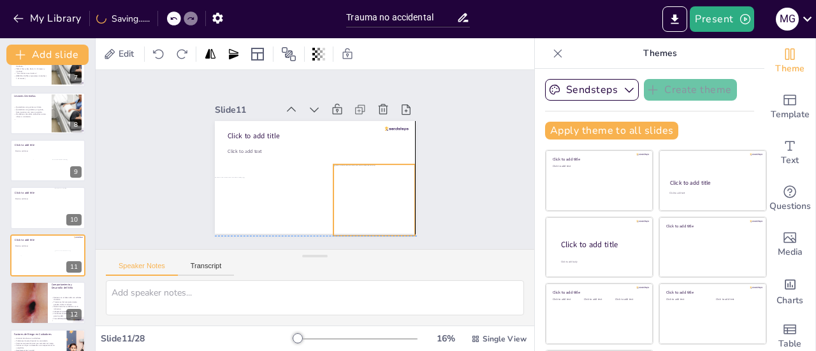
drag, startPoint x: 283, startPoint y: 174, endPoint x: 355, endPoint y: 186, distance: 73.1
click at [355, 186] on div at bounding box center [346, 224] width 106 height 103
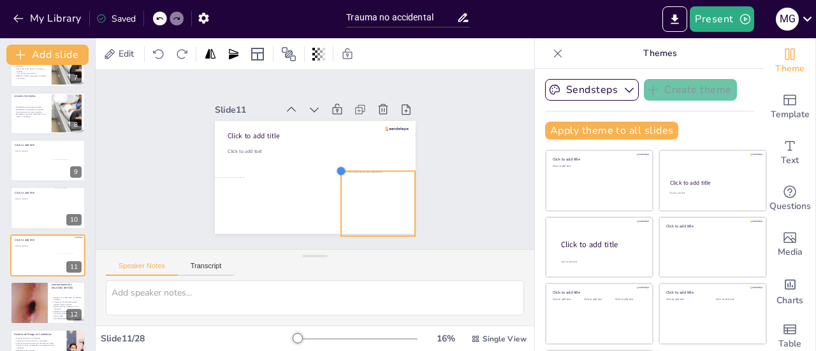
drag, startPoint x: 319, startPoint y: 159, endPoint x: 326, endPoint y: 167, distance: 10.8
click at [326, 176] on div at bounding box center [332, 183] width 14 height 14
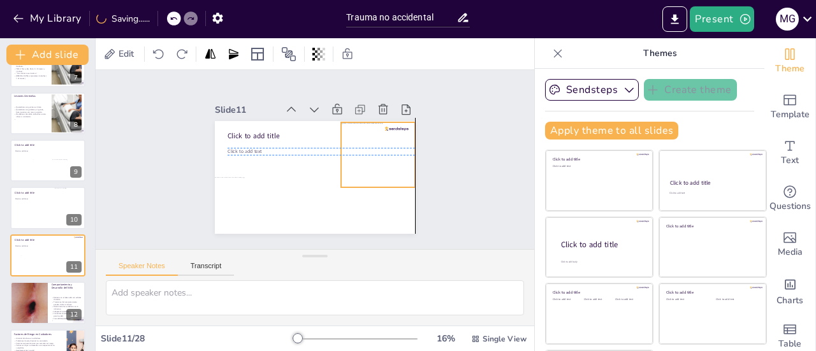
drag, startPoint x: 358, startPoint y: 187, endPoint x: 358, endPoint y: 134, distance: 53.6
click at [358, 145] on div at bounding box center [369, 193] width 98 height 96
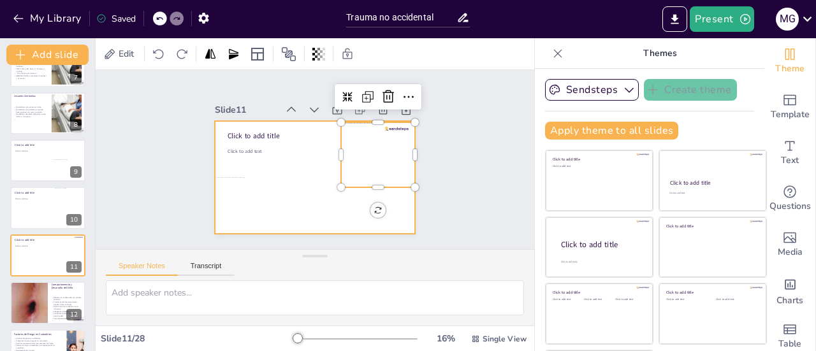
click at [305, 187] on div at bounding box center [307, 176] width 229 height 185
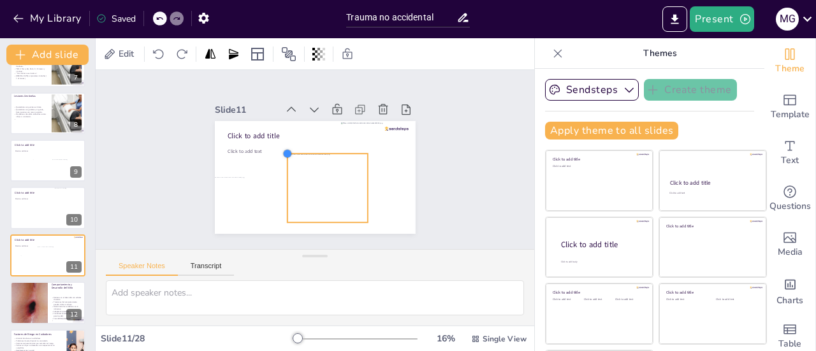
drag, startPoint x: 249, startPoint y: 127, endPoint x: 274, endPoint y: 150, distance: 34.3
click at [287, 148] on div at bounding box center [294, 141] width 14 height 14
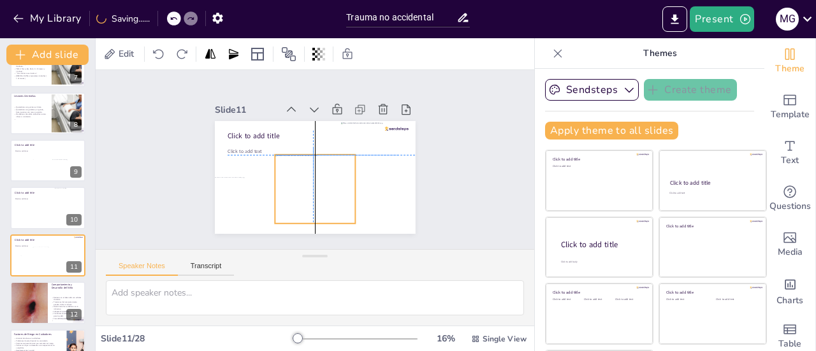
drag, startPoint x: 320, startPoint y: 184, endPoint x: 310, endPoint y: 184, distance: 10.2
click at [310, 184] on div at bounding box center [306, 188] width 98 height 91
drag, startPoint x: 260, startPoint y: 150, endPoint x: 272, endPoint y: 156, distance: 12.8
click at [294, 136] on div at bounding box center [300, 128] width 13 height 13
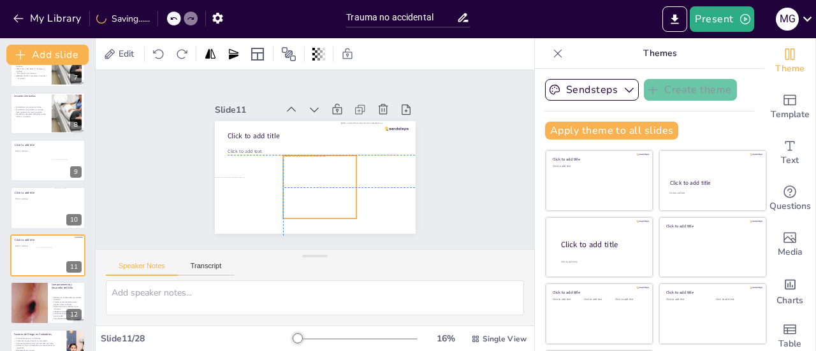
click at [295, 169] on div at bounding box center [312, 187] width 90 height 83
click at [406, 161] on div at bounding box center [418, 173] width 25 height 25
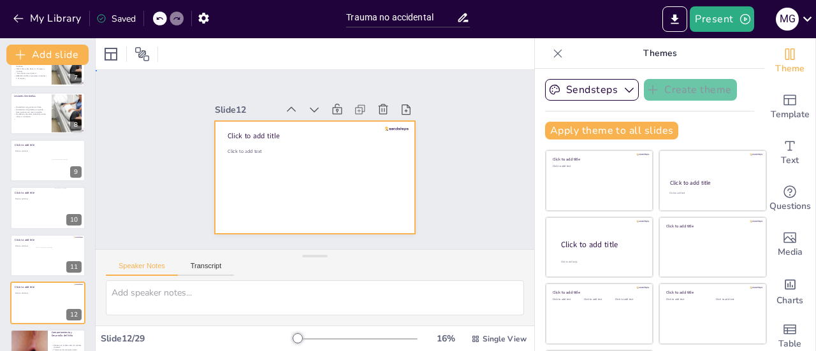
click at [388, 121] on div at bounding box center [306, 175] width 230 height 198
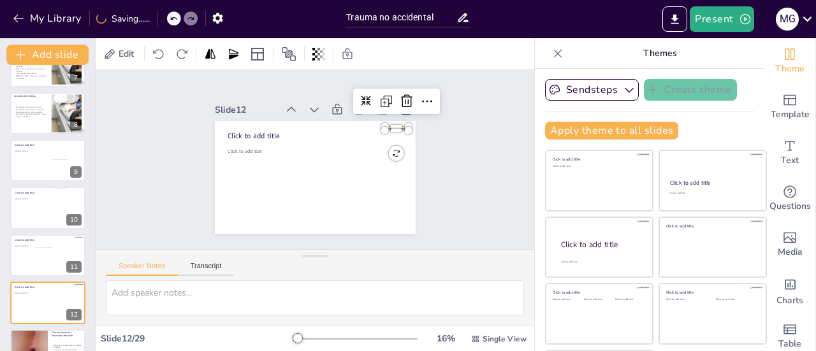
click at [390, 158] on div at bounding box center [402, 164] width 24 height 13
click at [411, 167] on icon at bounding box center [422, 178] width 22 height 22
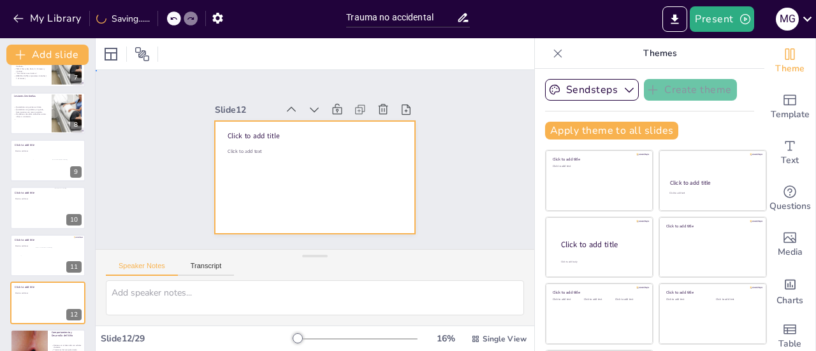
click at [296, 137] on div at bounding box center [307, 176] width 229 height 185
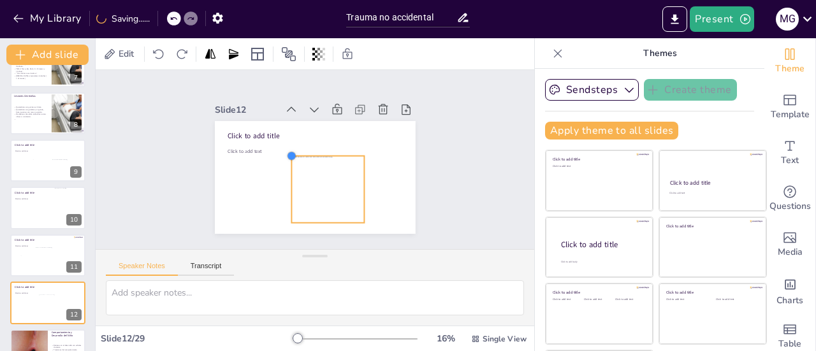
drag, startPoint x: 252, startPoint y: 128, endPoint x: 282, endPoint y: 152, distance: 38.1
click at [293, 149] on div at bounding box center [300, 141] width 15 height 15
click at [304, 175] on div at bounding box center [315, 192] width 94 height 91
click at [311, 168] on div at bounding box center [300, 131] width 80 height 74
click at [311, 177] on div at bounding box center [320, 191] width 90 height 86
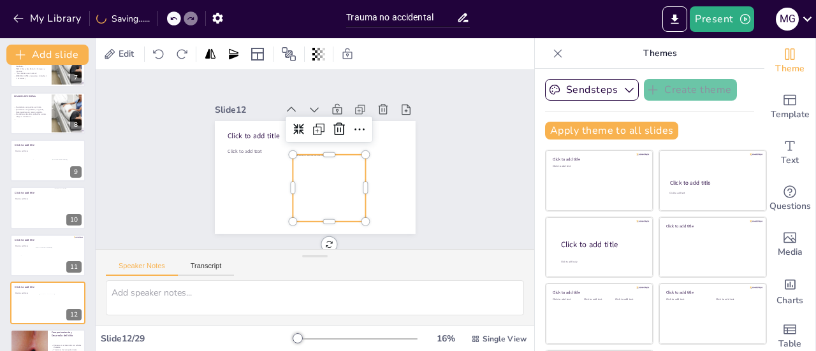
click at [311, 177] on div at bounding box center [317, 191] width 94 height 91
click at [315, 176] on div at bounding box center [320, 191] width 90 height 86
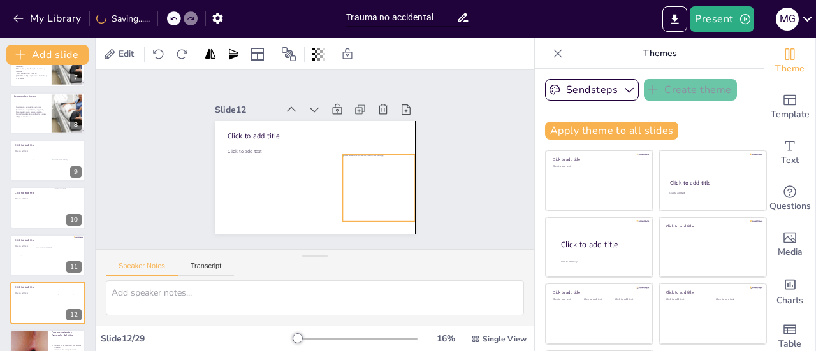
drag, startPoint x: 316, startPoint y: 173, endPoint x: 363, endPoint y: 174, distance: 47.2
click at [363, 174] on div at bounding box center [376, 194] width 80 height 74
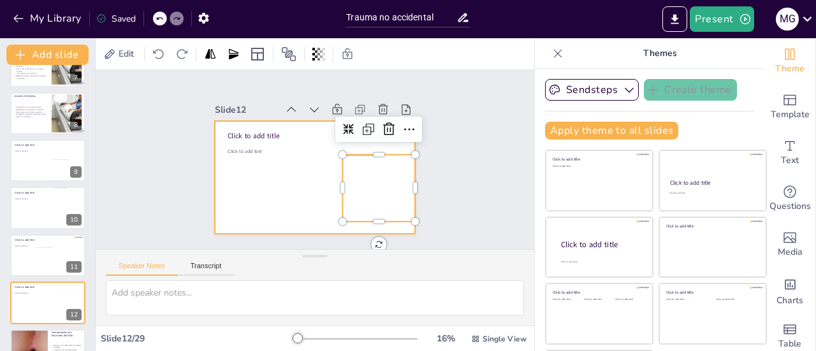
click at [254, 189] on div at bounding box center [309, 177] width 226 height 170
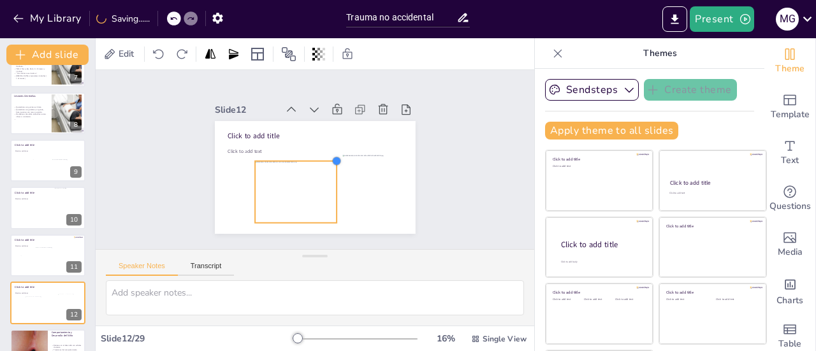
drag, startPoint x: 360, startPoint y: 128, endPoint x: 322, endPoint y: 167, distance: 54.6
click at [322, 167] on div "Click to add title Click to add text" at bounding box center [311, 177] width 220 height 152
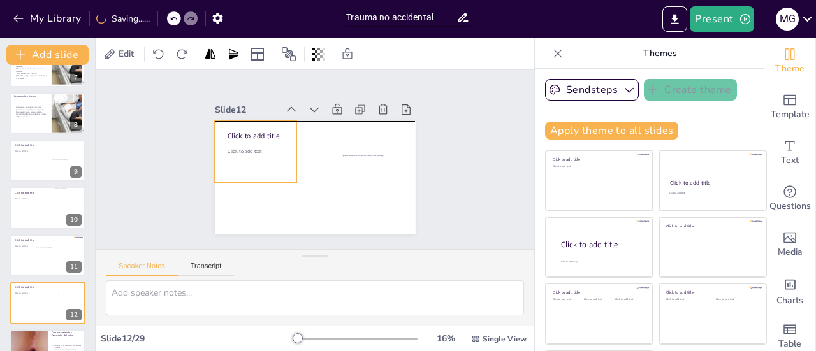
drag, startPoint x: 288, startPoint y: 179, endPoint x: 249, endPoint y: 136, distance: 57.8
click at [249, 136] on div at bounding box center [260, 134] width 97 height 84
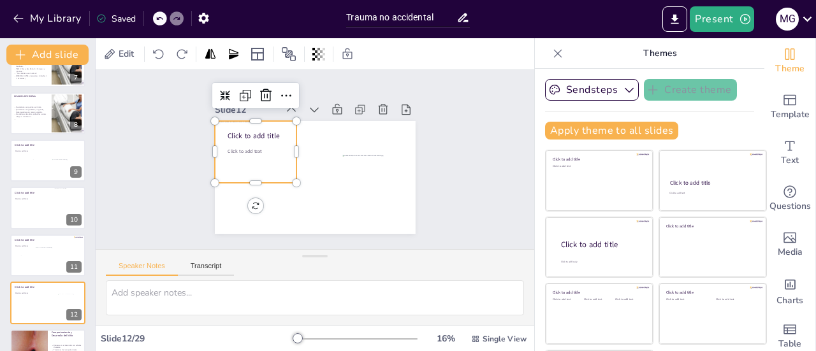
click at [242, 150] on div at bounding box center [281, 110] width 101 height 102
click at [252, 150] on div at bounding box center [281, 110] width 101 height 102
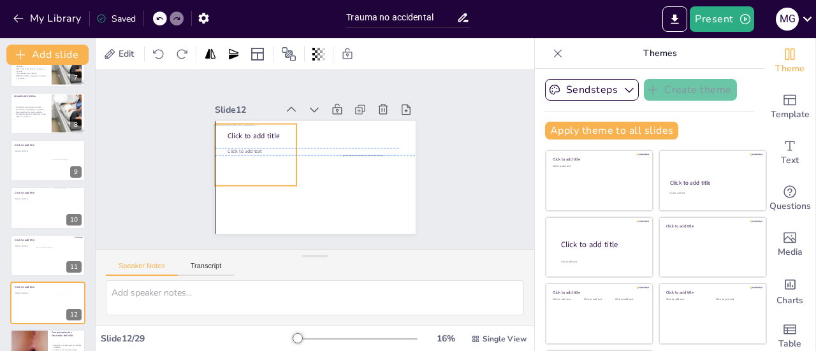
click at [281, 148] on div at bounding box center [263, 130] width 100 height 89
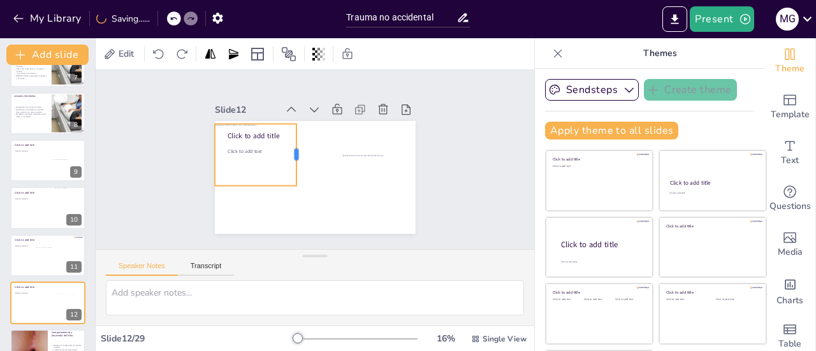
drag, startPoint x: 283, startPoint y: 147, endPoint x: 283, endPoint y: 156, distance: 8.9
click at [289, 156] on div at bounding box center [303, 151] width 29 height 62
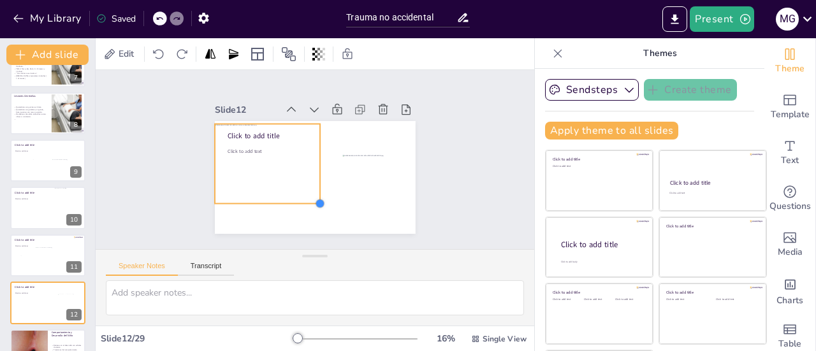
drag, startPoint x: 281, startPoint y: 177, endPoint x: 298, endPoint y: 195, distance: 24.8
click at [298, 195] on div "Click to add title Click to add text" at bounding box center [309, 177] width 226 height 170
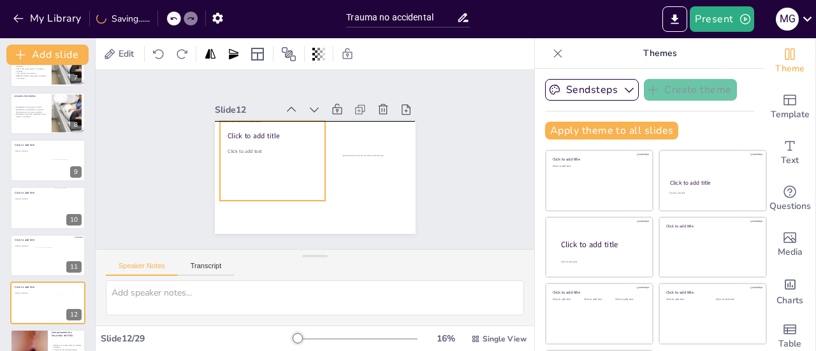
click at [289, 163] on div at bounding box center [274, 148] width 125 height 108
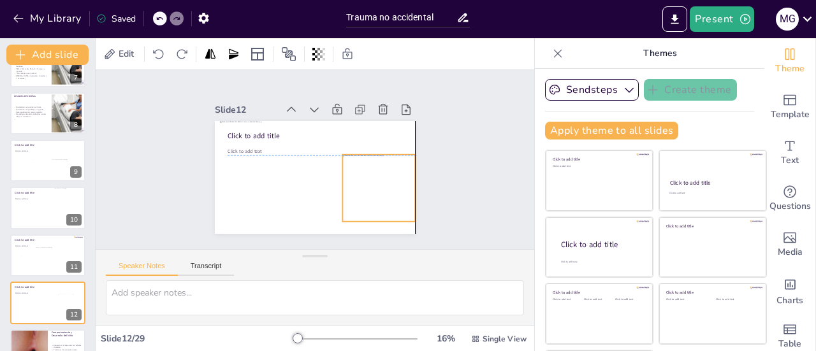
drag, startPoint x: 346, startPoint y: 173, endPoint x: 337, endPoint y: 174, distance: 9.0
click at [345, 173] on div at bounding box center [371, 201] width 85 height 80
drag, startPoint x: 326, startPoint y: 186, endPoint x: 334, endPoint y: 176, distance: 12.2
click at [332, 182] on div at bounding box center [330, 192] width 24 height 68
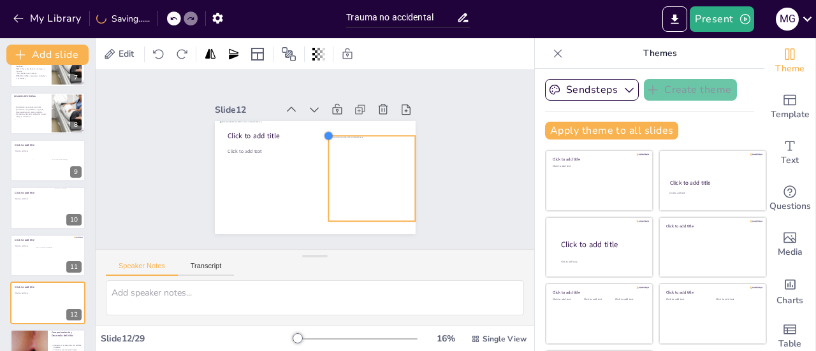
drag, startPoint x: 334, startPoint y: 152, endPoint x: 315, endPoint y: 137, distance: 24.1
click at [315, 137] on div "Click to add title Click to add text" at bounding box center [309, 177] width 226 height 170
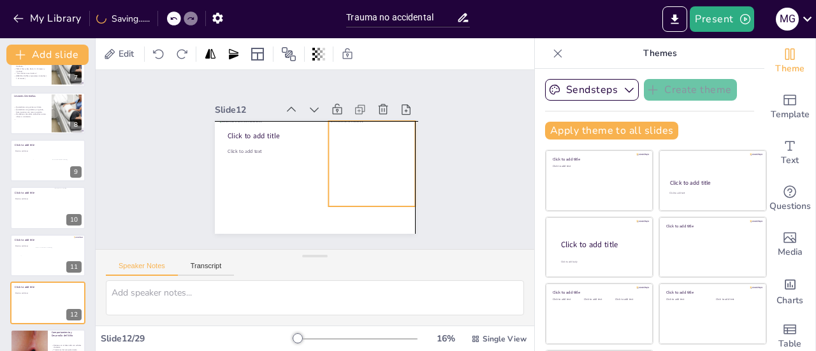
drag, startPoint x: 339, startPoint y: 150, endPoint x: 342, endPoint y: 138, distance: 11.9
click at [342, 138] on div at bounding box center [356, 195] width 126 height 124
click at [312, 154] on div "Click to add title Click to add text" at bounding box center [326, 123] width 191 height 62
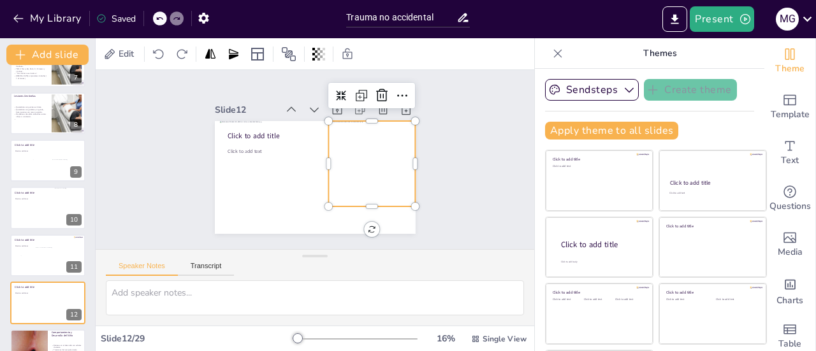
click at [45, 262] on div at bounding box center [49, 259] width 27 height 24
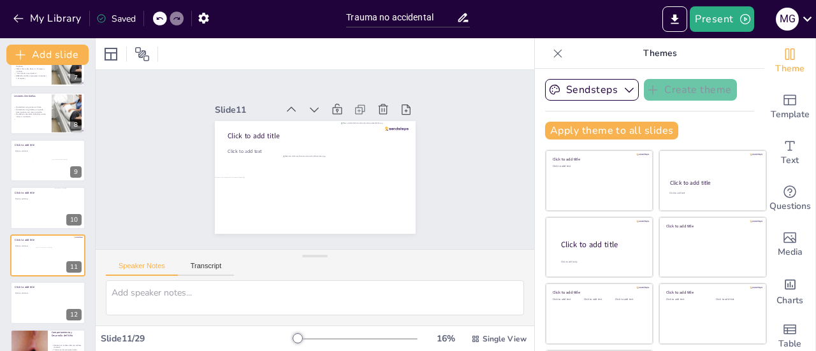
scroll to position [362, 0]
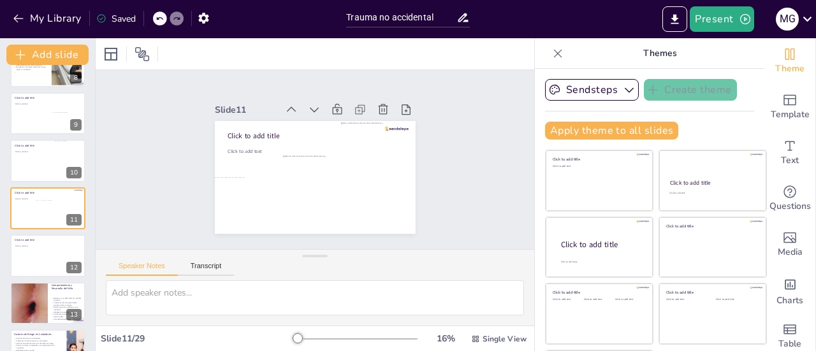
click at [42, 112] on div at bounding box center [35, 122] width 34 height 20
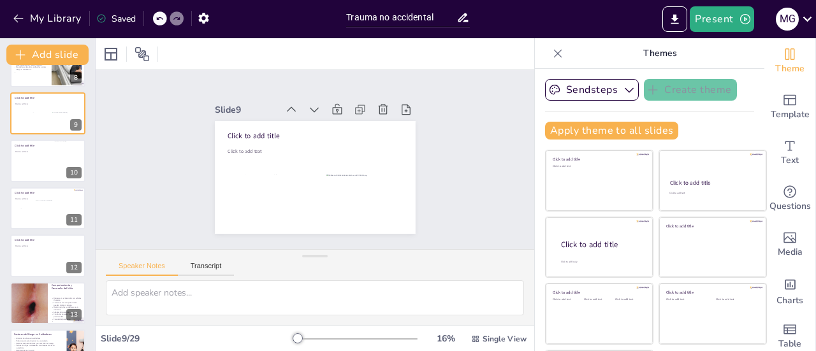
scroll to position [268, 0]
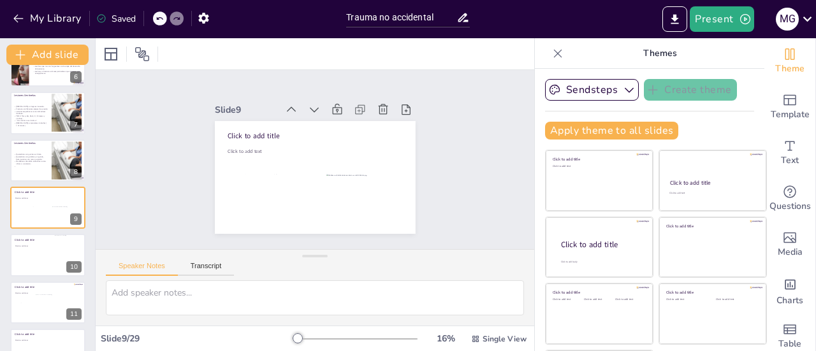
click at [34, 257] on div at bounding box center [23, 254] width 26 height 41
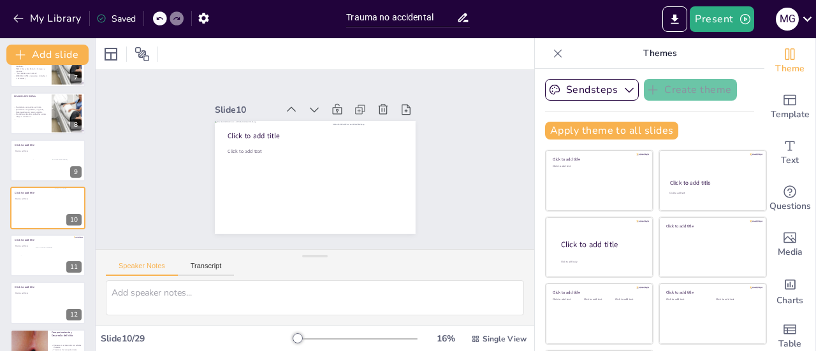
click at [40, 256] on div at bounding box center [49, 259] width 27 height 24
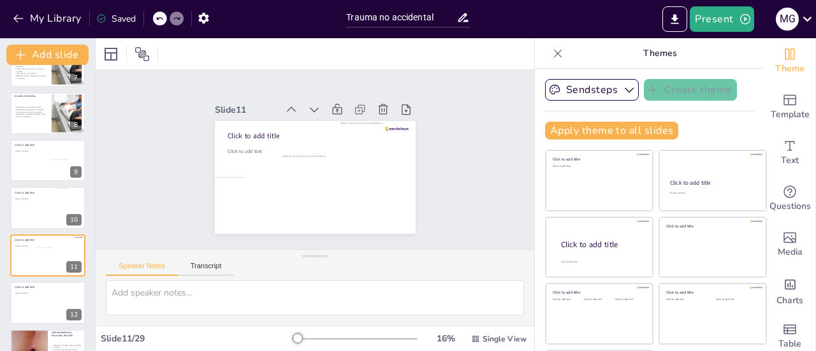
scroll to position [362, 0]
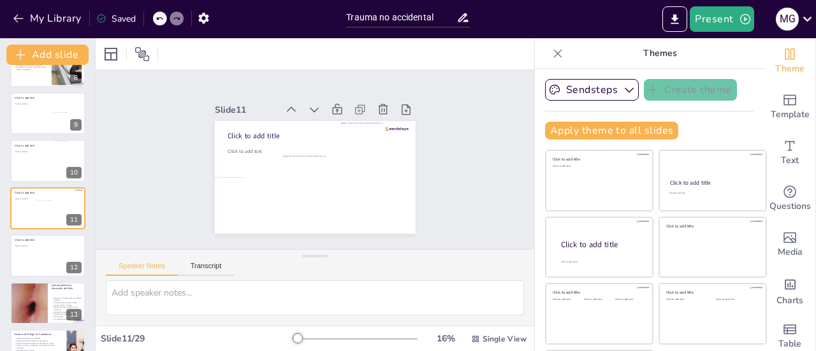
click at [65, 247] on div at bounding box center [64, 245] width 33 height 15
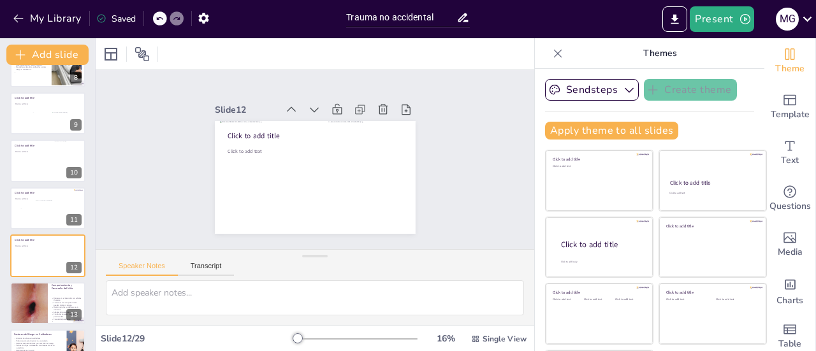
scroll to position [409, 0]
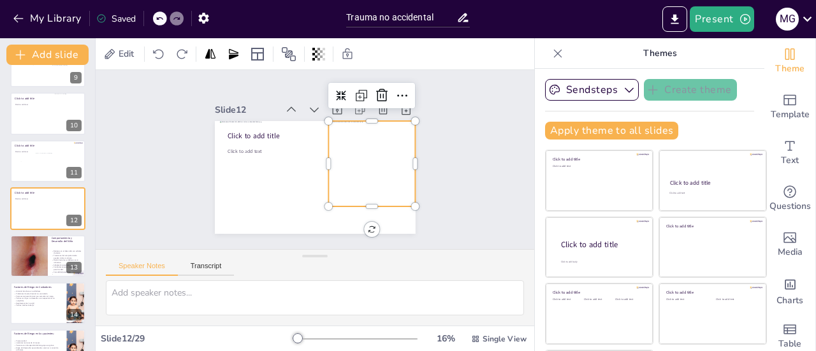
click at [357, 179] on div at bounding box center [360, 189] width 124 height 121
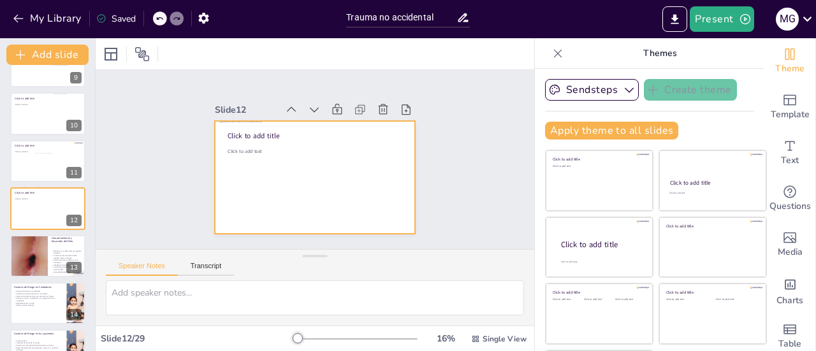
click at [339, 164] on div at bounding box center [307, 176] width 229 height 185
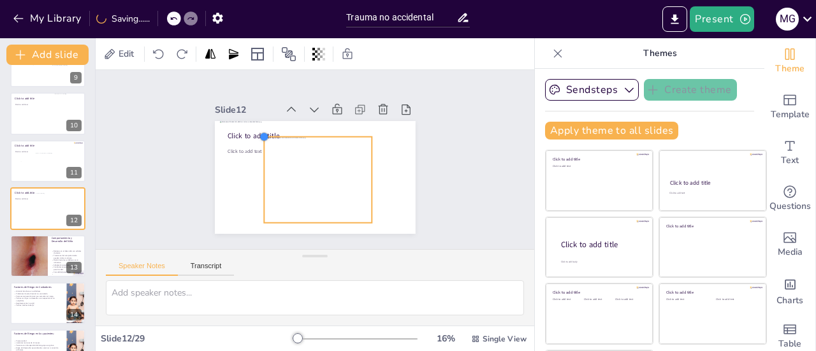
drag, startPoint x: 244, startPoint y: 130, endPoint x: 260, endPoint y: 135, distance: 16.6
click at [260, 135] on div "Click to add title Click to add text" at bounding box center [309, 177] width 226 height 170
drag, startPoint x: 357, startPoint y: 176, endPoint x: 331, endPoint y: 170, distance: 26.8
click at [333, 176] on div at bounding box center [344, 190] width 36 height 85
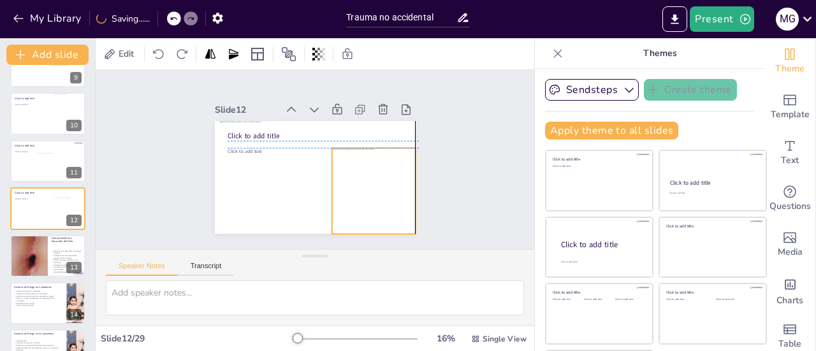
drag, startPoint x: 278, startPoint y: 154, endPoint x: 349, endPoint y: 162, distance: 71.9
click at [349, 162] on div at bounding box center [372, 211] width 129 height 115
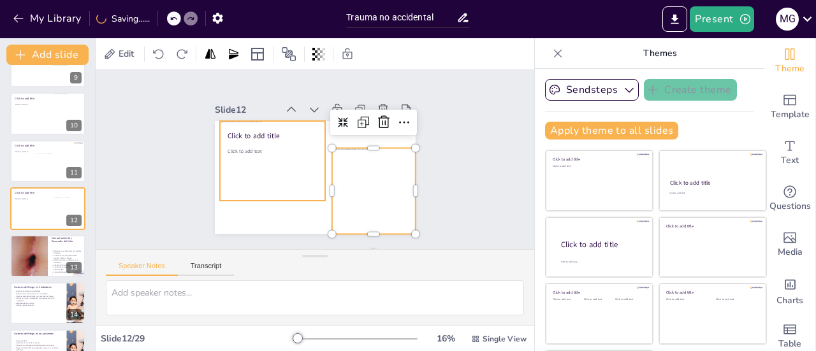
click at [269, 168] on div at bounding box center [301, 119] width 108 height 125
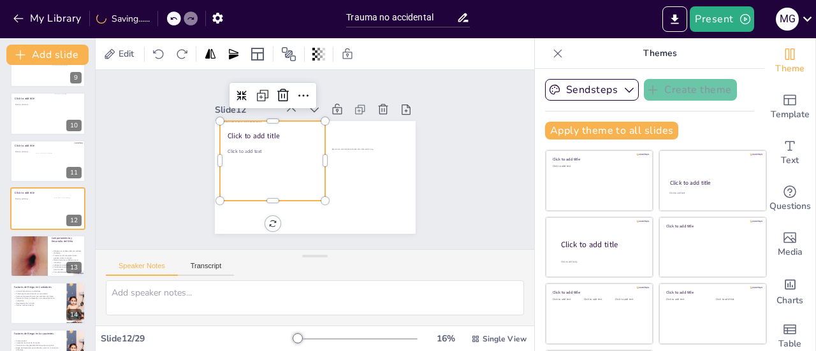
click at [257, 194] on div at bounding box center [274, 148] width 125 height 108
drag, startPoint x: 258, startPoint y: 196, endPoint x: 261, endPoint y: 214, distance: 17.5
click at [261, 209] on div at bounding box center [239, 163] width 70 height 92
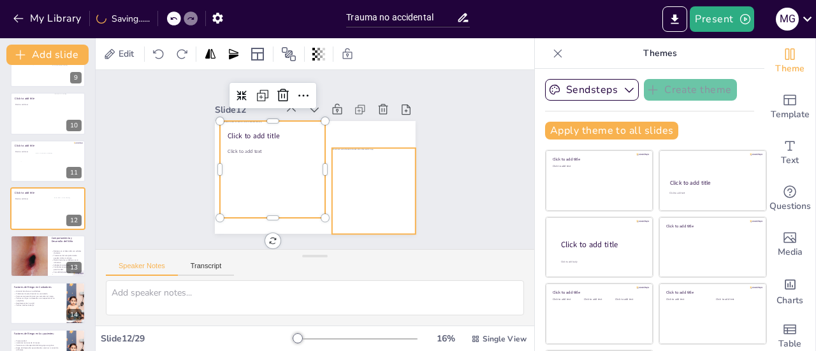
click at [364, 187] on div at bounding box center [377, 205] width 123 height 106
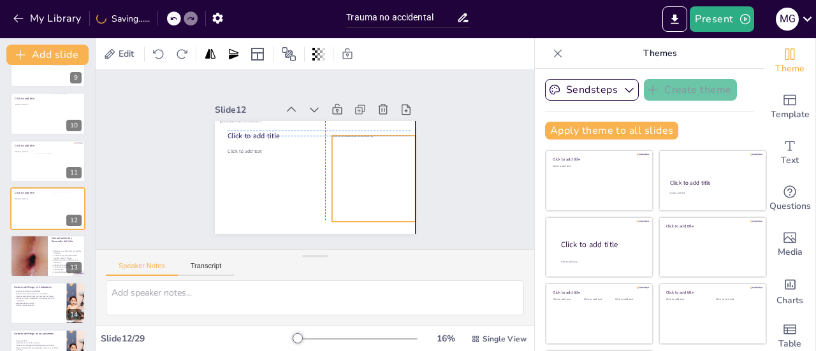
drag, startPoint x: 364, startPoint y: 187, endPoint x: 360, endPoint y: 174, distance: 14.1
click at [360, 174] on div at bounding box center [380, 193] width 123 height 106
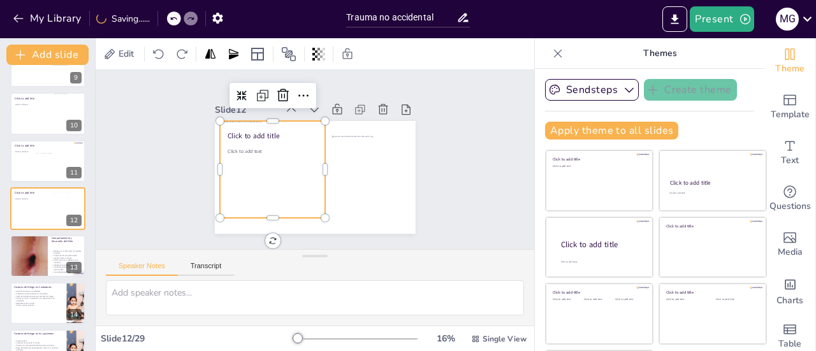
click at [286, 165] on div at bounding box center [278, 161] width 136 height 119
click at [286, 166] on div at bounding box center [280, 142] width 151 height 153
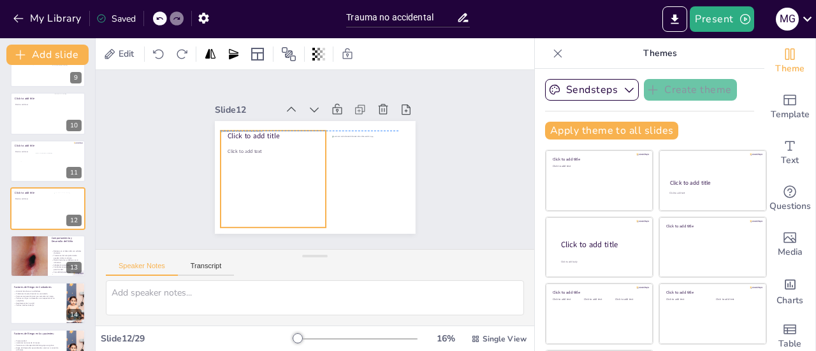
click at [259, 126] on div at bounding box center [275, 163] width 148 height 136
click at [47, 165] on div at bounding box center [49, 165] width 27 height 24
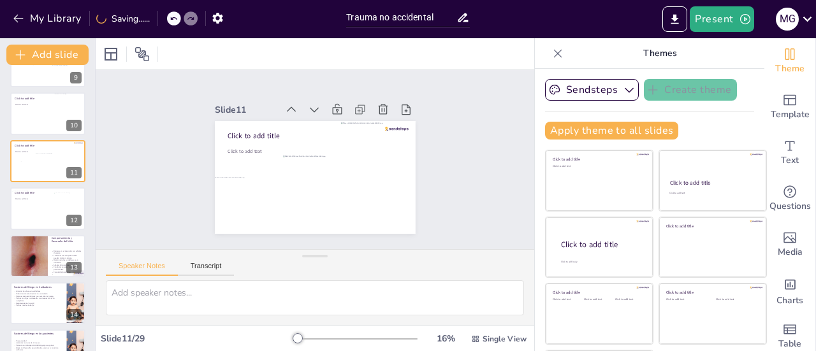
scroll to position [362, 0]
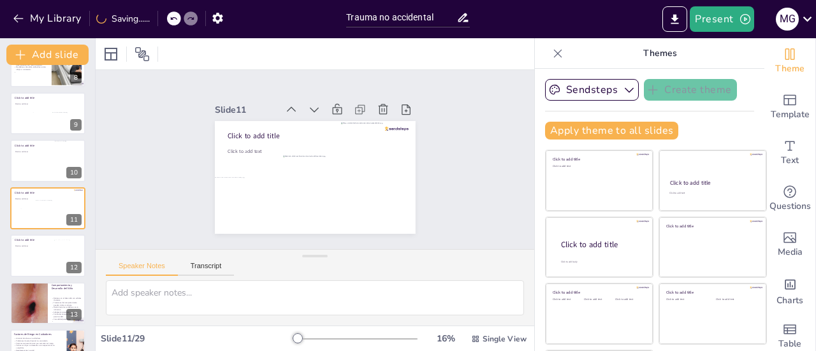
click at [38, 262] on div at bounding box center [34, 256] width 45 height 36
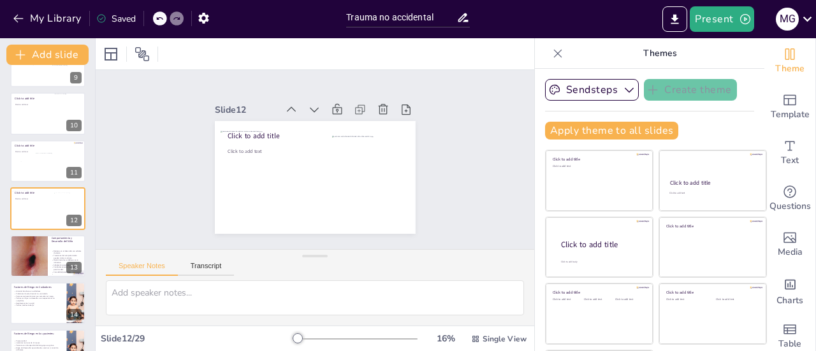
click at [36, 257] on div at bounding box center [29, 255] width 38 height 49
type textarea "Los retrasos en el desarrollo psicomotor y cognitivo pueden ser un indicativo d…"
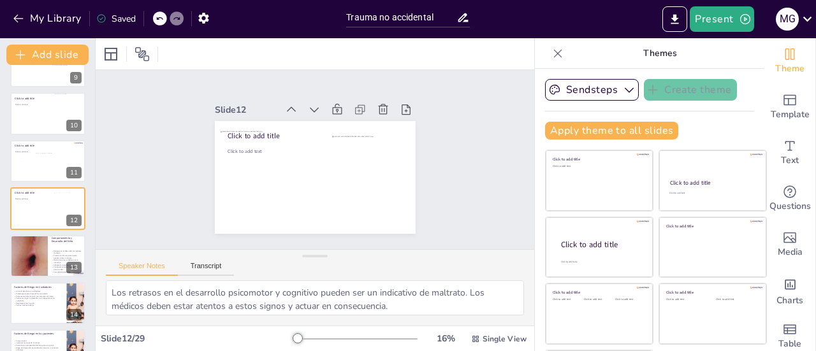
scroll to position [457, 0]
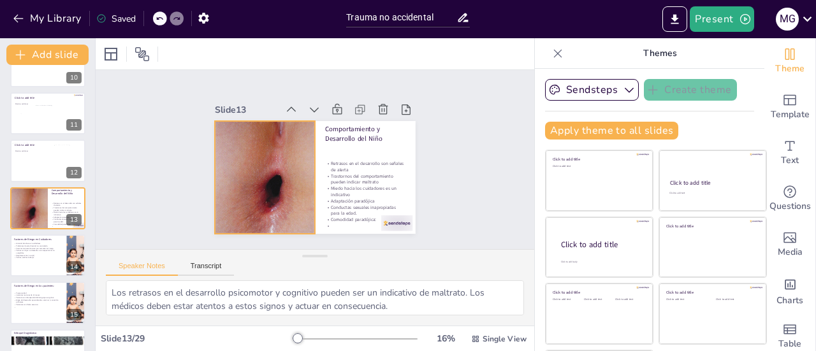
click at [41, 210] on div at bounding box center [29, 208] width 38 height 49
click at [40, 161] on div at bounding box center [34, 161] width 45 height 36
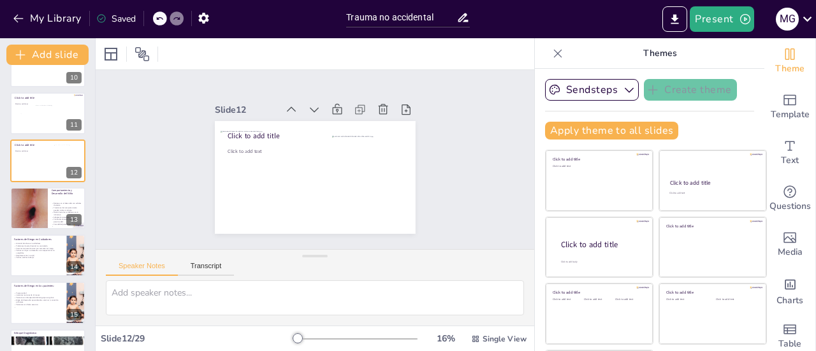
scroll to position [409, 0]
